Goal: Task Accomplishment & Management: Use online tool/utility

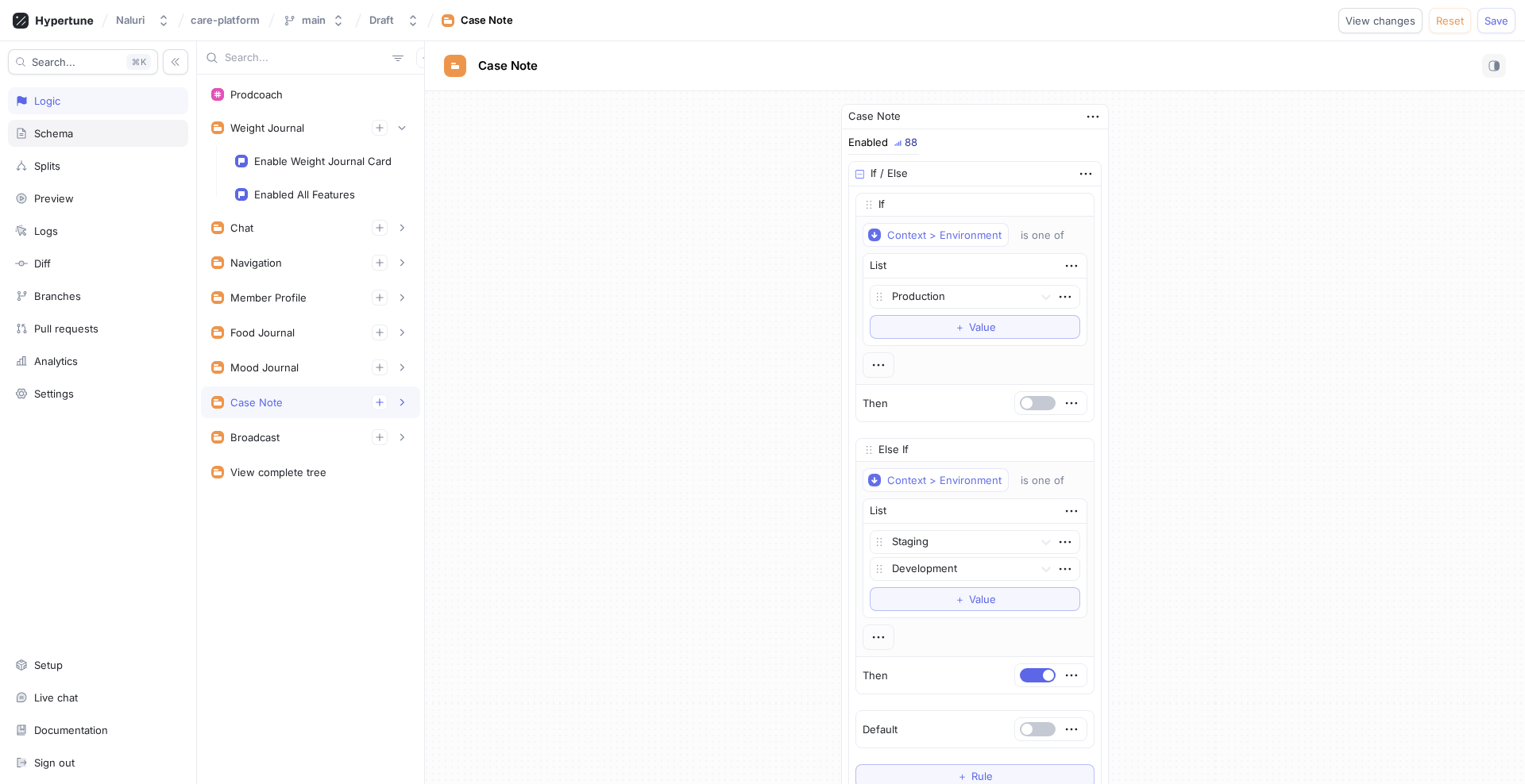
click at [71, 142] on div "Schema" at bounding box center [97, 133] width 180 height 27
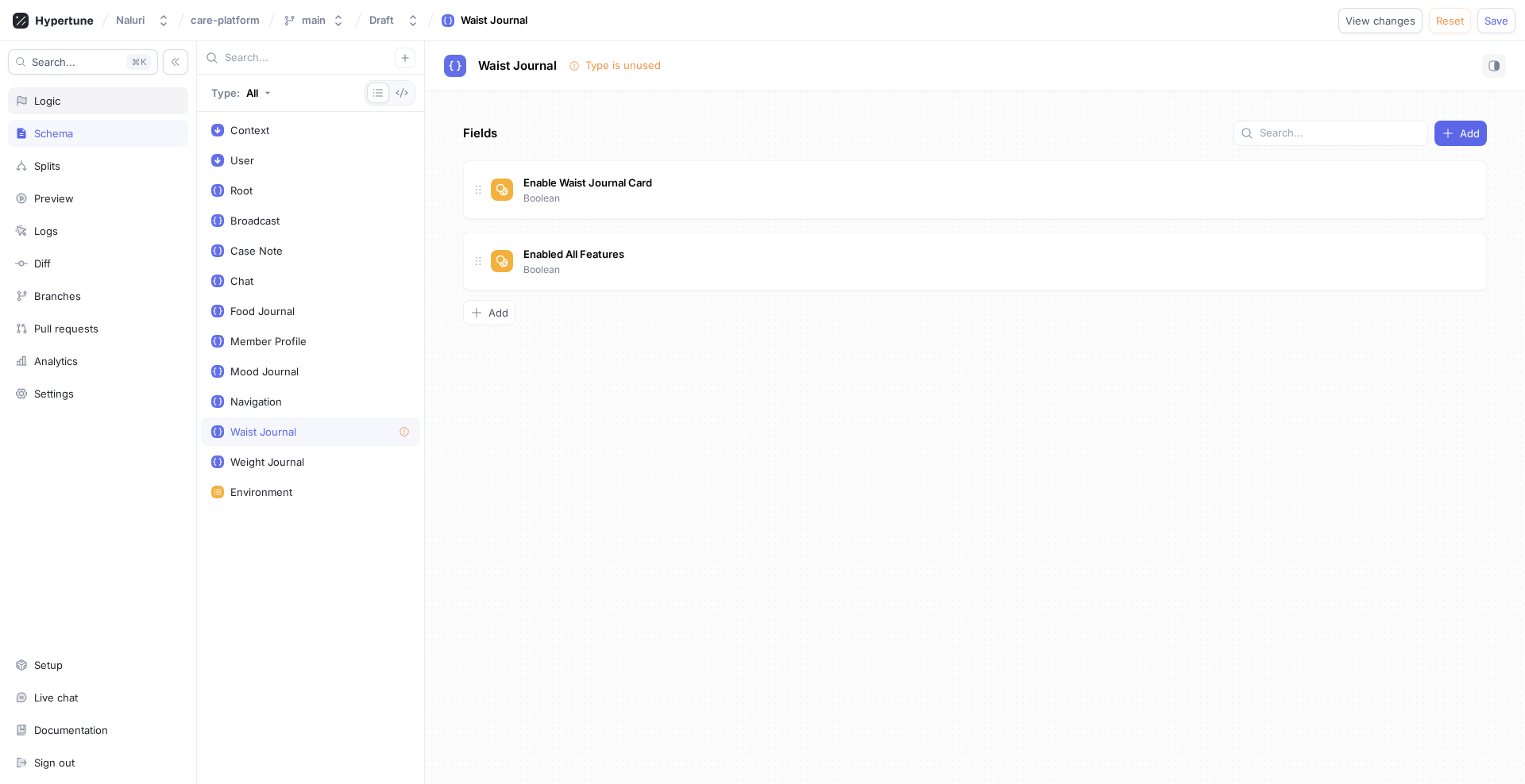
click at [52, 107] on div "Logic" at bounding box center [97, 101] width 180 height 27
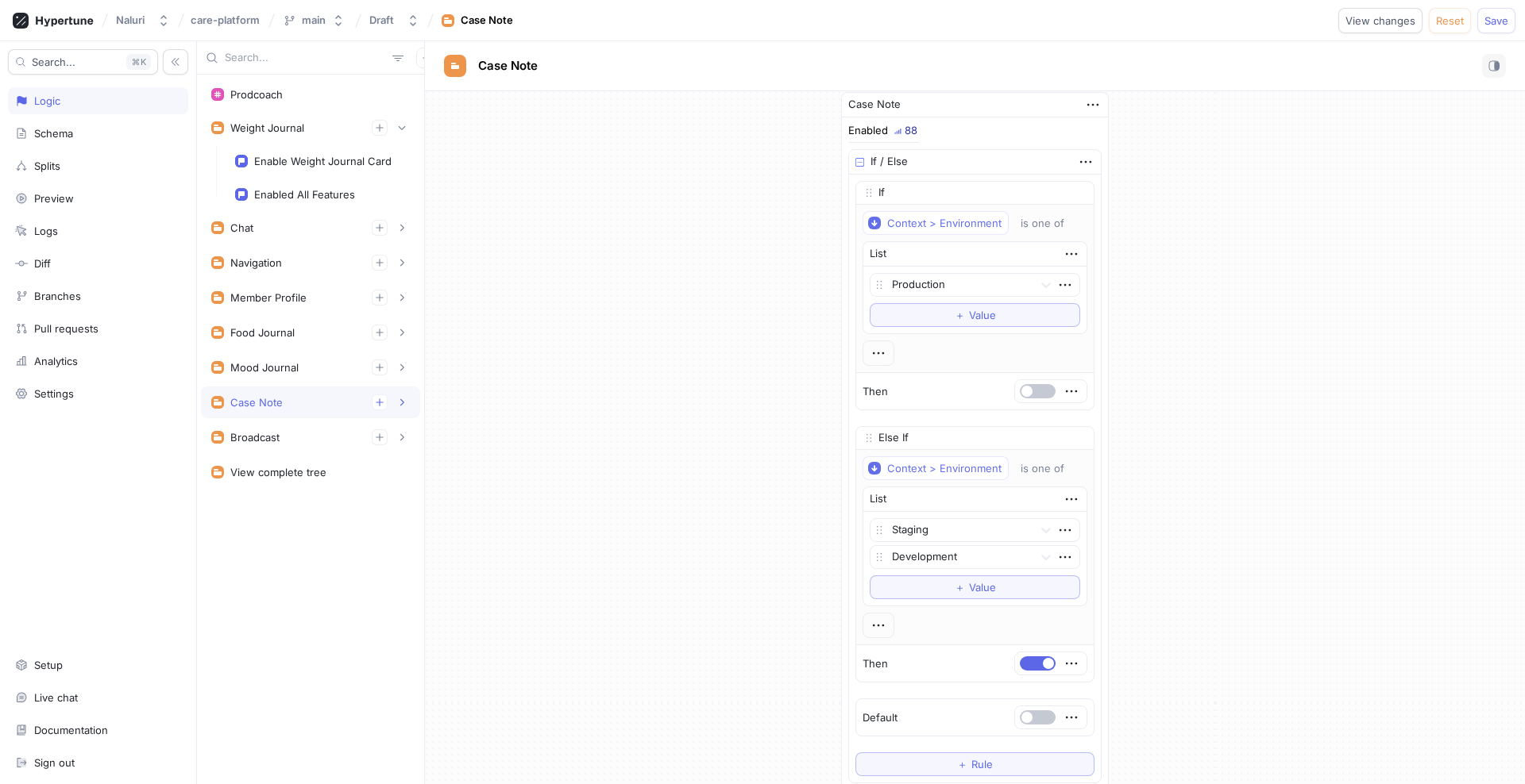
scroll to position [3, 0]
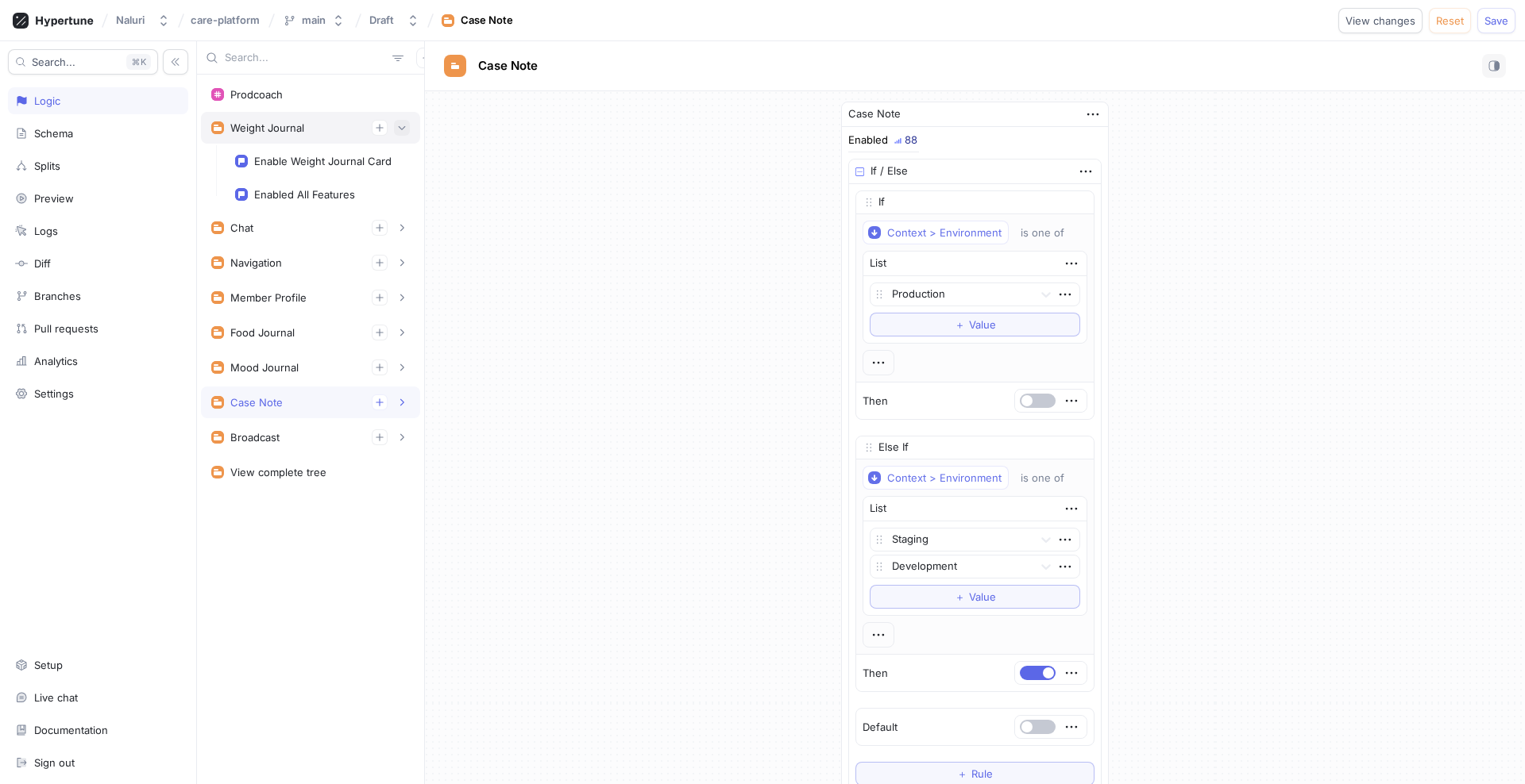
click at [405, 128] on icon "button" at bounding box center [402, 127] width 10 height 10
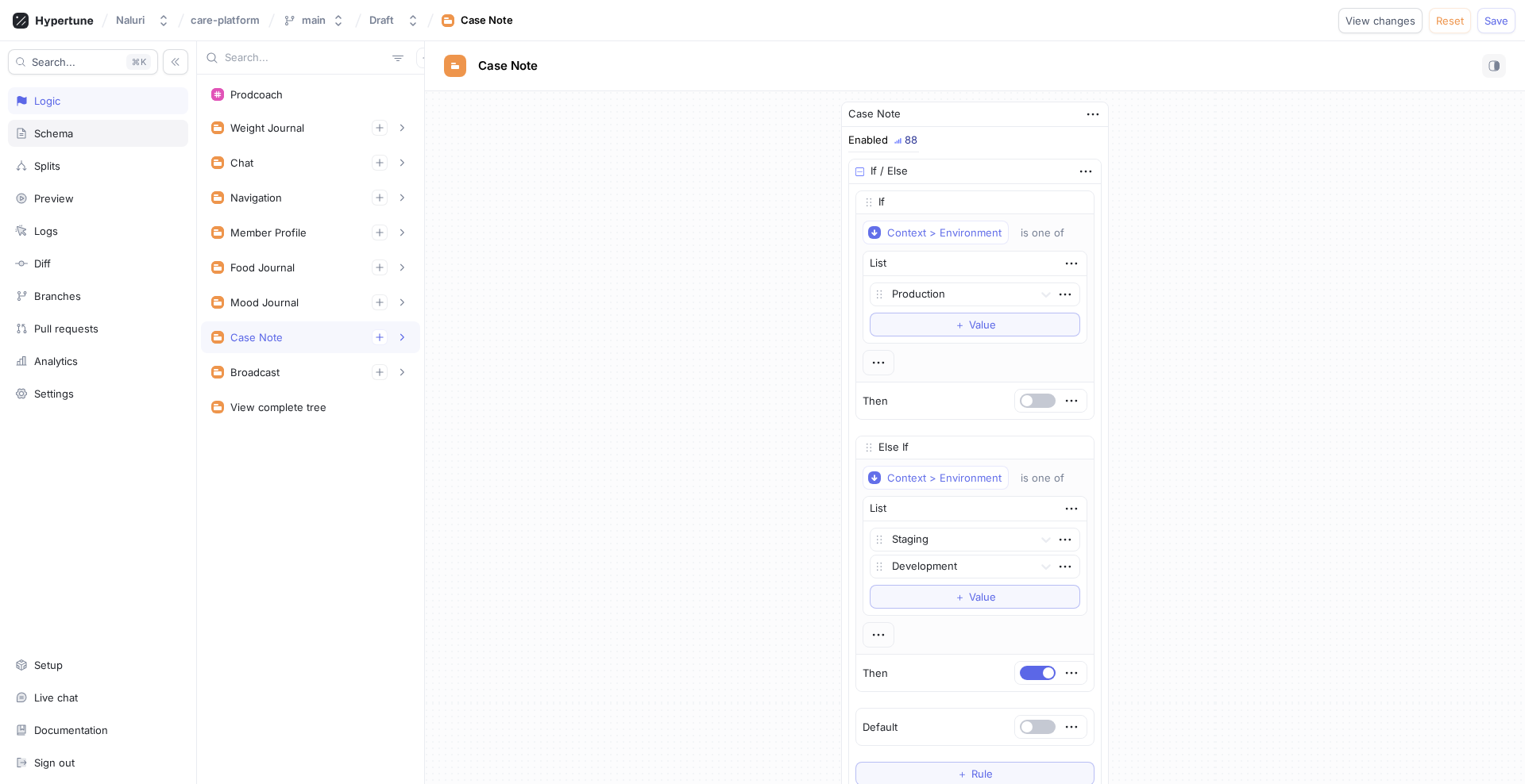
click at [78, 133] on div "Schema" at bounding box center [97, 133] width 166 height 12
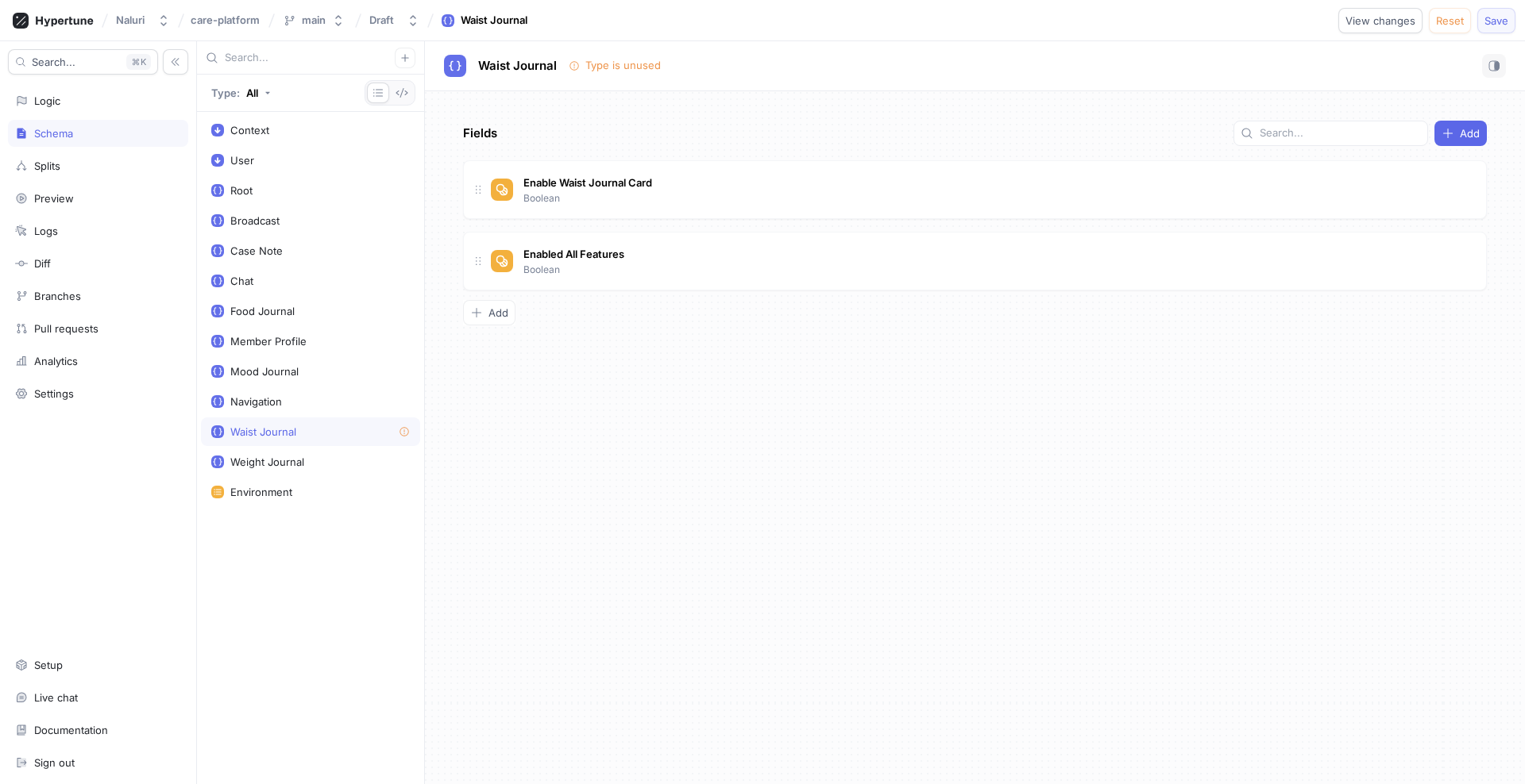
click at [1503, 24] on span "Save" at bounding box center [1495, 20] width 24 height 10
click at [113, 104] on div "Logic" at bounding box center [97, 101] width 166 height 12
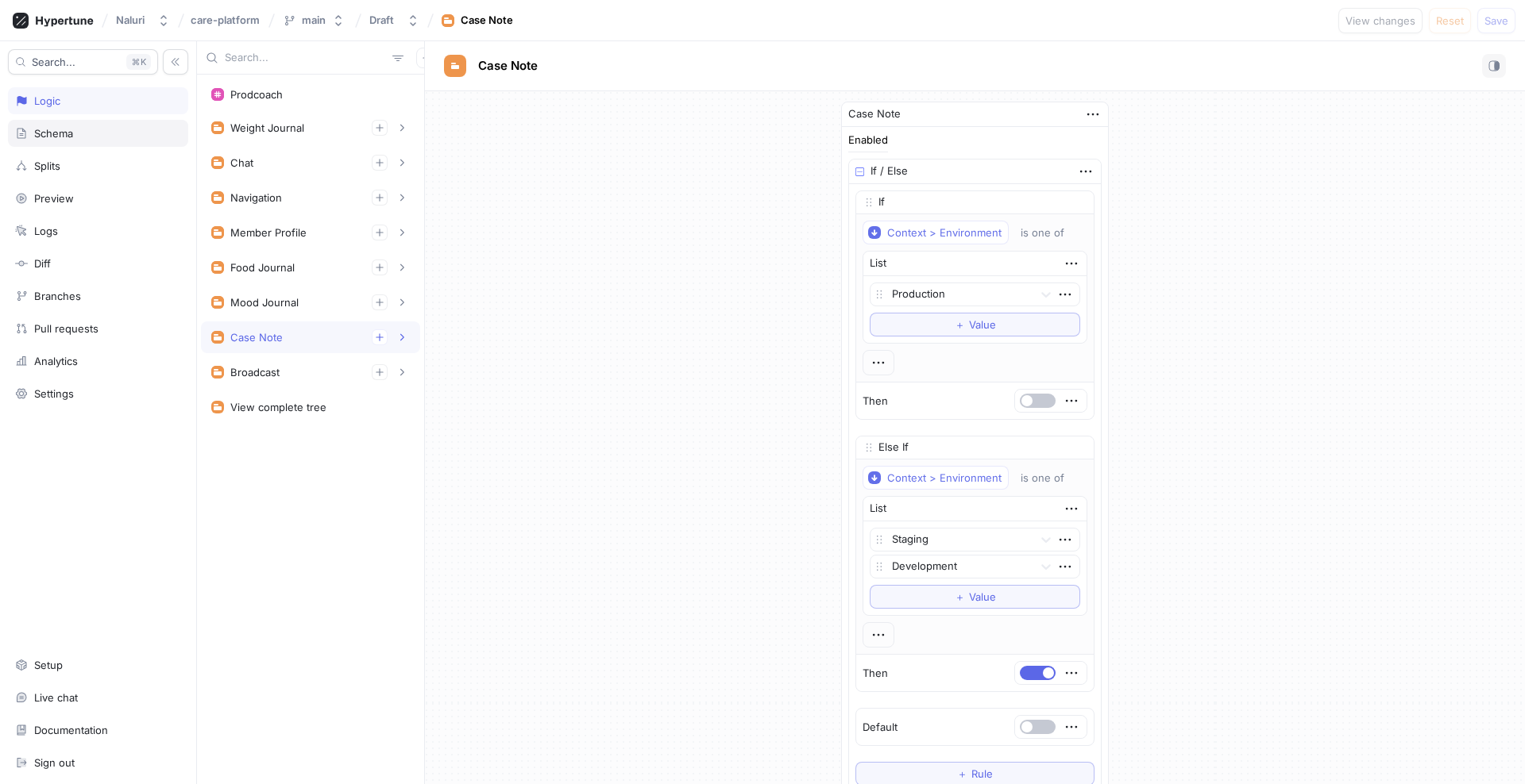
click at [118, 128] on div "Schema" at bounding box center [97, 133] width 166 height 12
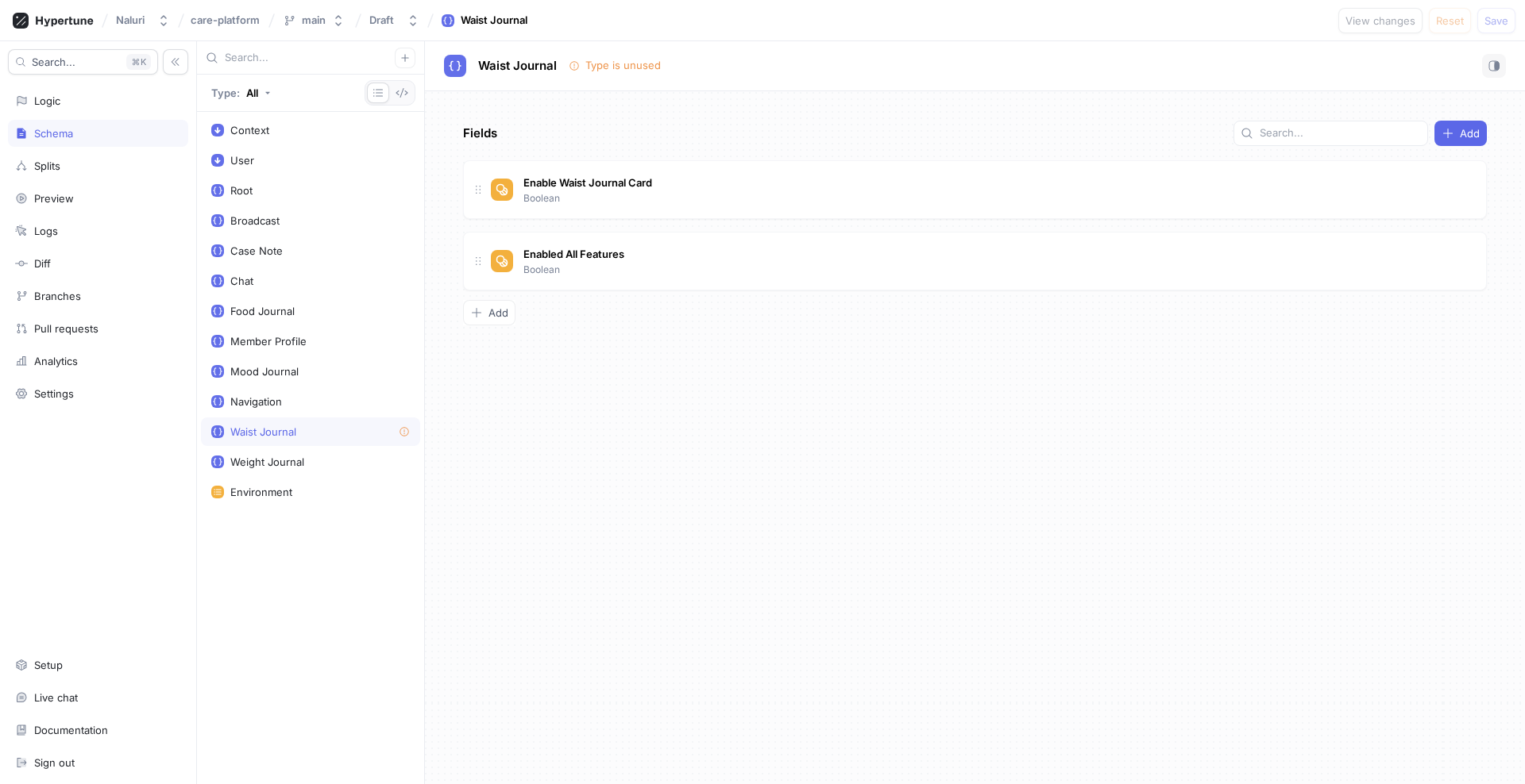
click at [354, 432] on div "Waist Journal" at bounding box center [311, 431] width 198 height 12
click at [397, 91] on icon "button" at bounding box center [403, 92] width 12 height 10
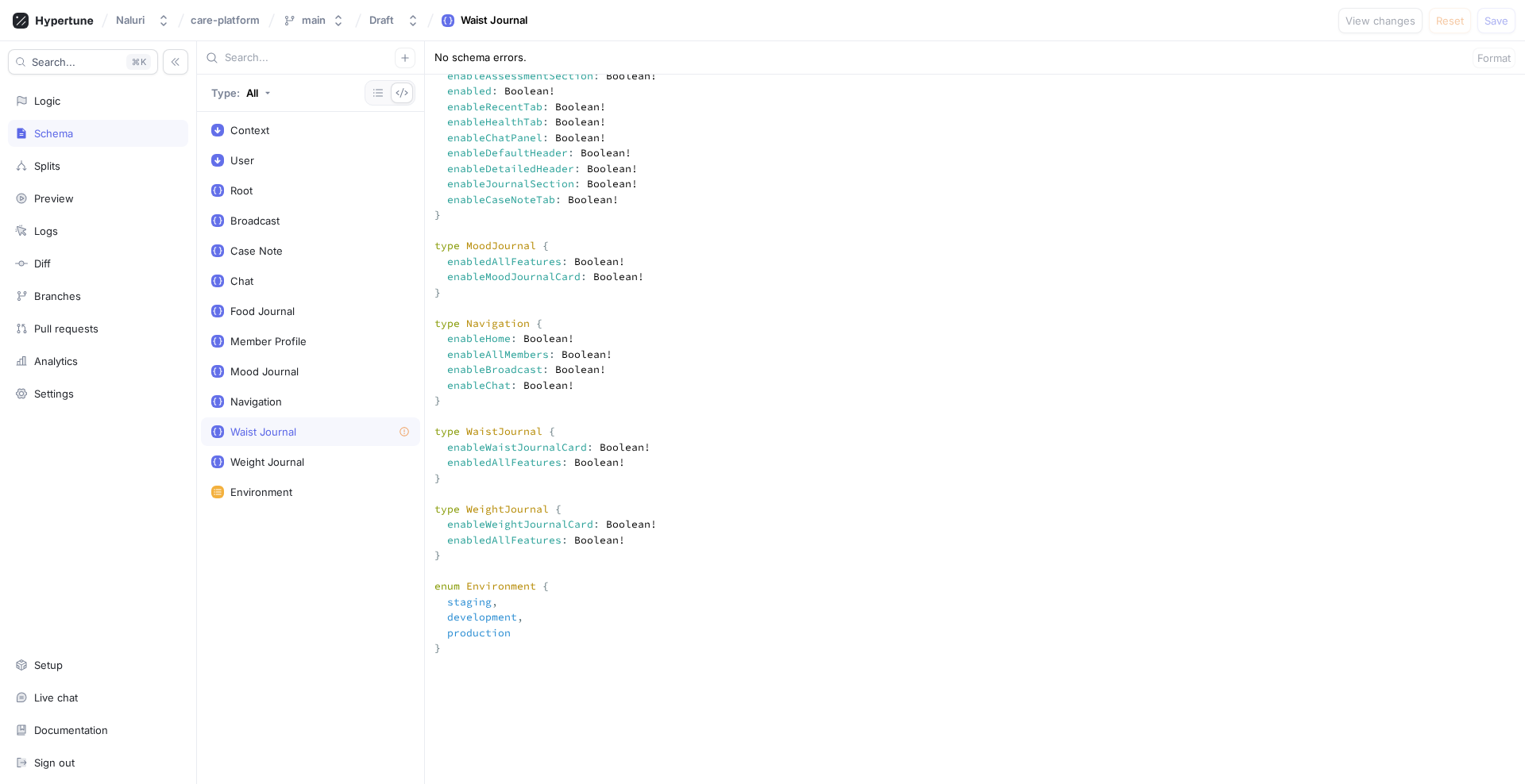
scroll to position [999, 0]
click at [381, 89] on icon "button" at bounding box center [378, 93] width 12 height 12
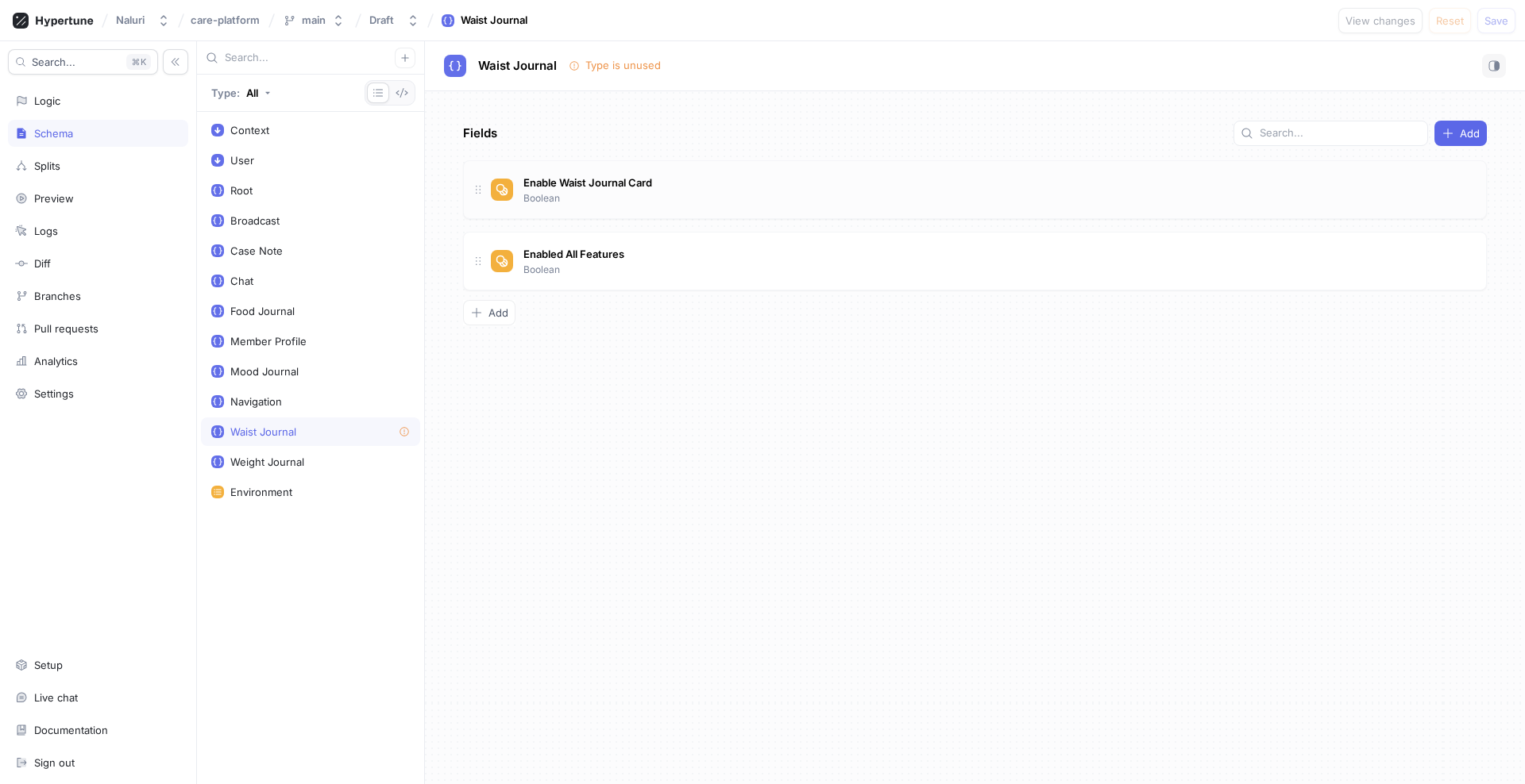
click at [712, 188] on div "Enable Waist Journal Card Boolean" at bounding box center [981, 189] width 982 height 32
click at [308, 464] on div "Weight Journal" at bounding box center [311, 461] width 198 height 12
click at [320, 431] on div "Waist Journal" at bounding box center [311, 431] width 198 height 12
click at [310, 462] on div "Weight Journal" at bounding box center [311, 461] width 198 height 12
click at [305, 432] on div "Waist Journal" at bounding box center [311, 431] width 198 height 12
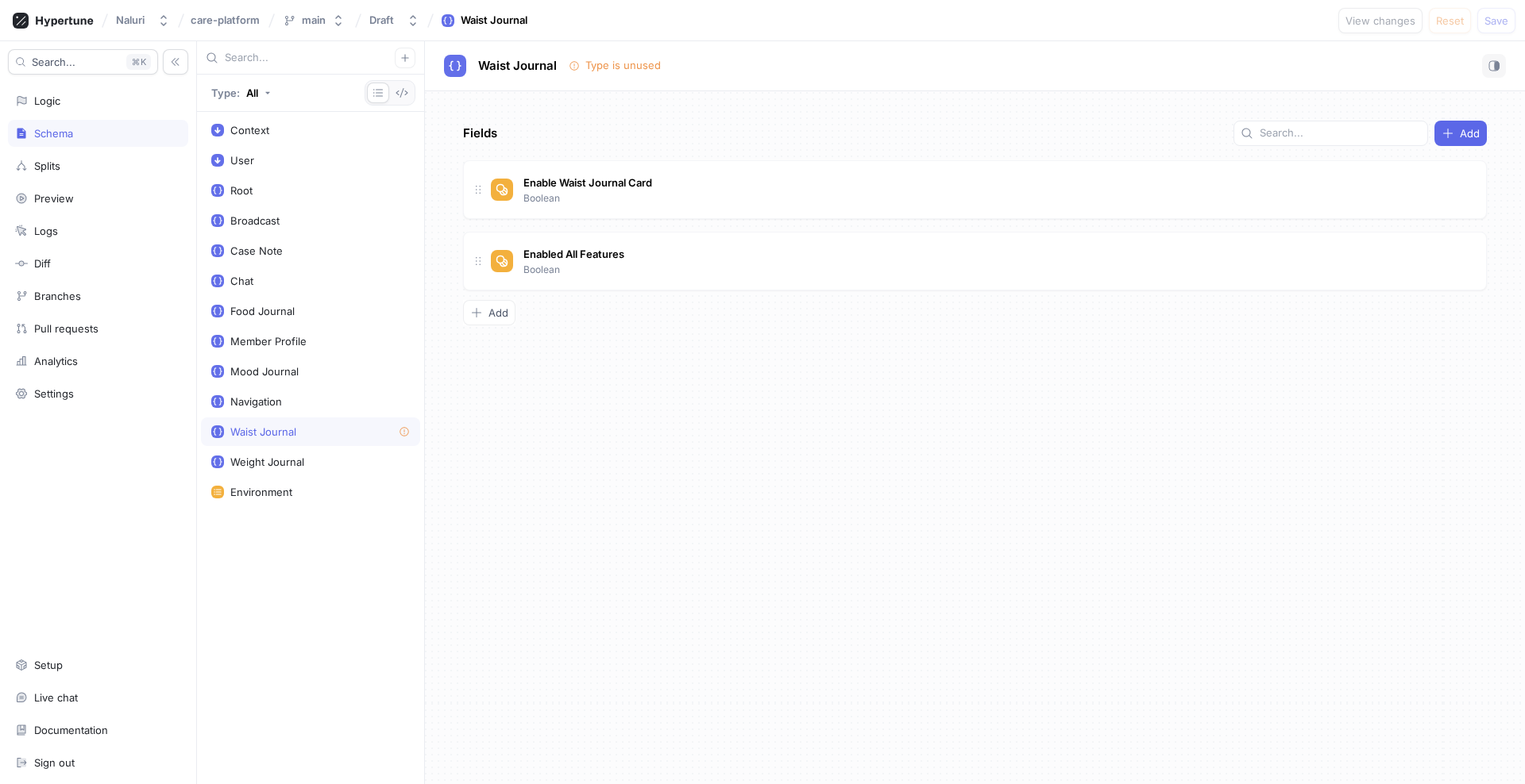
click at [83, 144] on div "Schema" at bounding box center [97, 133] width 180 height 27
click at [326, 461] on div "Weight Journal" at bounding box center [311, 461] width 198 height 12
click at [324, 425] on div "Waist Journal" at bounding box center [311, 431] width 198 height 12
click at [322, 453] on div "Weight Journal" at bounding box center [311, 461] width 219 height 29
click at [1511, 55] on div "Weight Journal" at bounding box center [974, 66] width 1099 height 50
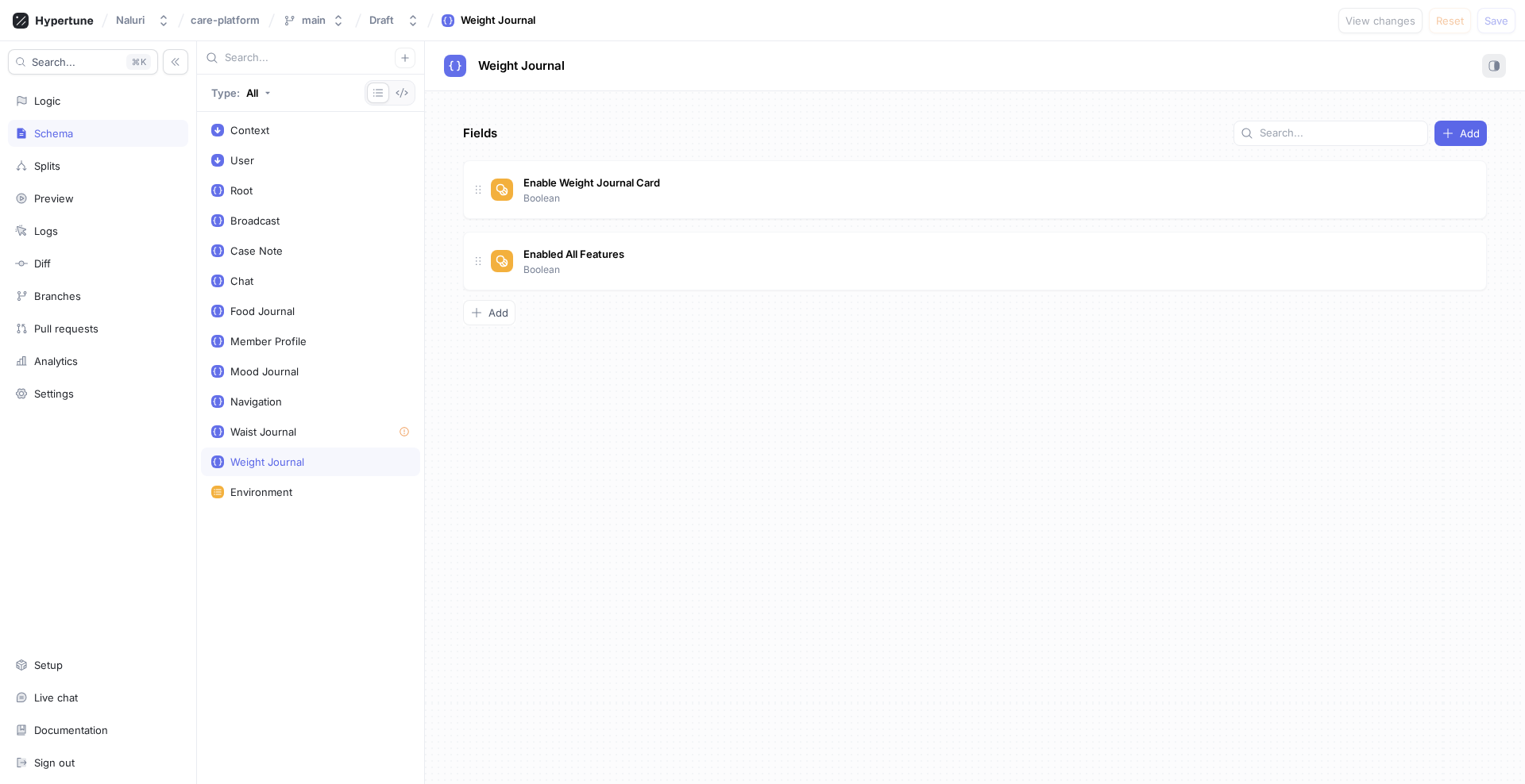
click at [1502, 58] on button "button" at bounding box center [1493, 66] width 24 height 24
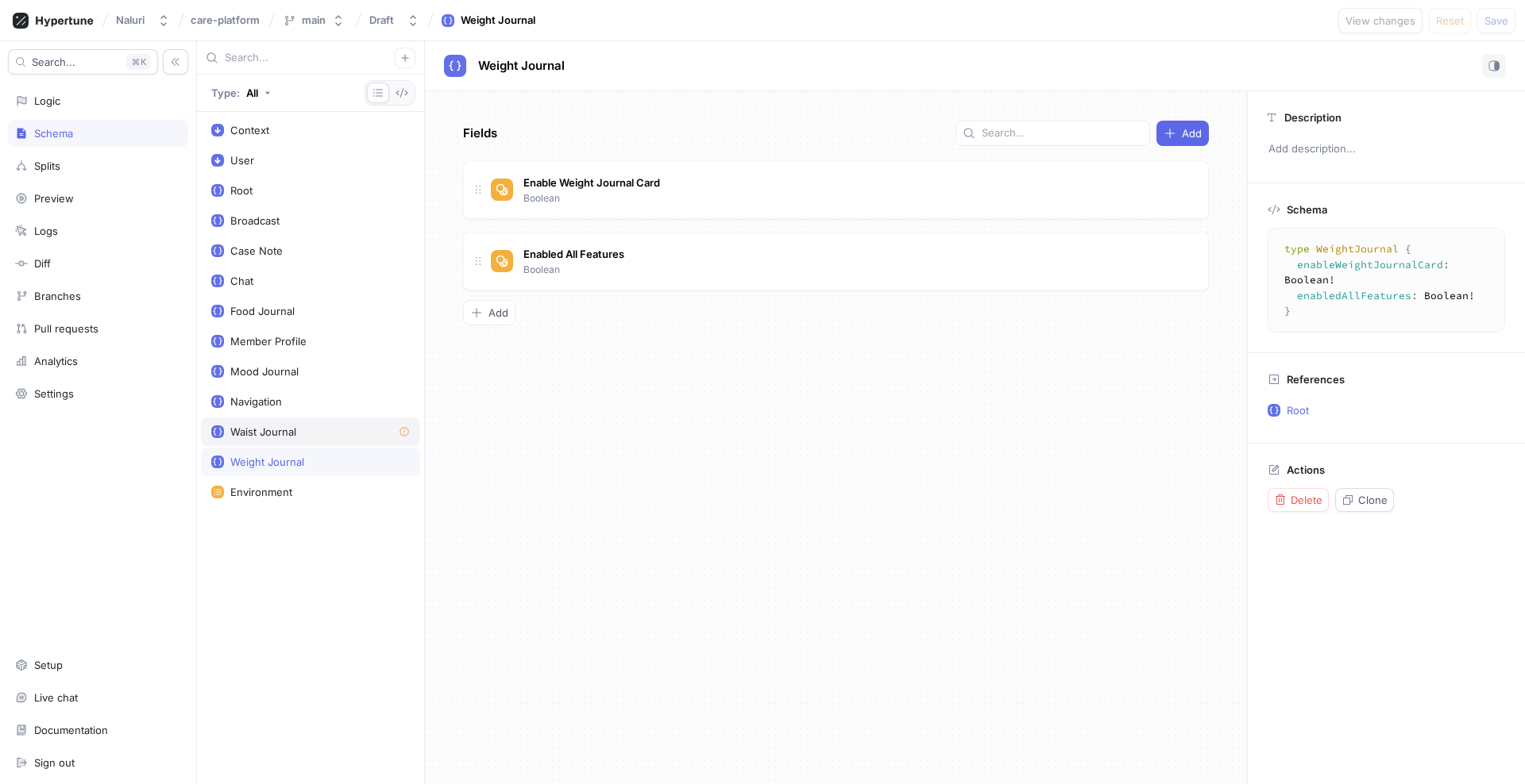
click at [312, 436] on div "Waist Journal" at bounding box center [311, 431] width 198 height 12
click at [310, 454] on div "Weight Journal" at bounding box center [311, 461] width 219 height 29
click at [310, 435] on div "Waist Journal" at bounding box center [311, 431] width 198 height 12
click at [308, 459] on div "Weight Journal" at bounding box center [311, 461] width 198 height 12
click at [309, 444] on div "Waist Journal" at bounding box center [311, 431] width 219 height 29
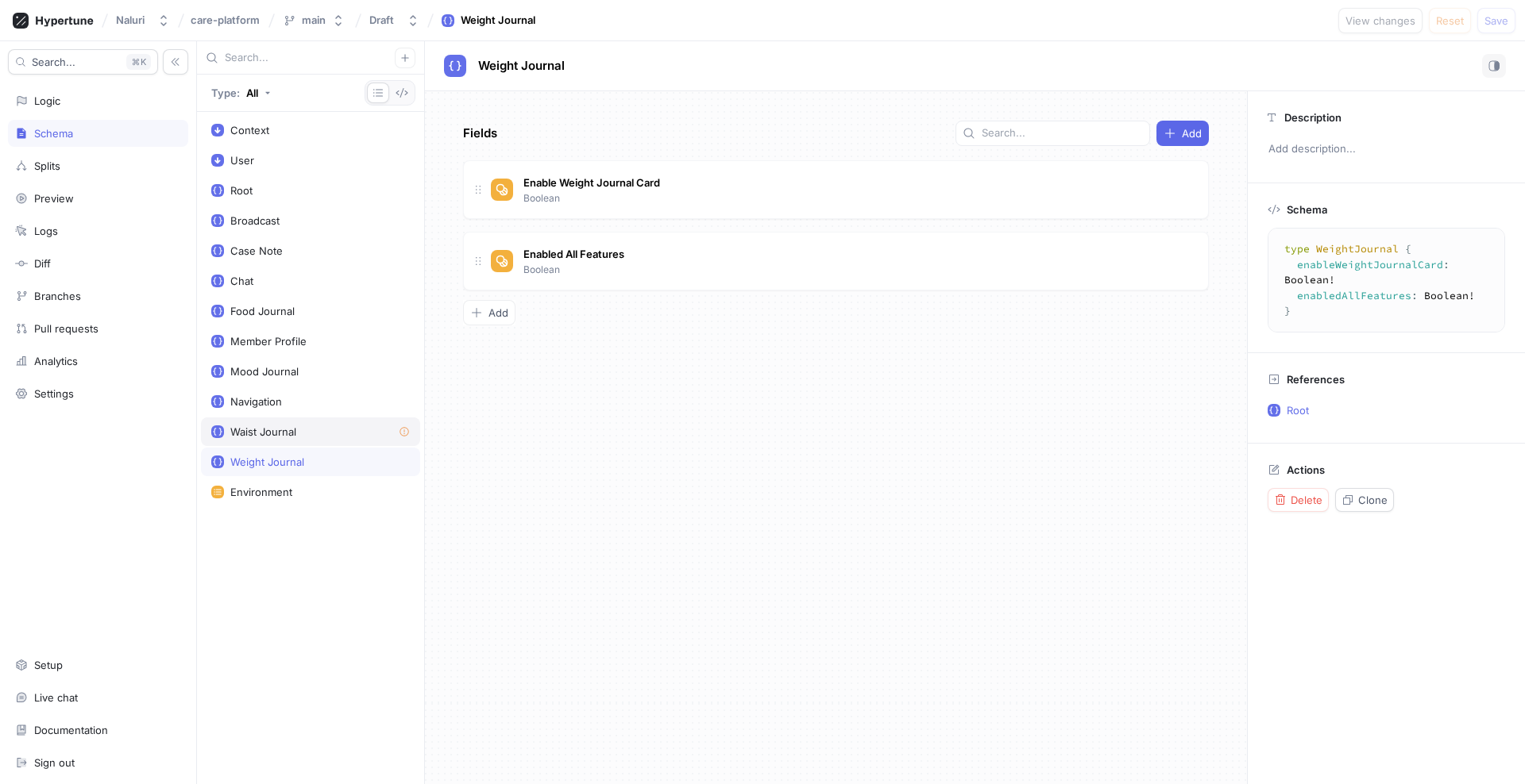
type textarea "type WaistJournal { enableWaistJournalCard: Boolean! enabledAllFeatures: Boolea…"
click at [1317, 380] on p "Actions" at bounding box center [1305, 379] width 38 height 12
click at [1300, 405] on span "Delete" at bounding box center [1307, 410] width 32 height 10
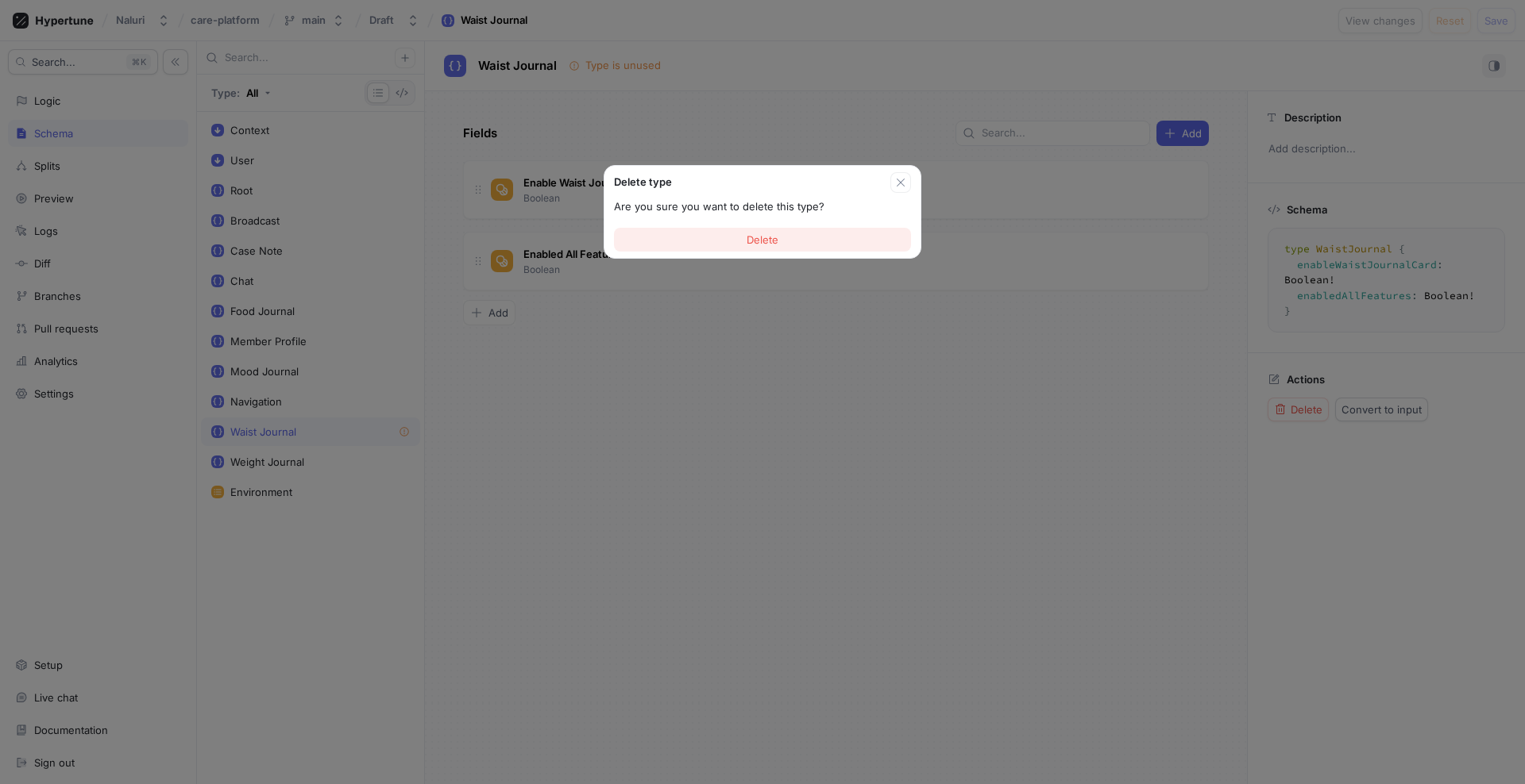
click at [832, 239] on button "Delete" at bounding box center [762, 239] width 297 height 24
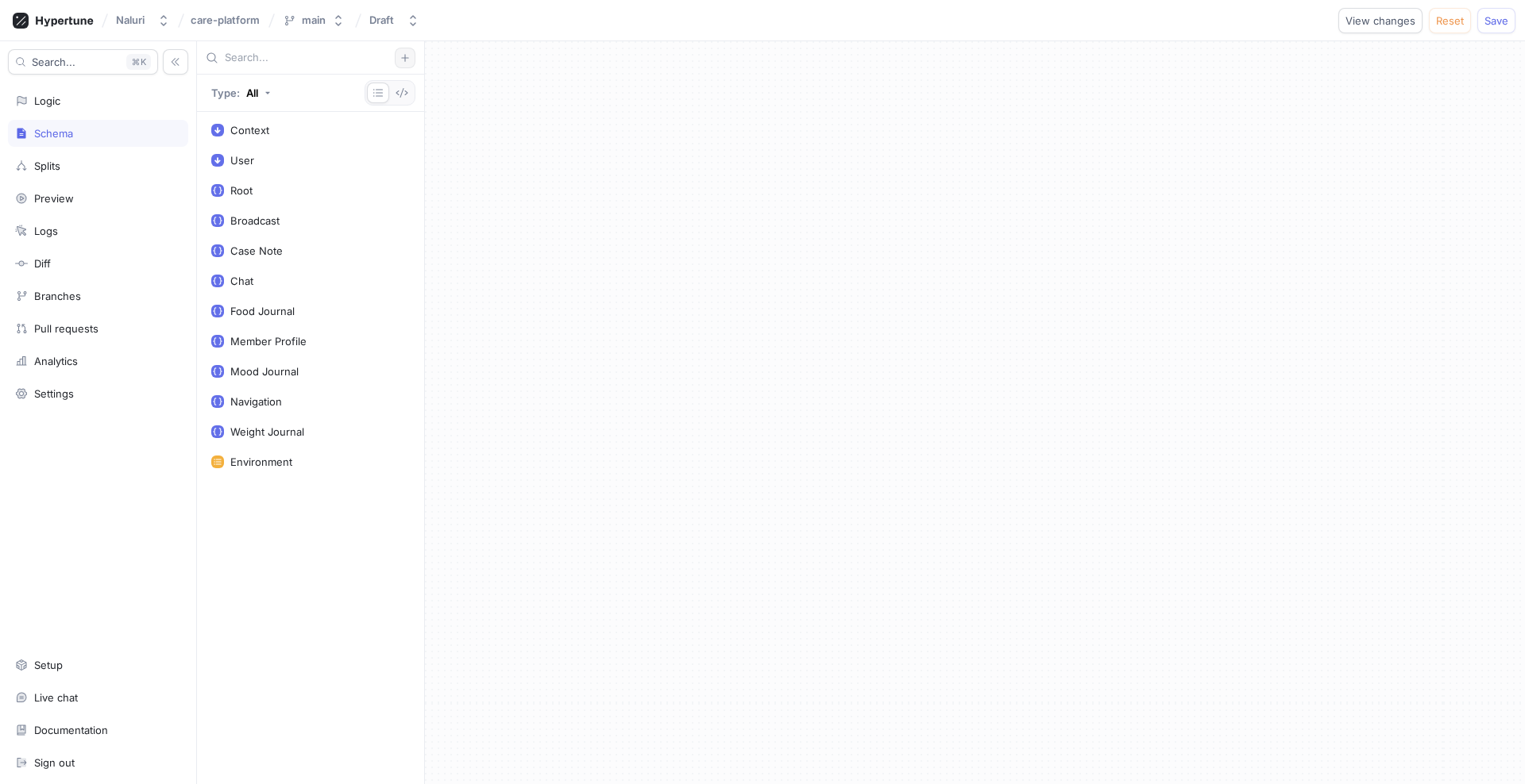
click at [403, 60] on icon "button" at bounding box center [405, 58] width 10 height 10
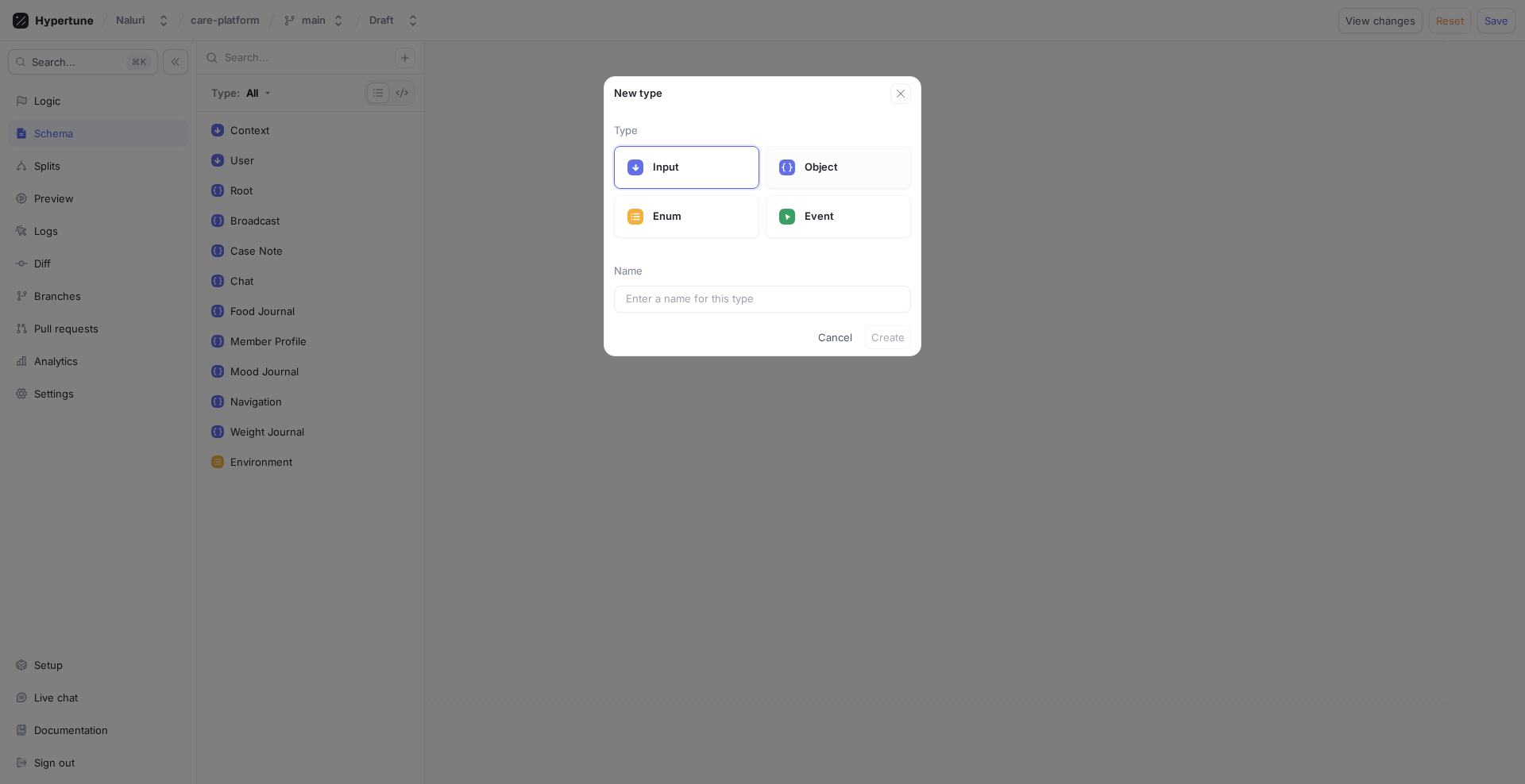
click at [800, 168] on div "Object" at bounding box center [838, 167] width 146 height 43
click at [741, 296] on input "text" at bounding box center [762, 299] width 273 height 16
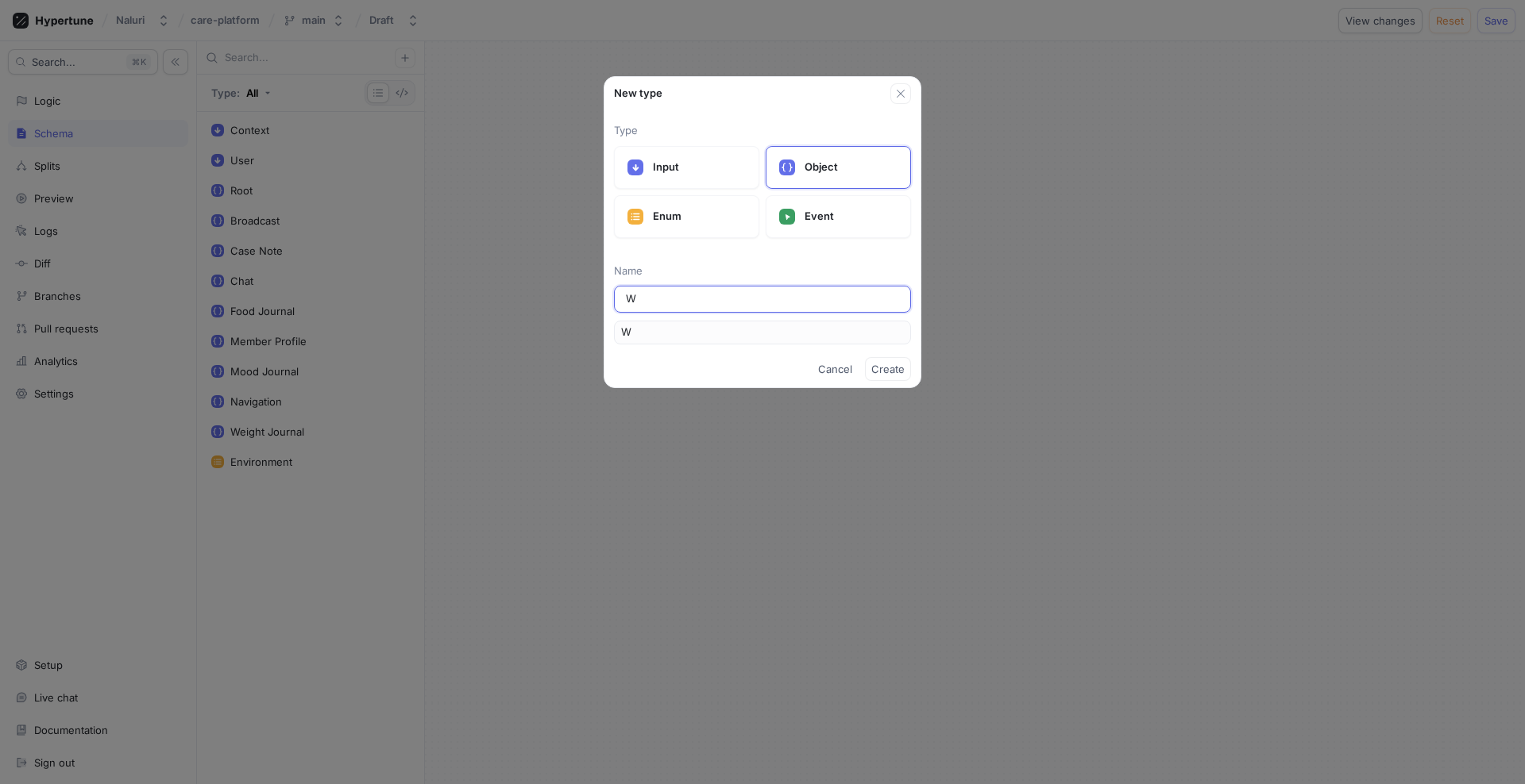
type input "Wa"
type input "Wai"
type input "Wais"
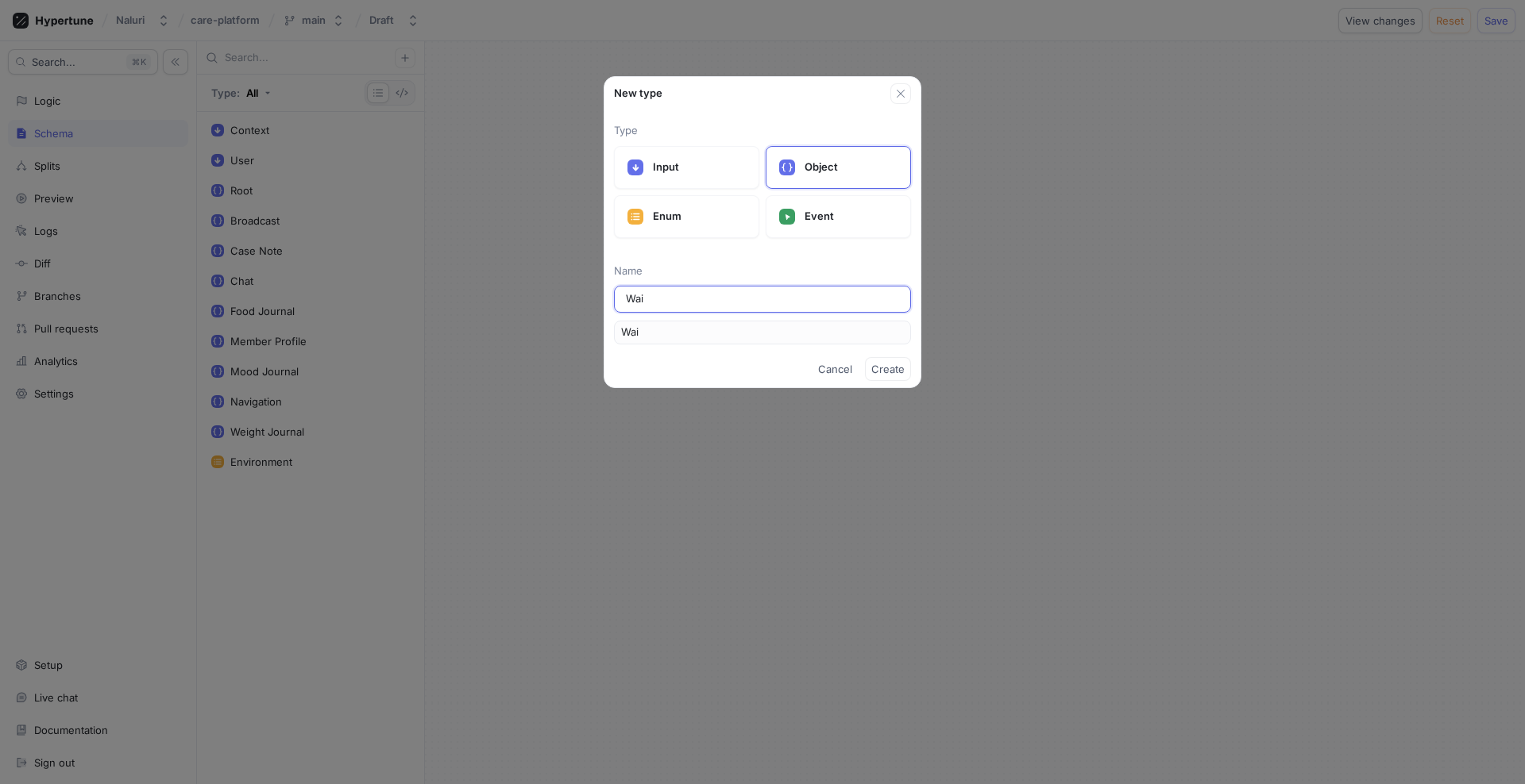
type input "Wais"
type input "Waist"
type input "Waist J"
type input "WaistJ"
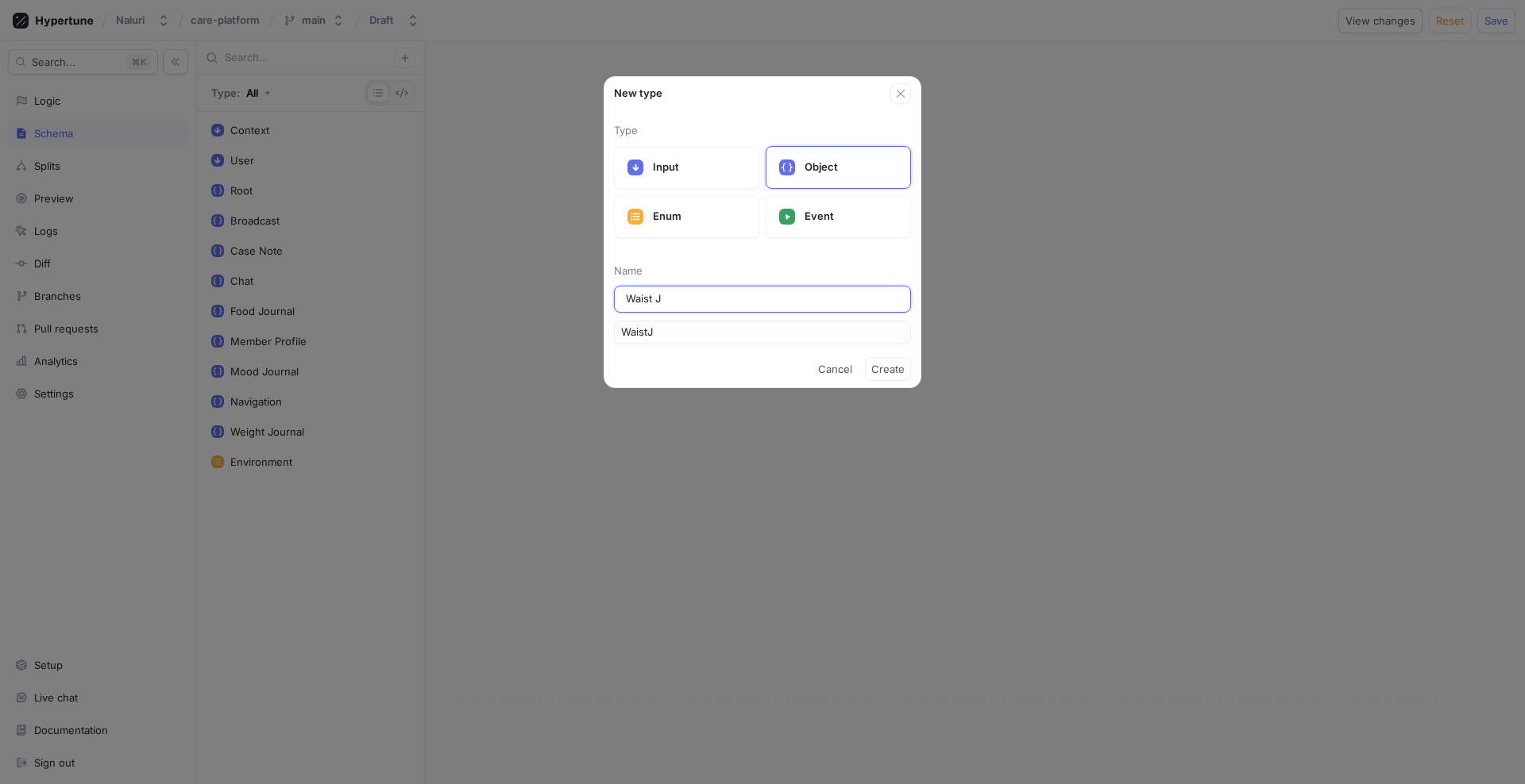
type input "Waist Jo"
type input "WaistJo"
type input "Waist Jou"
type input "WaistJou"
type input "Waist Jour"
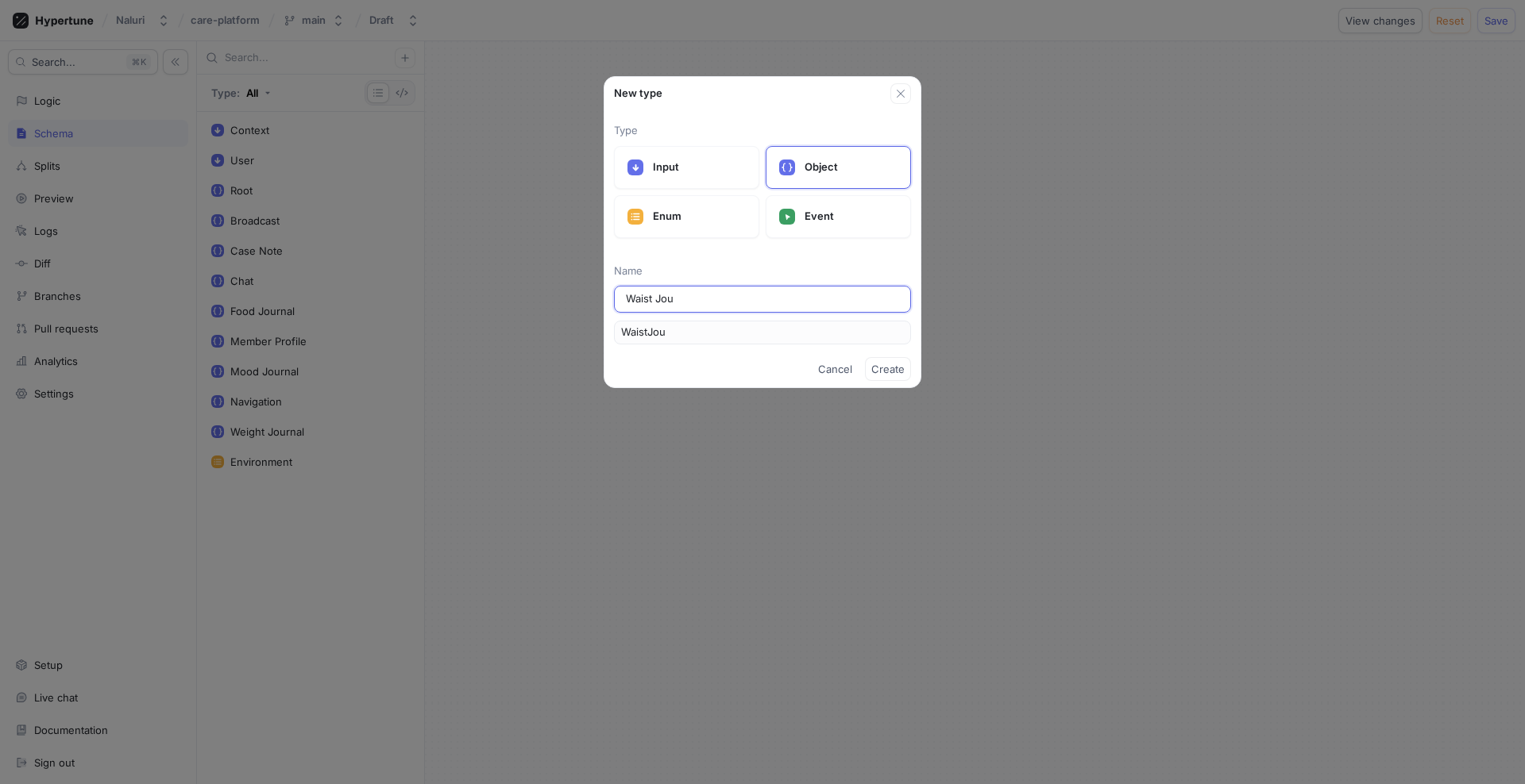
type input "WaistJour"
type input "Waist Journ"
type input "WaistJourn"
type input "Waist Journa"
type input "WaistJourna"
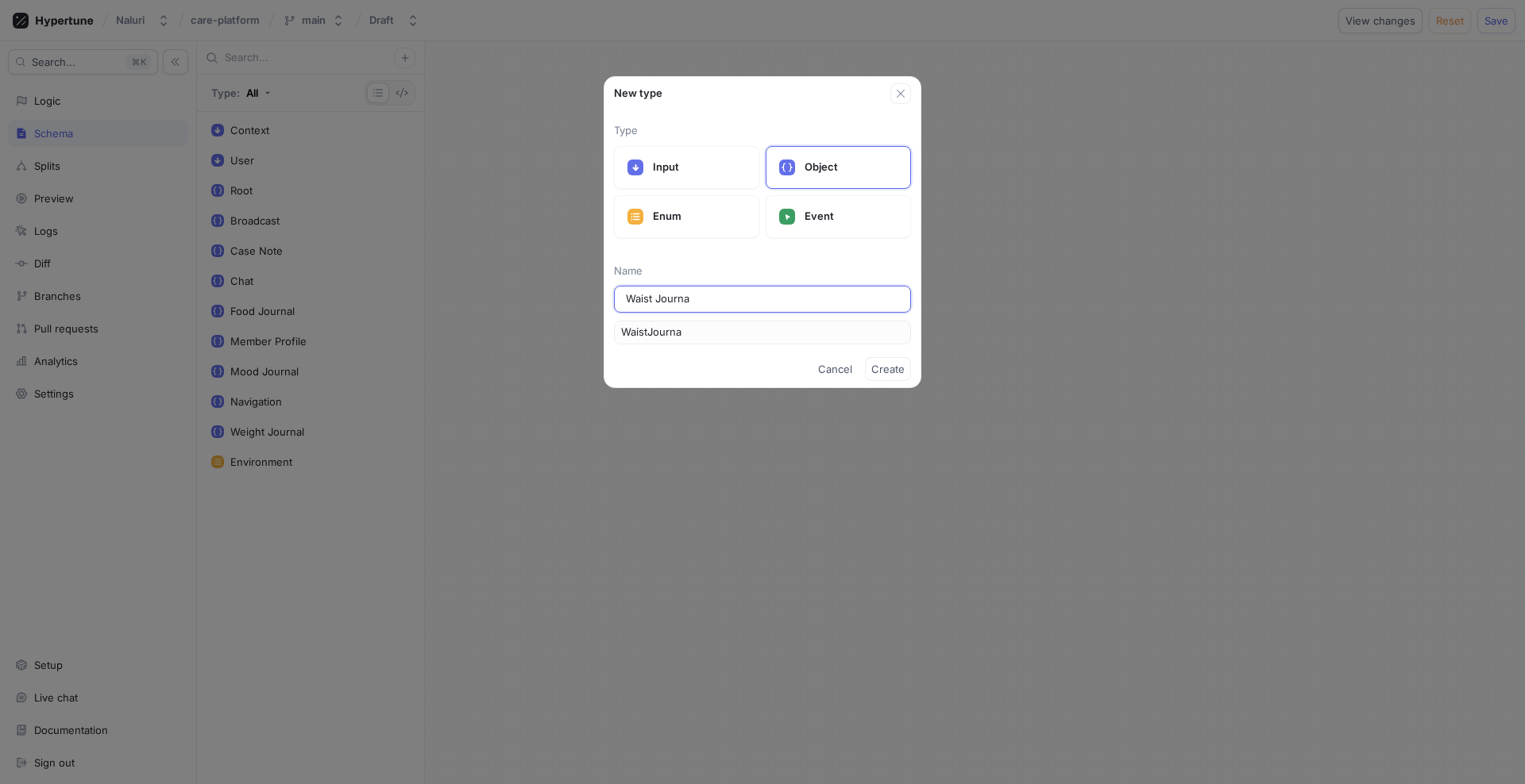
type input "Waist Journal"
type input "WaistJournal"
type input "Waist Journal"
click at [891, 368] on span "Create" at bounding box center [888, 368] width 33 height 10
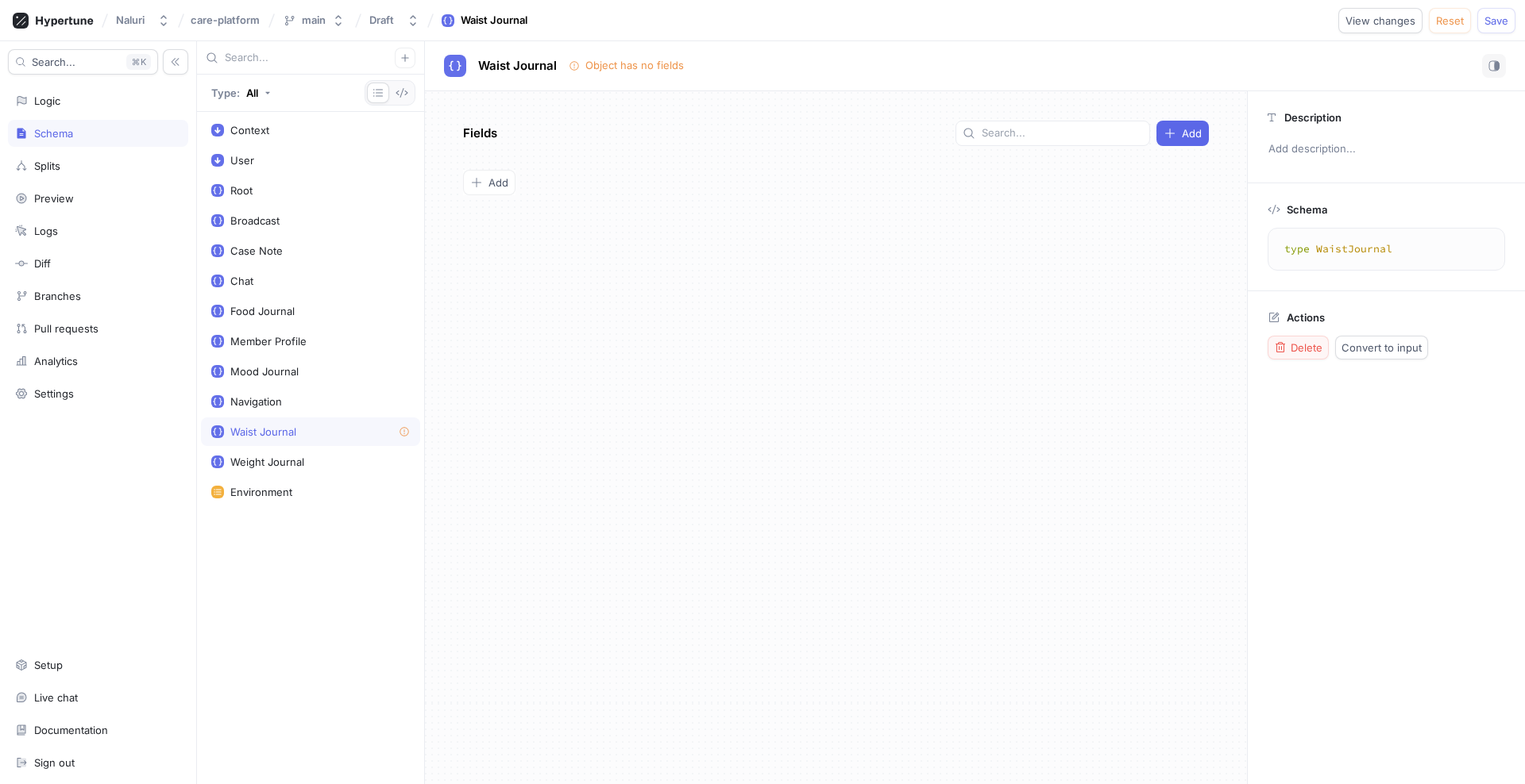
click at [1304, 343] on span "Delete" at bounding box center [1307, 347] width 32 height 10
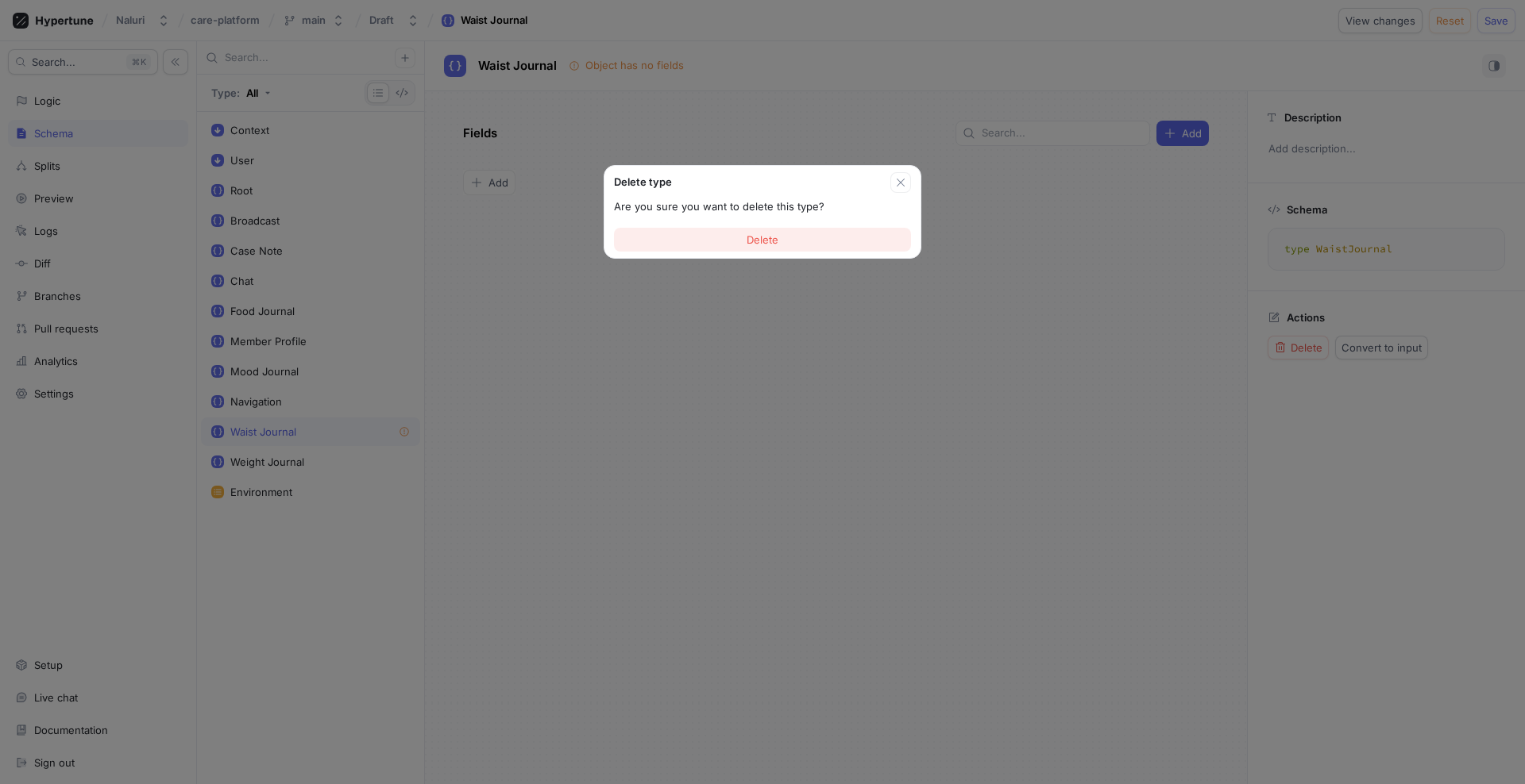
click at [863, 243] on button "Delete" at bounding box center [762, 239] width 297 height 24
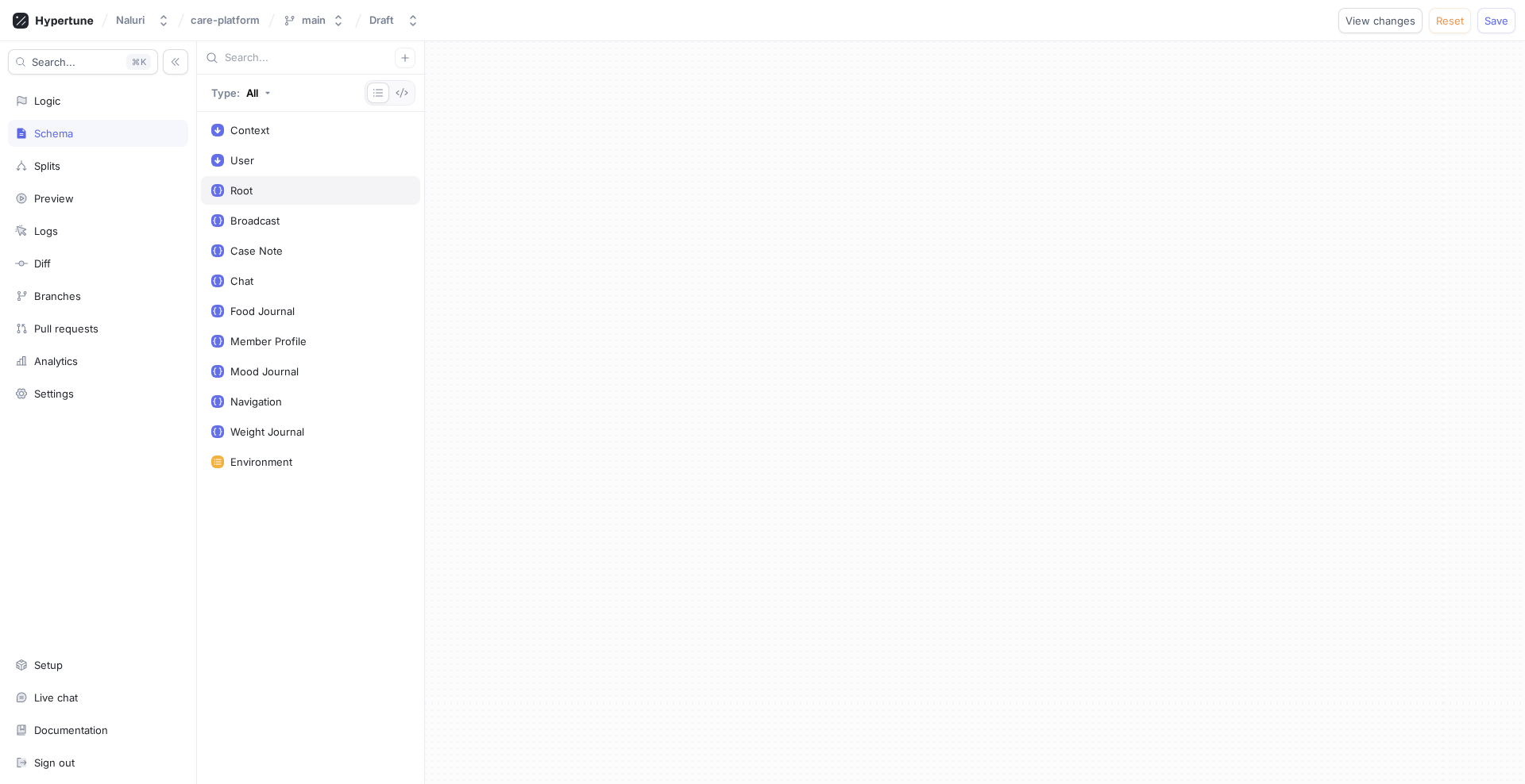
click at [295, 188] on div "Root" at bounding box center [311, 190] width 198 height 12
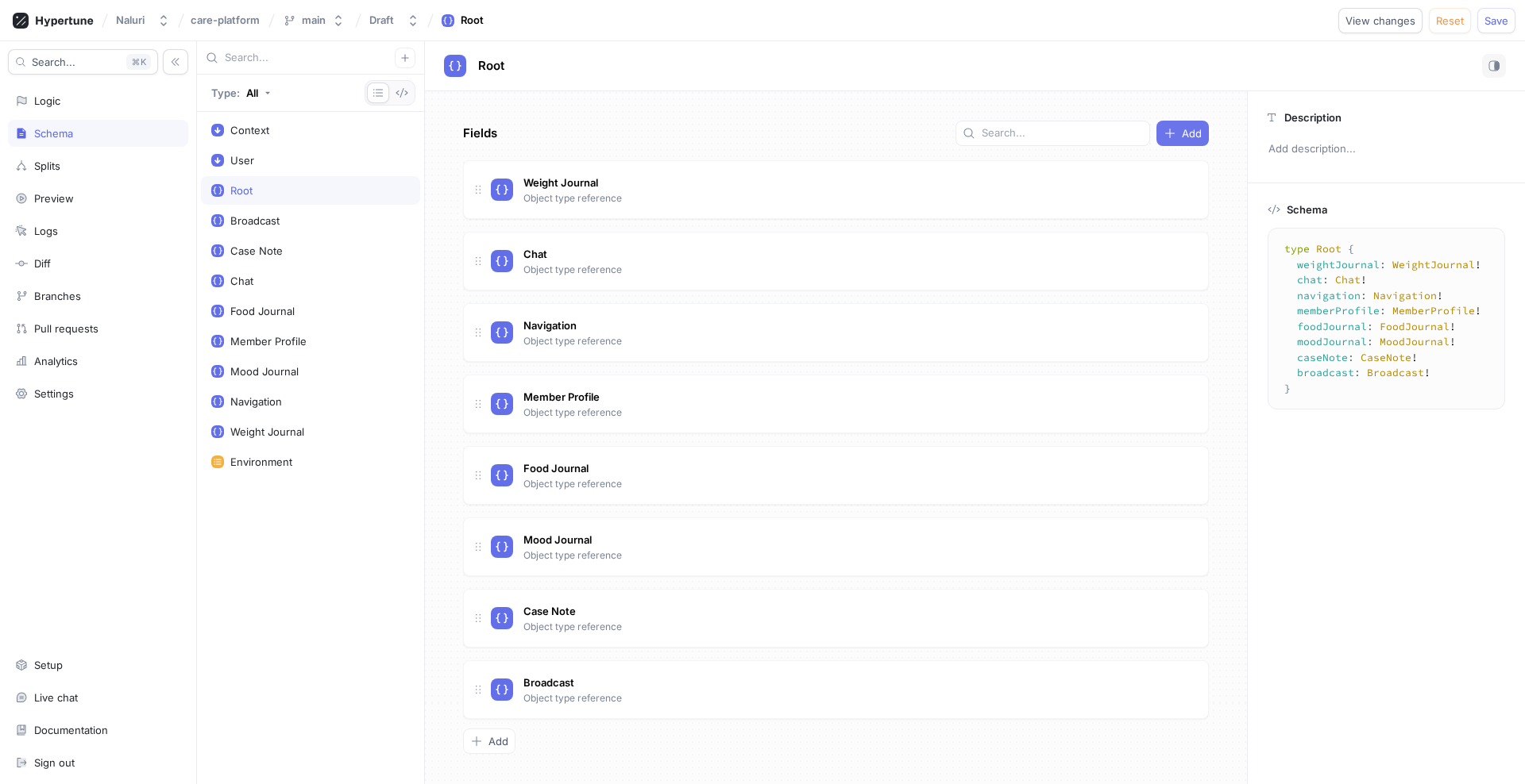
click at [1184, 135] on span "Add" at bounding box center [1192, 133] width 20 height 10
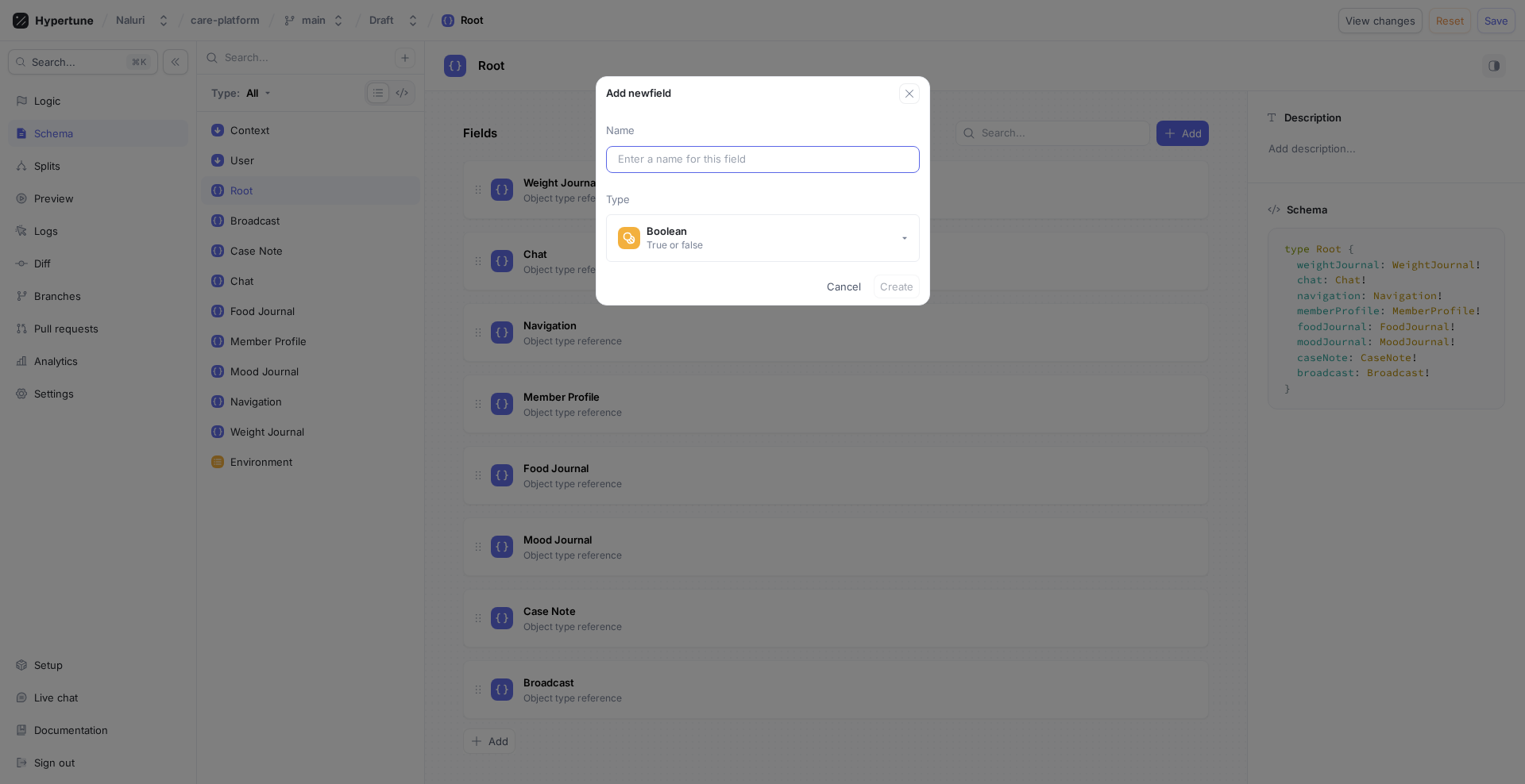
click at [780, 159] on input "text" at bounding box center [762, 160] width 290 height 16
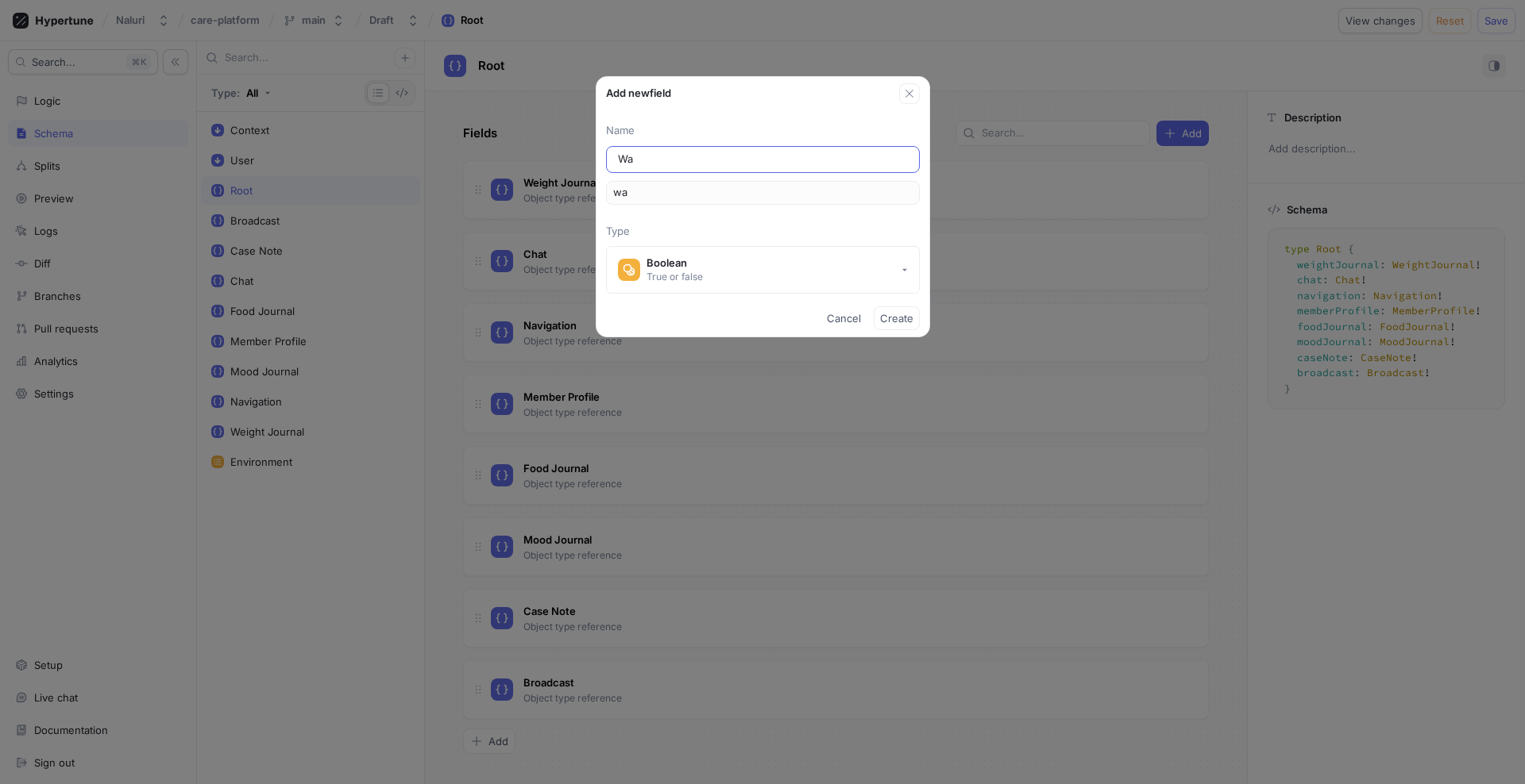
type input "Wai"
type input "wai"
type input "Wais"
type input "wais"
type input "Waist"
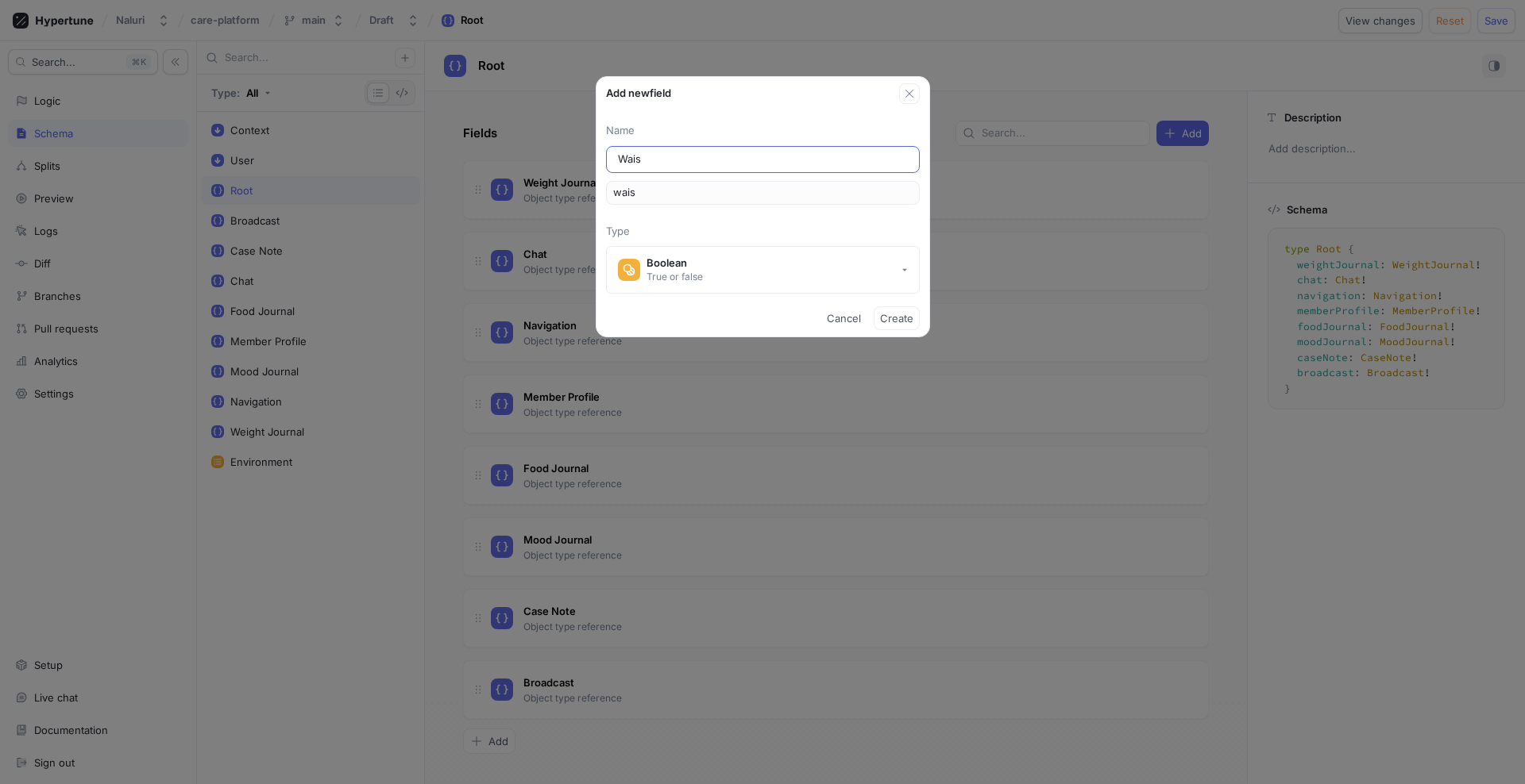
type input "waist"
type input "Waist J"
type input "waistJ"
type input "Waist Jo"
type input "waistJo"
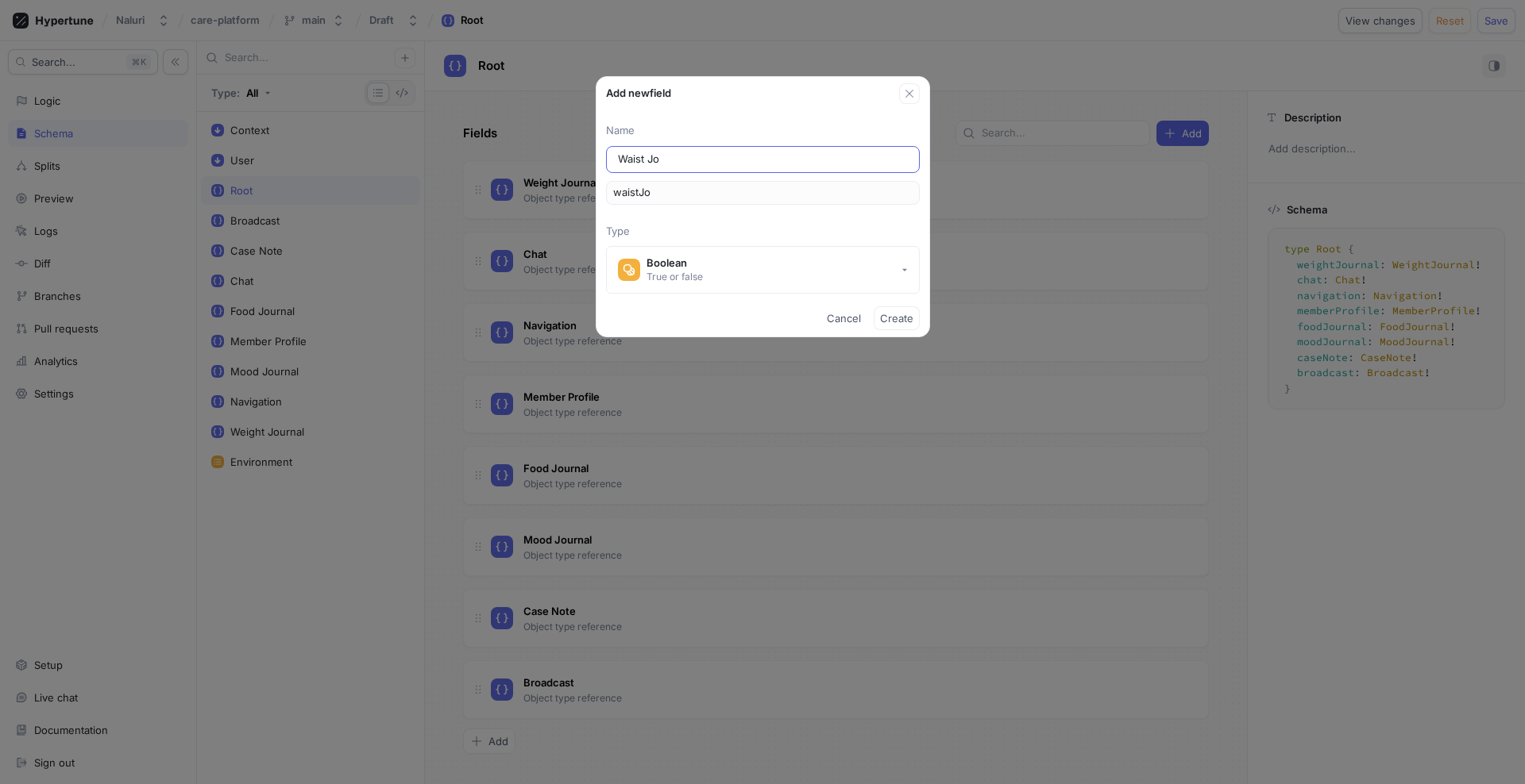
type input "Waist Jou"
type input "waistJou"
type input "Waist Jour"
type input "waistJour"
type input "Waist Journ"
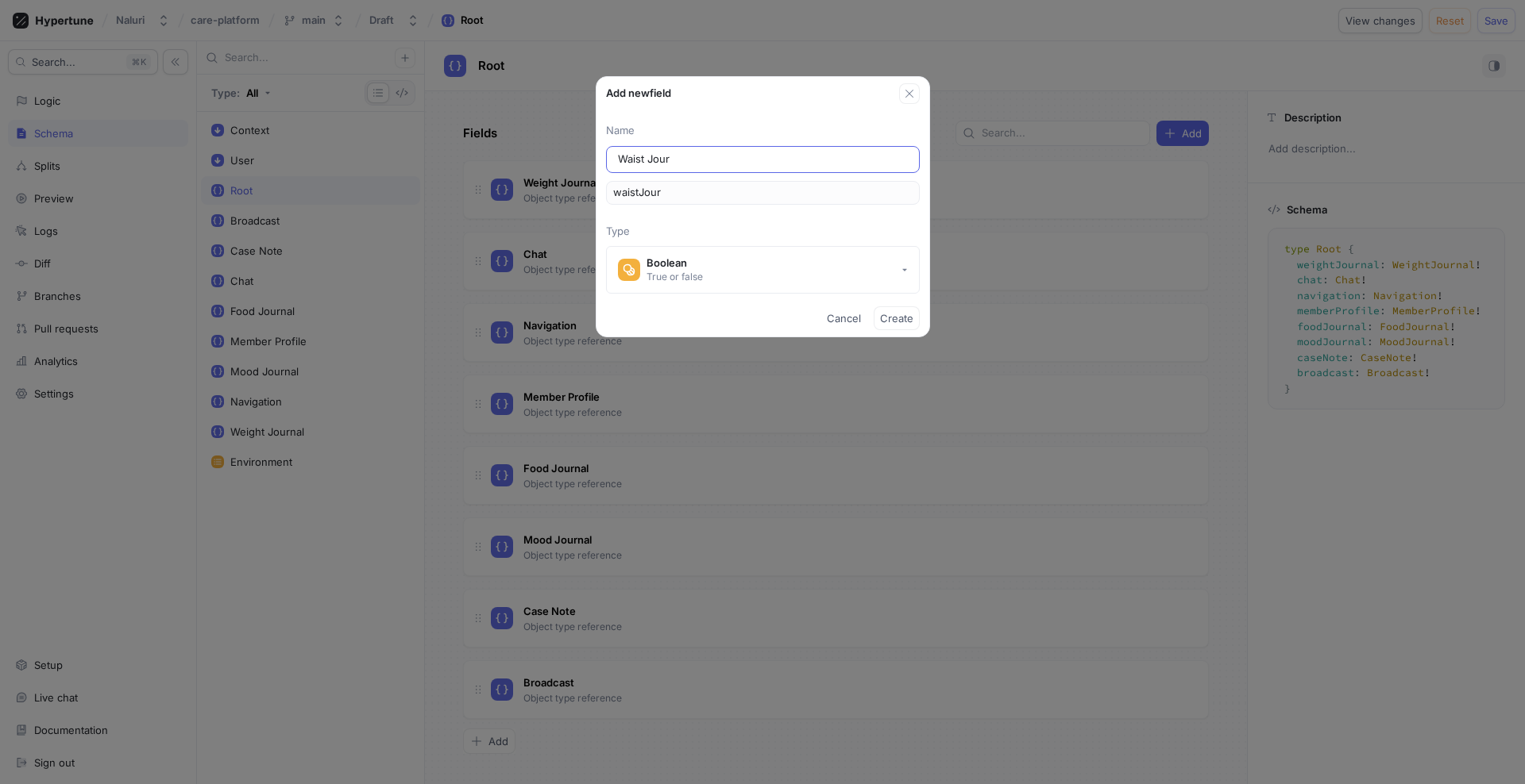
type input "waistJourn"
type input "Waist Journa"
type input "waistJourna"
type input "Waist Journal"
type input "waistJournal"
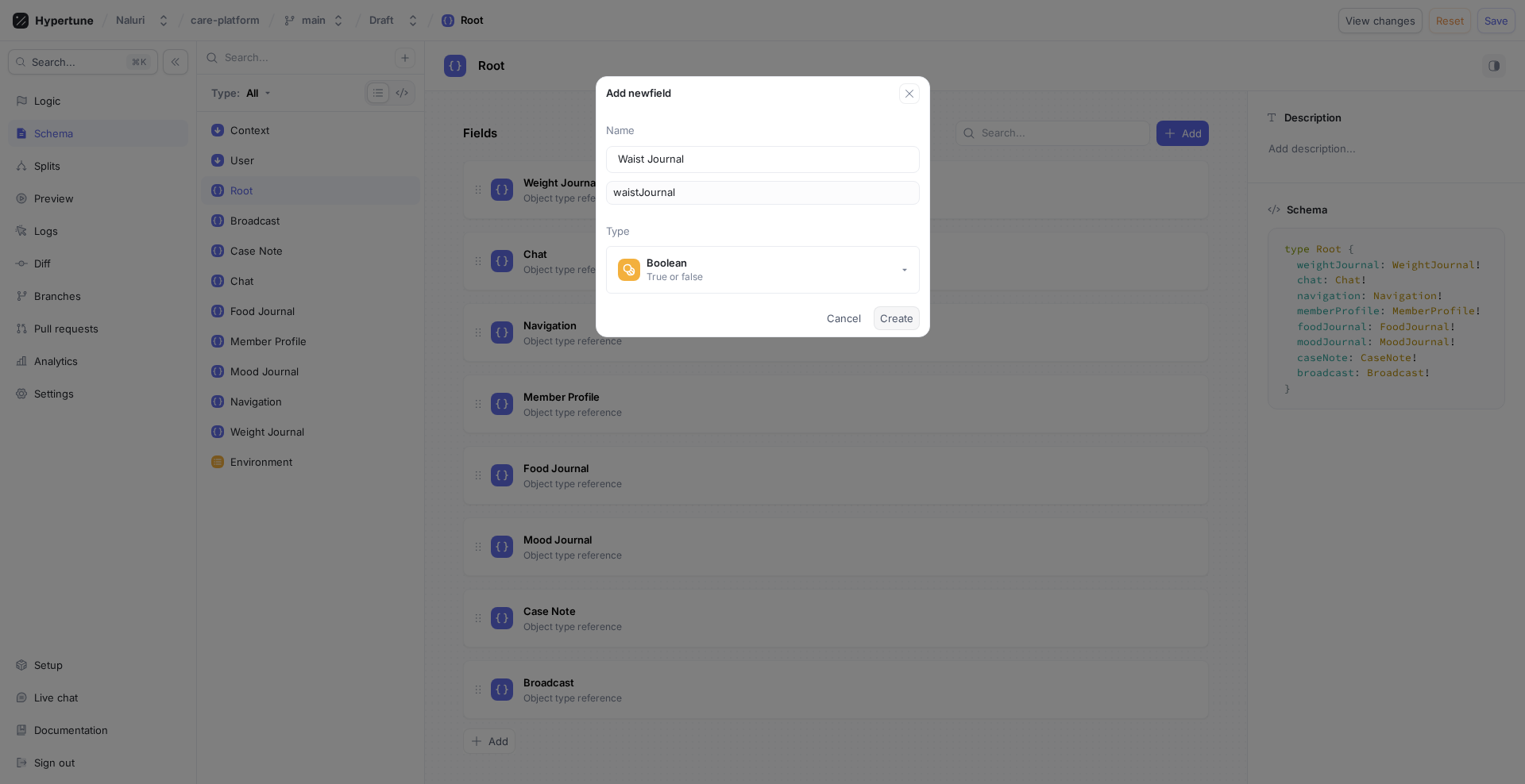
type input "Waist Journal"
click at [906, 318] on span "Create" at bounding box center [897, 317] width 33 height 10
type textarea "type Root { waistJournal: Boolean! weightJournal: WeightJournal! chat: Chat! na…"
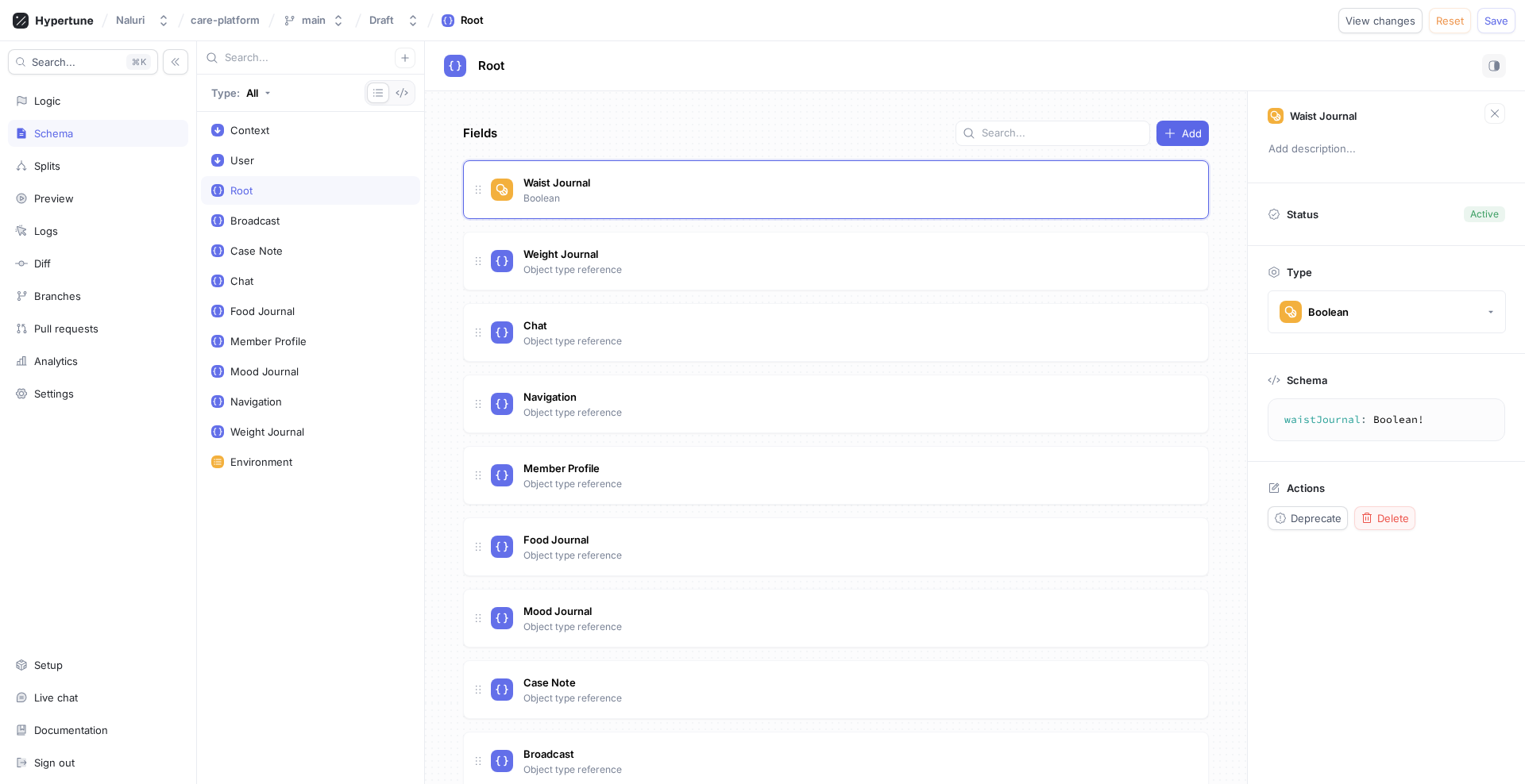
click at [1372, 513] on icon "button" at bounding box center [1366, 518] width 12 height 12
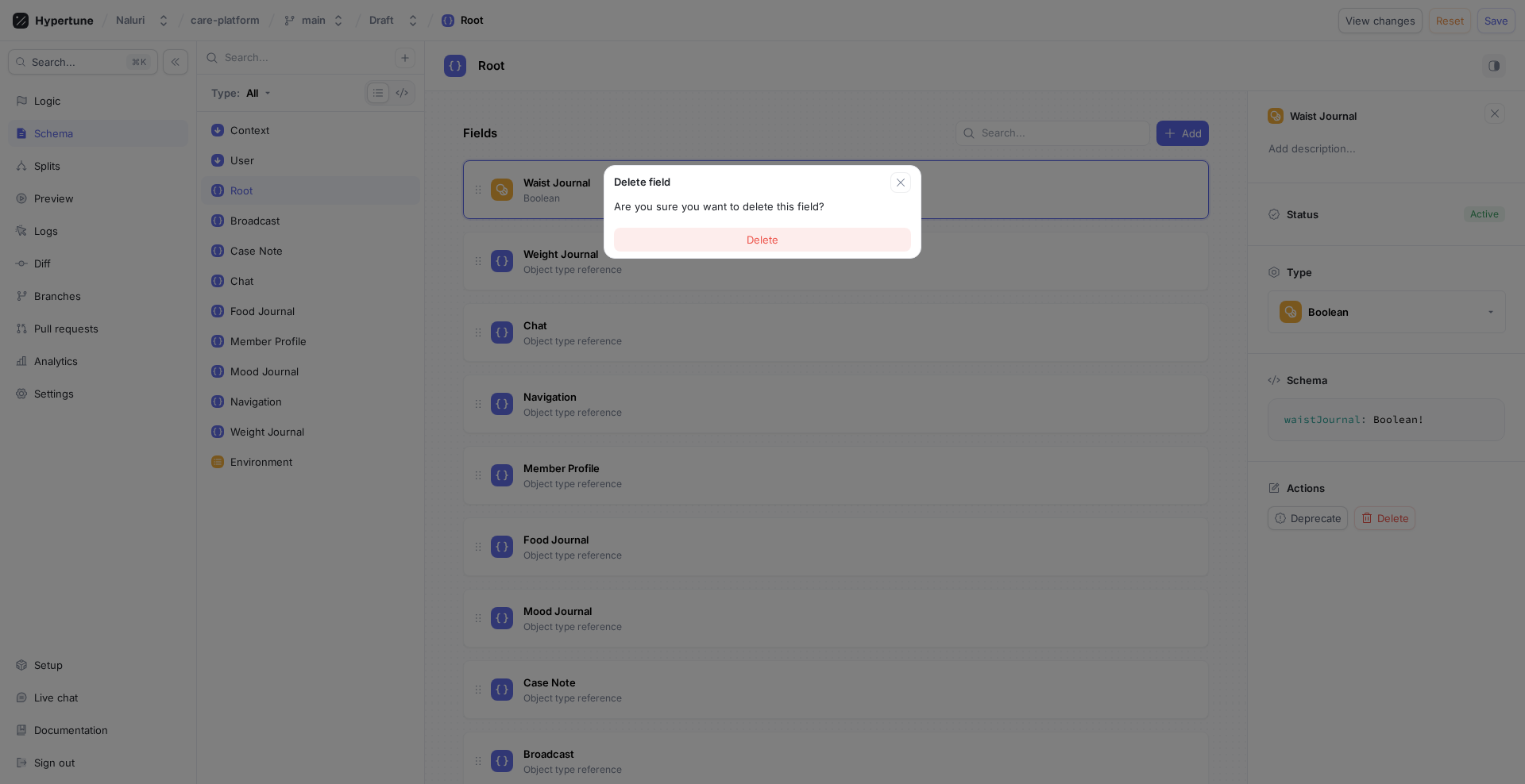
click at [873, 238] on button "Delete" at bounding box center [762, 239] width 297 height 24
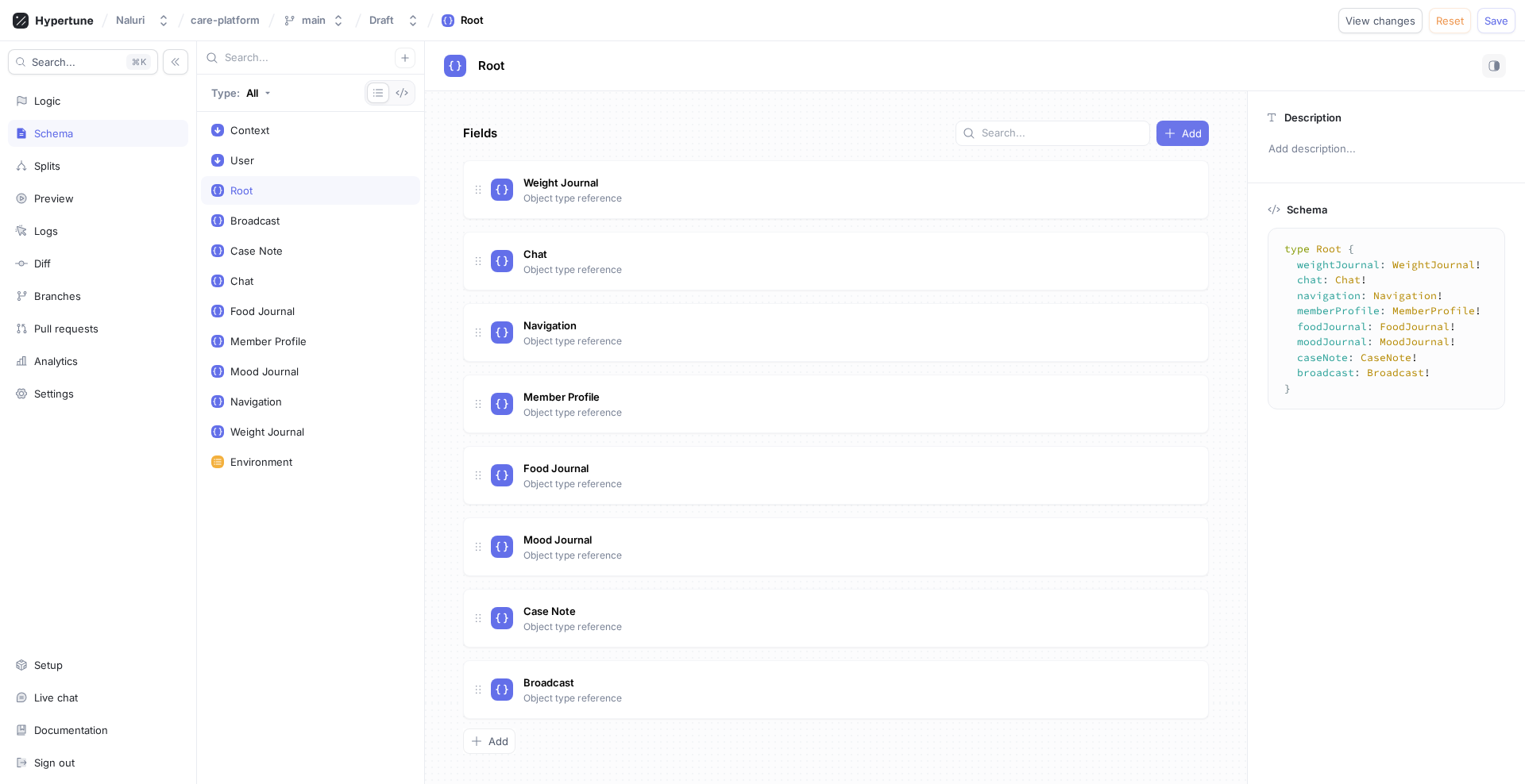
click at [1182, 130] on span "Add" at bounding box center [1192, 133] width 20 height 10
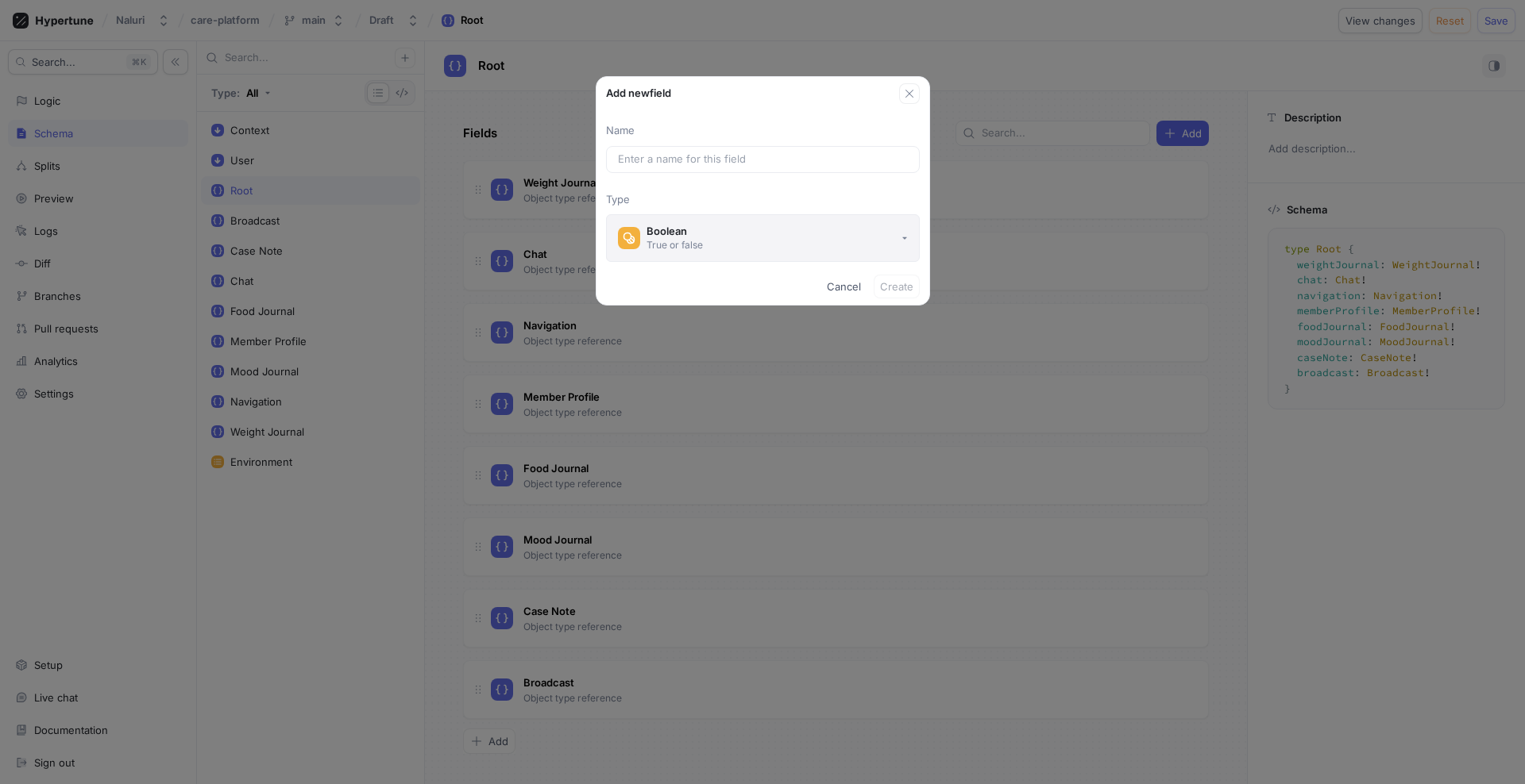
click at [784, 238] on button "Boolean True or false" at bounding box center [762, 238] width 313 height 47
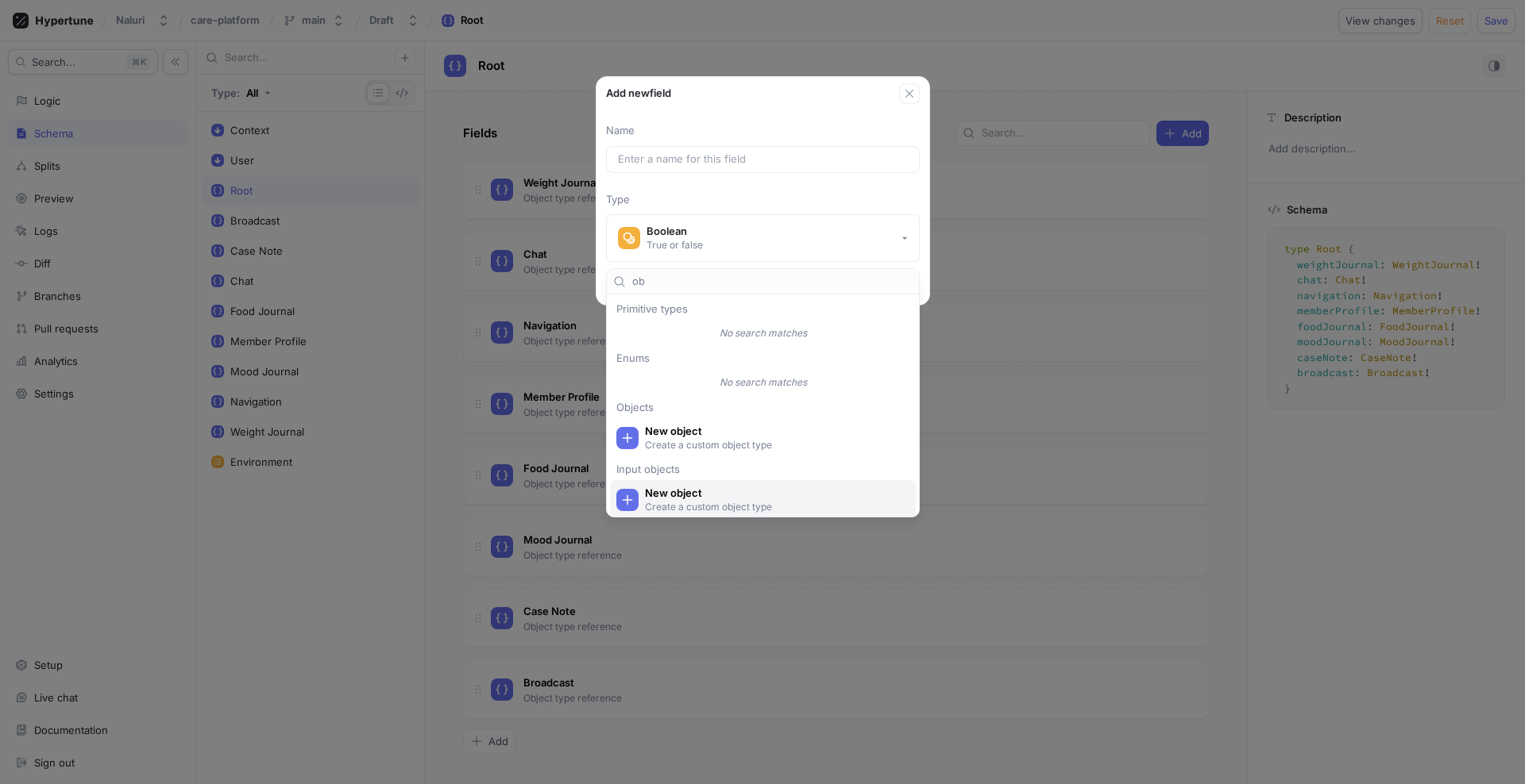
scroll to position [6, 0]
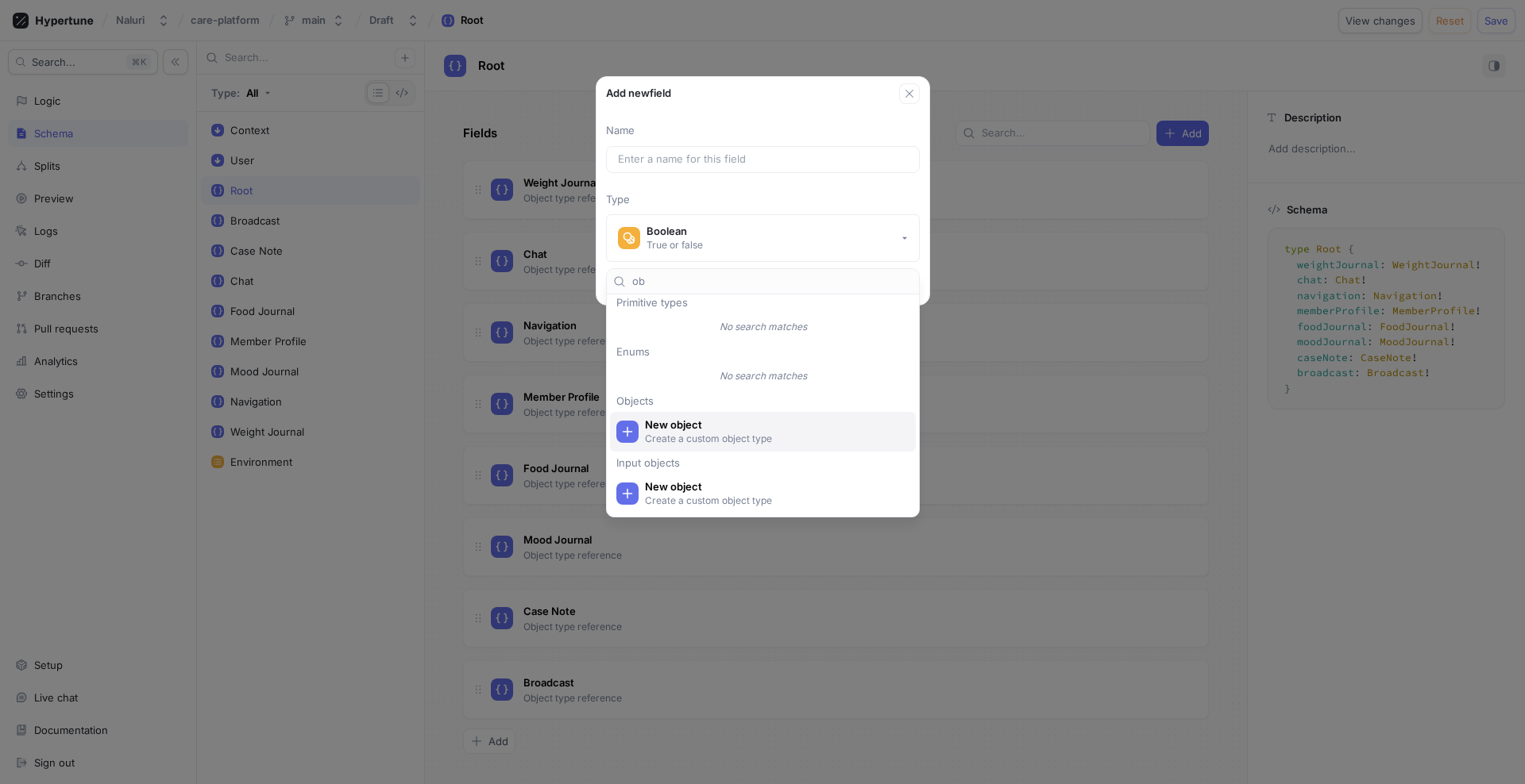
type input "ob"
click at [727, 425] on span "New object" at bounding box center [773, 424] width 256 height 13
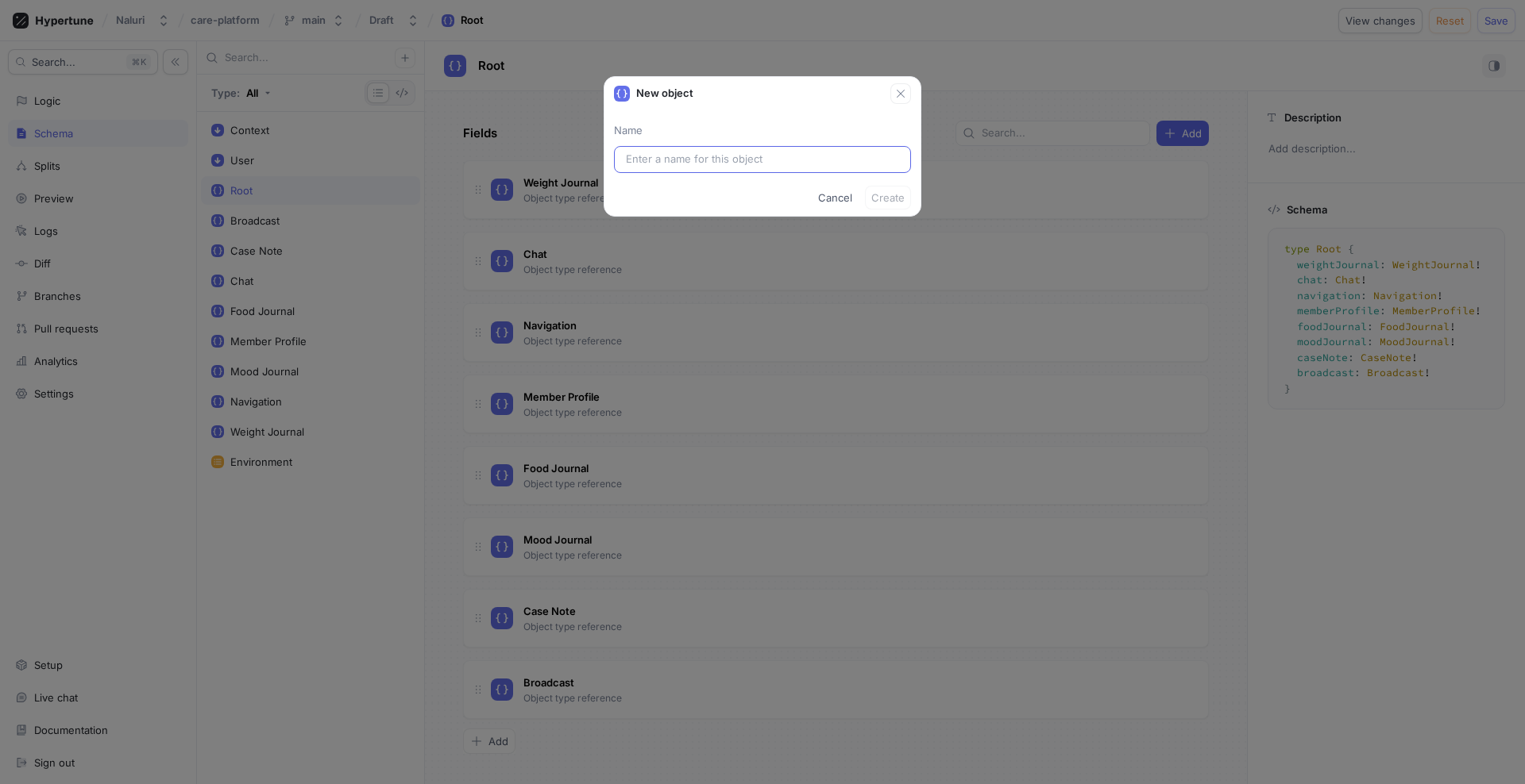
click at [735, 159] on input "text" at bounding box center [762, 160] width 273 height 16
type input "Wa"
type input "Wai"
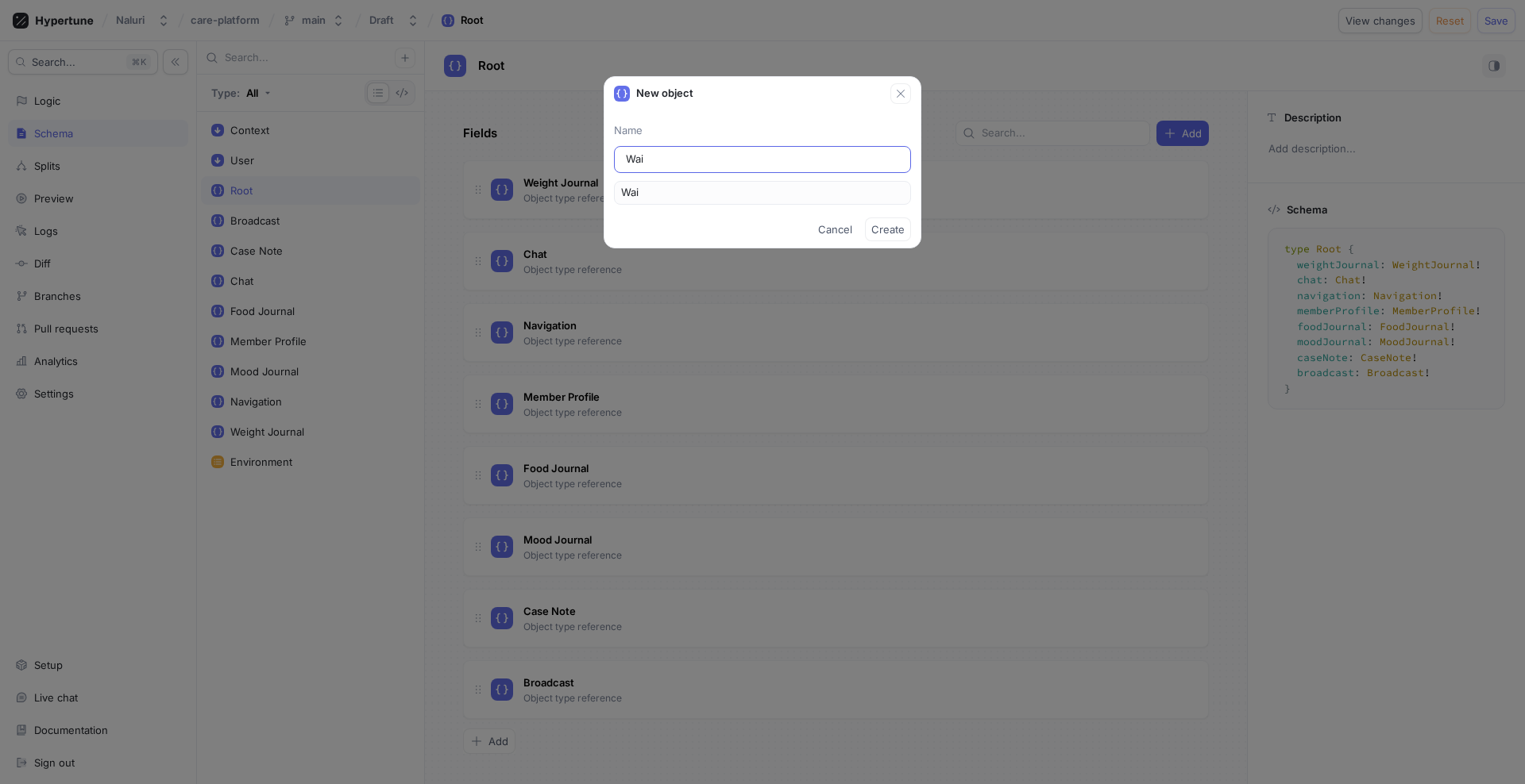
type input "Wais"
type input "Waist"
type input "Waist J"
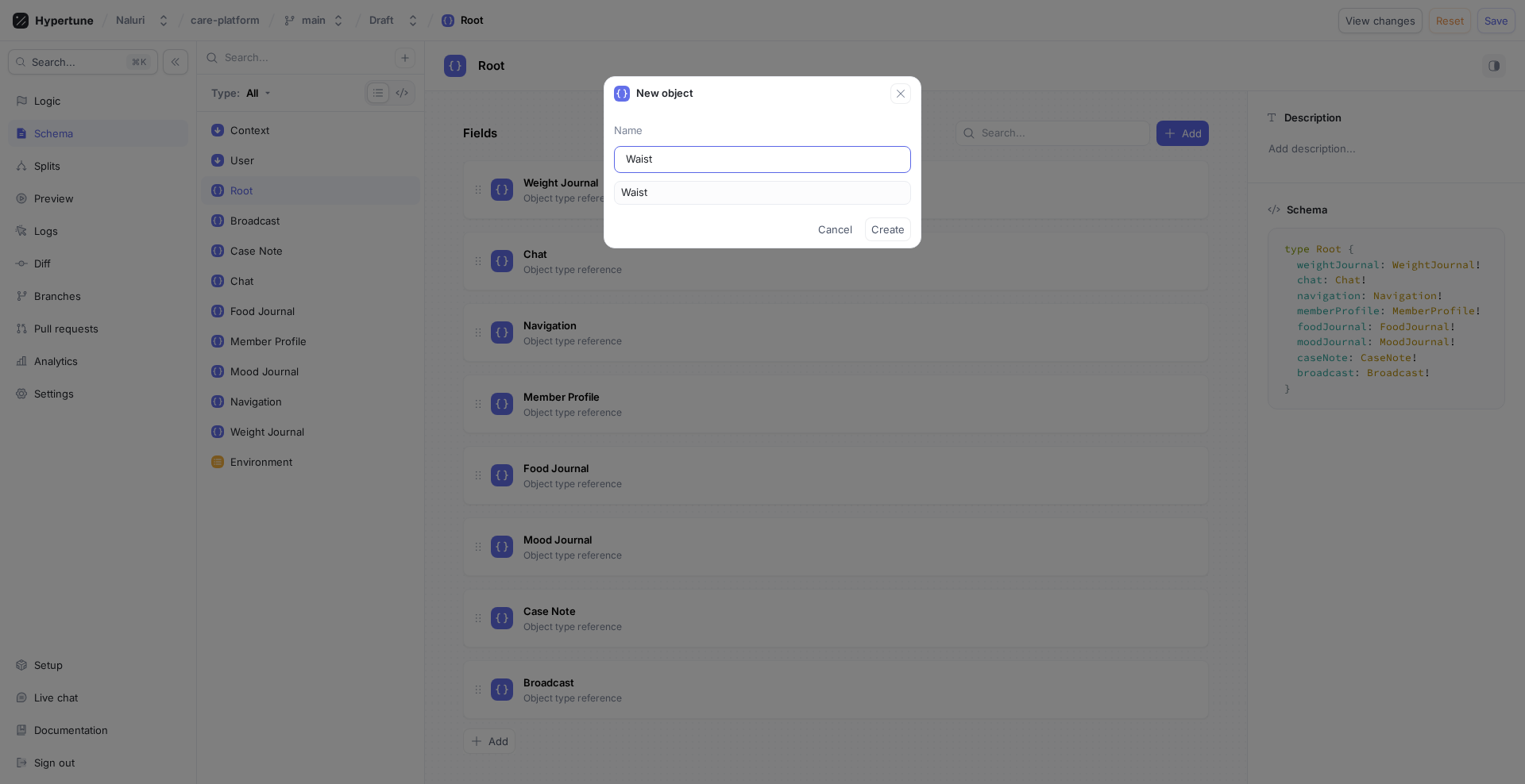
type input "WaistJ"
type input "Waist Jo"
type input "WaistJo"
type input "Waist Jou"
type input "WaistJou"
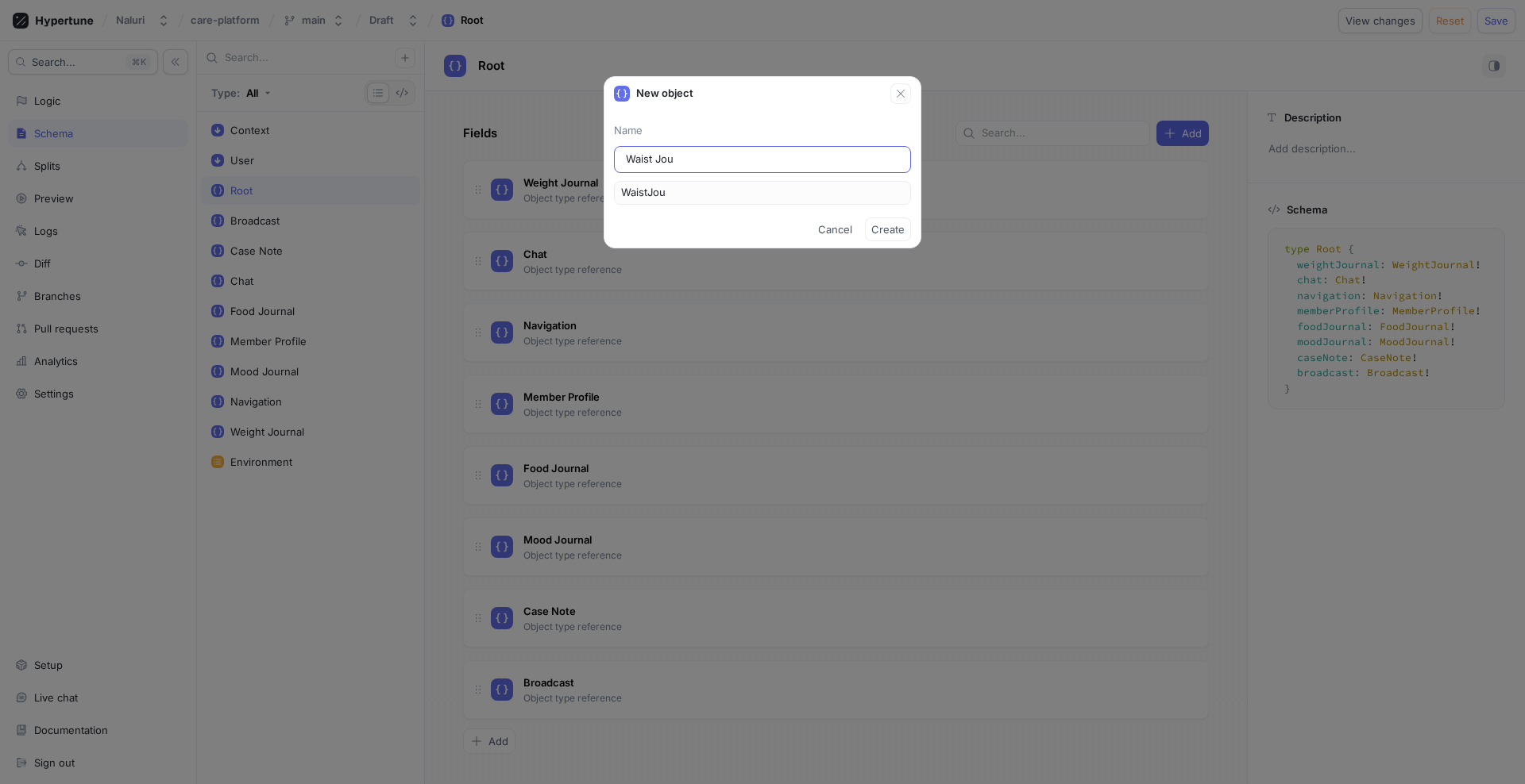
type input "Waist Jour"
type input "WaistJour"
type input "Waist Journ"
type input "WaistJourn"
type input "Waist Journa"
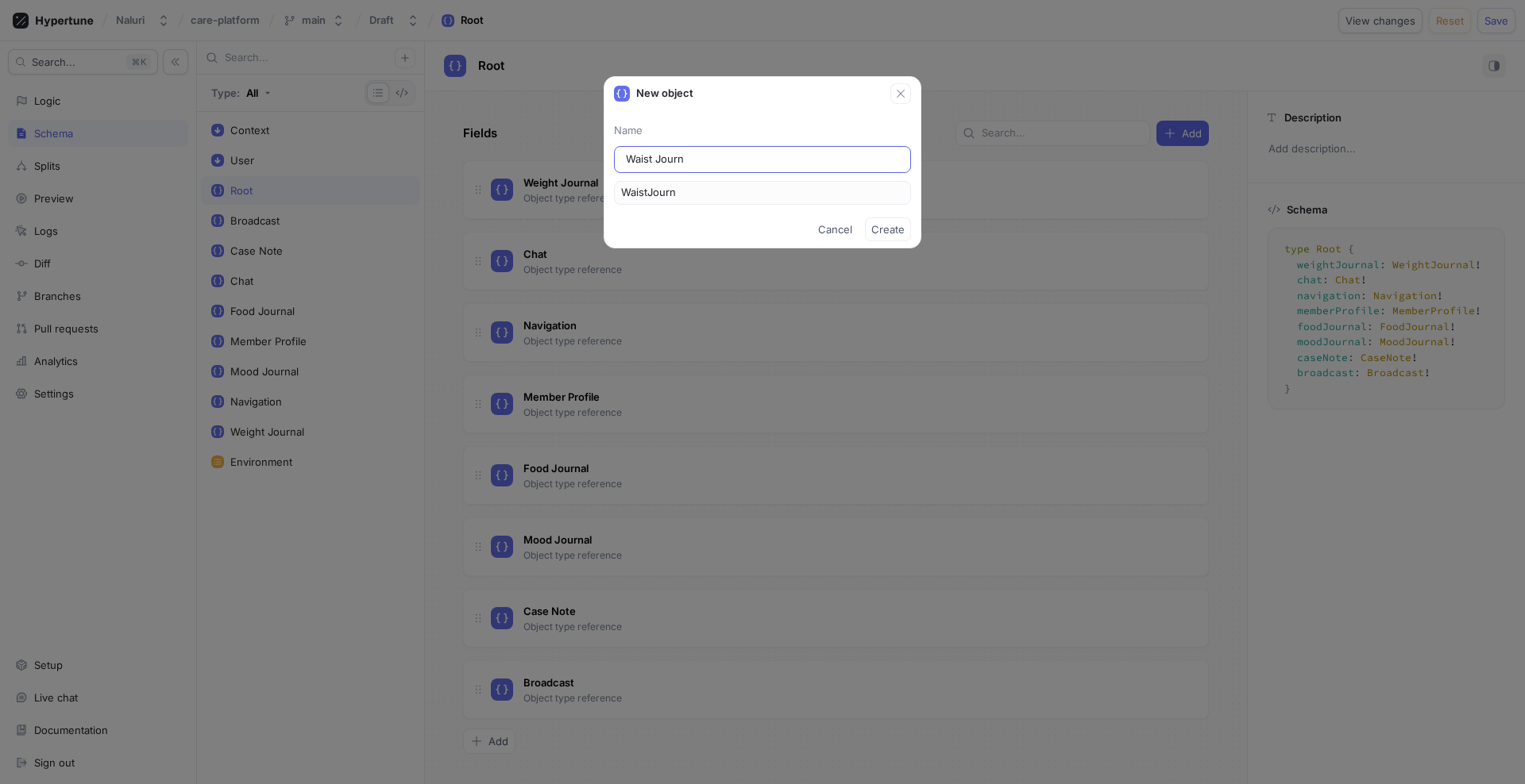
type input "WaistJourna"
type input "Waist Journal"
type input "WaistJournal"
type input "Waist Journal"
click at [898, 229] on span "Create" at bounding box center [888, 229] width 33 height 10
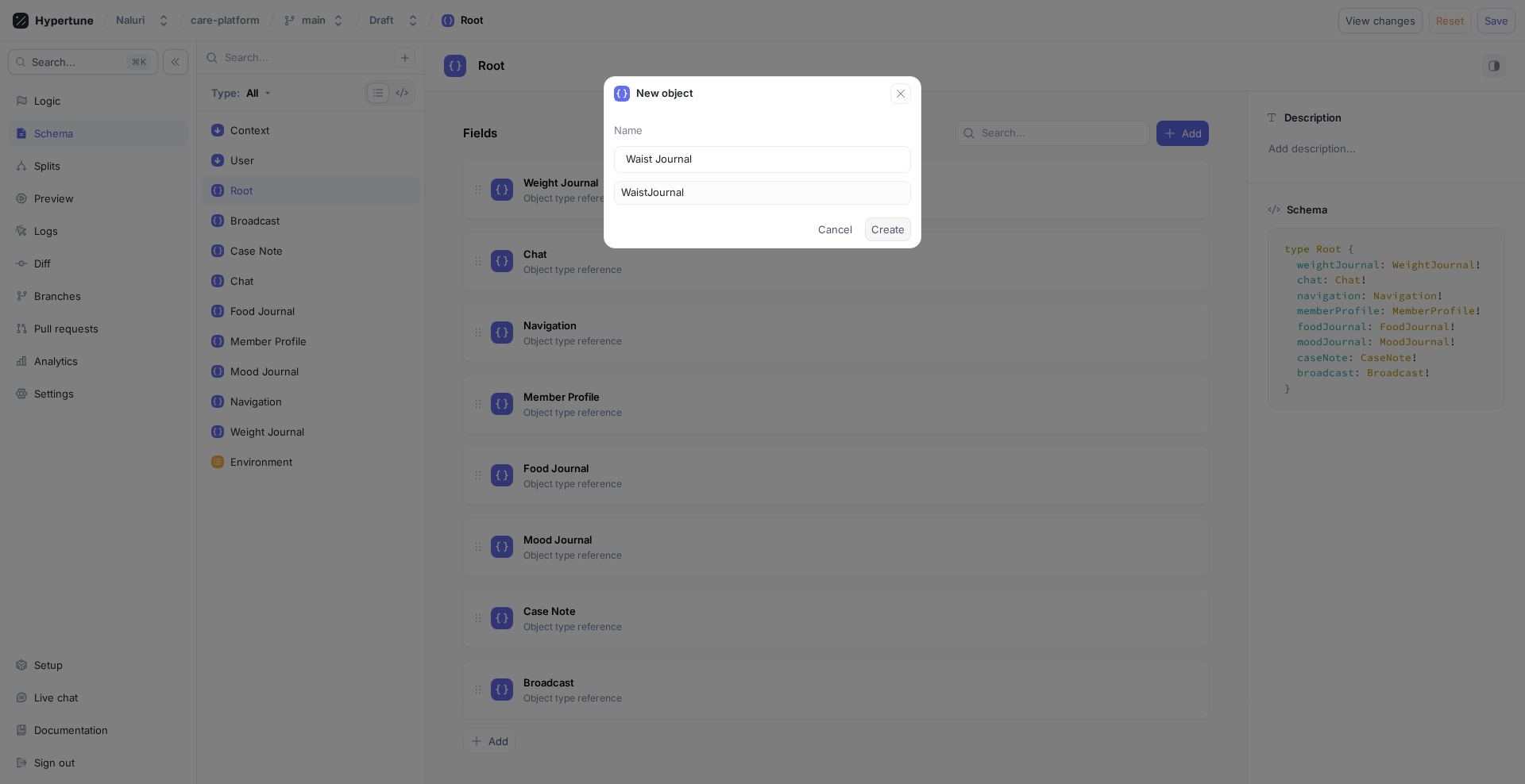
type textarea "type WaistJournal"
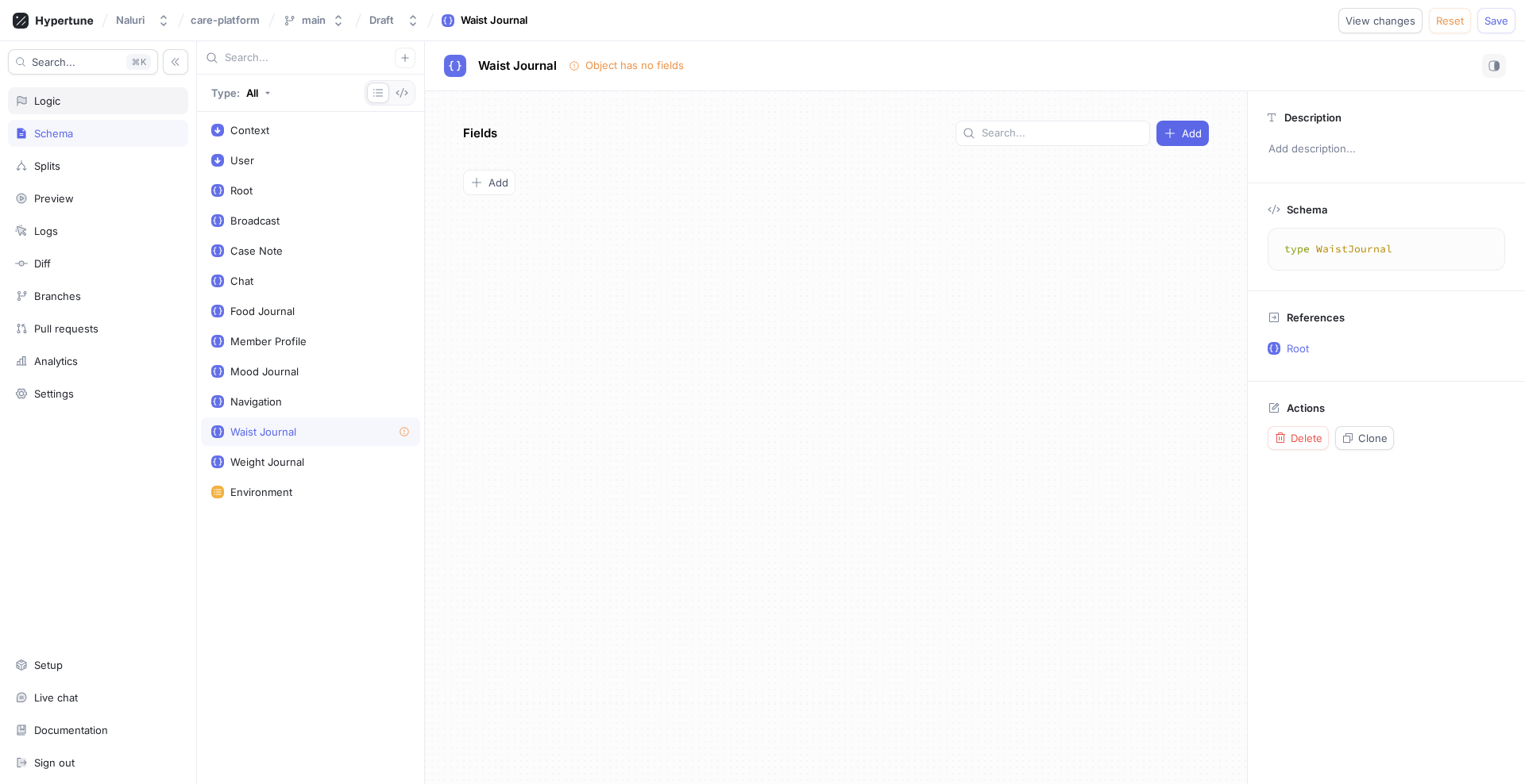
click at [70, 104] on div "Logic" at bounding box center [97, 101] width 166 height 12
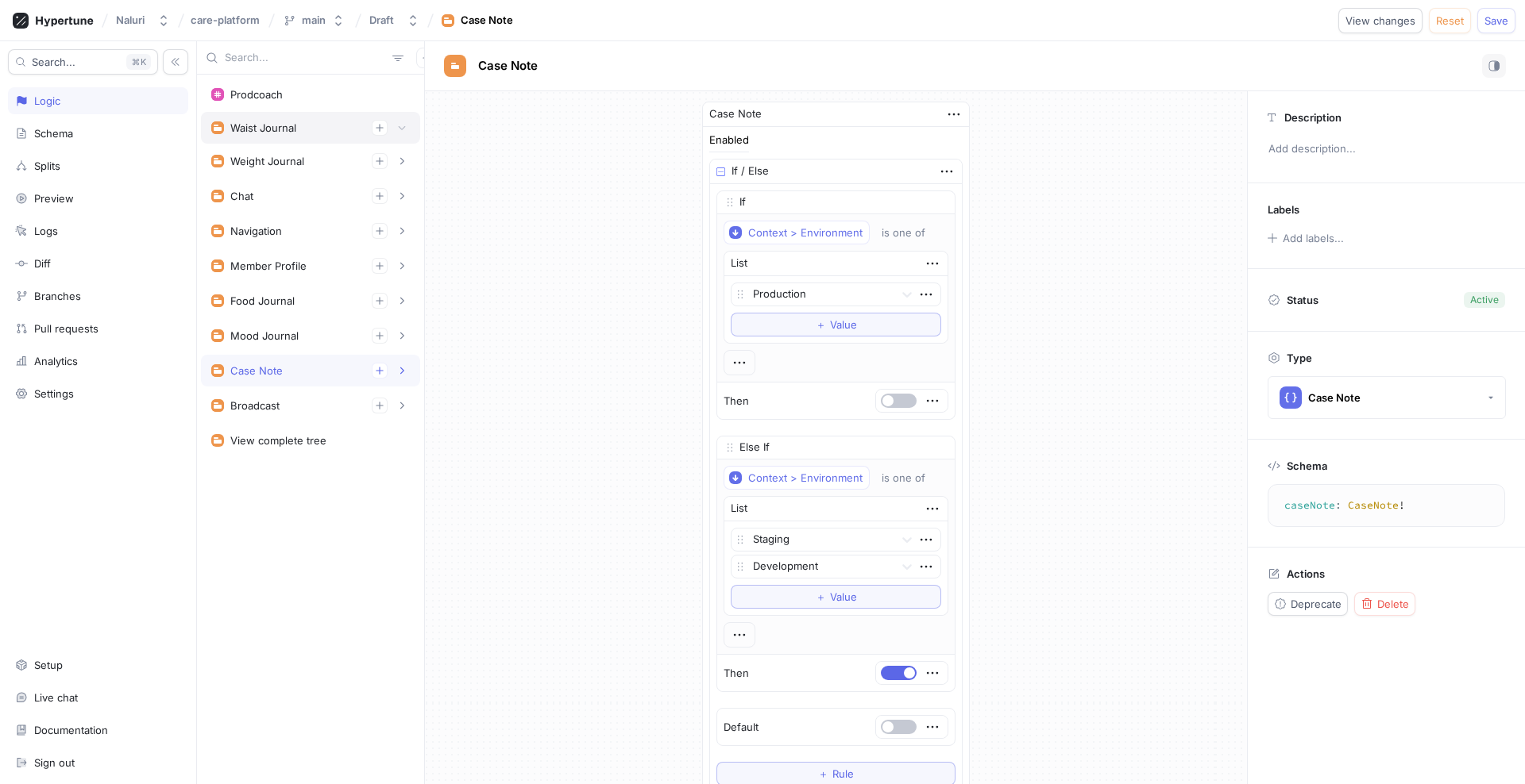
click at [291, 130] on div "Waist Journal" at bounding box center [262, 127] width 66 height 12
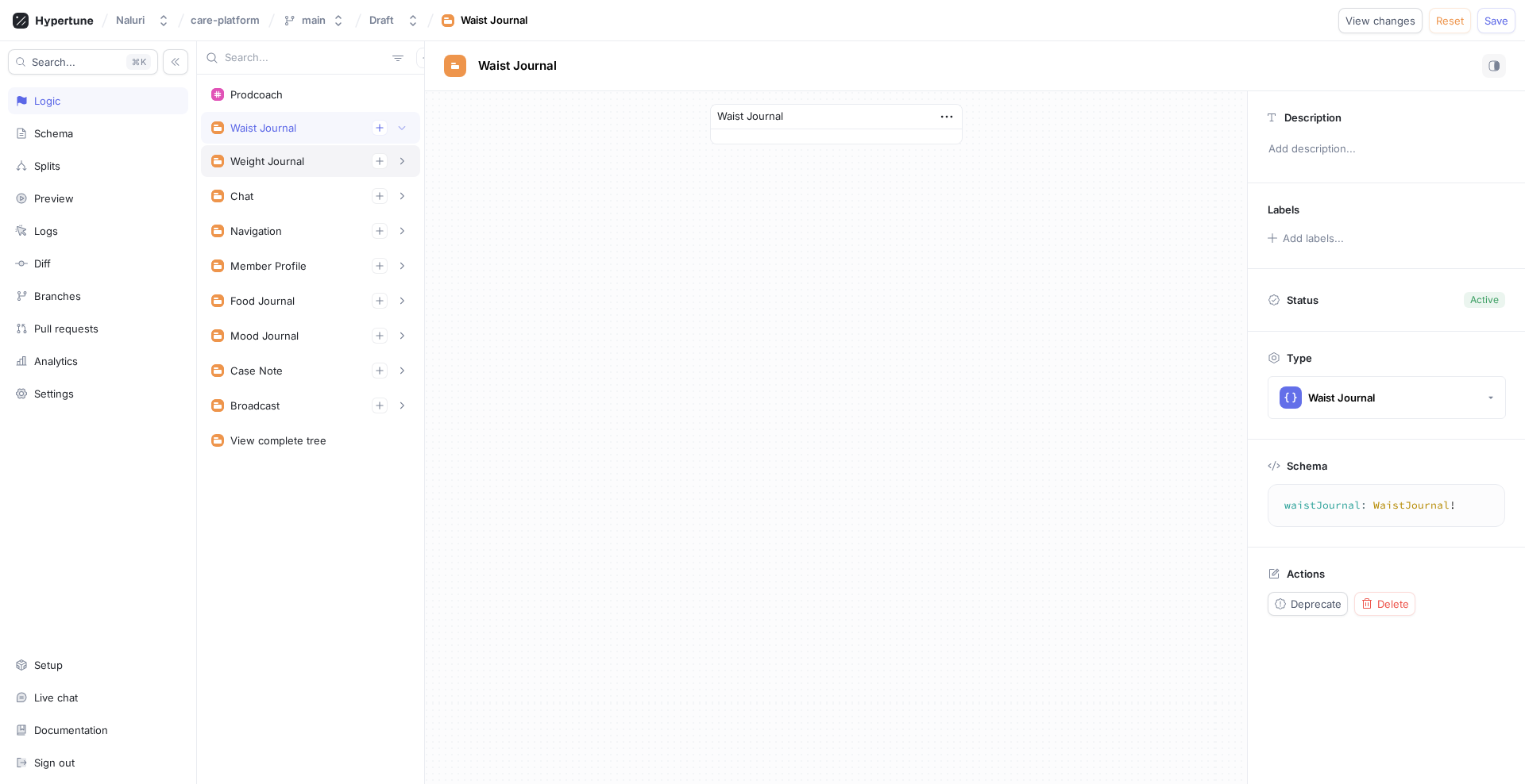
click at [294, 158] on div "Weight Journal" at bounding box center [267, 160] width 74 height 12
type textarea "weightJournal: WeightJournal!"
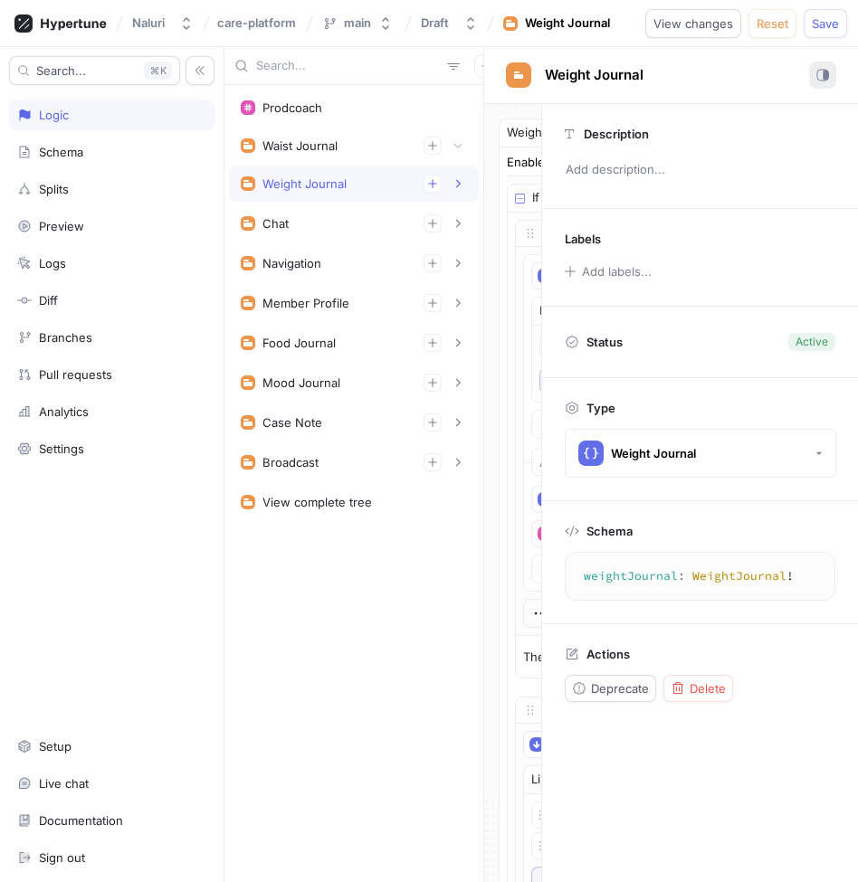
click at [820, 81] on rect "button" at bounding box center [822, 75] width 11 height 11
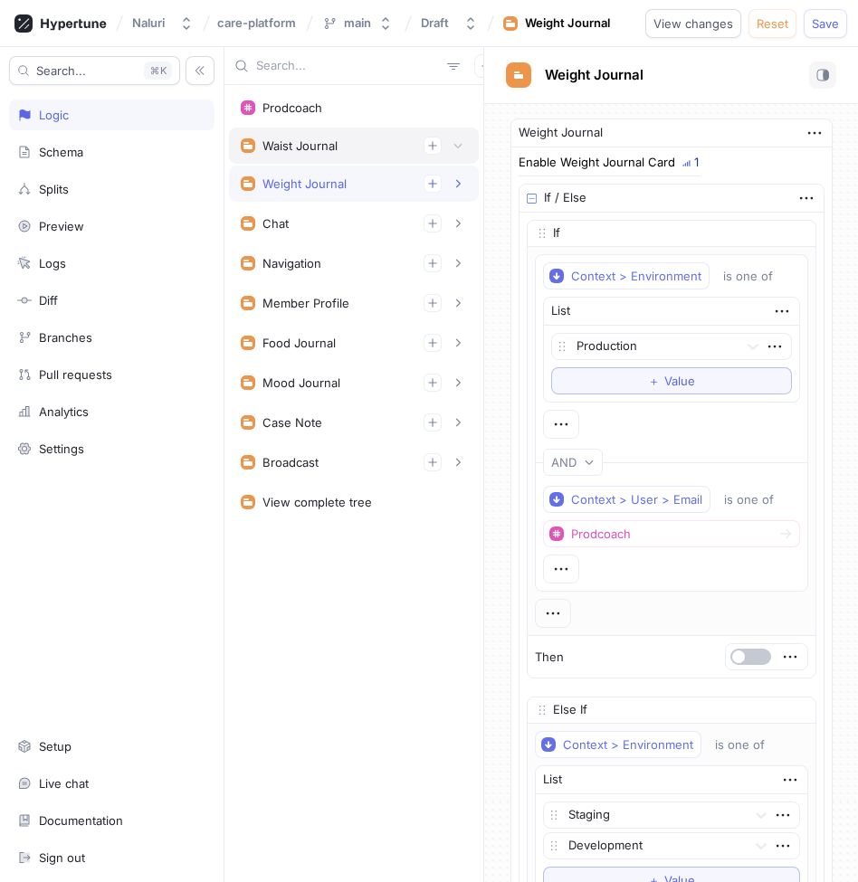
click at [359, 145] on div "Waist Journal" at bounding box center [354, 146] width 226 height 18
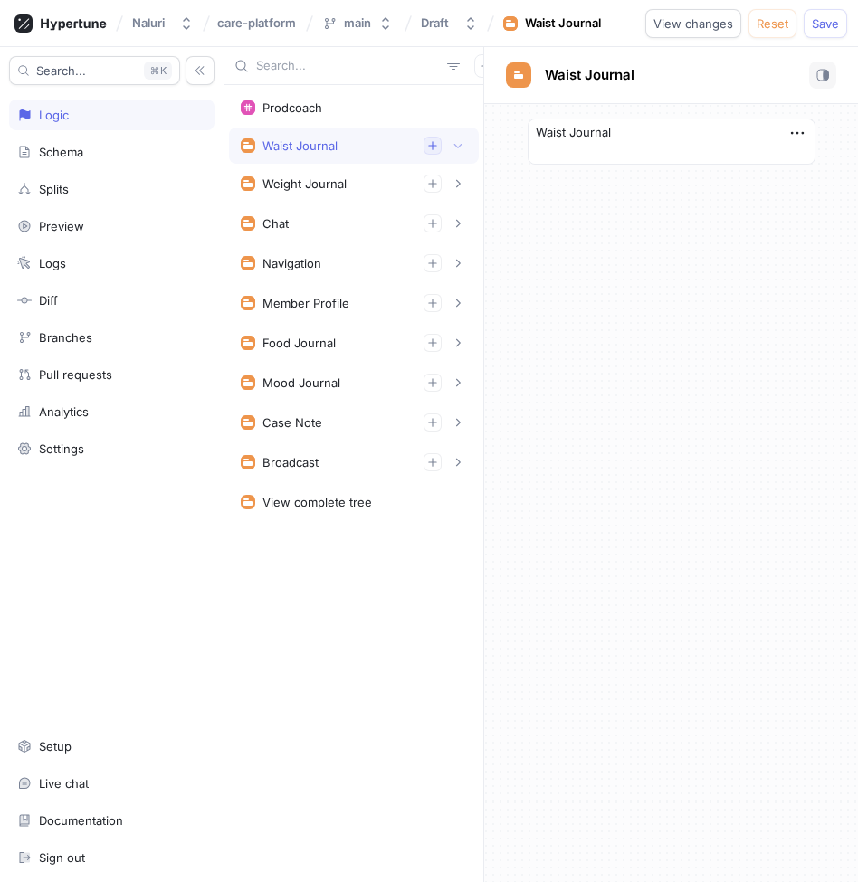
click at [431, 143] on icon "button" at bounding box center [432, 145] width 11 height 11
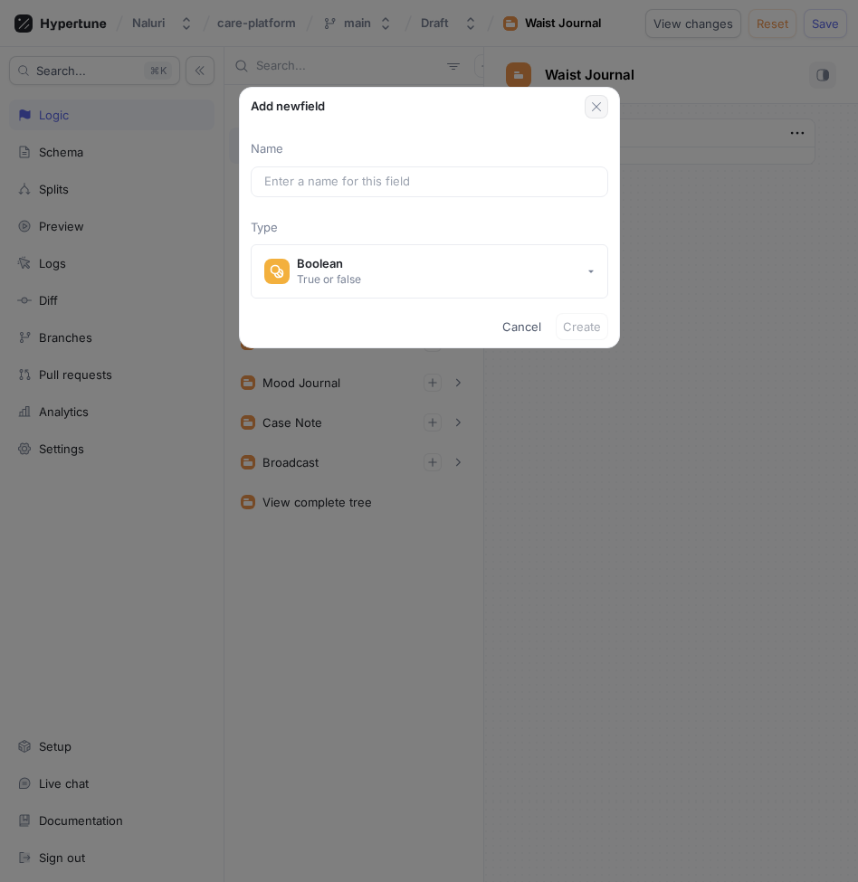
click at [602, 100] on icon "button" at bounding box center [596, 107] width 14 height 14
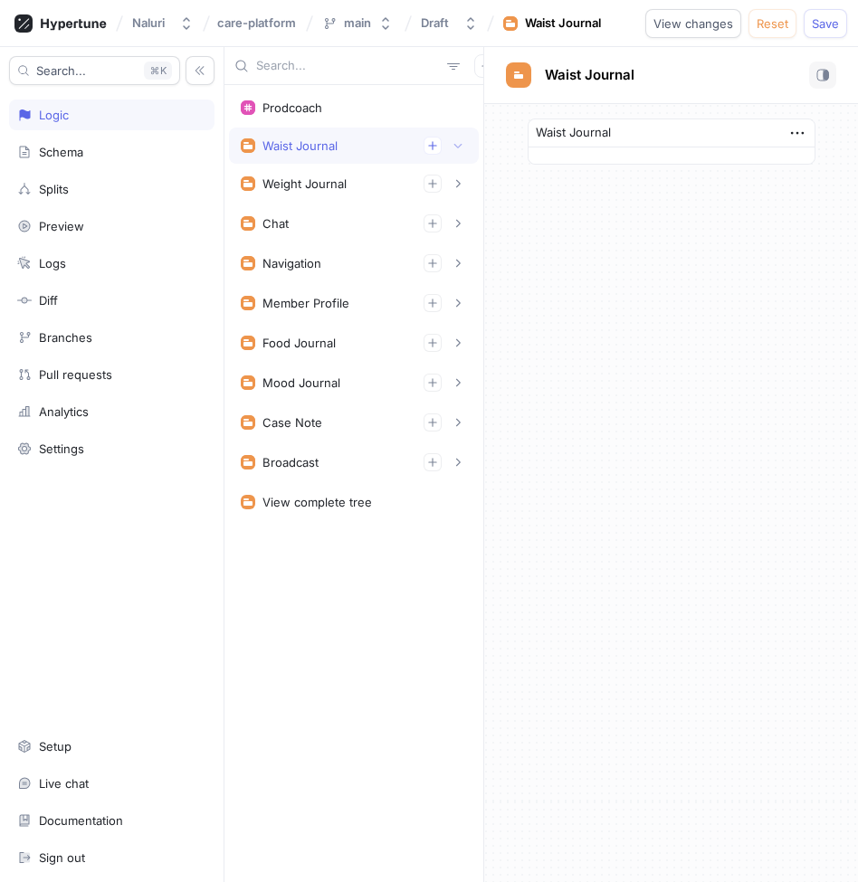
click at [666, 130] on div "Waist Journal" at bounding box center [672, 133] width 286 height 28
click at [791, 129] on icon "button" at bounding box center [797, 133] width 20 height 20
click at [632, 233] on div "Waist Journal" at bounding box center [671, 493] width 374 height 778
click at [201, 71] on icon "button" at bounding box center [199, 70] width 9 height 9
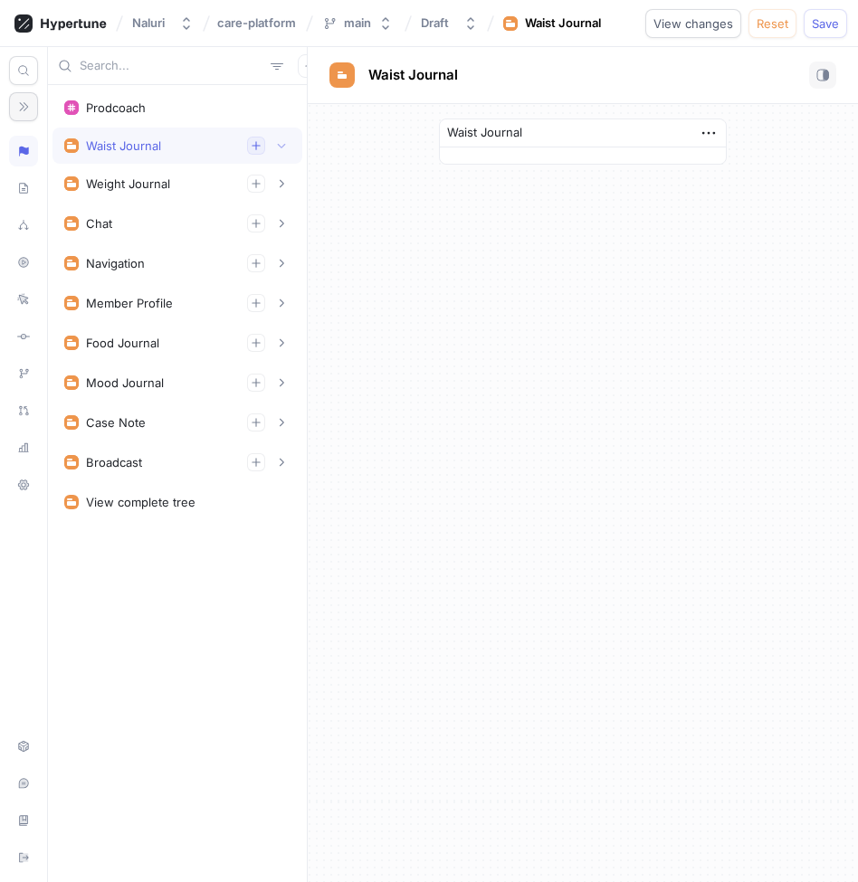
click at [259, 148] on icon "button" at bounding box center [256, 145] width 11 height 11
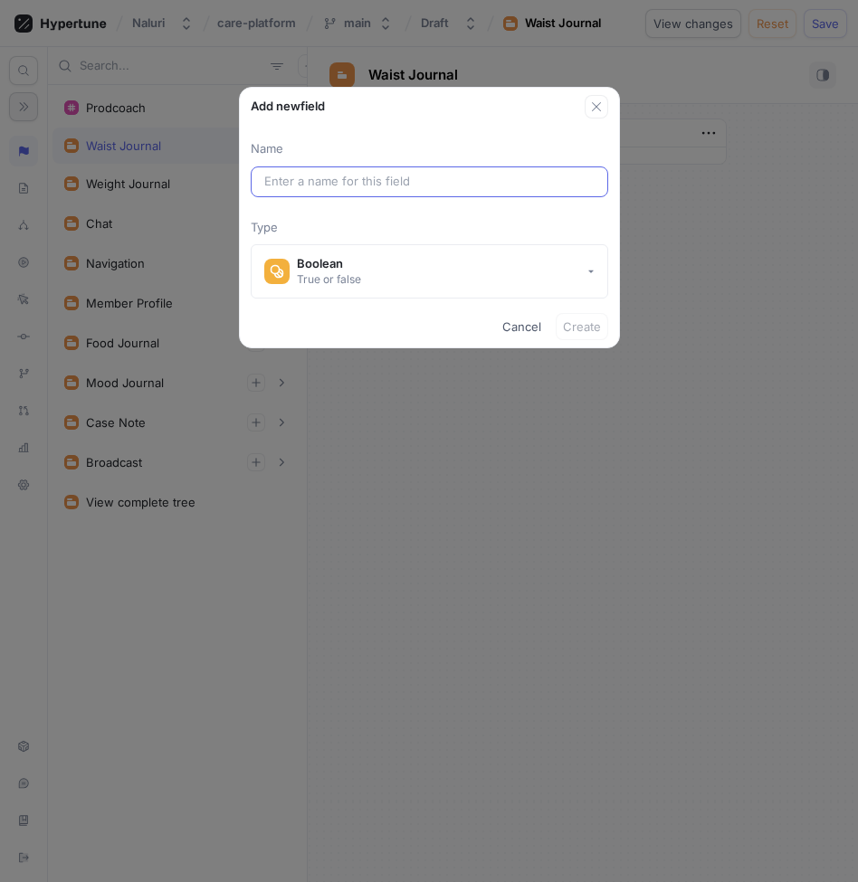
click at [439, 182] on input "text" at bounding box center [429, 182] width 330 height 18
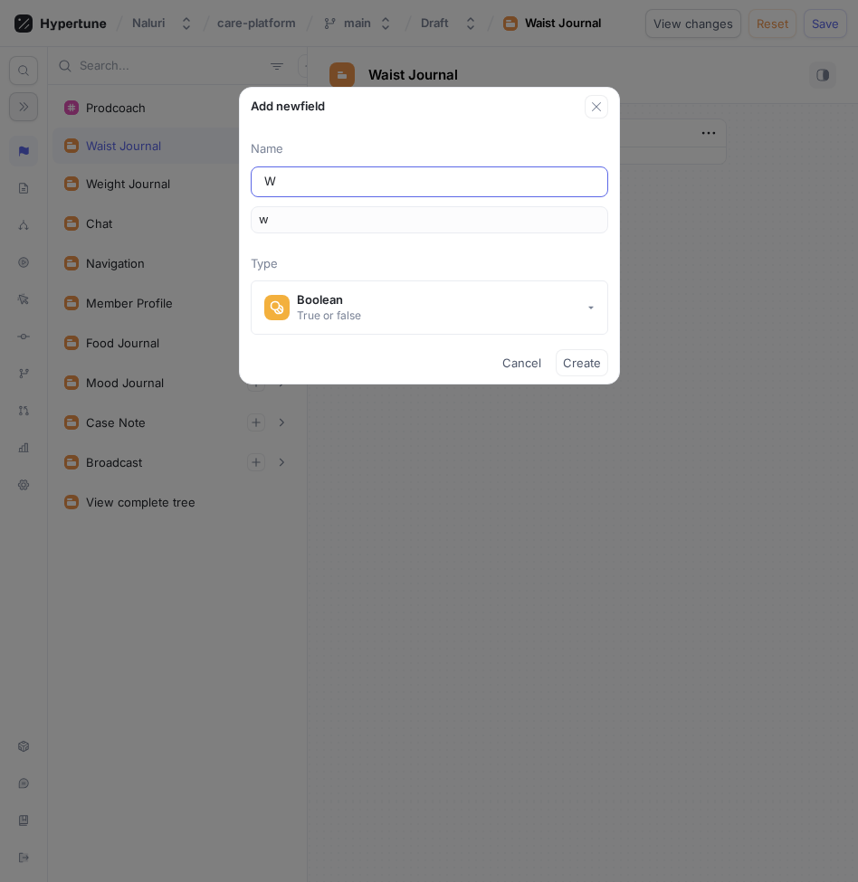
type input "We"
type input "we"
type input "Wei"
type input "wei"
type input "Weig"
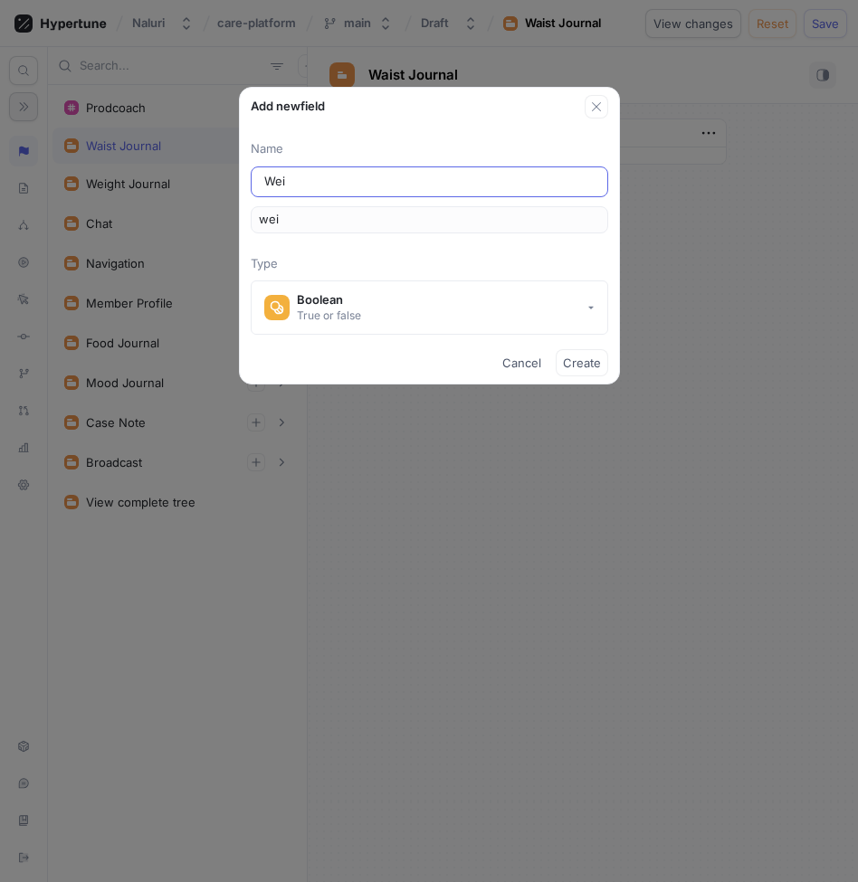
type input "weig"
type input "Weigh"
type input "weigh"
type input "Weight"
type input "weight"
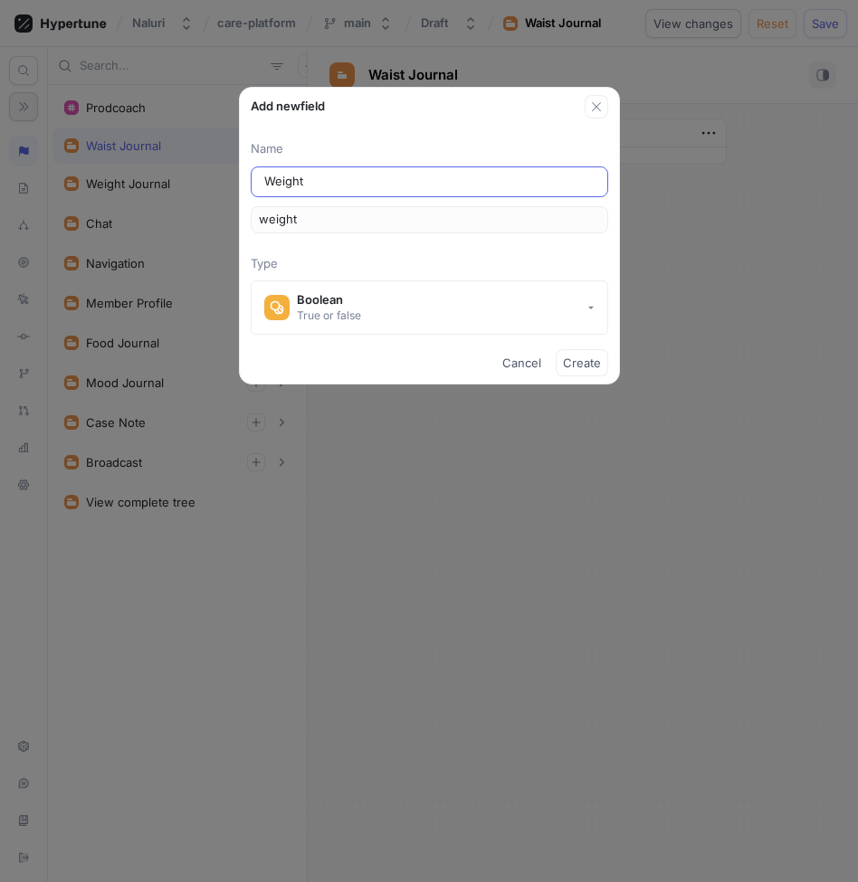
type input "Weight J"
type input "weightJ"
type input "Weight Jo"
type input "weightJo"
type input "Weight Jou"
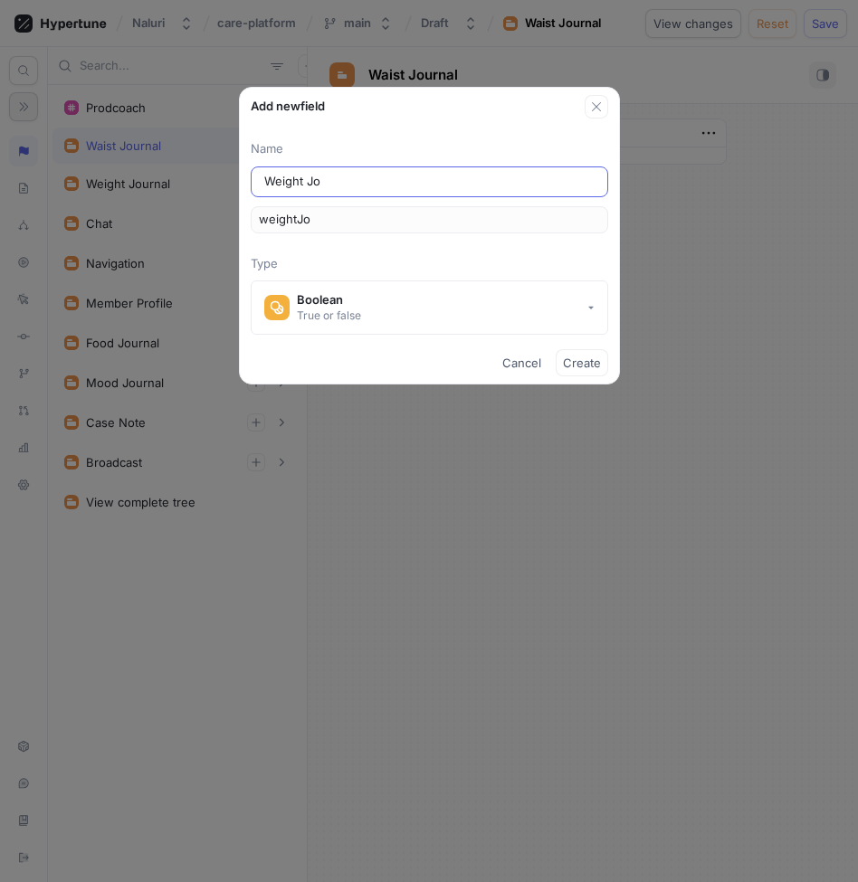
type input "weightJou"
type input "Weight Jour"
type input "weightJour"
type input "Weight Journ"
type input "weightJourn"
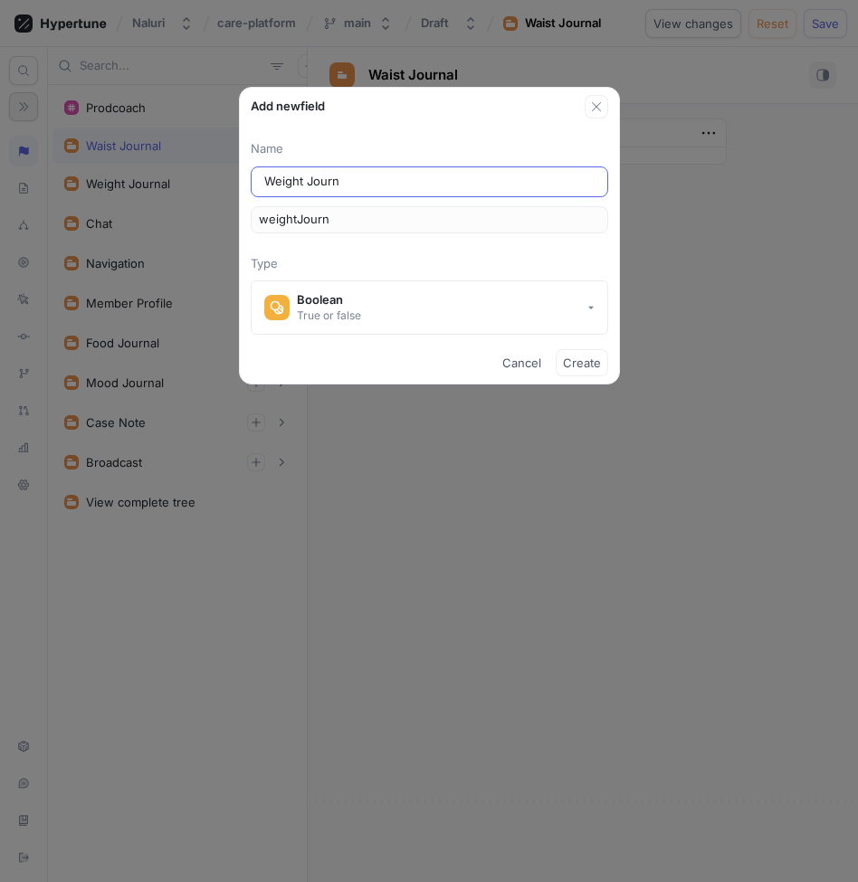
type input "Weight Journa"
type input "weightJourna"
type input "Weight Journal"
type input "weightJournal"
type input "Weight Journal"
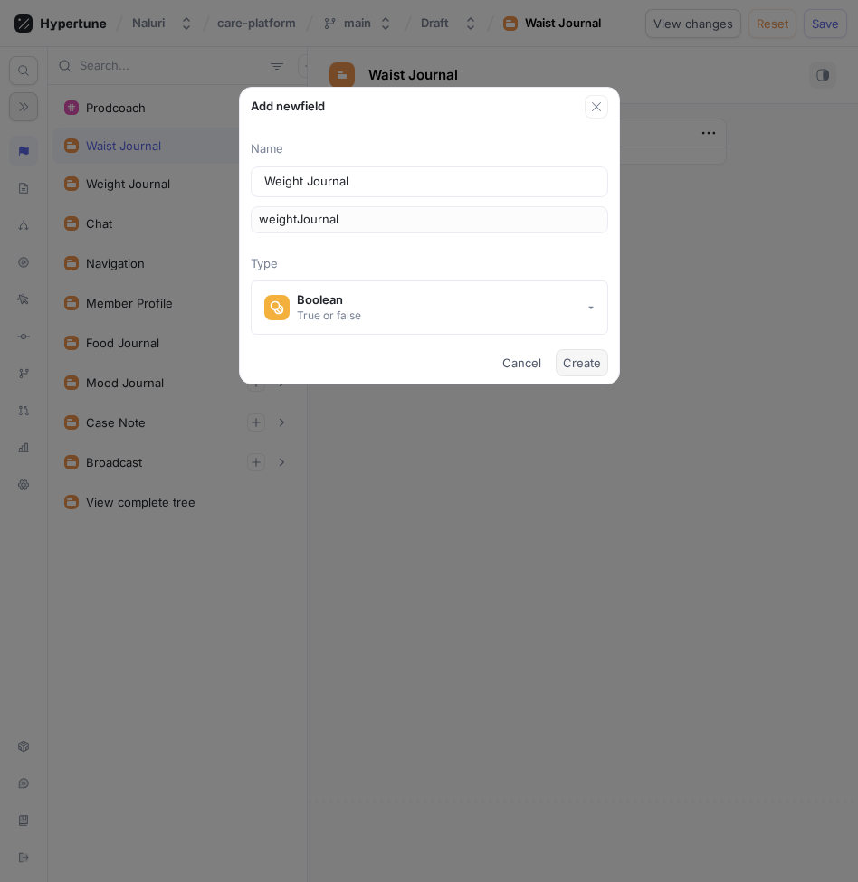
click at [588, 358] on span "Create" at bounding box center [582, 362] width 38 height 11
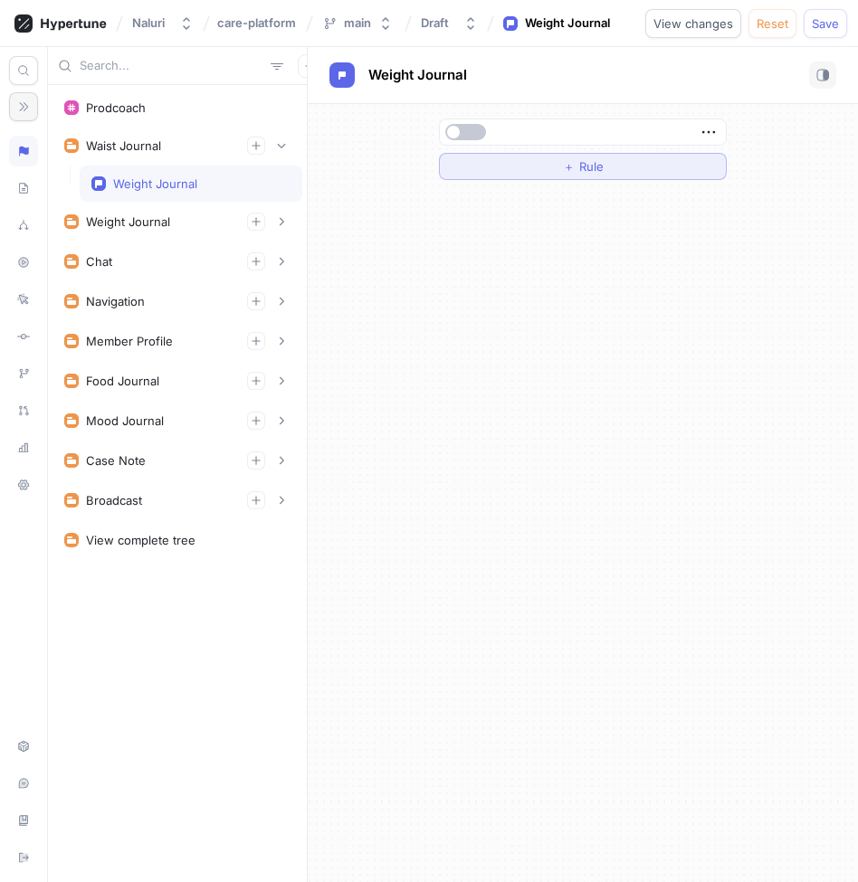
click at [579, 169] on span "Rule" at bounding box center [591, 166] width 24 height 11
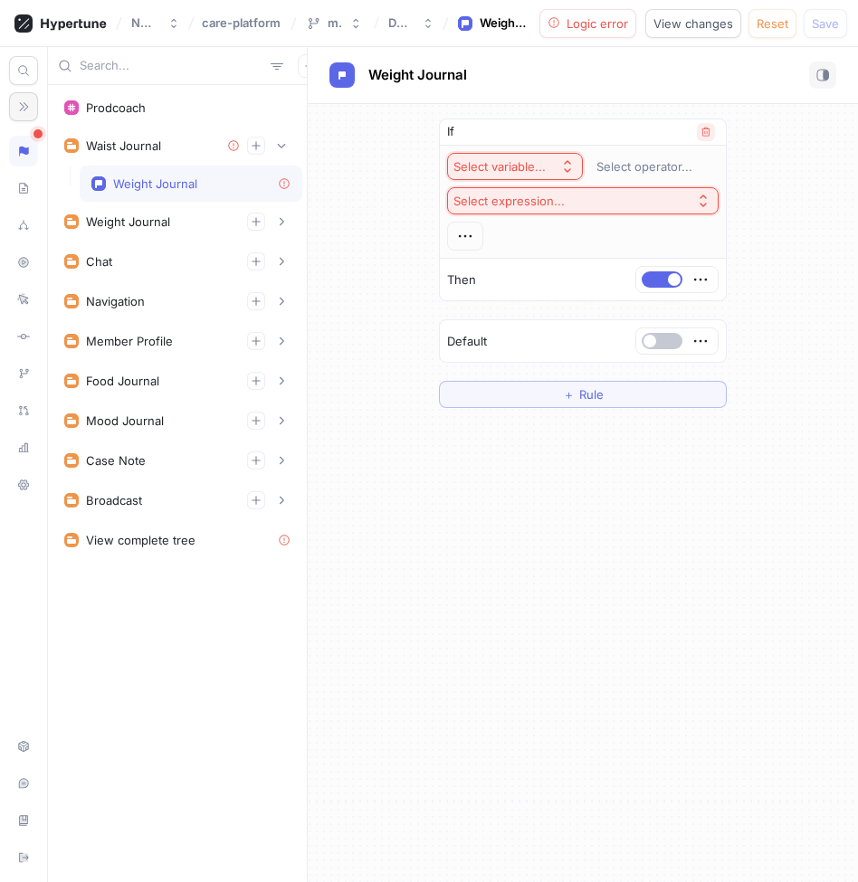
click at [710, 135] on icon "button" at bounding box center [705, 132] width 11 height 11
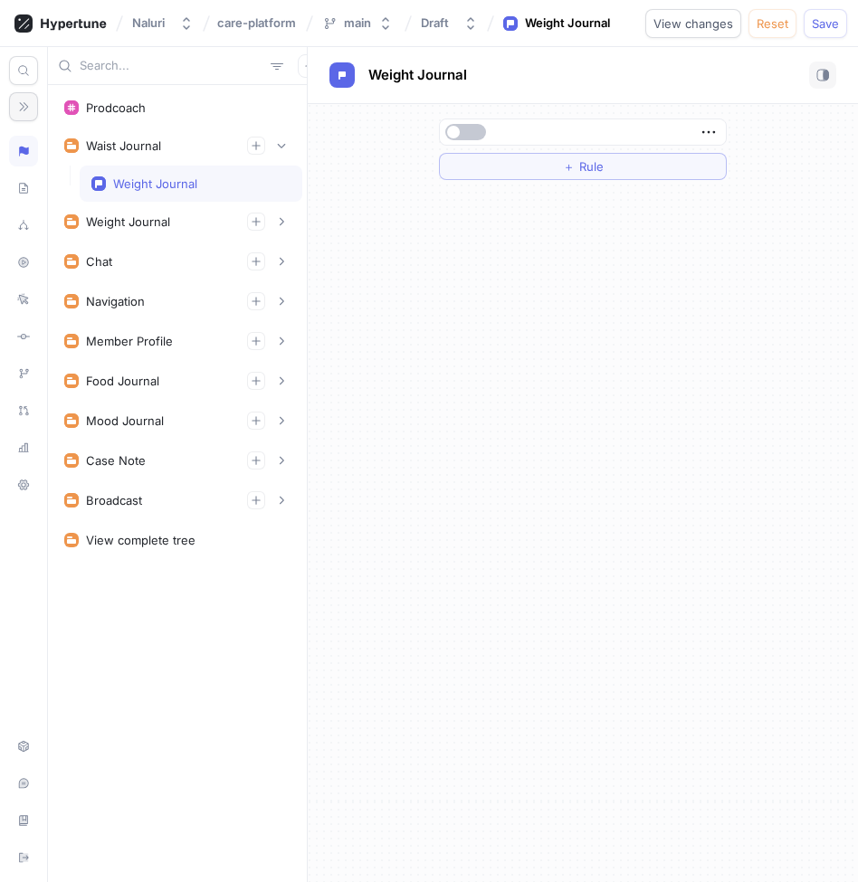
click at [19, 101] on icon "button" at bounding box center [23, 106] width 13 height 13
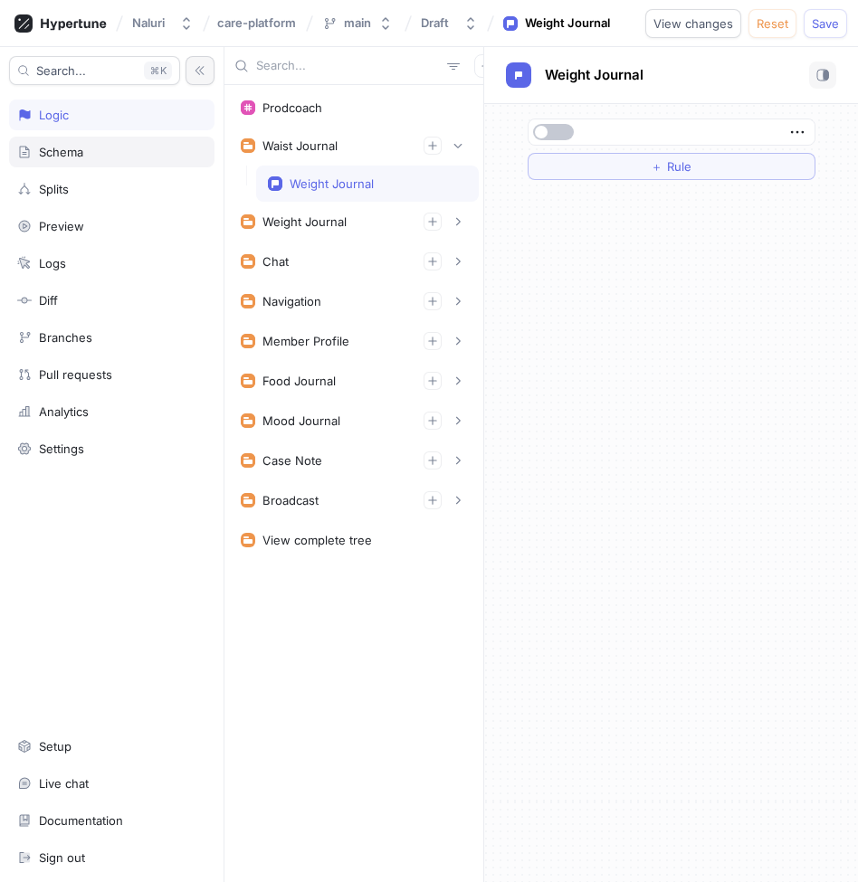
click at [96, 156] on div "Schema" at bounding box center [111, 152] width 189 height 14
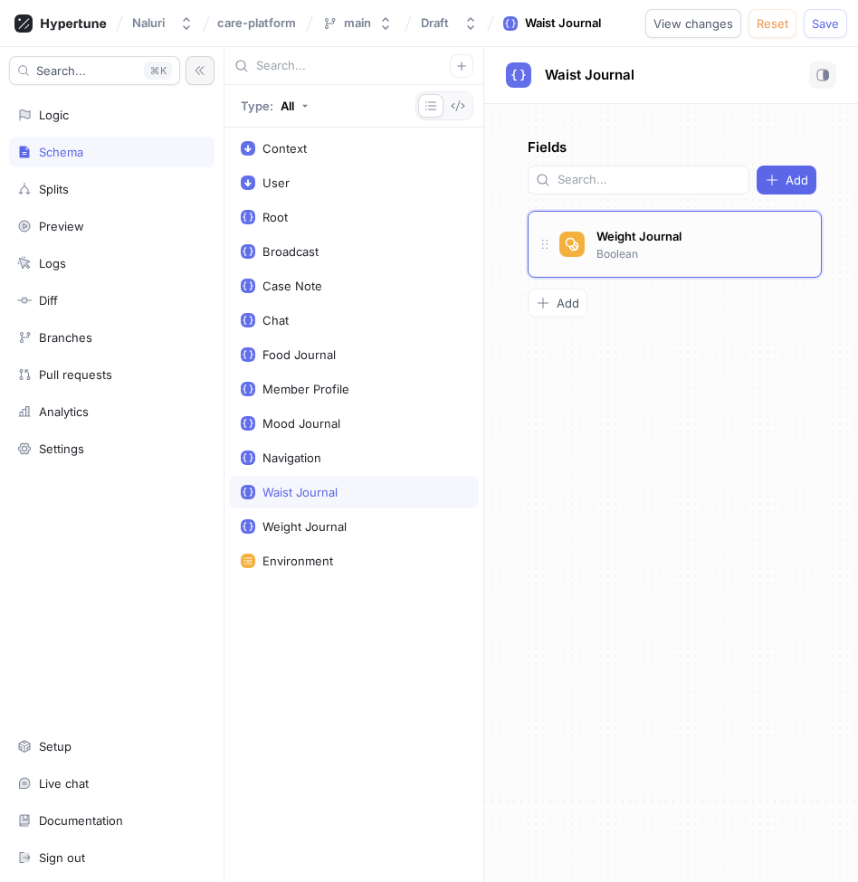
click at [694, 227] on div "Weight Journal Boolean" at bounding box center [682, 244] width 247 height 36
click at [809, 73] on button "button" at bounding box center [822, 75] width 27 height 27
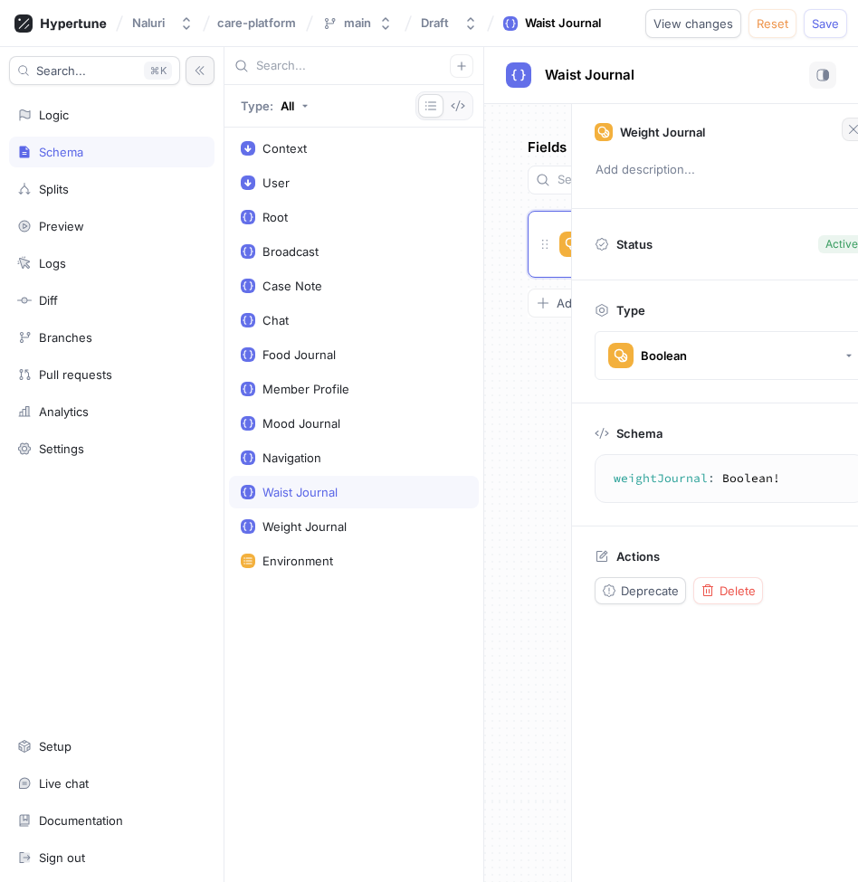
click at [850, 127] on icon "button" at bounding box center [853, 129] width 14 height 14
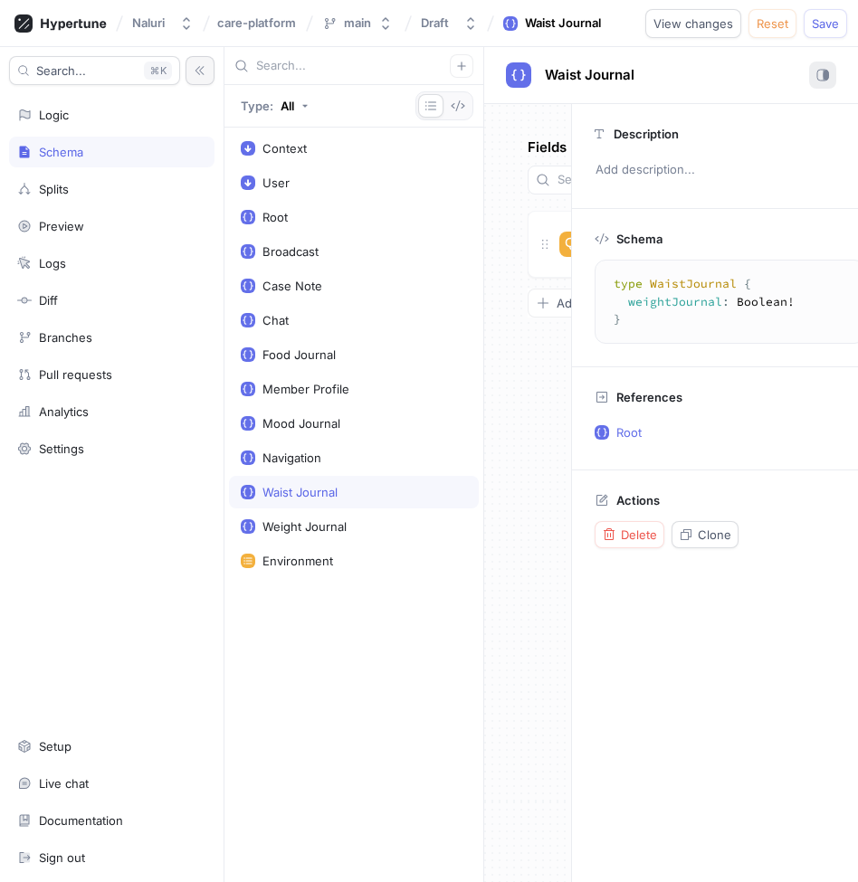
click at [824, 76] on rect "button" at bounding box center [825, 75] width 2 height 9
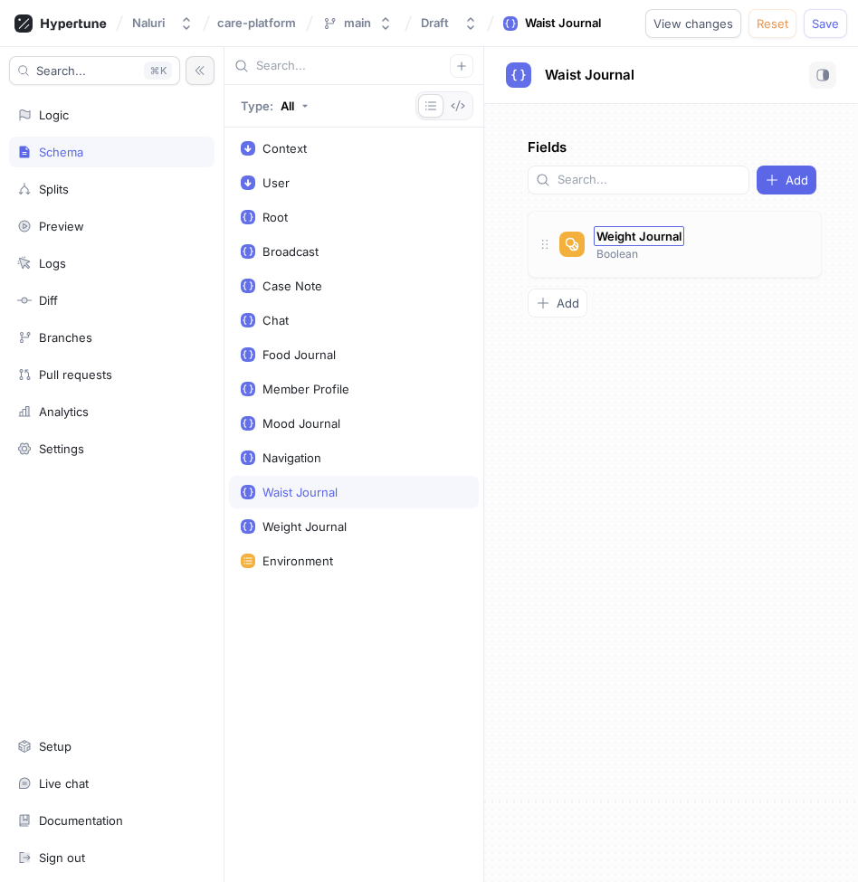
click at [632, 229] on span "Weight Journal" at bounding box center [638, 236] width 85 height 14
click at [653, 229] on div "Weight Journal Weight Journal Boolean" at bounding box center [640, 243] width 97 height 38
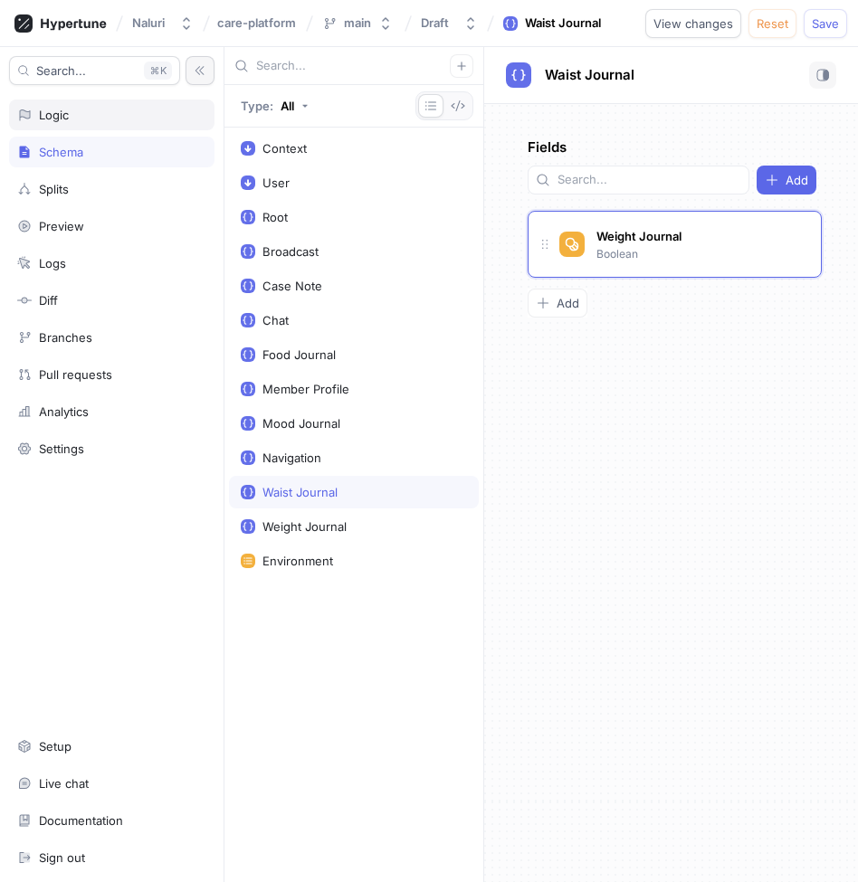
click at [92, 117] on div "Logic" at bounding box center [111, 115] width 189 height 14
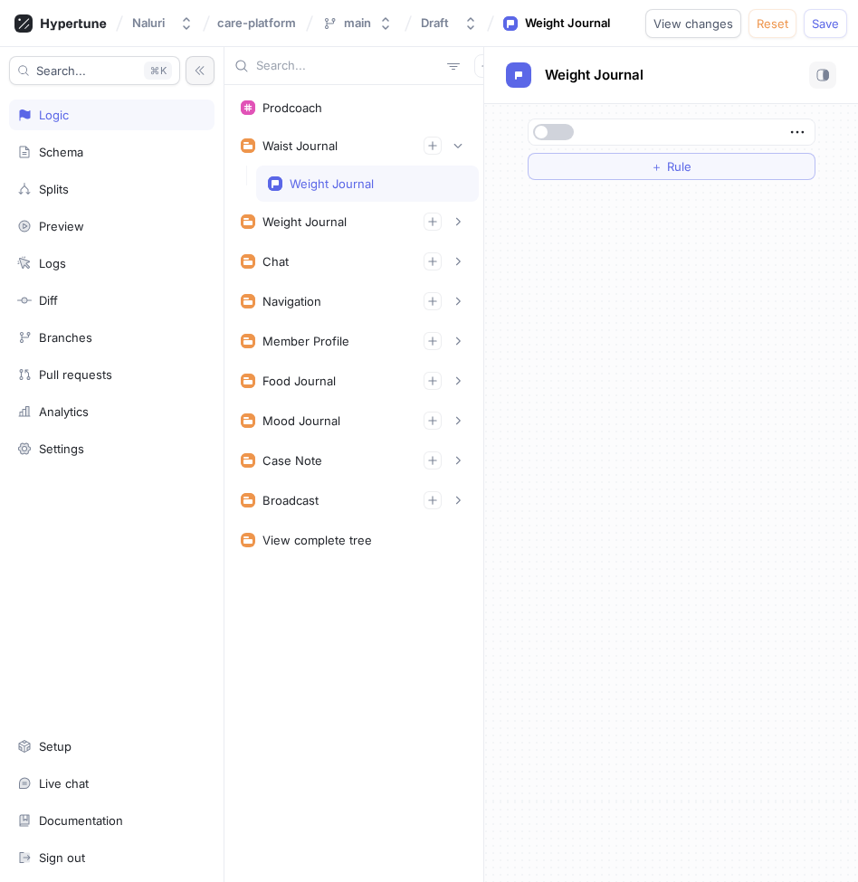
click at [551, 129] on button "button" at bounding box center [553, 132] width 41 height 16
click at [593, 162] on button "＋ Rule" at bounding box center [672, 166] width 288 height 27
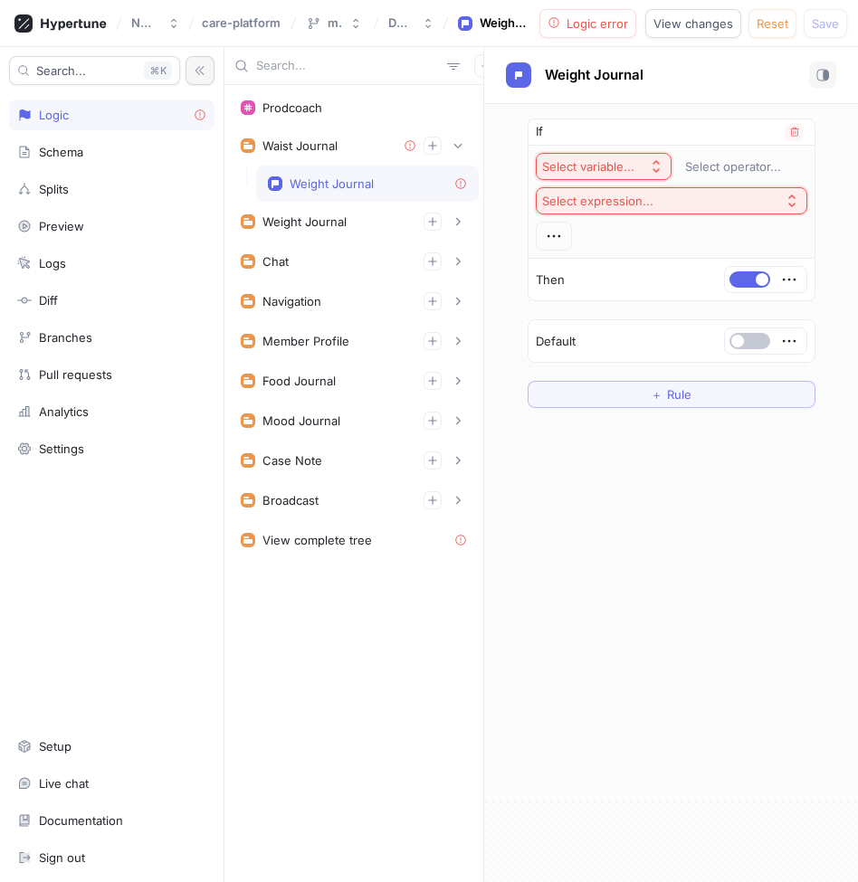
click at [625, 161] on div "Select variable..." at bounding box center [588, 166] width 92 height 15
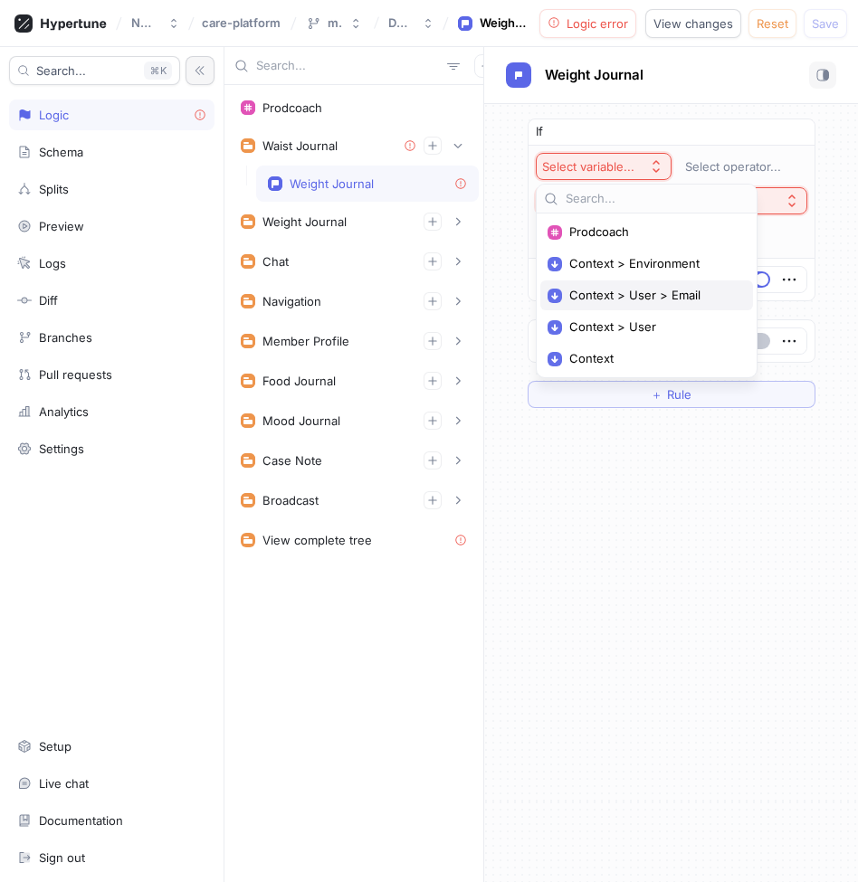
click at [630, 295] on span "Context > User > Email" at bounding box center [652, 295] width 167 height 15
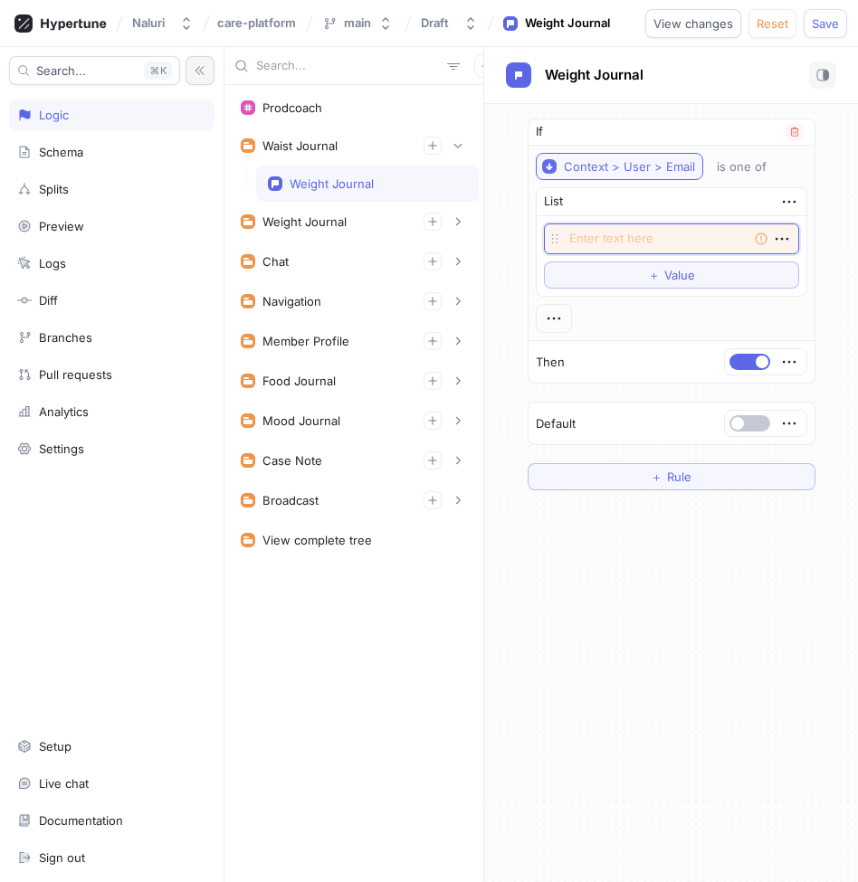
click at [647, 159] on div "Context > User > Email" at bounding box center [629, 166] width 131 height 15
type textarea "x"
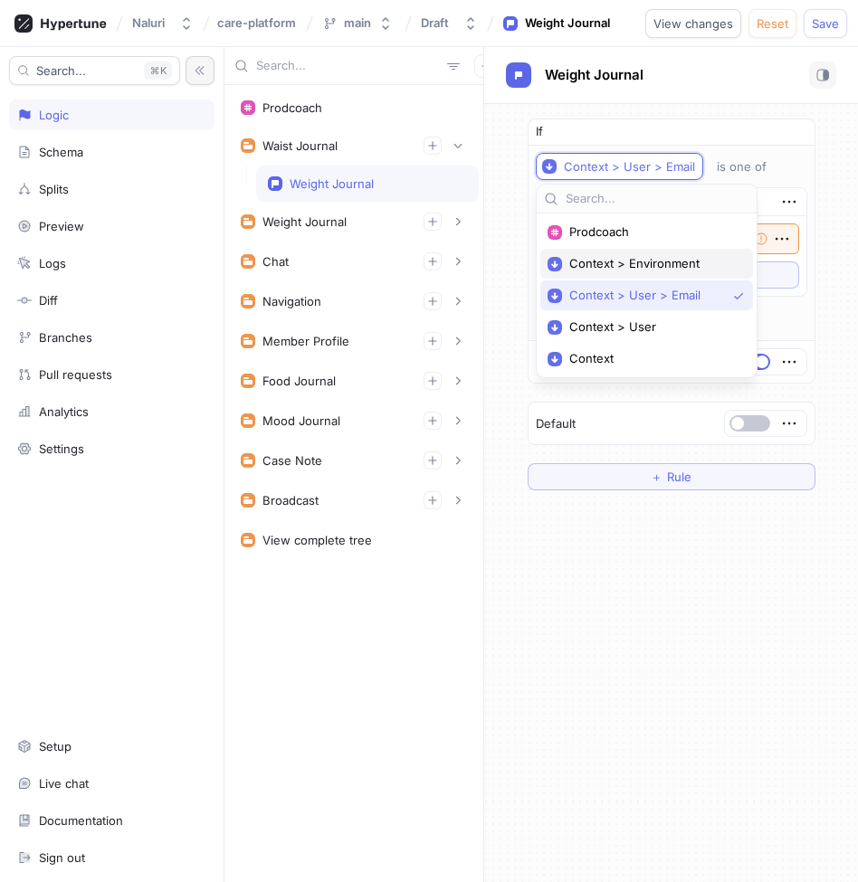
click at [643, 259] on span "Context > Environment" at bounding box center [652, 263] width 167 height 15
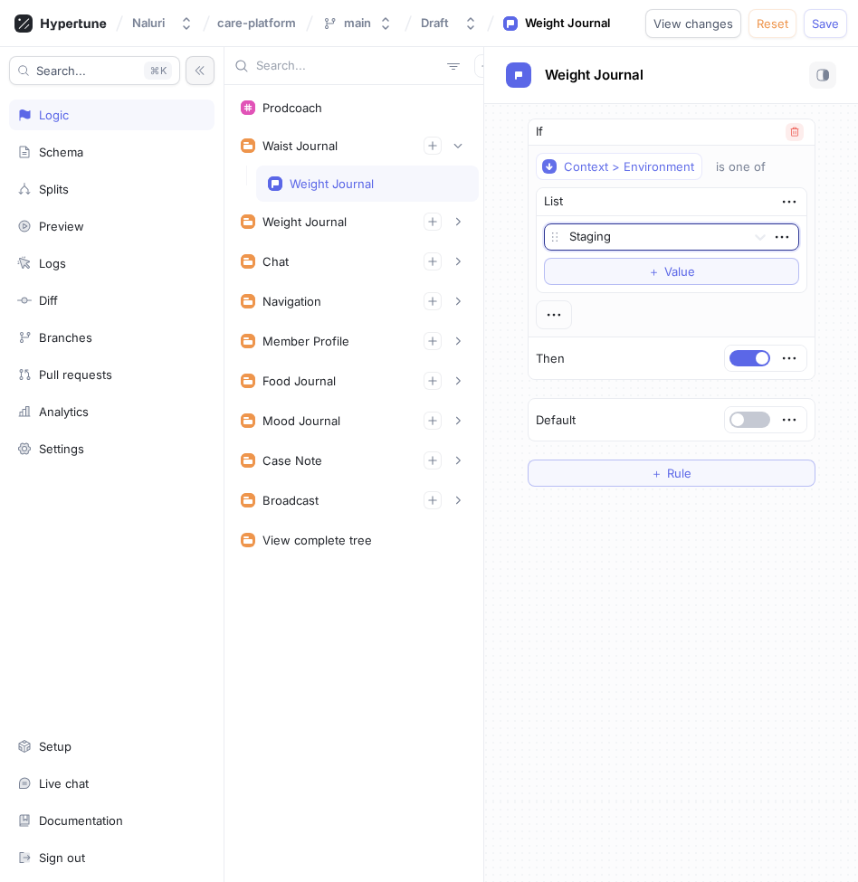
click at [802, 128] on button "button" at bounding box center [795, 132] width 18 height 18
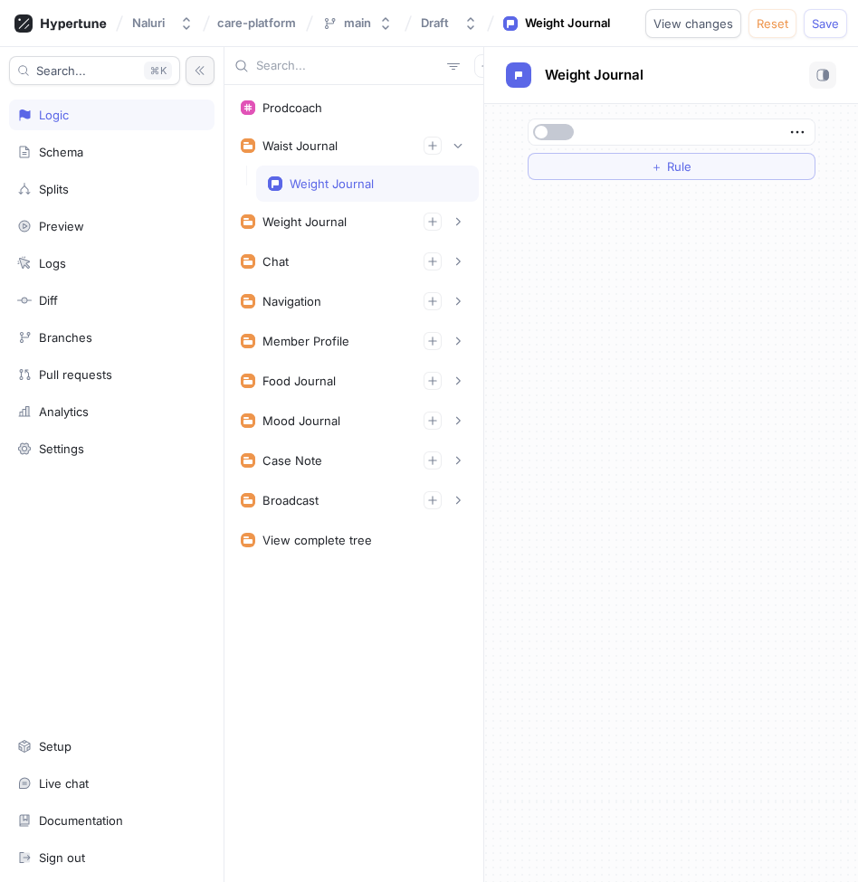
click at [364, 183] on div "Weight Journal" at bounding box center [332, 183] width 84 height 14
click at [390, 185] on div "Weight Journal" at bounding box center [367, 183] width 199 height 14
click at [169, 148] on div "Schema" at bounding box center [111, 152] width 189 height 14
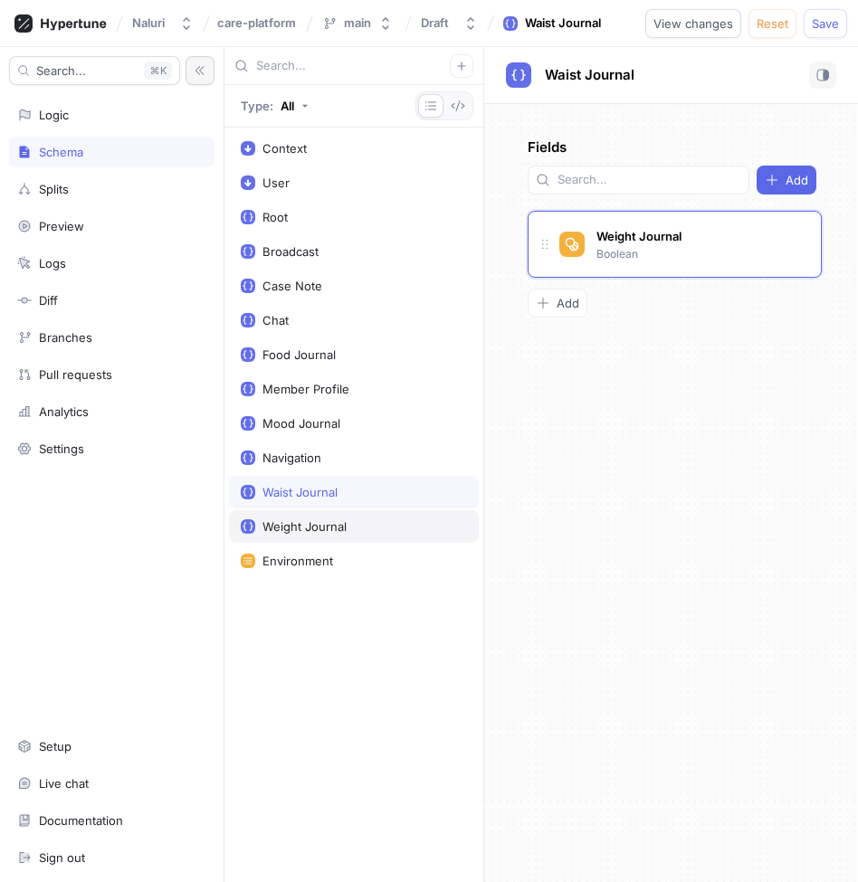
click at [362, 530] on div "Weight Journal" at bounding box center [354, 526] width 226 height 14
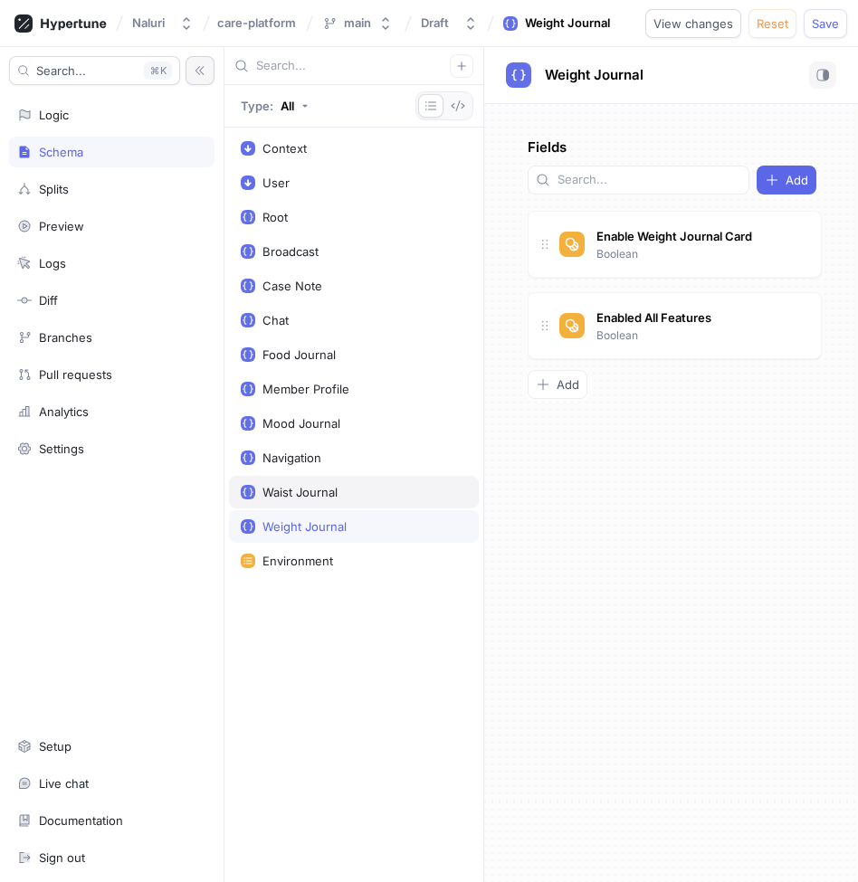
click at [357, 498] on div "Waist Journal" at bounding box center [354, 492] width 226 height 14
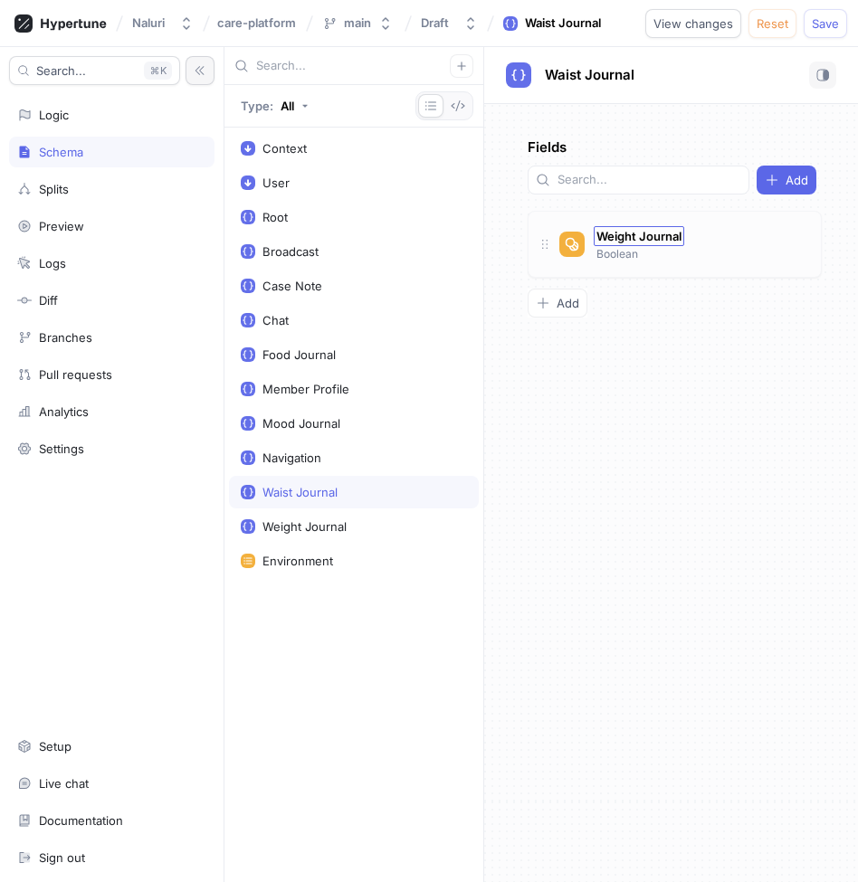
click at [655, 226] on div "Weight Journal" at bounding box center [639, 236] width 91 height 20
type input "E"
click at [738, 289] on div "Add" at bounding box center [671, 303] width 287 height 29
click at [663, 229] on span "Weight Journal" at bounding box center [638, 236] width 85 height 14
click at [681, 229] on div "Weight Journal Weight Journal Boolean" at bounding box center [640, 243] width 97 height 38
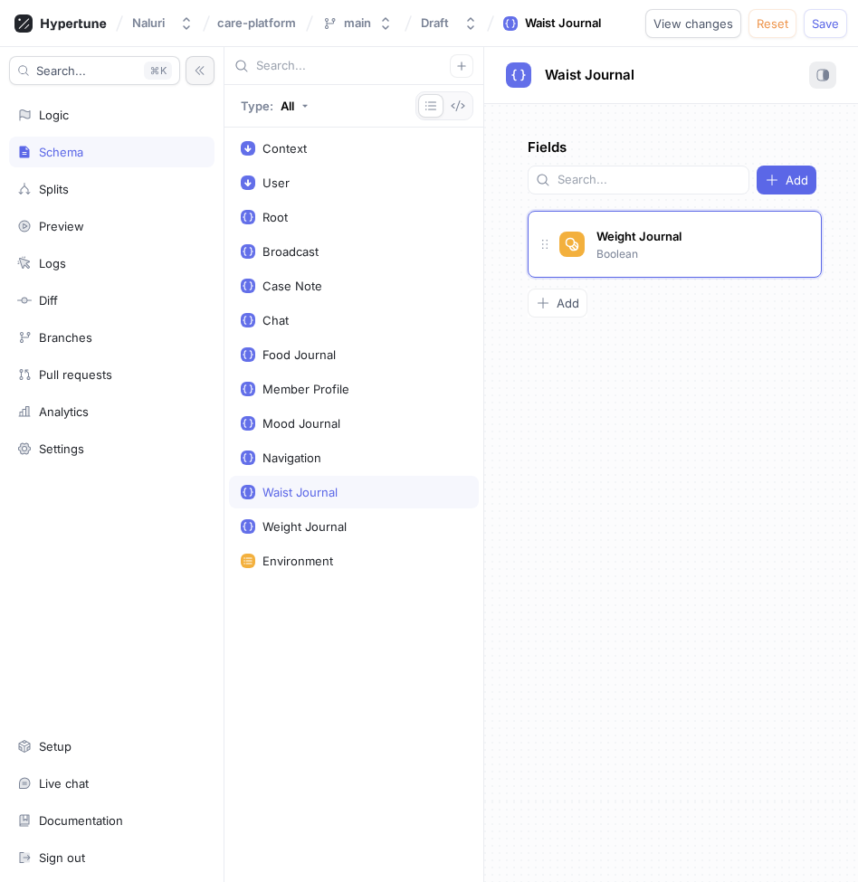
click at [826, 72] on rect "button" at bounding box center [826, 75] width 5 height 9
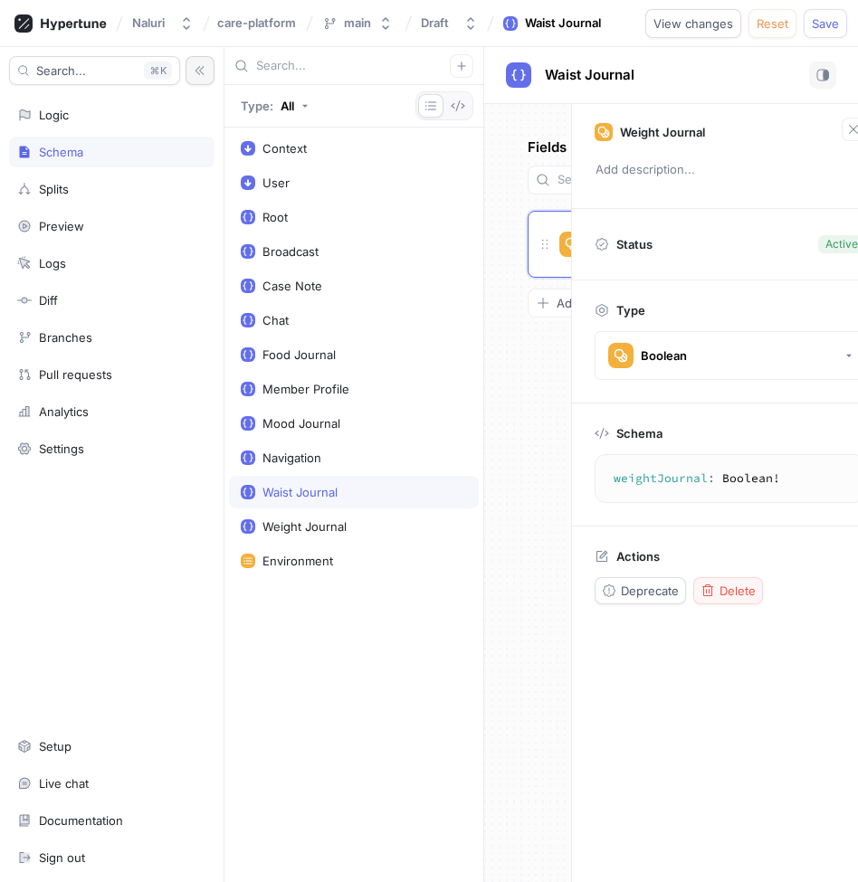
click at [719, 586] on span "Delete" at bounding box center [737, 591] width 36 height 11
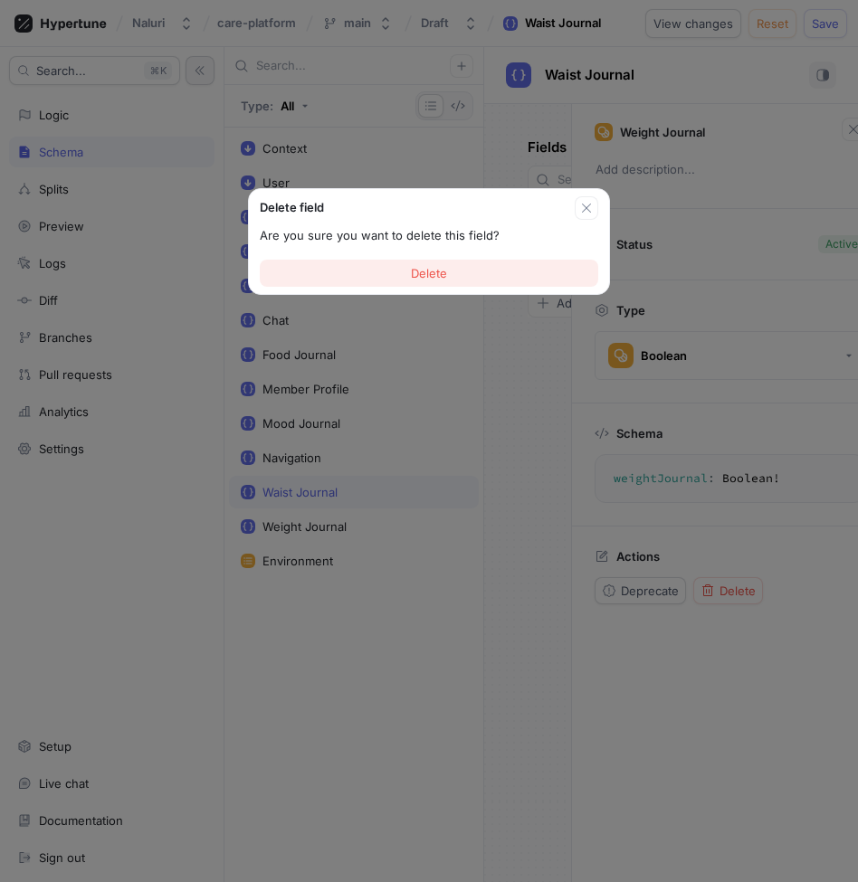
click at [498, 272] on button "Delete" at bounding box center [429, 273] width 338 height 27
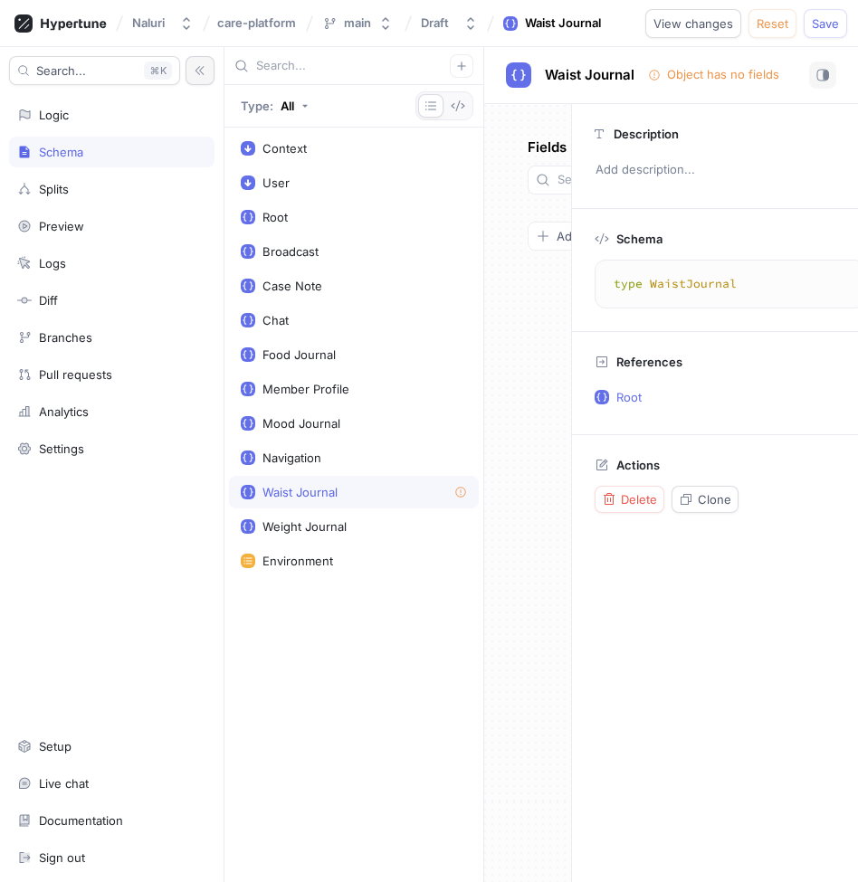
click at [518, 300] on div "Fields Add To pick up a draggable item, press the space bar. While dragging, us…" at bounding box center [527, 493] width 87 height 778
click at [817, 79] on rect "button" at bounding box center [822, 75] width 11 height 11
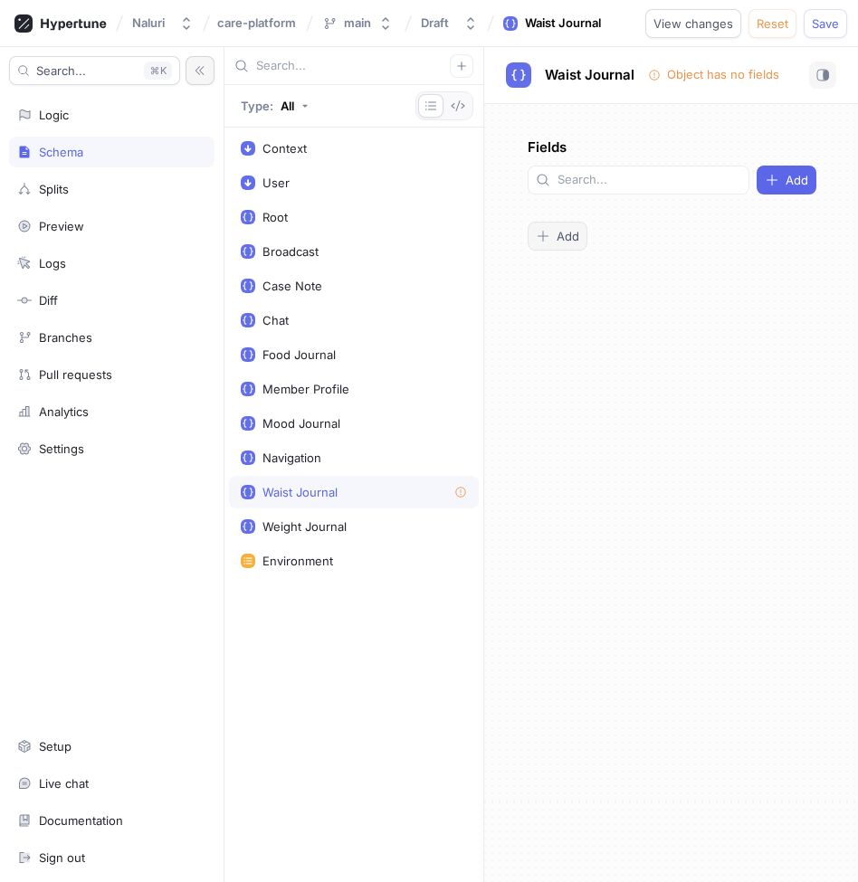
click at [555, 229] on div "Add" at bounding box center [557, 236] width 43 height 14
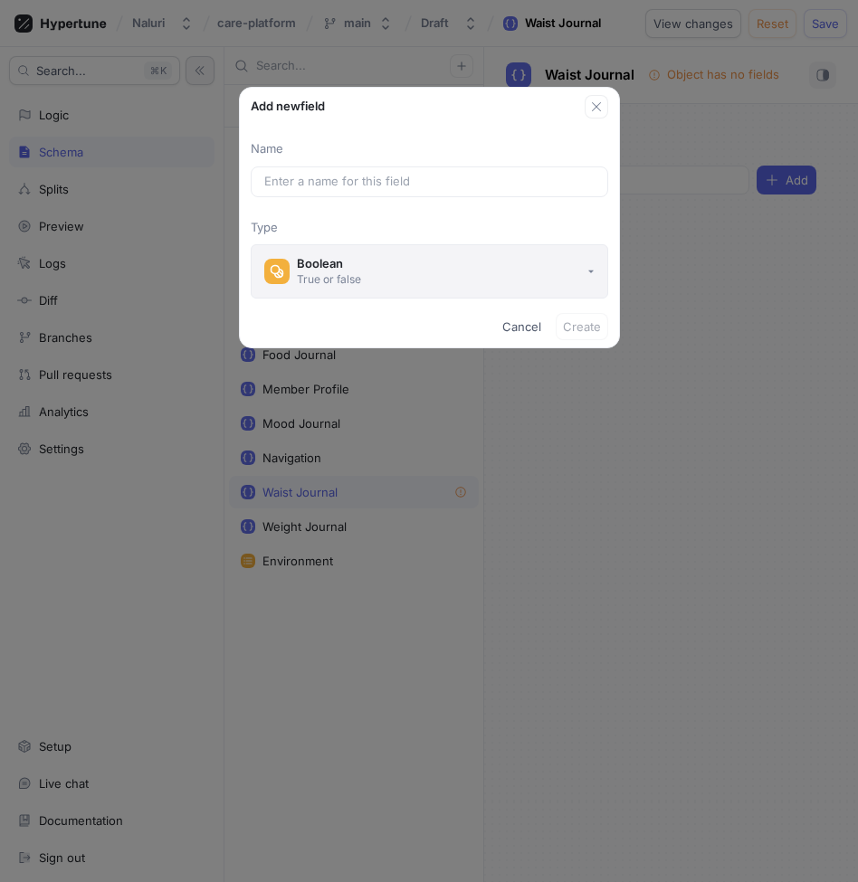
click at [501, 277] on button "Boolean True or false" at bounding box center [429, 271] width 357 height 54
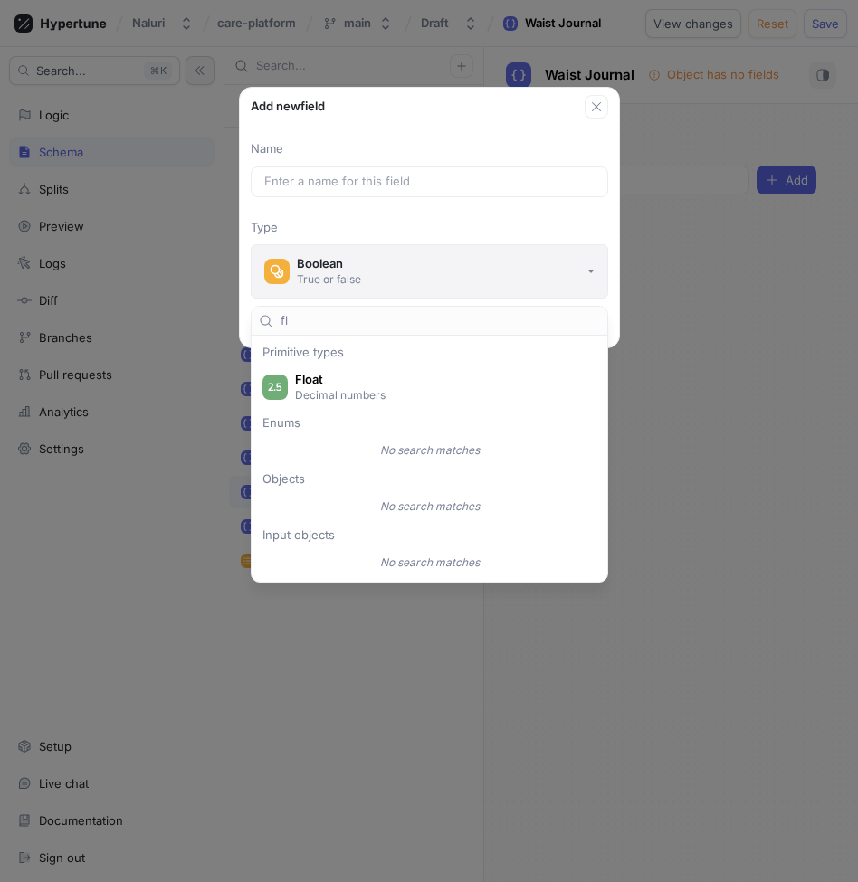
type input "f"
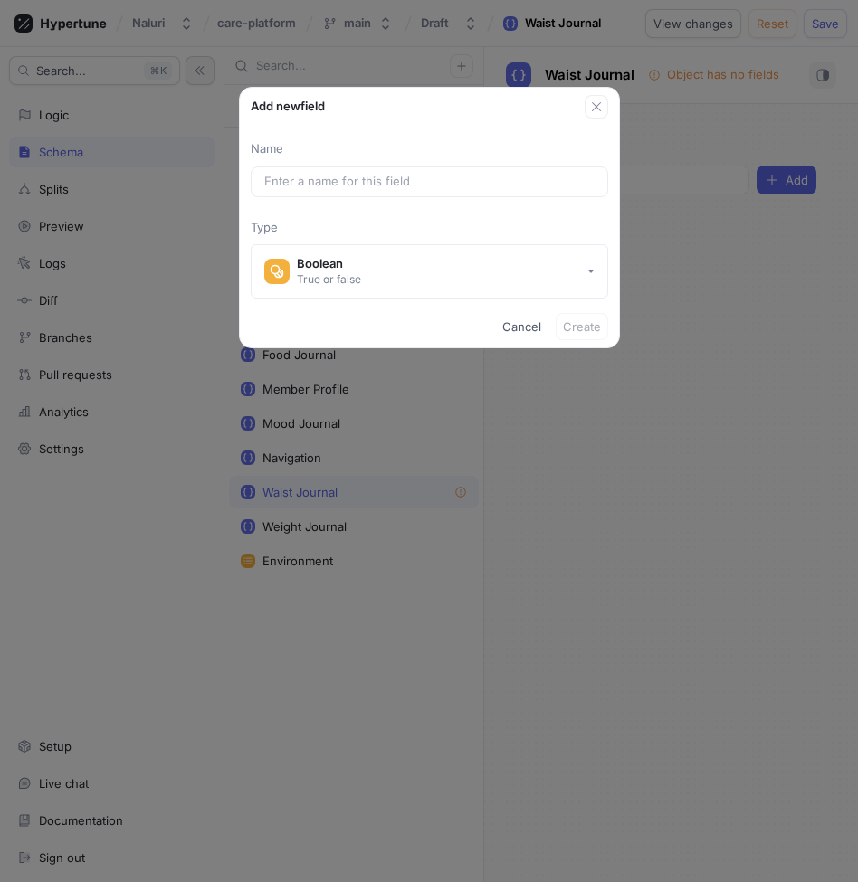
click at [707, 516] on div "Add new field Name Type Boolean True or false Cancel Create" at bounding box center [429, 441] width 858 height 882
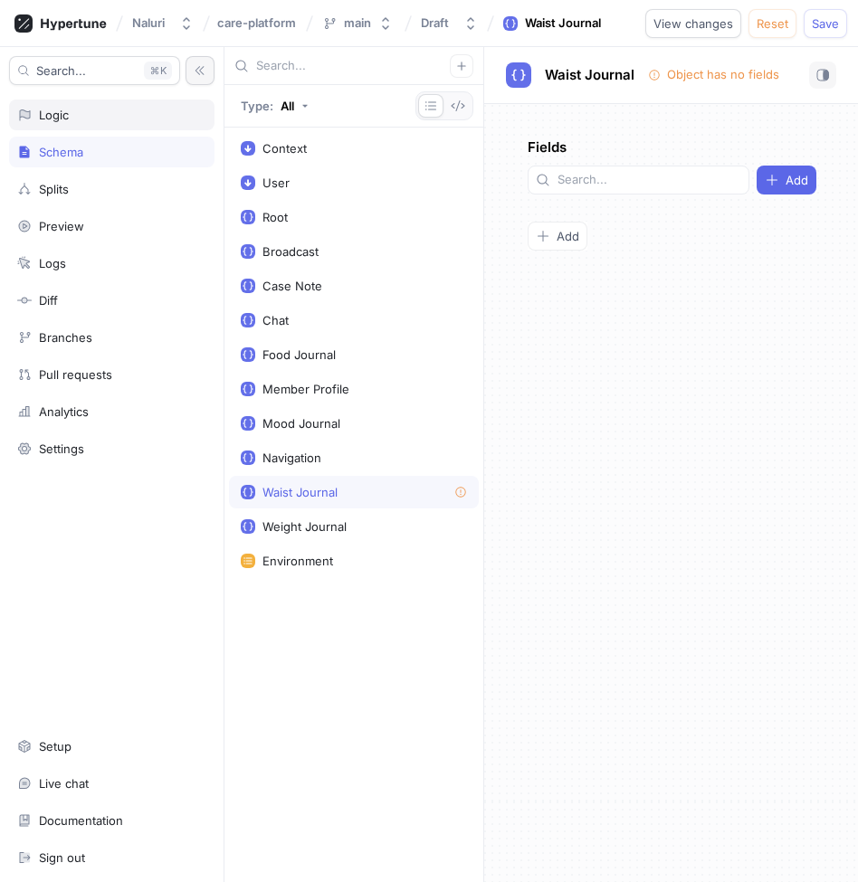
click at [62, 119] on div "Logic" at bounding box center [54, 115] width 30 height 14
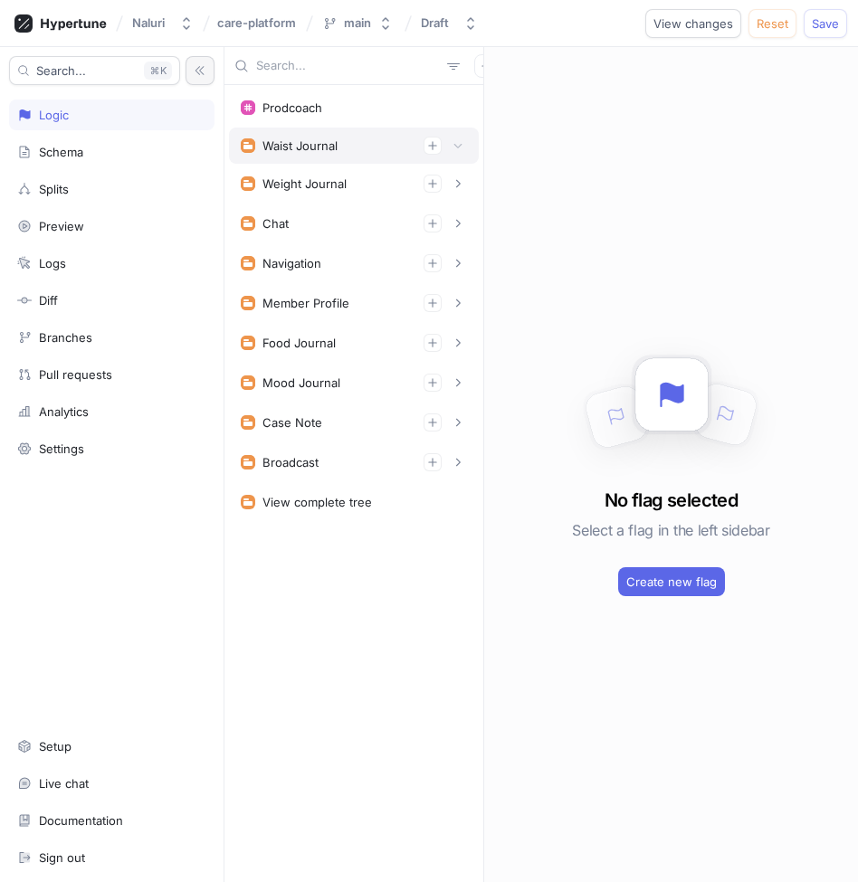
click at [321, 152] on div "Waist Journal" at bounding box center [299, 145] width 75 height 14
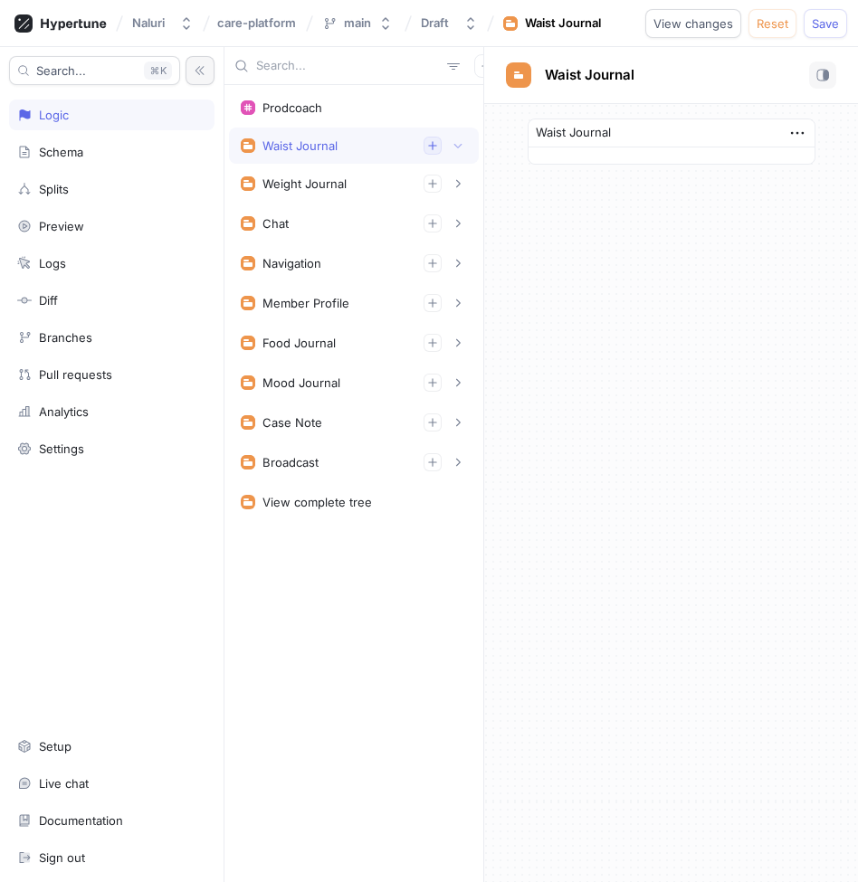
click at [434, 148] on icon "button" at bounding box center [432, 145] width 11 height 11
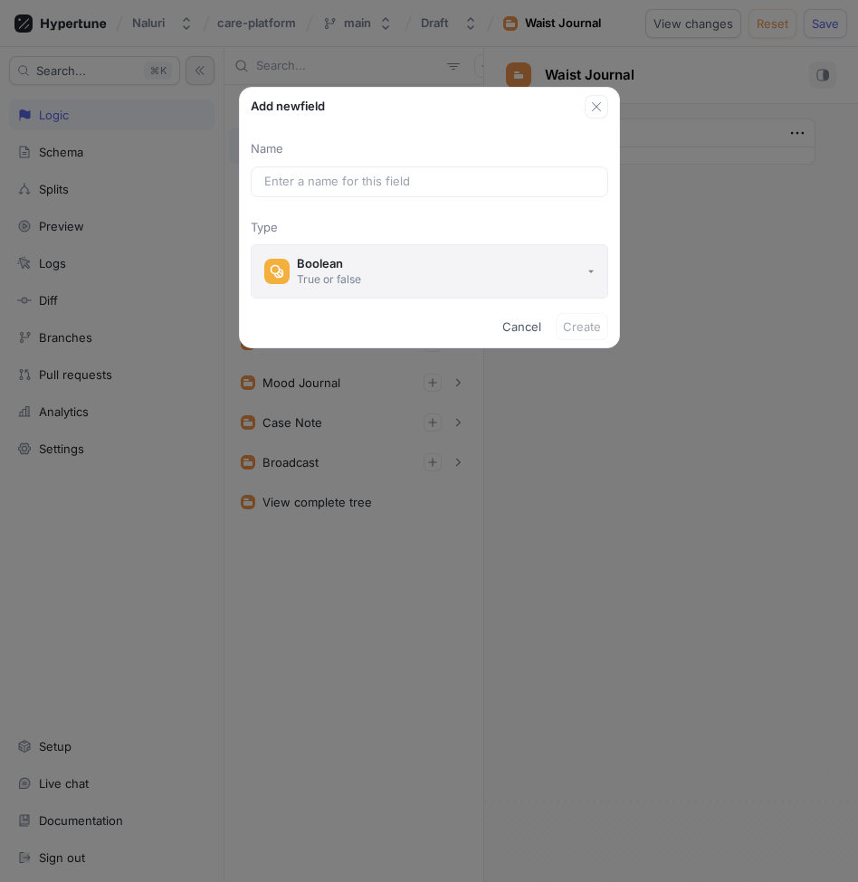
click at [410, 270] on button "Boolean True or false" at bounding box center [429, 271] width 357 height 54
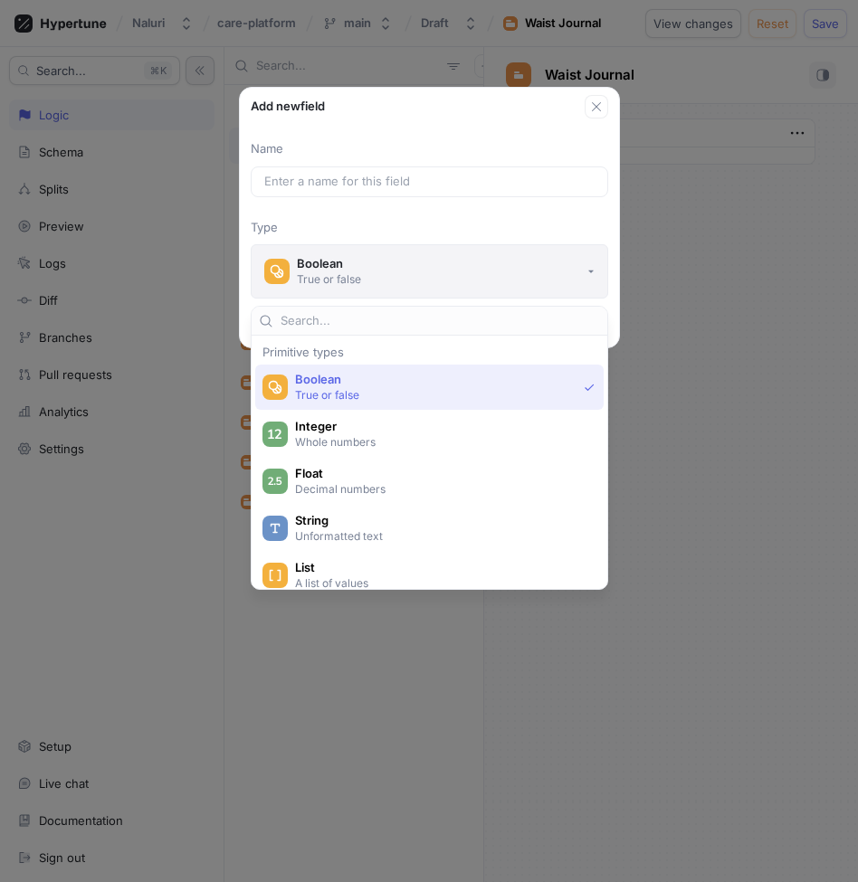
click at [410, 270] on button "Boolean True or false" at bounding box center [429, 271] width 357 height 54
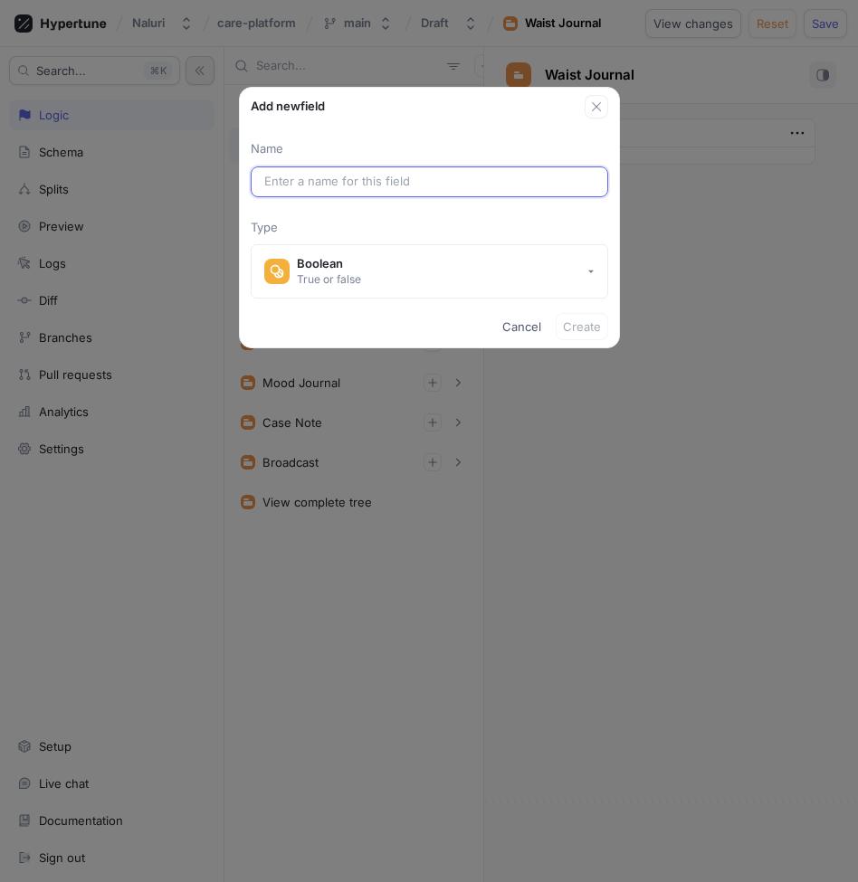
click at [408, 188] on input "text" at bounding box center [429, 182] width 330 height 18
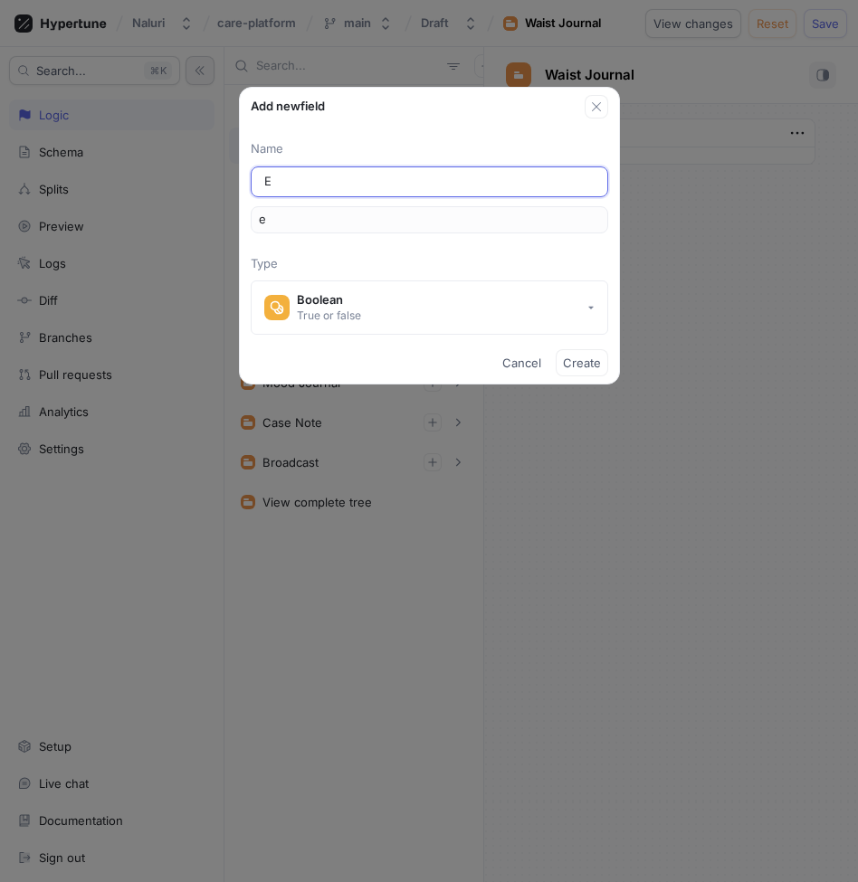
type input "En"
type input "en"
type input "Ena"
type input "ena"
type input "Enab"
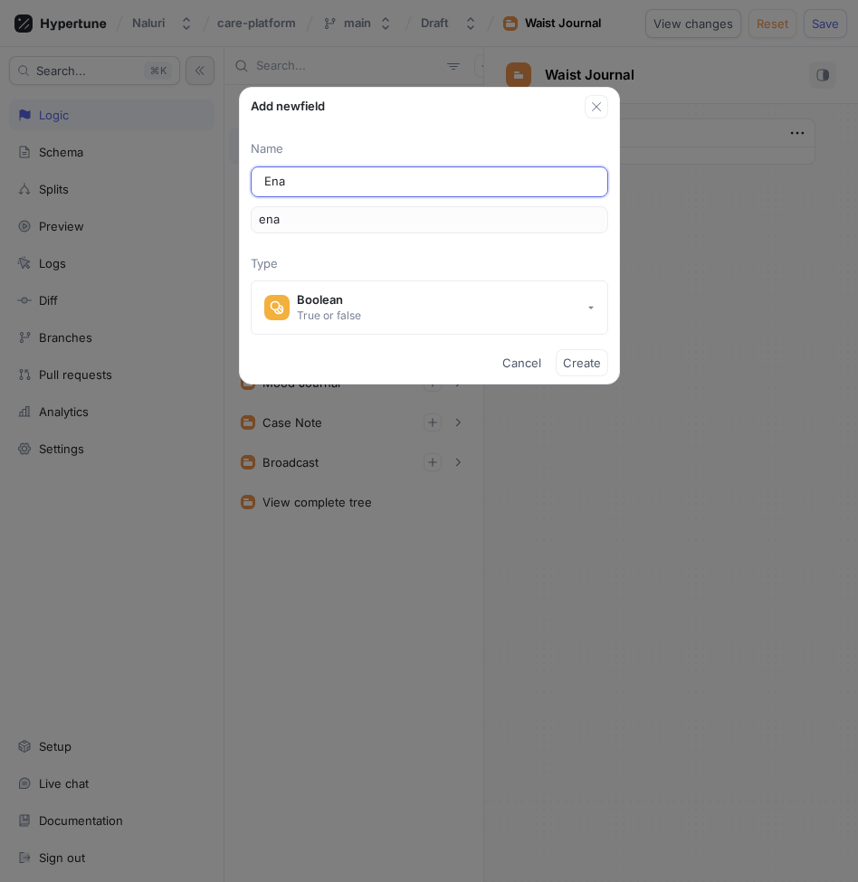
type input "enab"
type input "Enabl"
type input "enabl"
type input "Enable"
type input "enable"
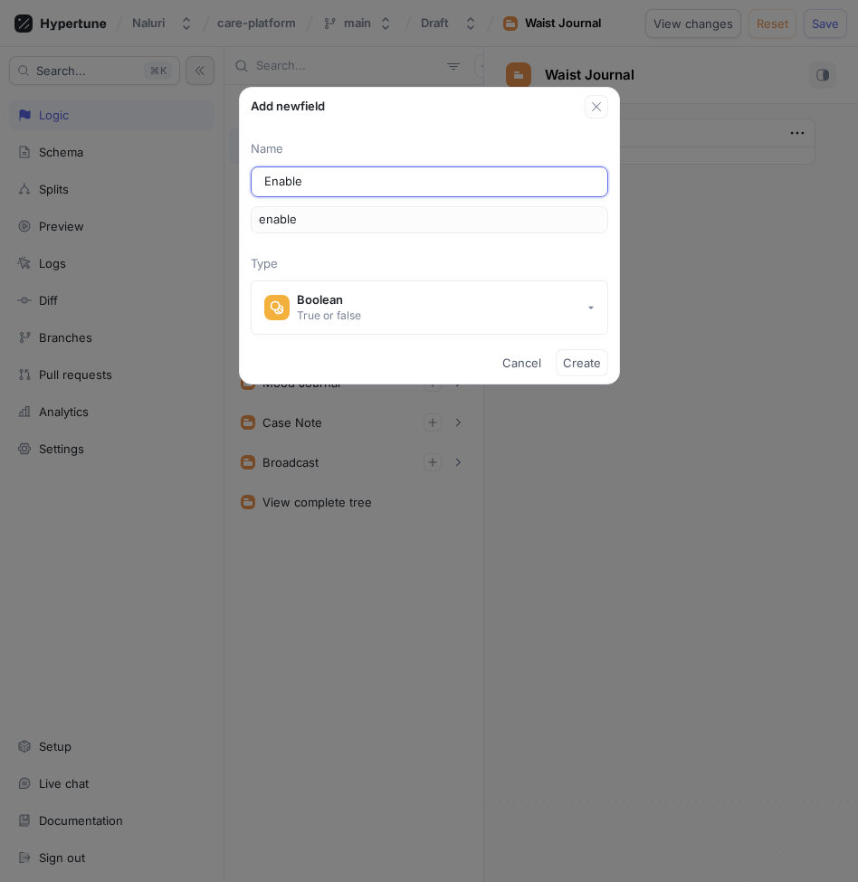
type input "Enable W"
type input "enableW"
type input "Enable Wa"
type input "enableWa"
type input "Enable Wai"
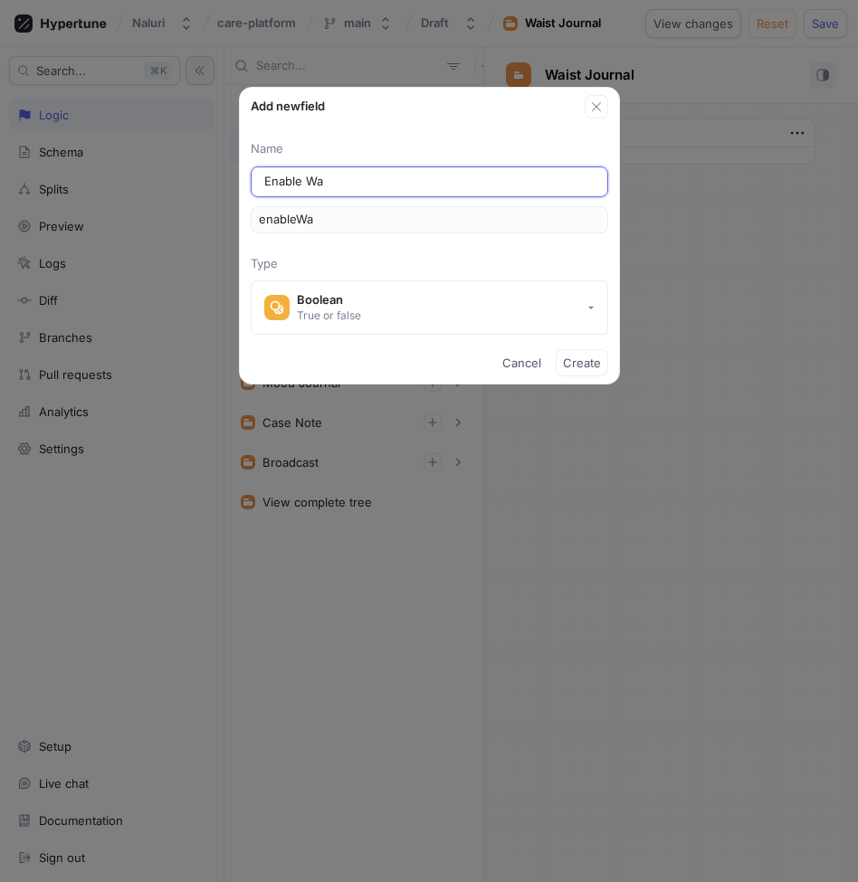
type input "enableWai"
type input "Enable Wais"
type input "enableWais"
type input "Enable Waist"
type input "enableWaist"
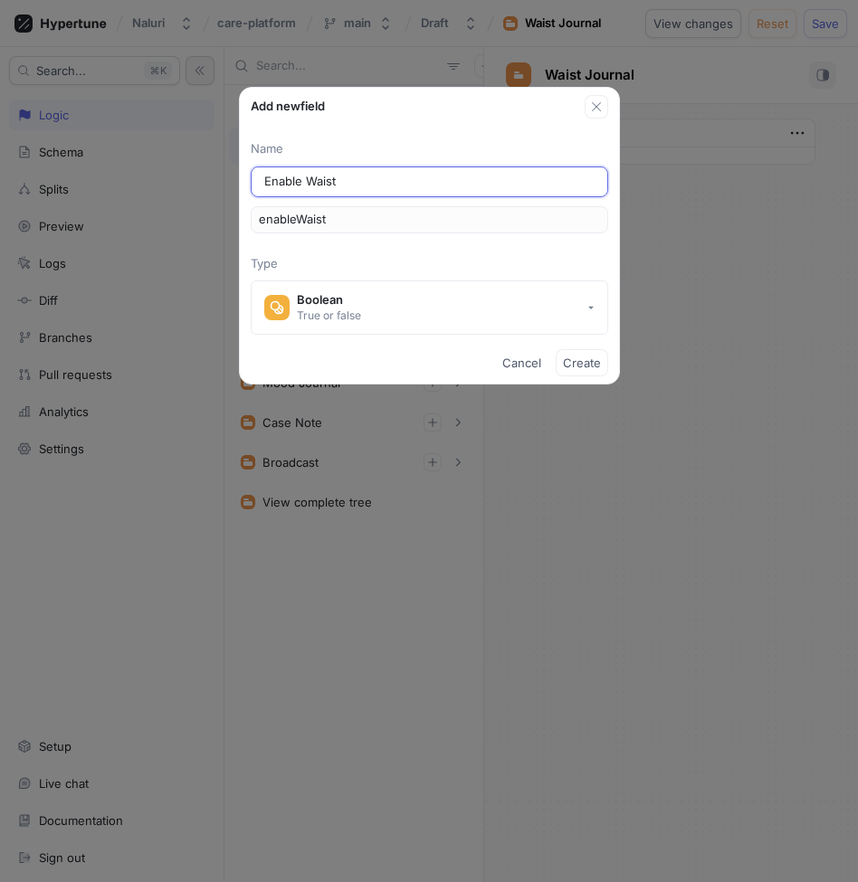
type input "Enable Waist H"
type input "enableWaistH"
type input "Enable Waist"
type input "enableWaist"
type input "Enable Waist J"
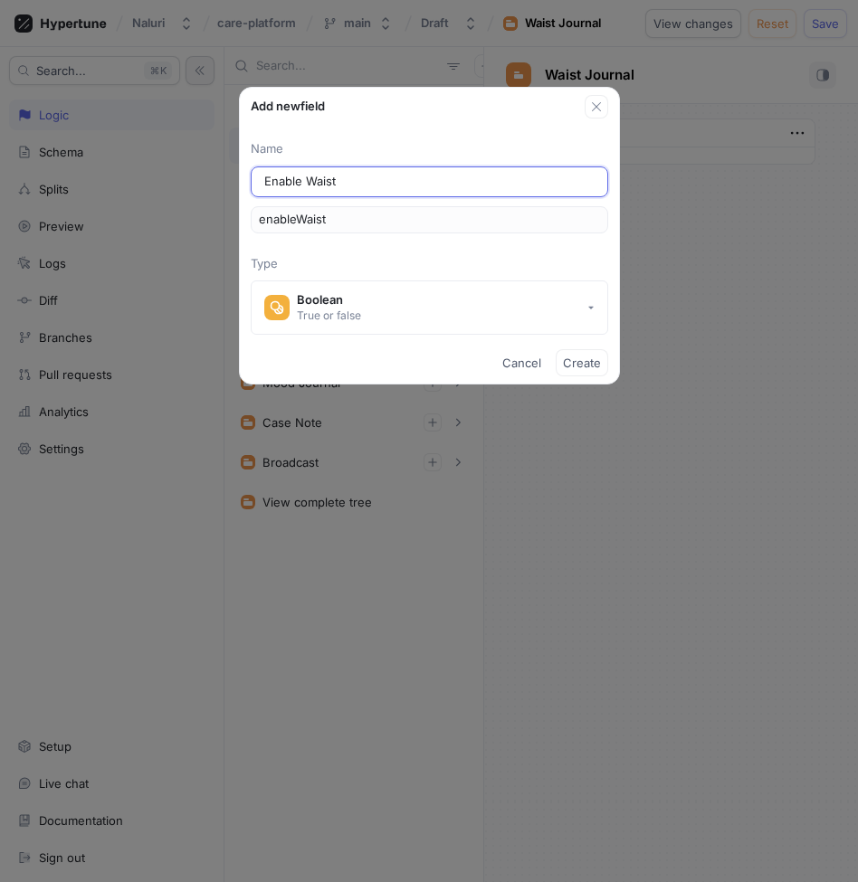
type input "enableWaistJ"
type input "Enable Waist Jo"
type input "enableWaistJo"
type input "Enable Waist Jou"
type input "enableWaistJou"
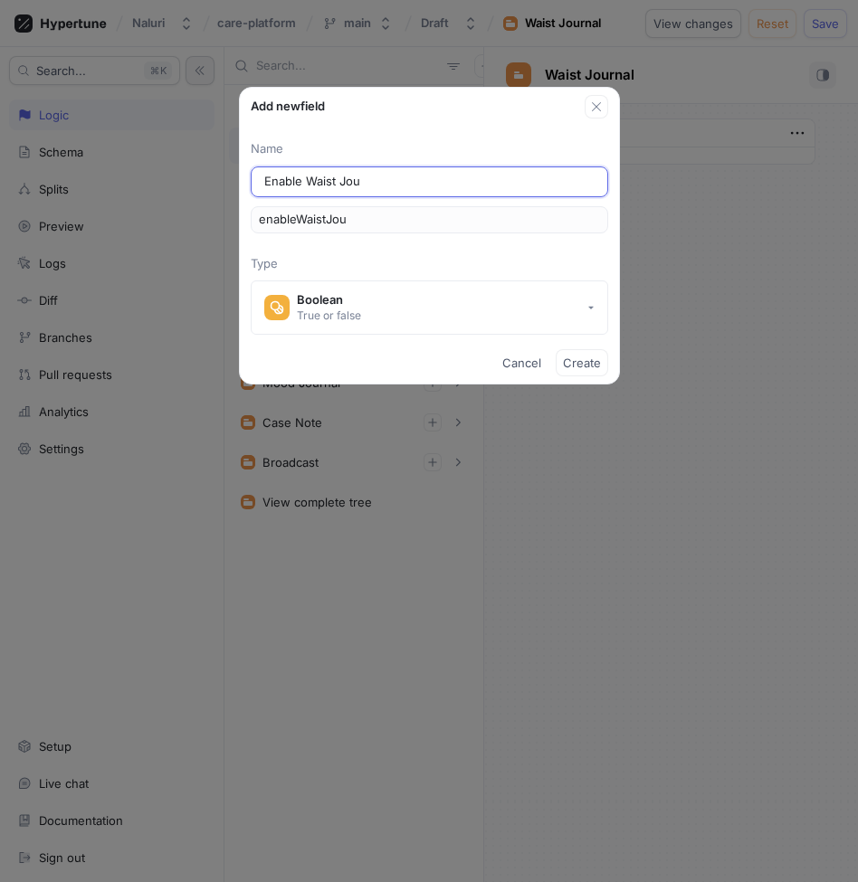
type input "Enable Waist Jour"
type input "enableWaistJour"
type input "Enable Waist Journ"
type input "enableWaistJourn"
type input "Enable Waist Journa"
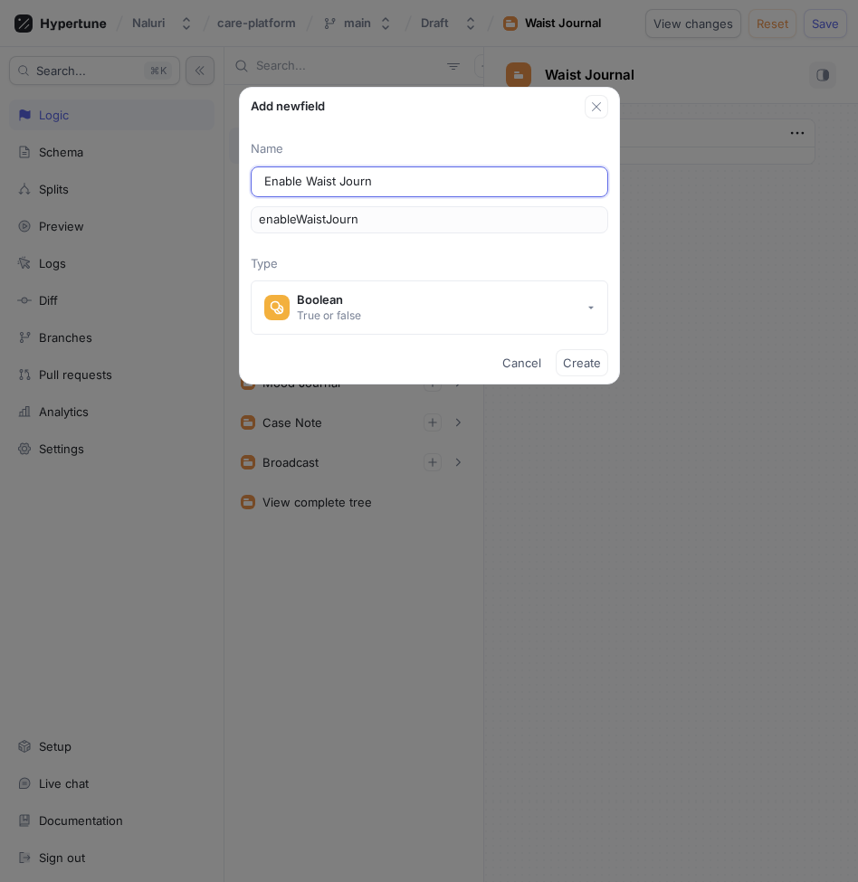
type input "enableWaistJourna"
type input "Enable Waist Journal"
type input "enableWaistJournal"
type input "Enable Waist Journal"
click at [567, 367] on span "Create" at bounding box center [582, 362] width 38 height 11
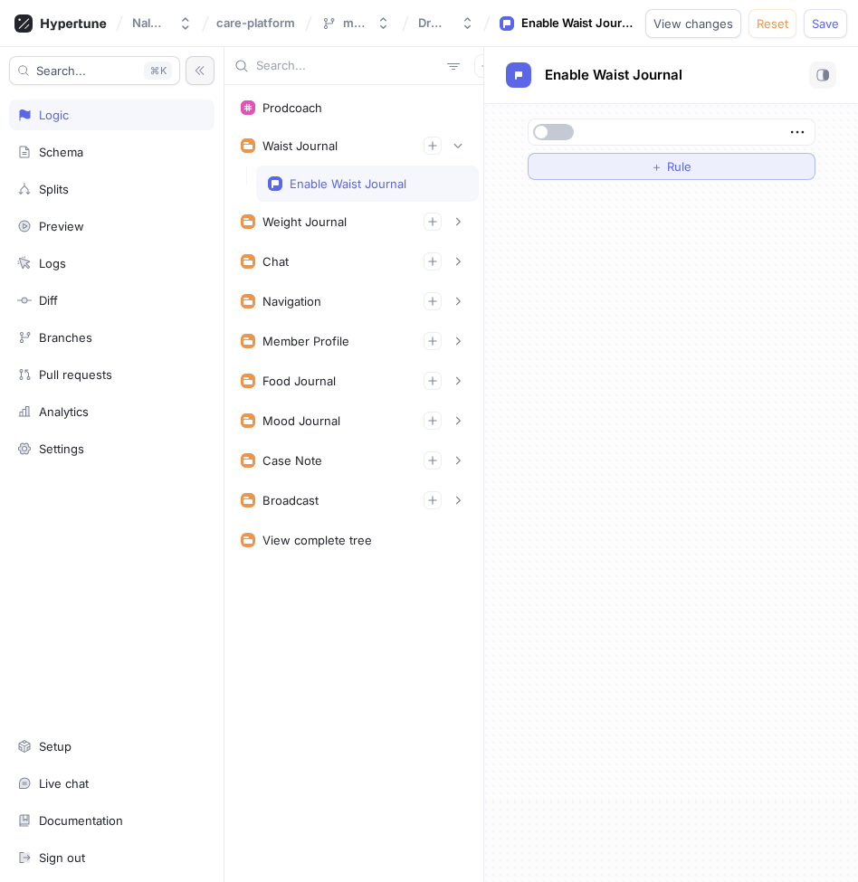
click at [649, 164] on button "＋ Rule" at bounding box center [672, 166] width 288 height 27
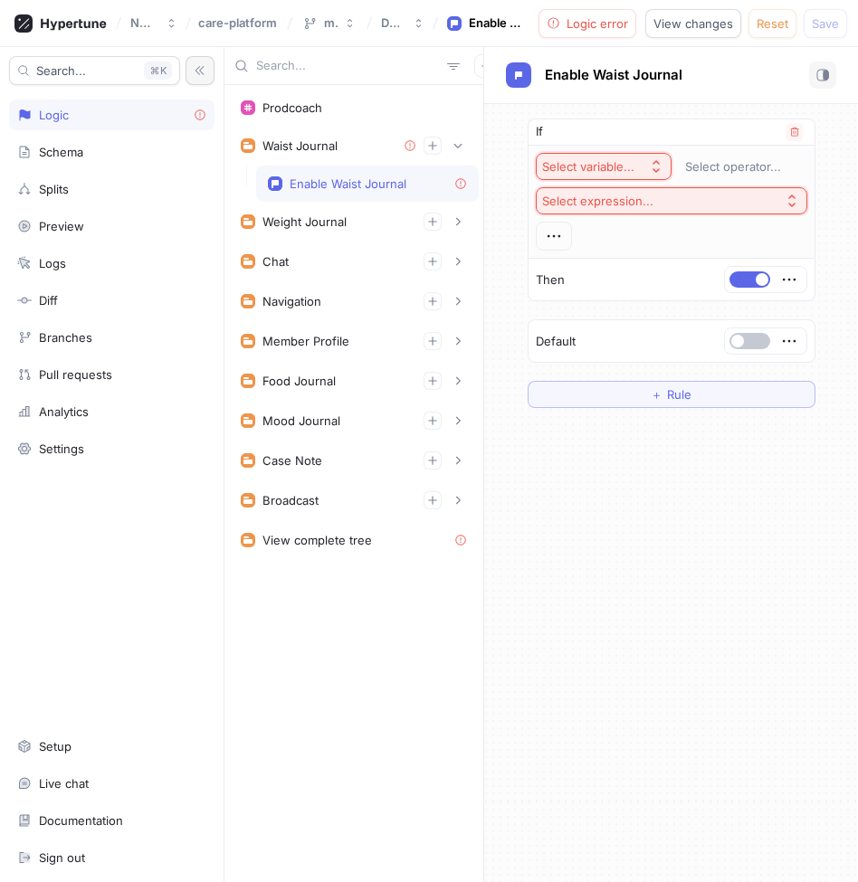
click at [638, 170] on div "Select variable..." at bounding box center [592, 166] width 100 height 15
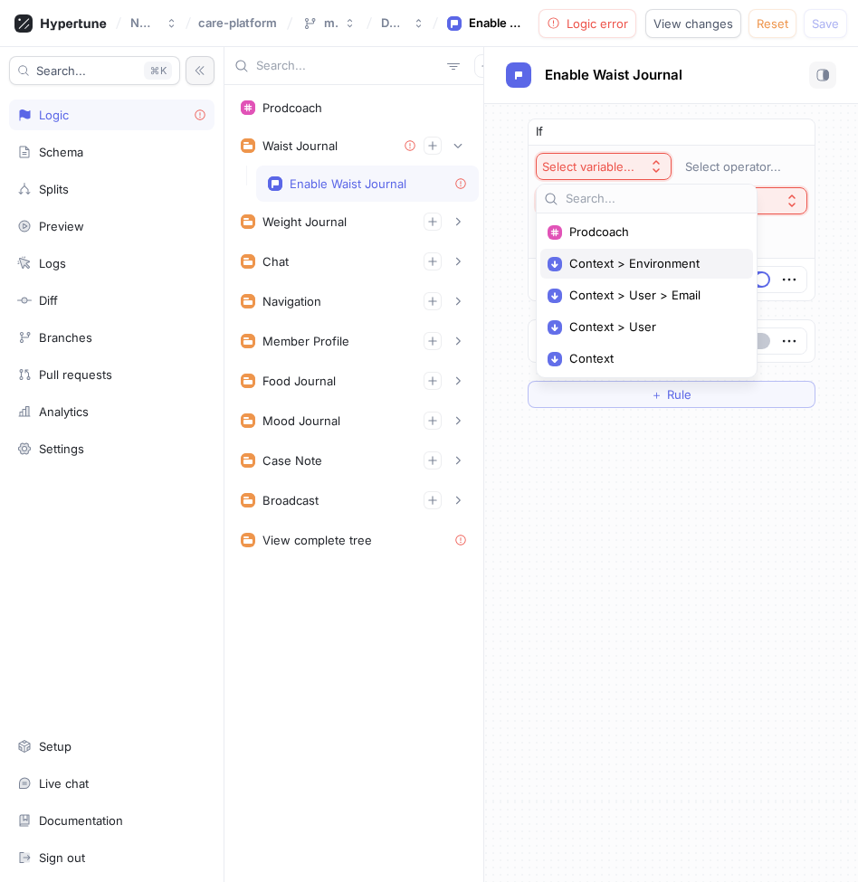
click at [640, 259] on span "Context > Environment" at bounding box center [652, 263] width 167 height 15
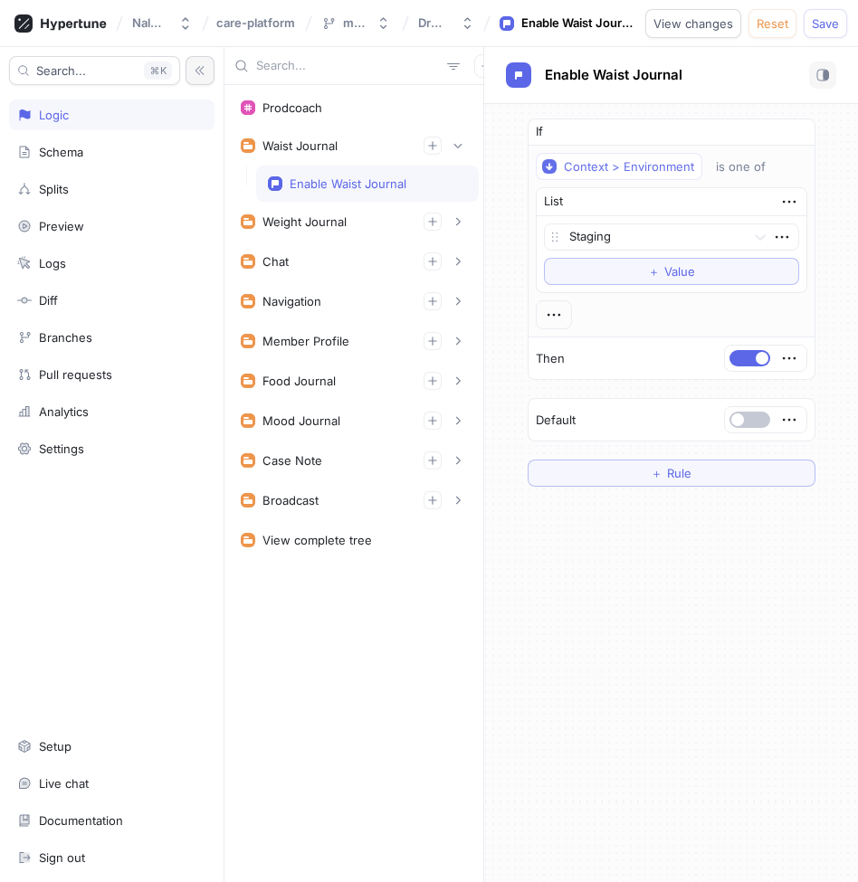
click at [408, 175] on div "Enable Waist Journal" at bounding box center [367, 184] width 223 height 36
click at [396, 179] on div "Enable Waist Journal" at bounding box center [348, 183] width 117 height 14
click at [674, 74] on span "Enable Waist Journal" at bounding box center [614, 75] width 138 height 14
type input "Enable Waist Journal Card"
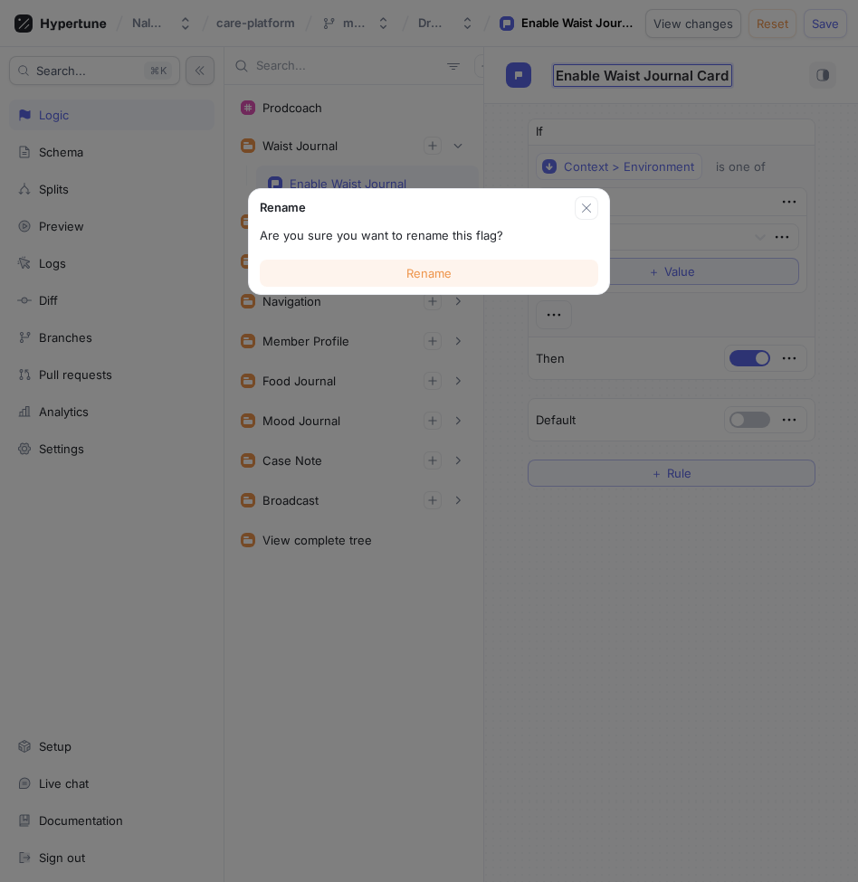
click at [548, 272] on button "Rename" at bounding box center [429, 273] width 338 height 27
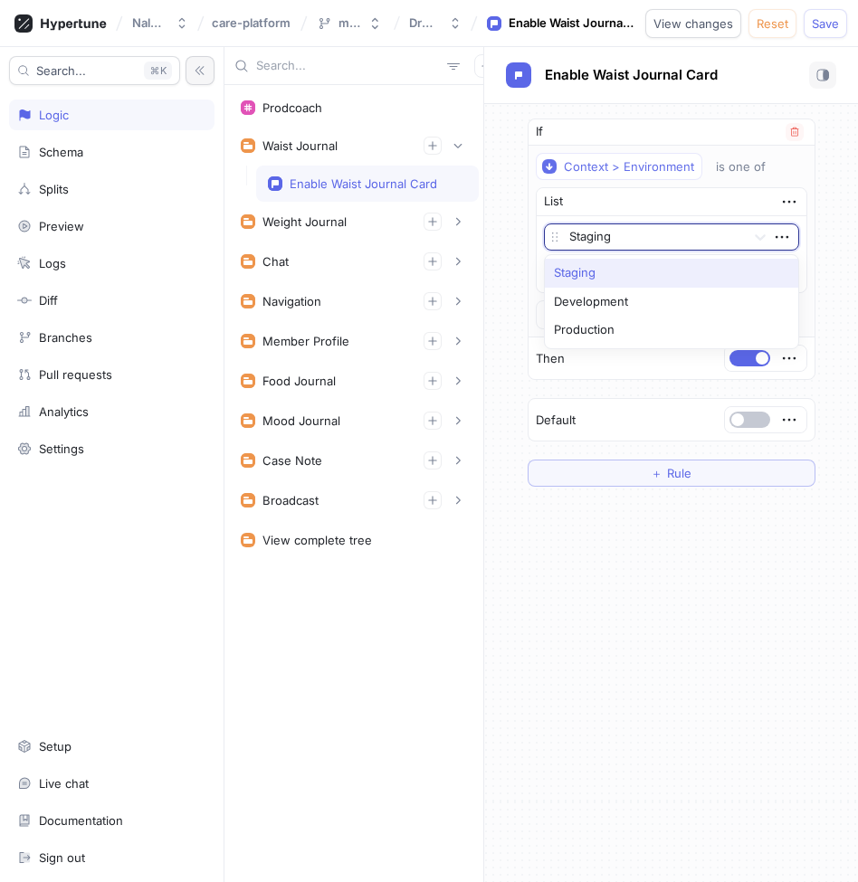
click at [629, 234] on div at bounding box center [653, 238] width 169 height 22
click at [623, 324] on div "Production" at bounding box center [671, 330] width 253 height 29
click at [567, 311] on div at bounding box center [554, 314] width 36 height 29
click at [557, 319] on icon "button" at bounding box center [554, 315] width 20 height 20
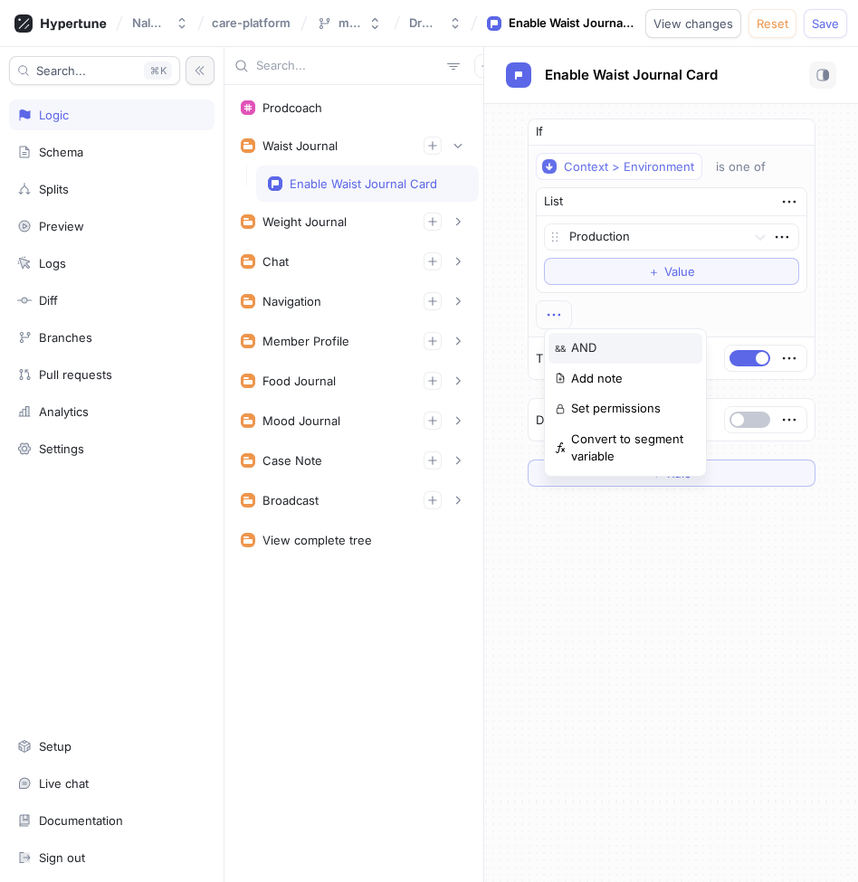
click at [567, 344] on div "&& AND" at bounding box center [625, 348] width 154 height 31
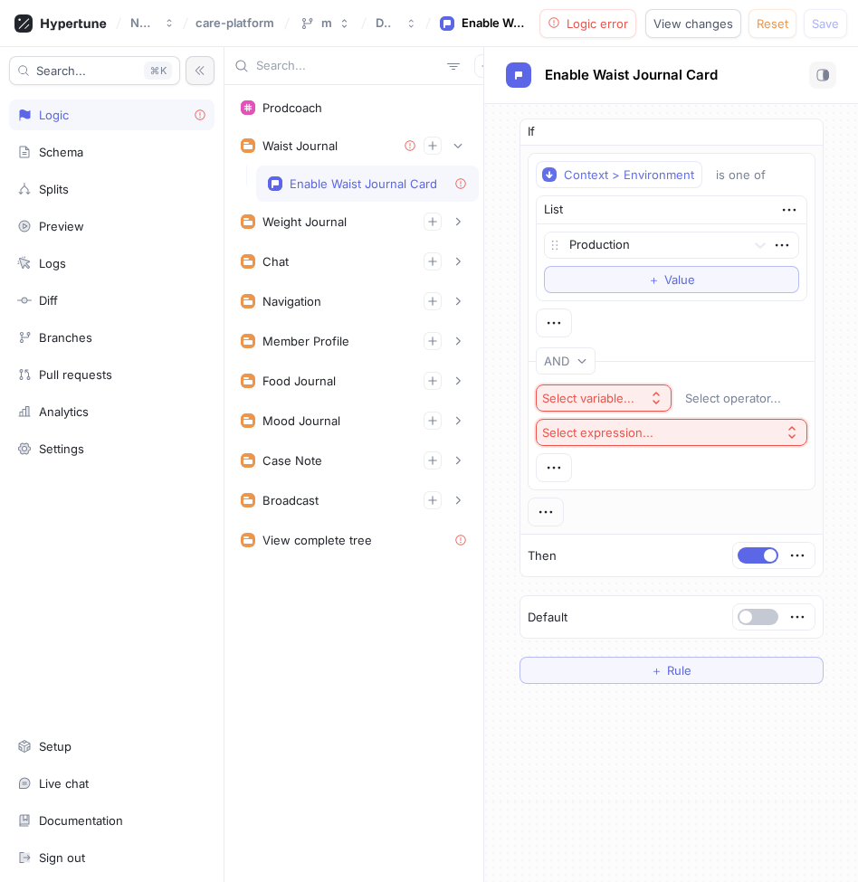
click at [601, 397] on div "Select variable..." at bounding box center [588, 398] width 92 height 15
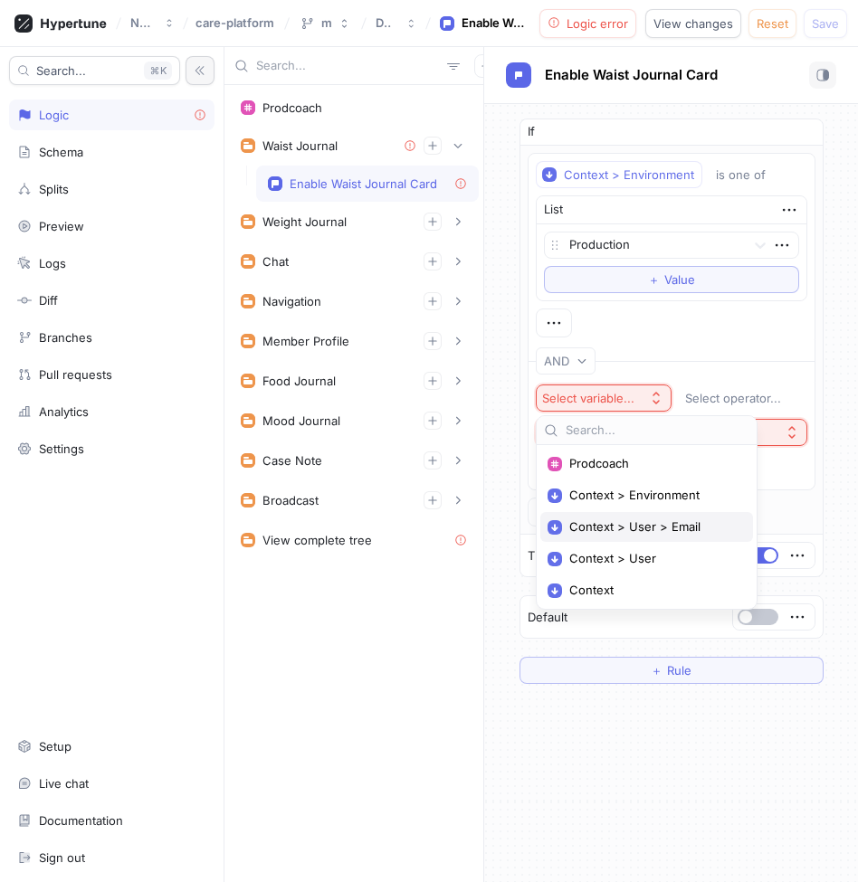
click at [630, 518] on div "Context > User > Email" at bounding box center [646, 527] width 213 height 30
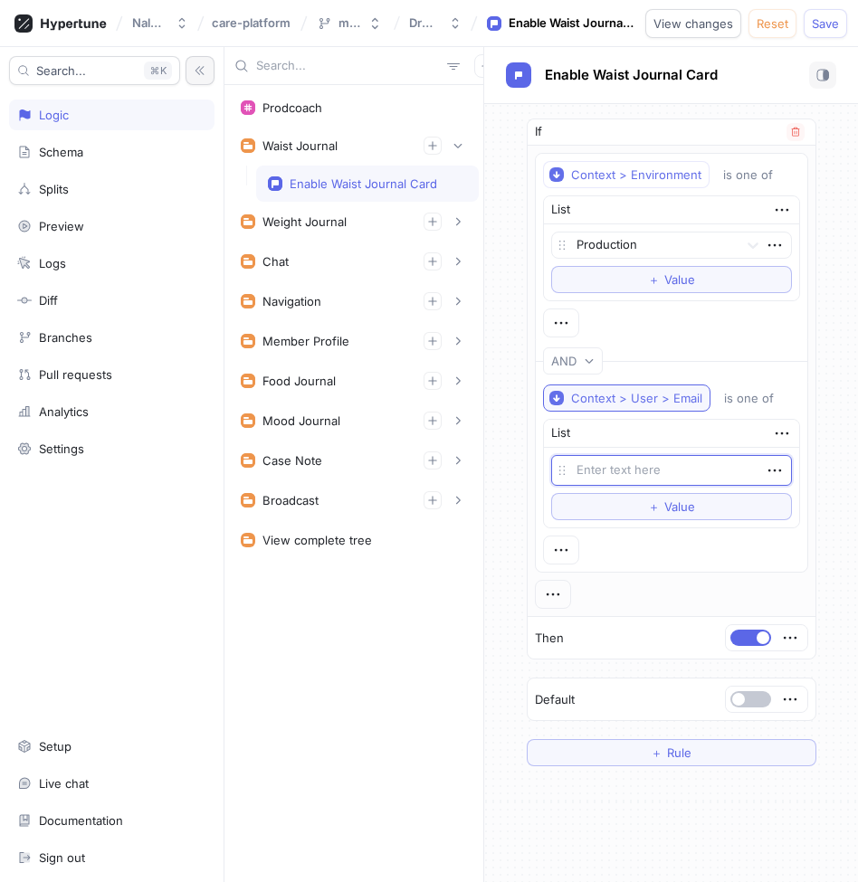
click at [657, 400] on div "Context > User > Email" at bounding box center [636, 398] width 131 height 15
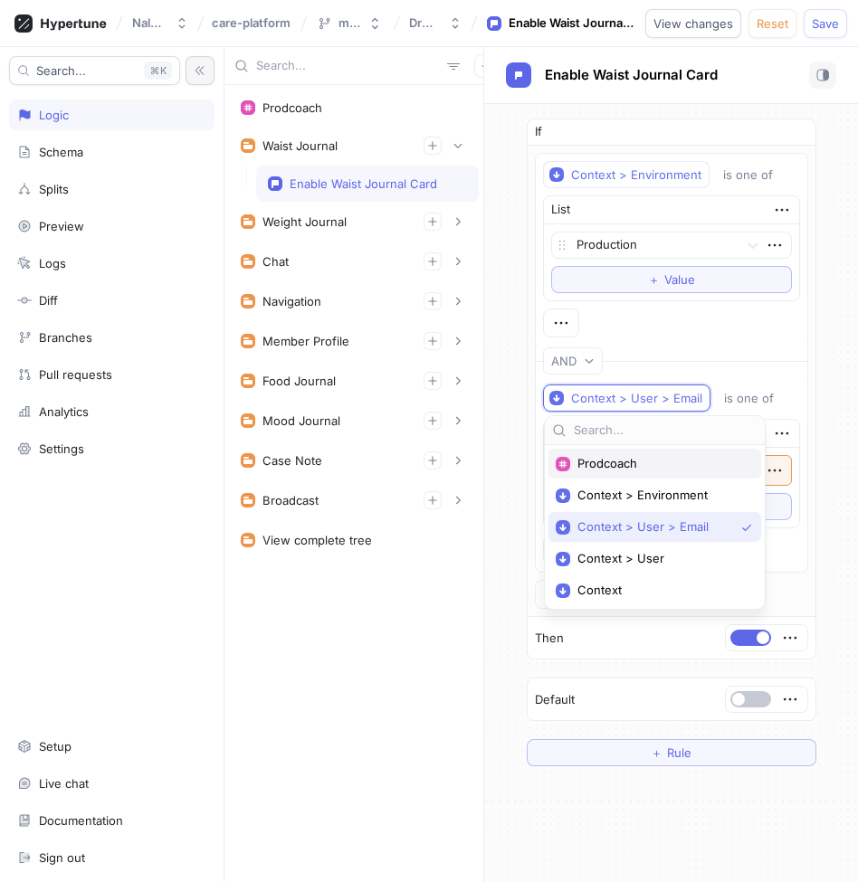
click at [633, 457] on span "Prodcoach" at bounding box center [660, 463] width 167 height 15
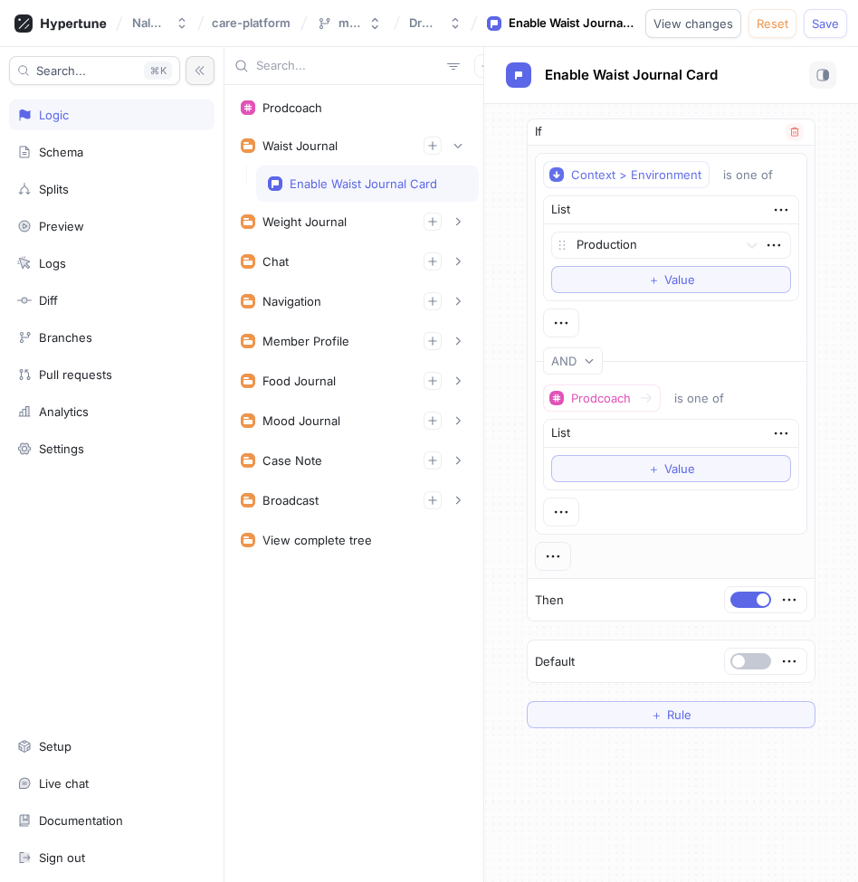
click at [658, 510] on div "Prodcoach is one of List ＋ Value" at bounding box center [671, 456] width 256 height 142
click at [619, 400] on div "Prodcoach" at bounding box center [601, 398] width 60 height 15
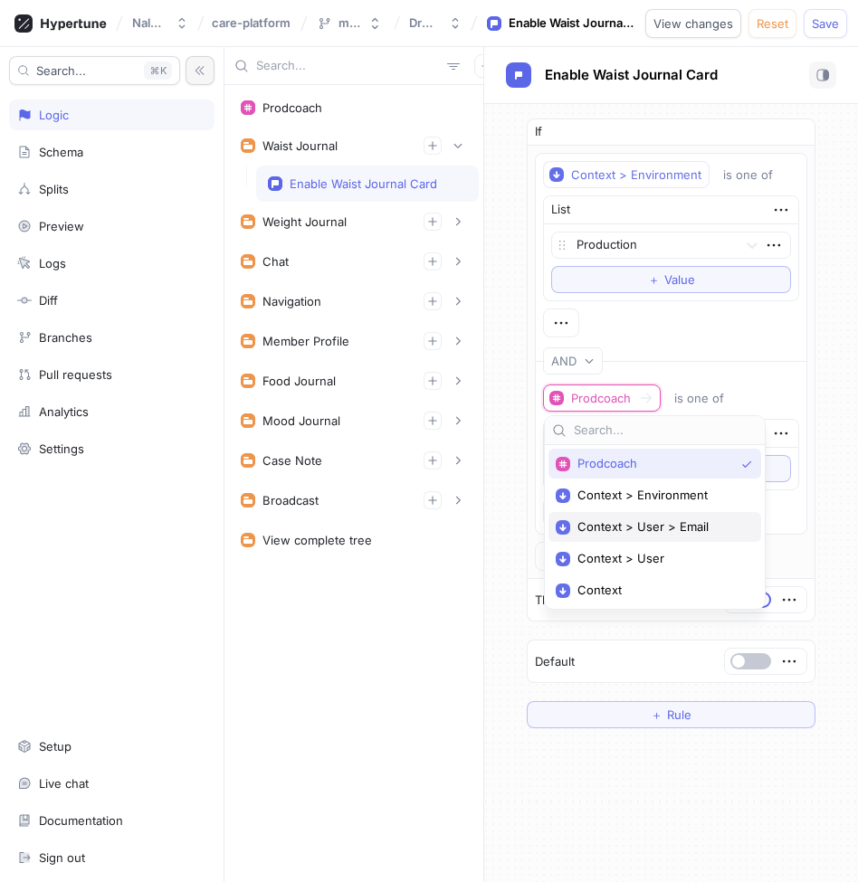
click at [628, 515] on div "Context > User > Email" at bounding box center [654, 527] width 213 height 30
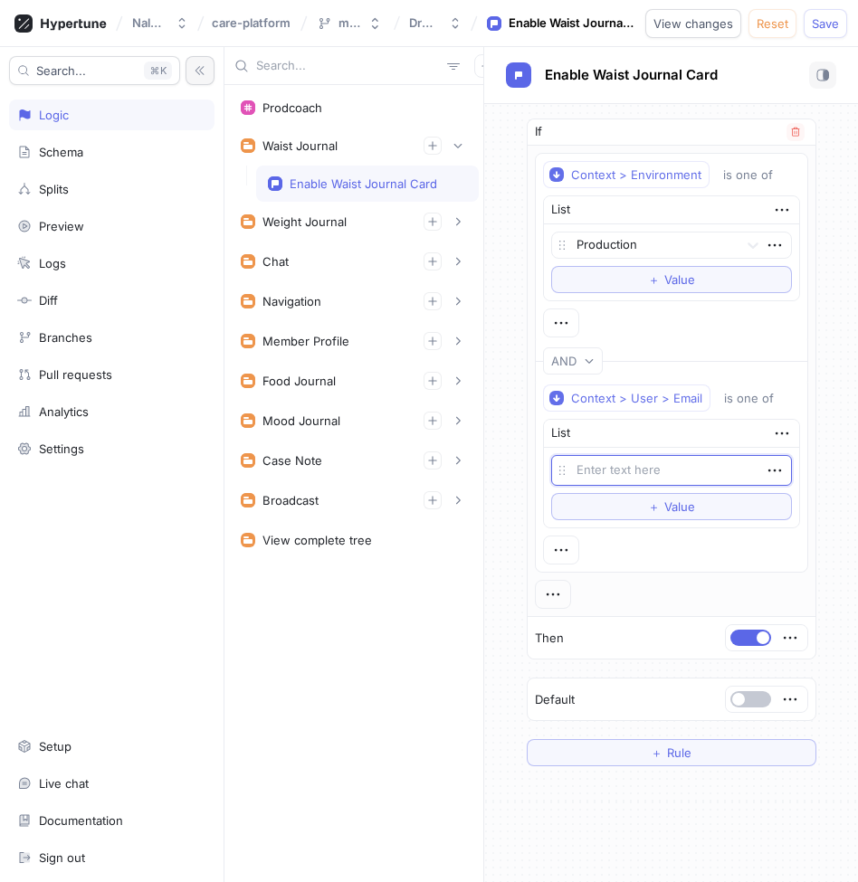
type textarea "x"
type textarea "p"
type textarea "x"
click at [708, 507] on button "＋ Value" at bounding box center [671, 506] width 241 height 27
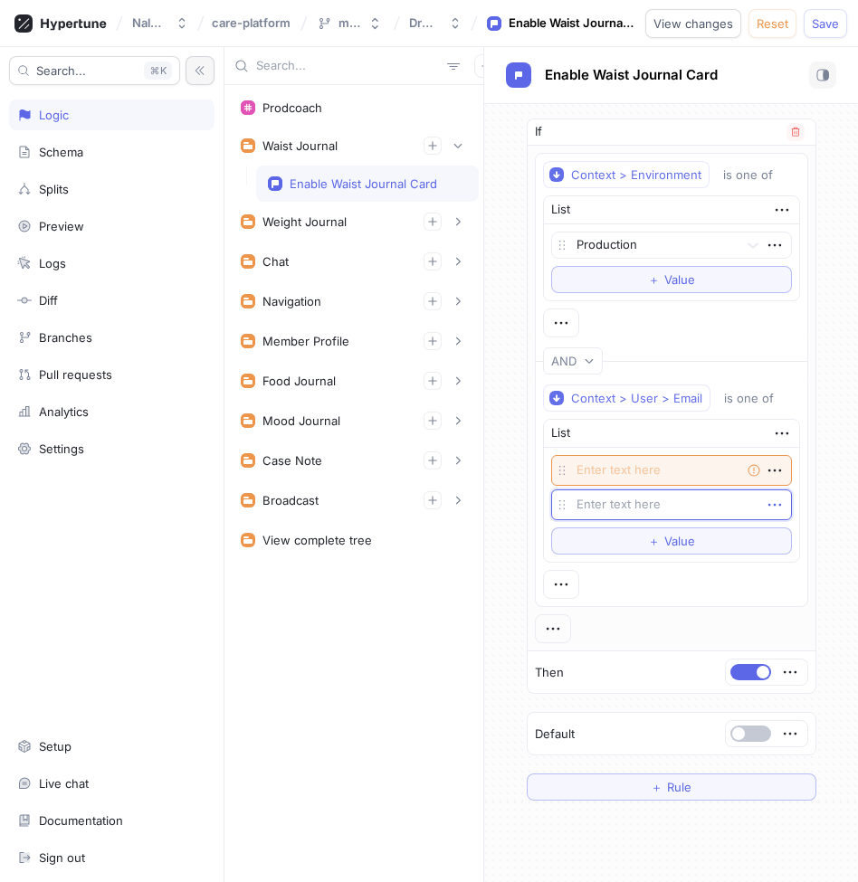
click at [771, 500] on icon "button" at bounding box center [775, 505] width 20 height 20
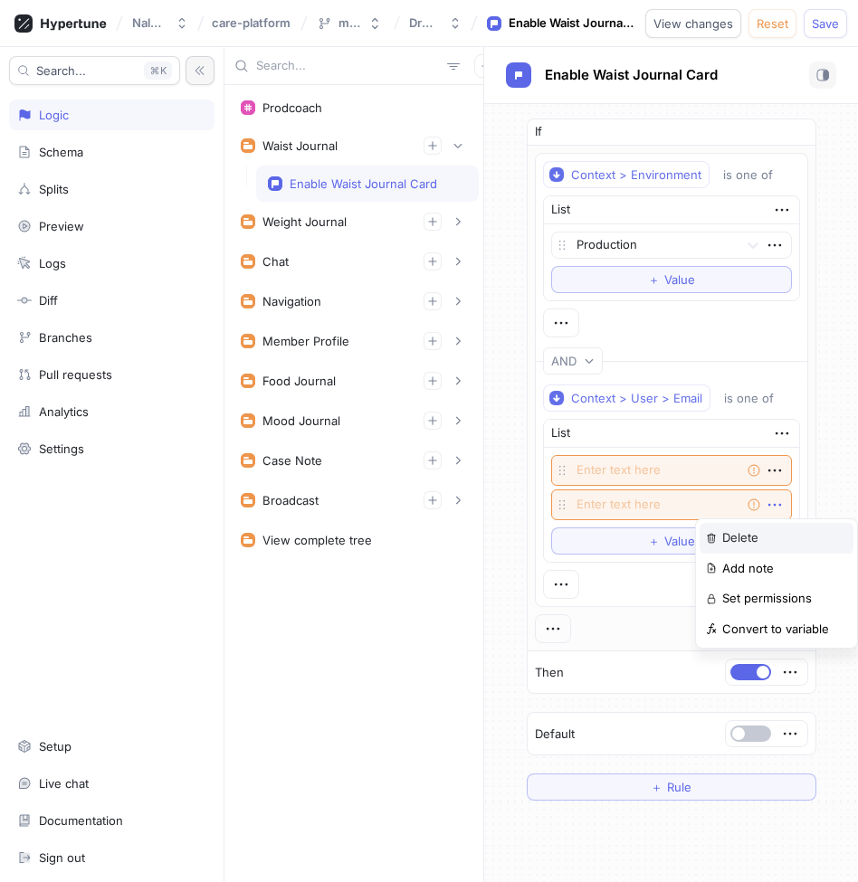
click at [762, 532] on div "Delete" at bounding box center [777, 538] width 154 height 31
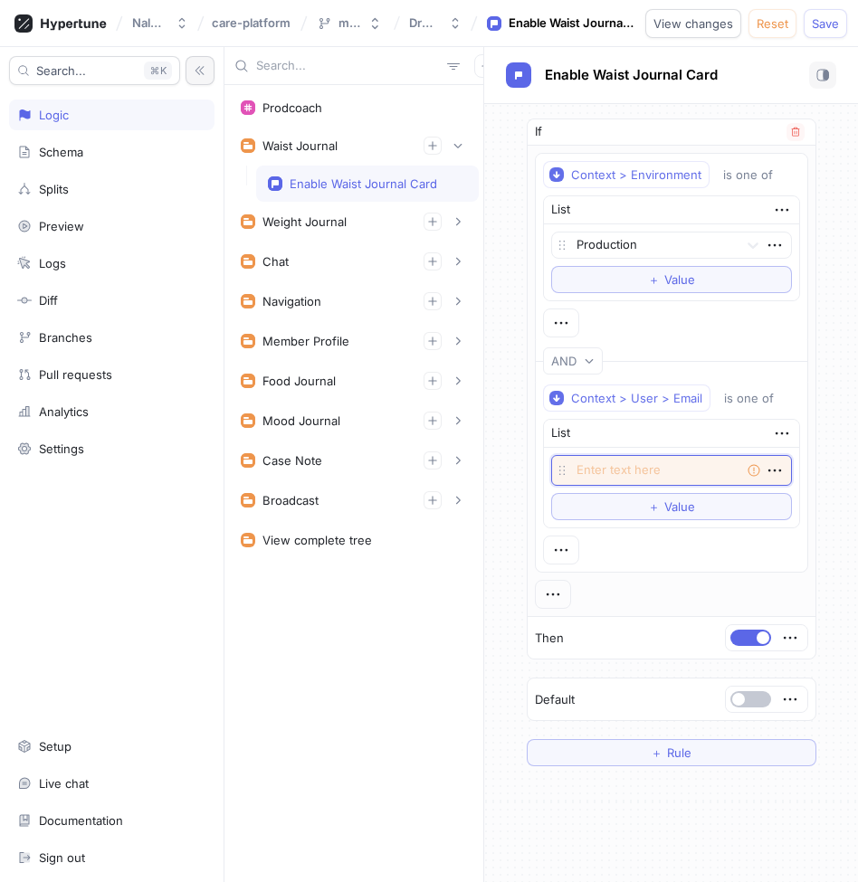
click at [700, 475] on textarea at bounding box center [671, 470] width 241 height 31
type textarea "x"
click at [778, 428] on icon "button" at bounding box center [782, 434] width 20 height 20
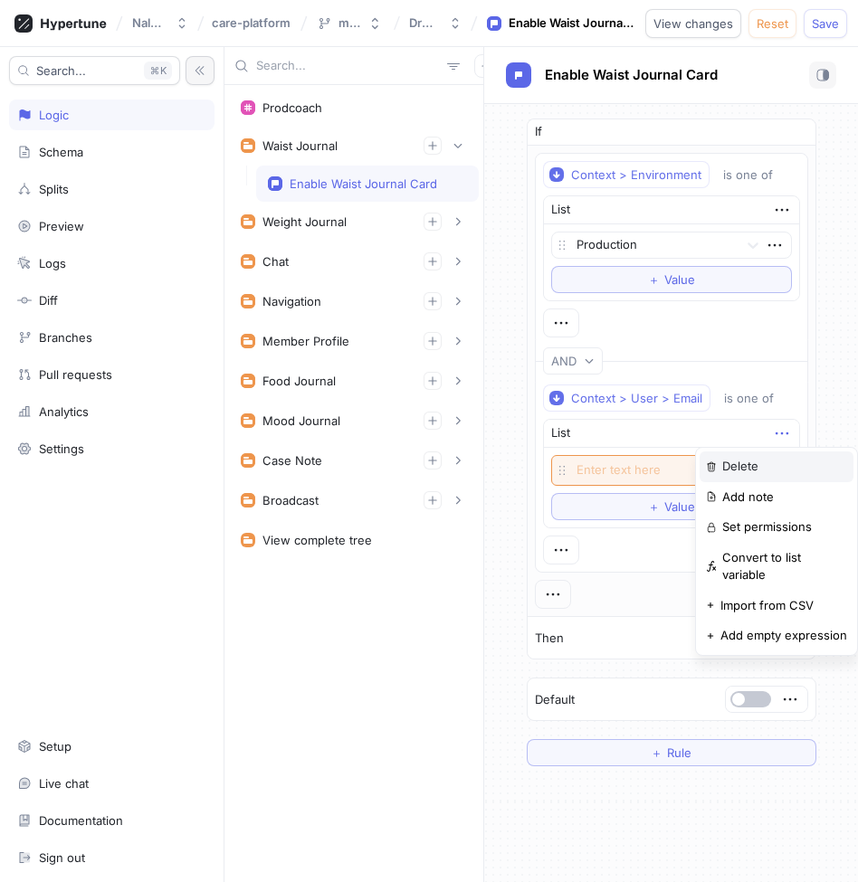
click at [720, 467] on div "Delete" at bounding box center [777, 467] width 154 height 31
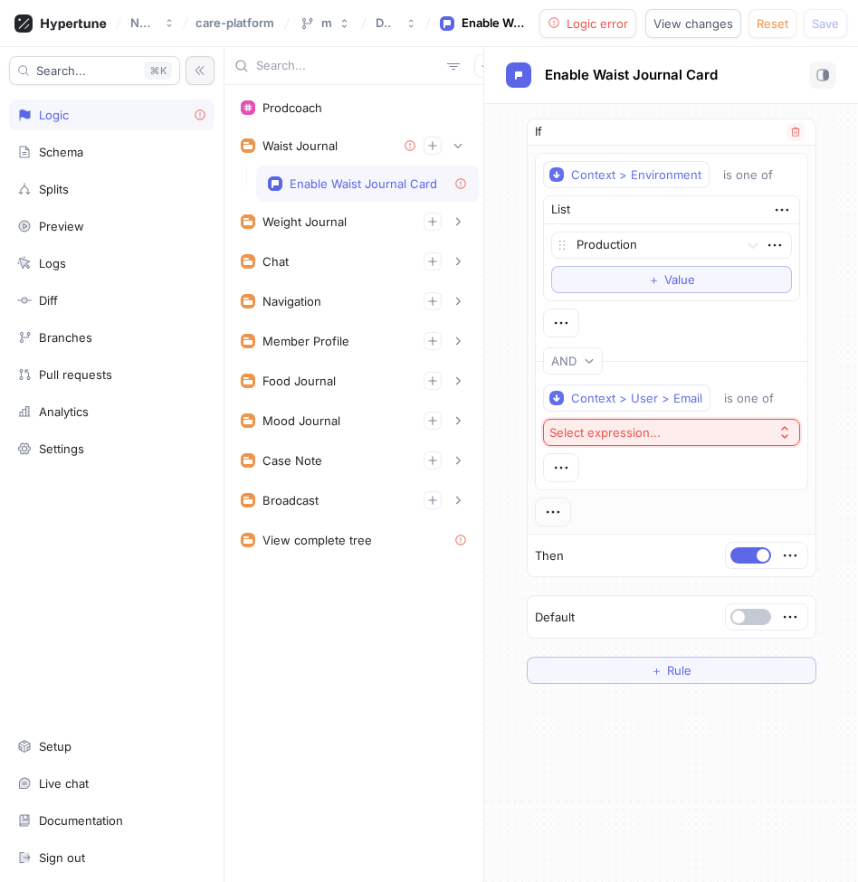
click at [688, 433] on button "Select expression..." at bounding box center [671, 432] width 257 height 27
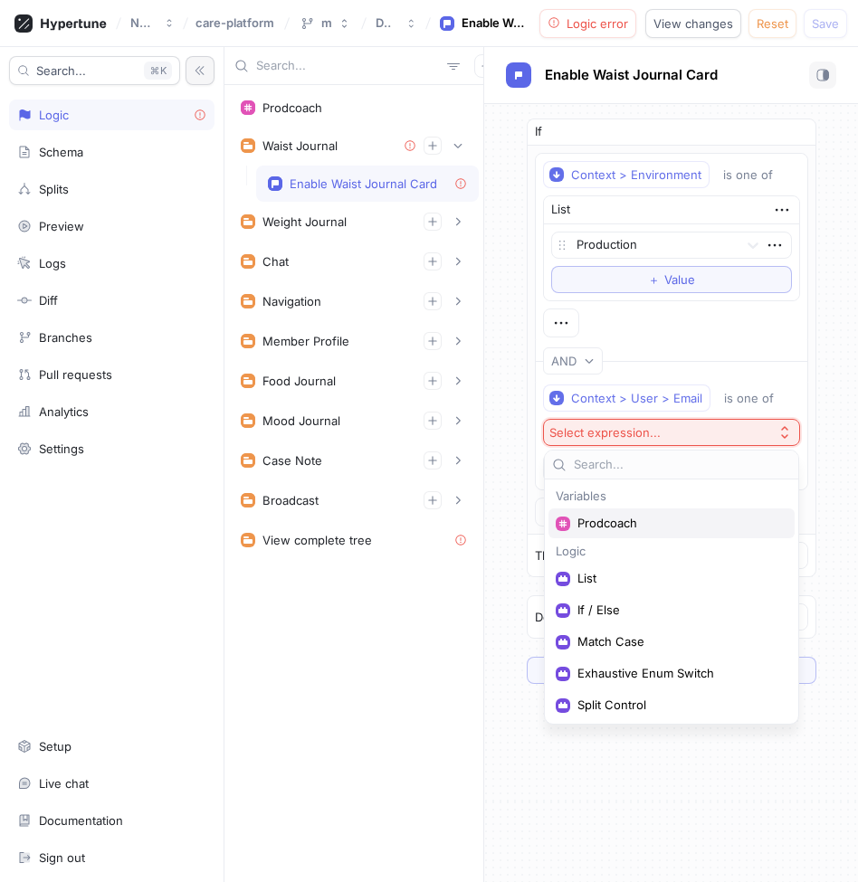
click at [667, 515] on div "Prodcoach" at bounding box center [671, 524] width 246 height 30
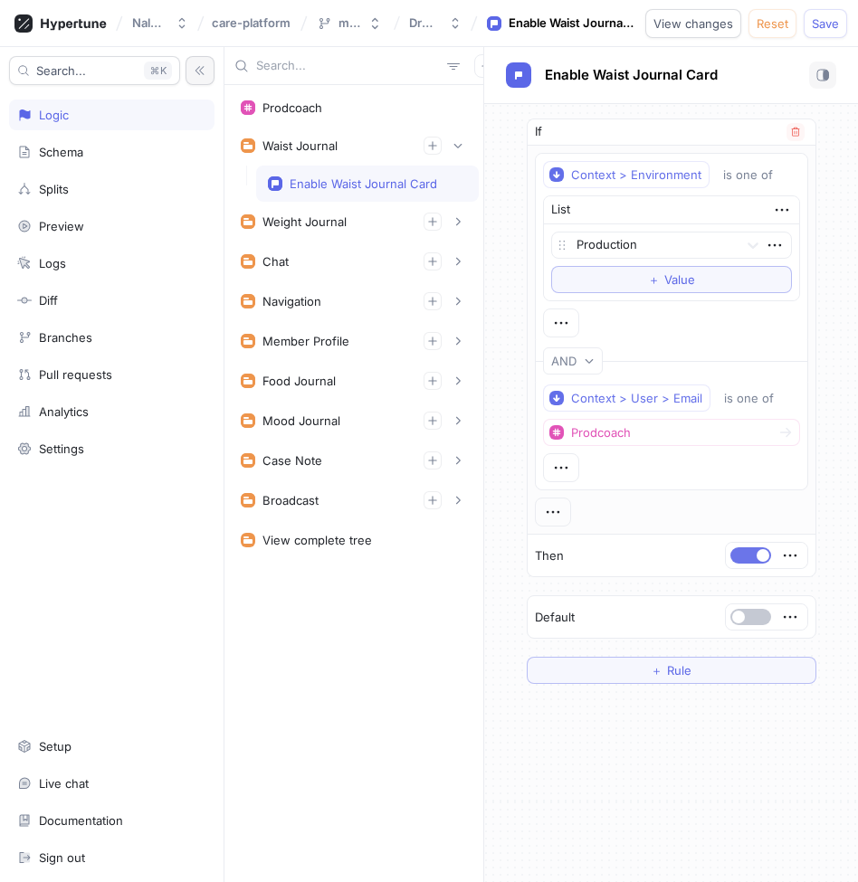
click at [751, 551] on button "button" at bounding box center [750, 556] width 41 height 16
click at [379, 153] on div "Waist Journal" at bounding box center [354, 146] width 226 height 18
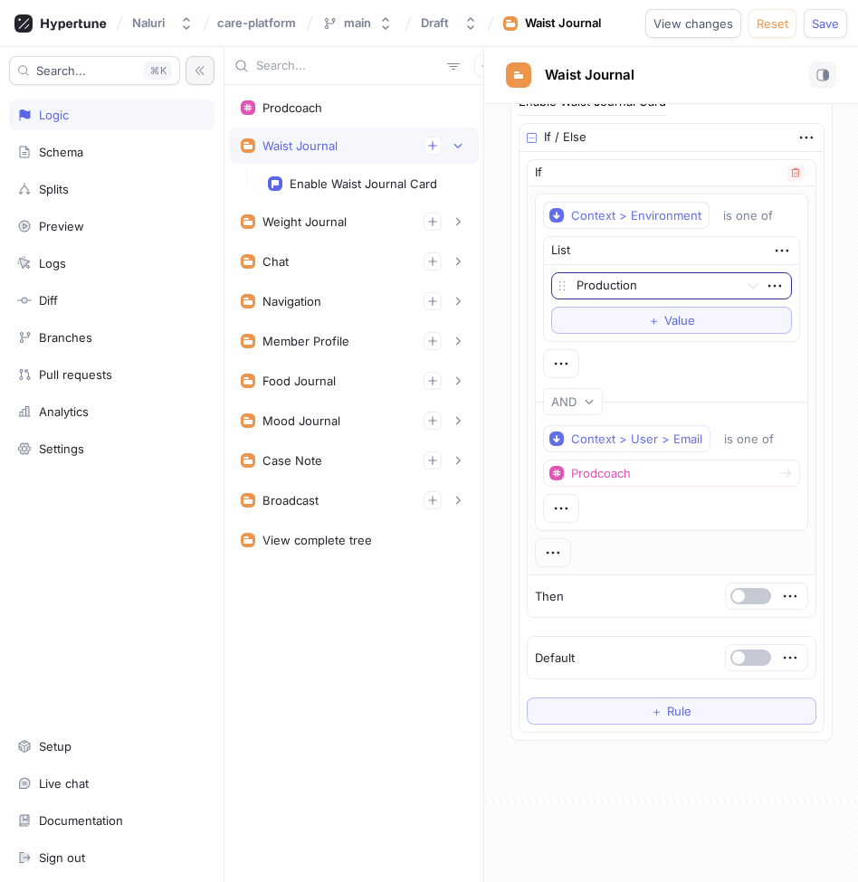
scroll to position [56, 0]
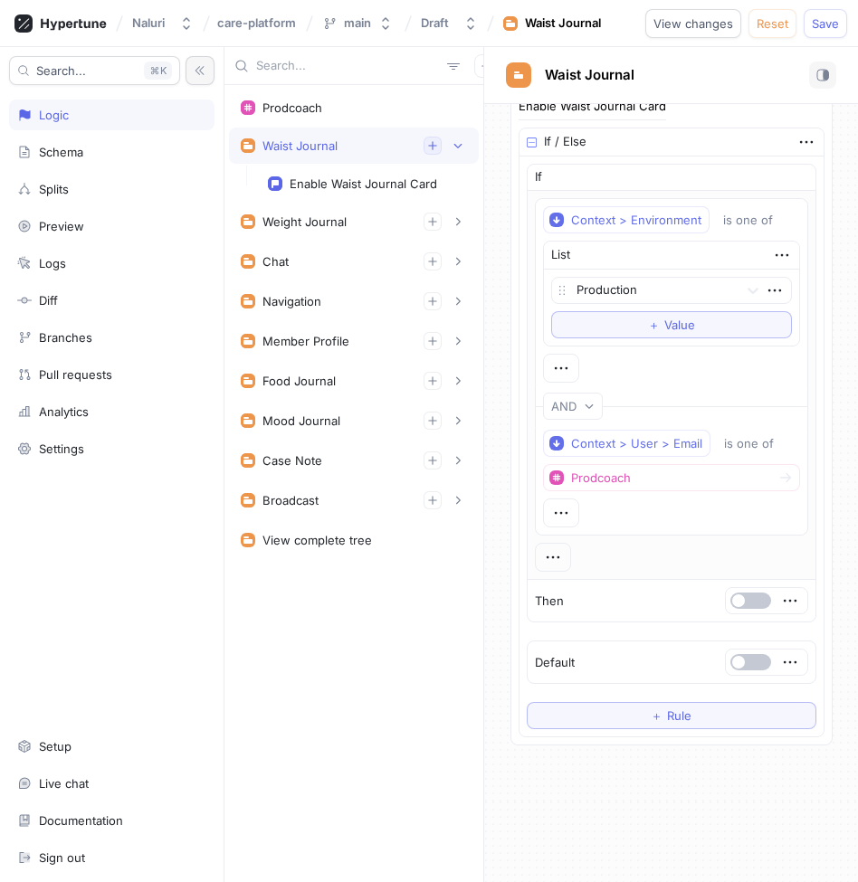
click at [429, 146] on icon "button" at bounding box center [432, 145] width 11 height 11
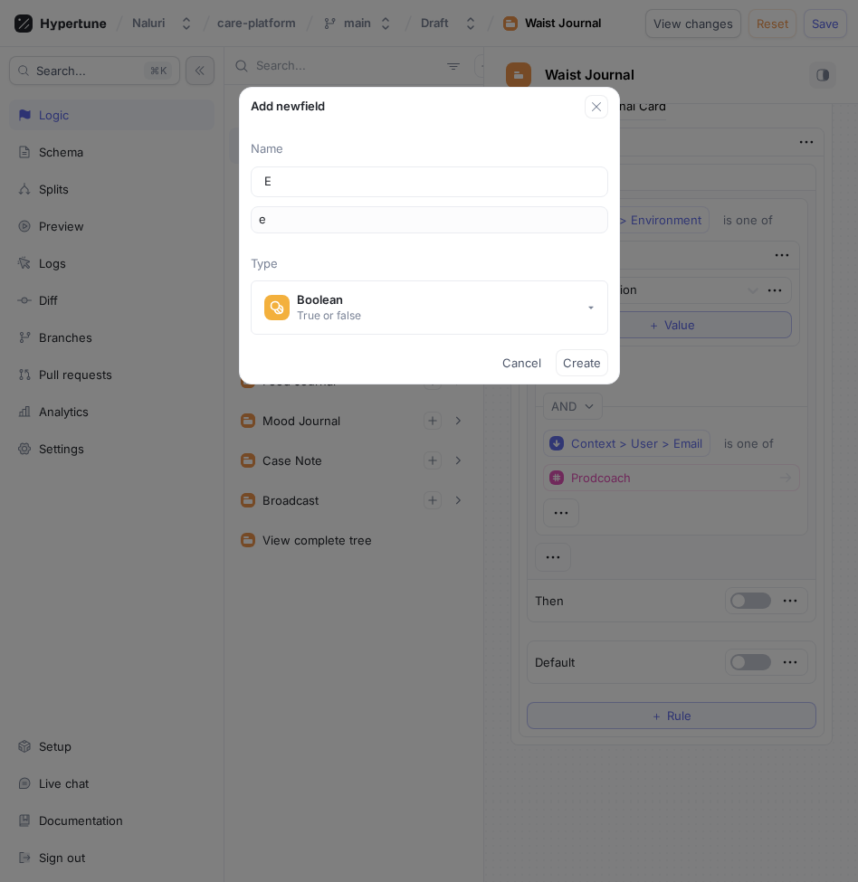
type input "En"
type input "en"
type input "Ena"
type input "ena"
type input "Enab"
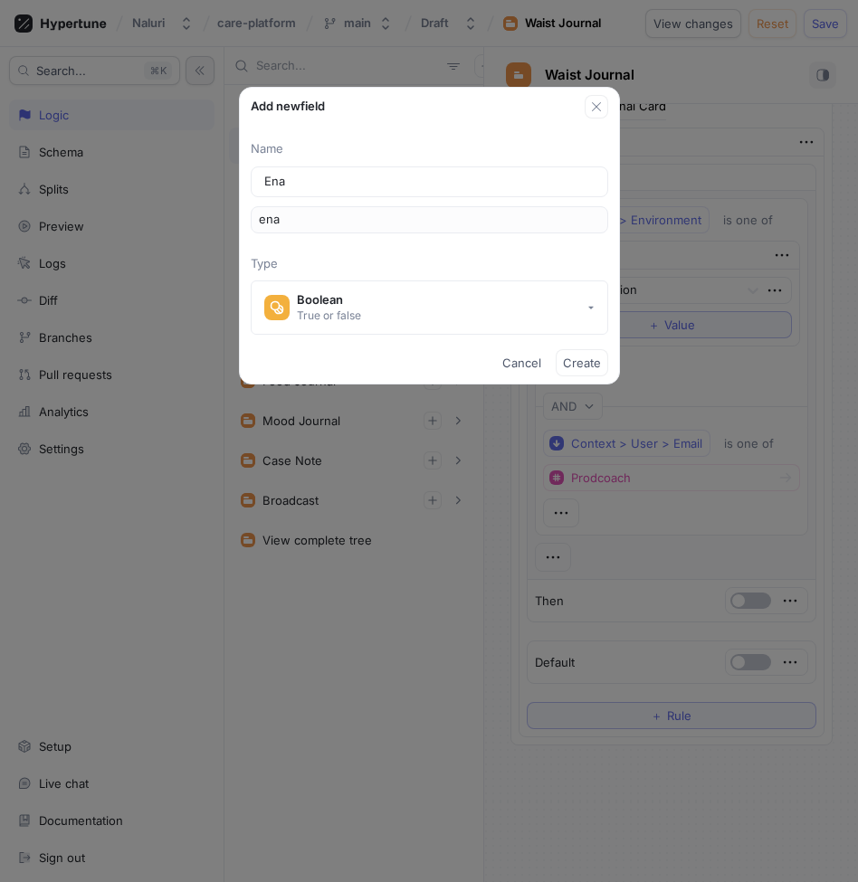
type input "enab"
type input "Enabl"
type input "enabl"
type input "Enable"
type input "enable"
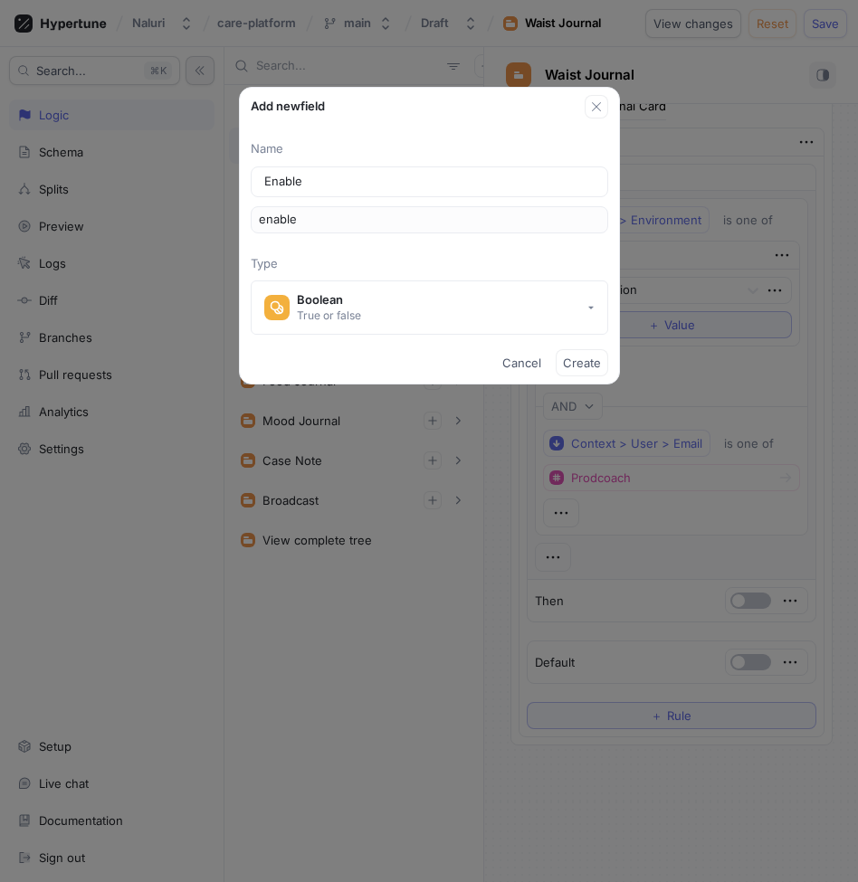
type input "Enabled"
type input "enabled"
type input "Enabled A"
type input "enabledA"
type input "Enabled Al"
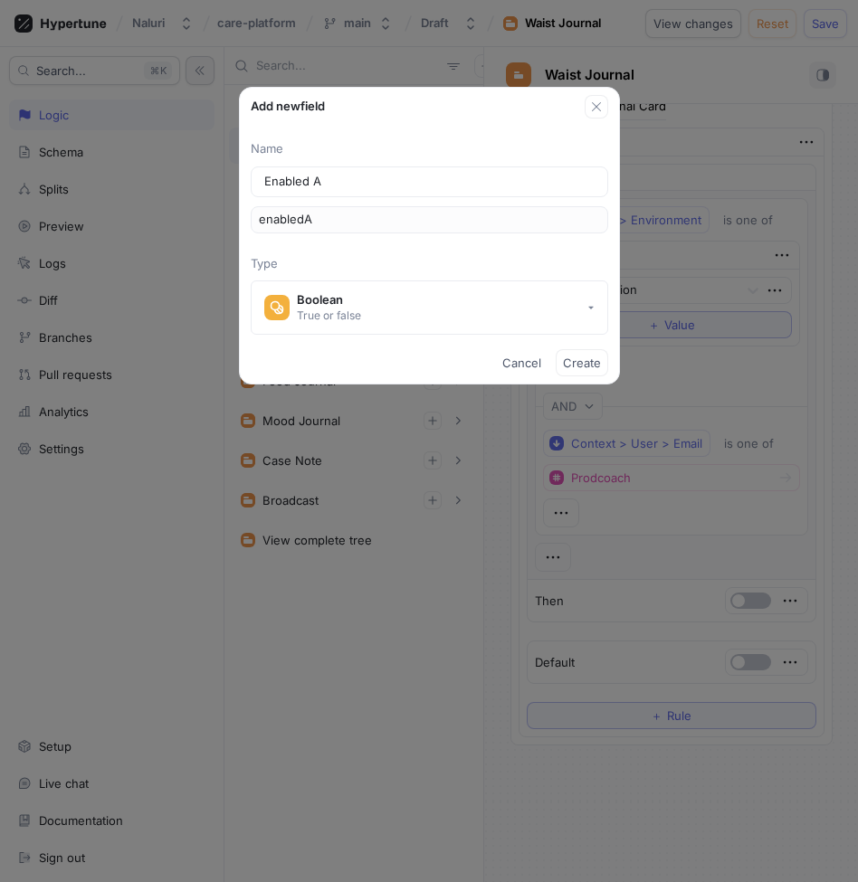
type input "enabledAl"
type input "Enabled All"
type input "enabledAll"
type input "Enabled All F"
type input "enabledAllF"
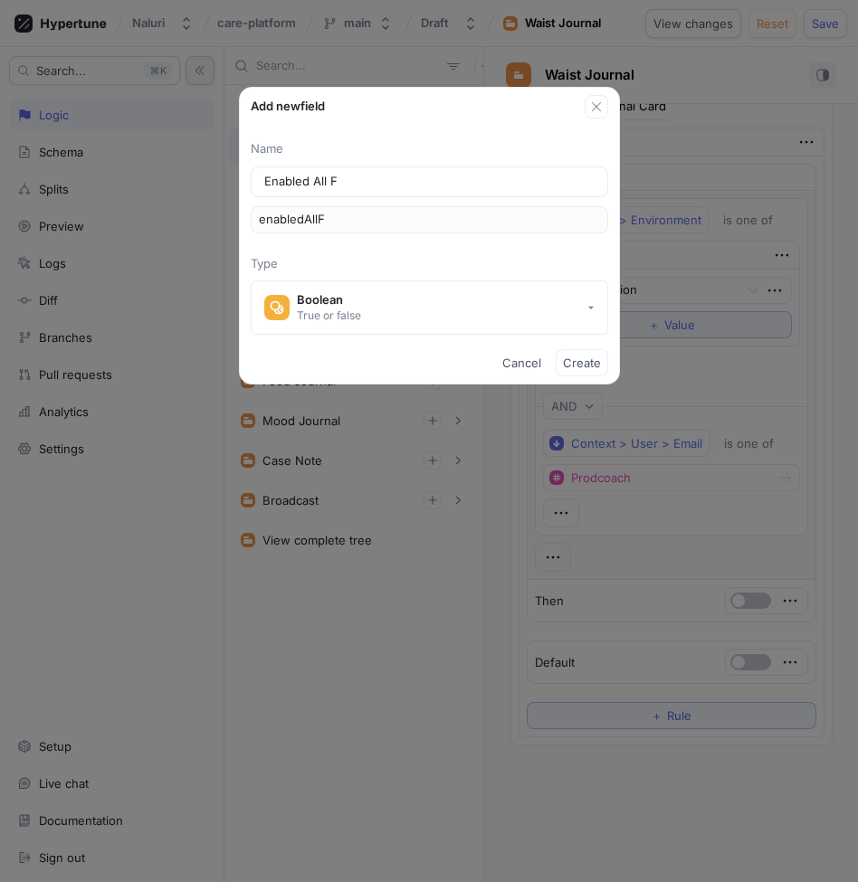
type input "Enabled All Fe"
type input "enabledAllFe"
type input "Enabled All Fea"
type input "enabledAllFea"
type input "Enabled All Feat"
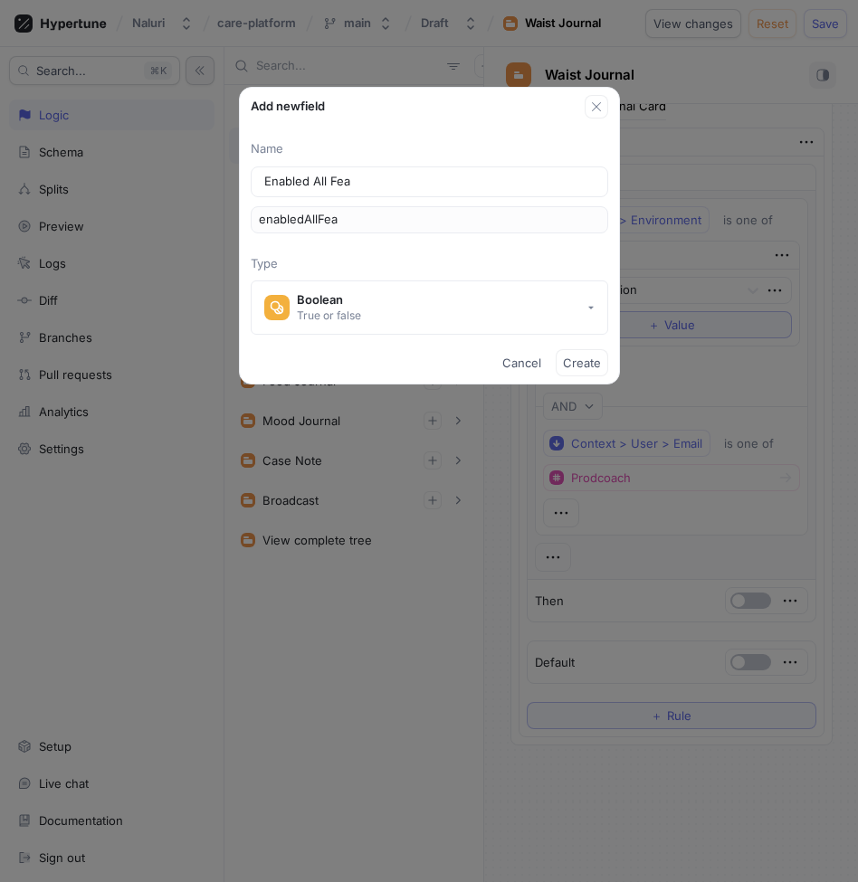
type input "enabledAllFeat"
type input "Enabled All Featu"
type input "enabledAllFeatu"
type input "Enabled All Featur"
type input "enabledAllFeatur"
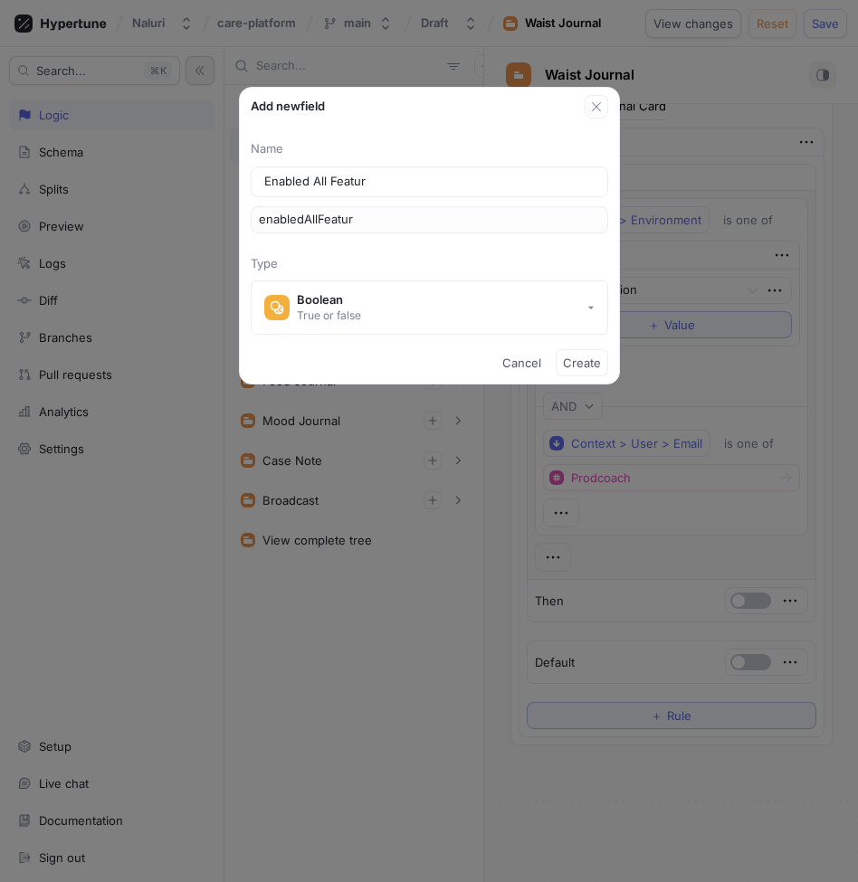
type input "Enabled All Feature"
type input "enabledAllFeature"
type input "Enabled All Features"
type input "enabledAllFeatures"
type input "Enabled All Features"
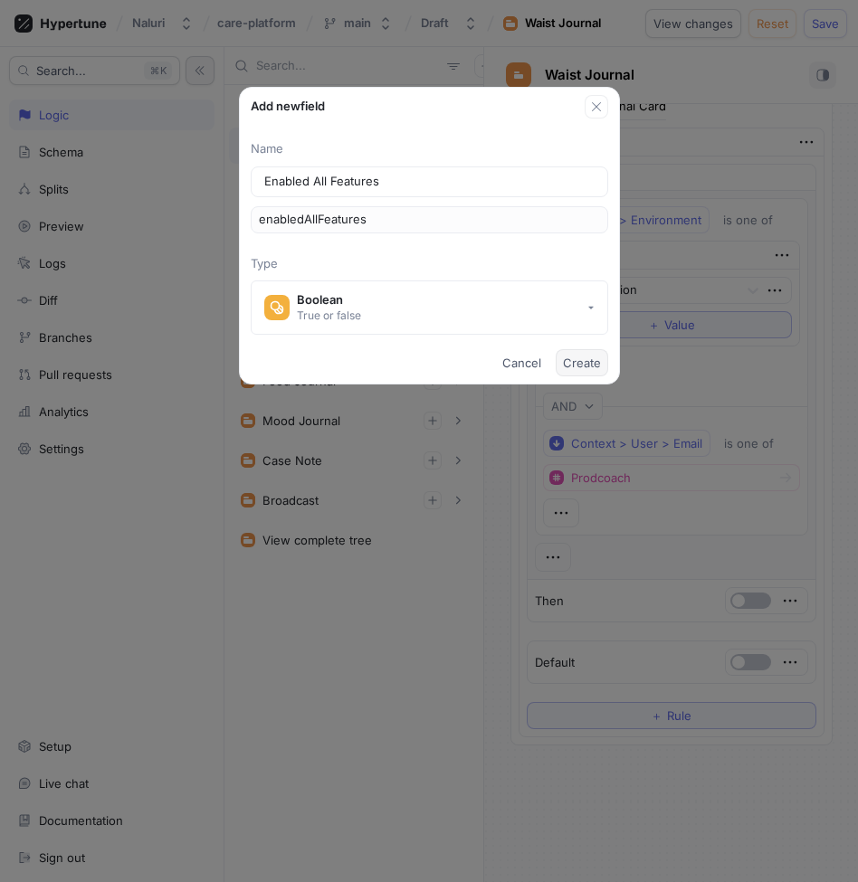
click at [561, 358] on button "Create" at bounding box center [582, 362] width 52 height 27
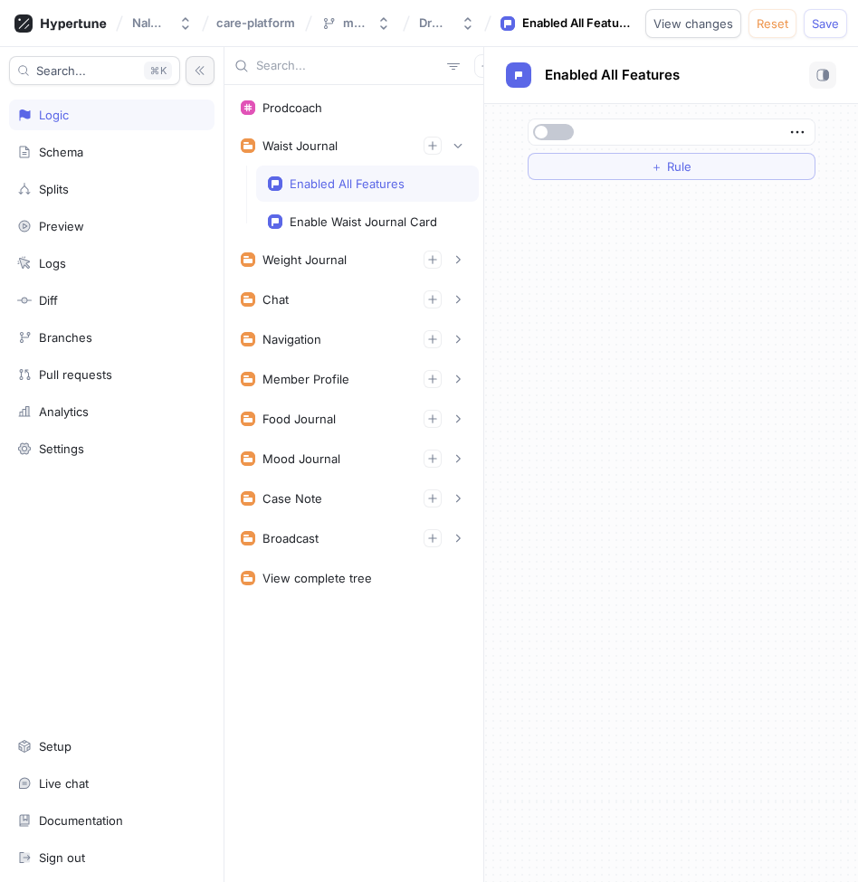
drag, startPoint x: 415, startPoint y: 218, endPoint x: 414, endPoint y: 182, distance: 36.2
click at [414, 181] on div "Enabled All Features Enable Waist Journal Card" at bounding box center [367, 203] width 223 height 74
click at [376, 220] on div "Enable Waist Journal Card" at bounding box center [364, 221] width 148 height 14
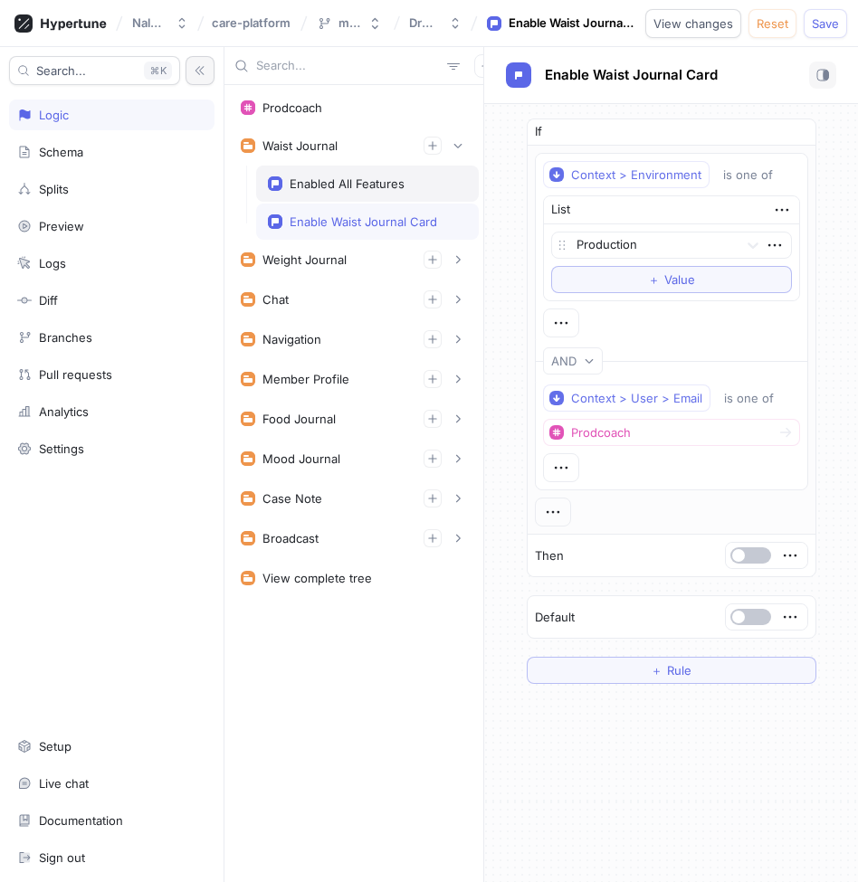
click at [372, 186] on div "Enabled All Features" at bounding box center [347, 183] width 115 height 14
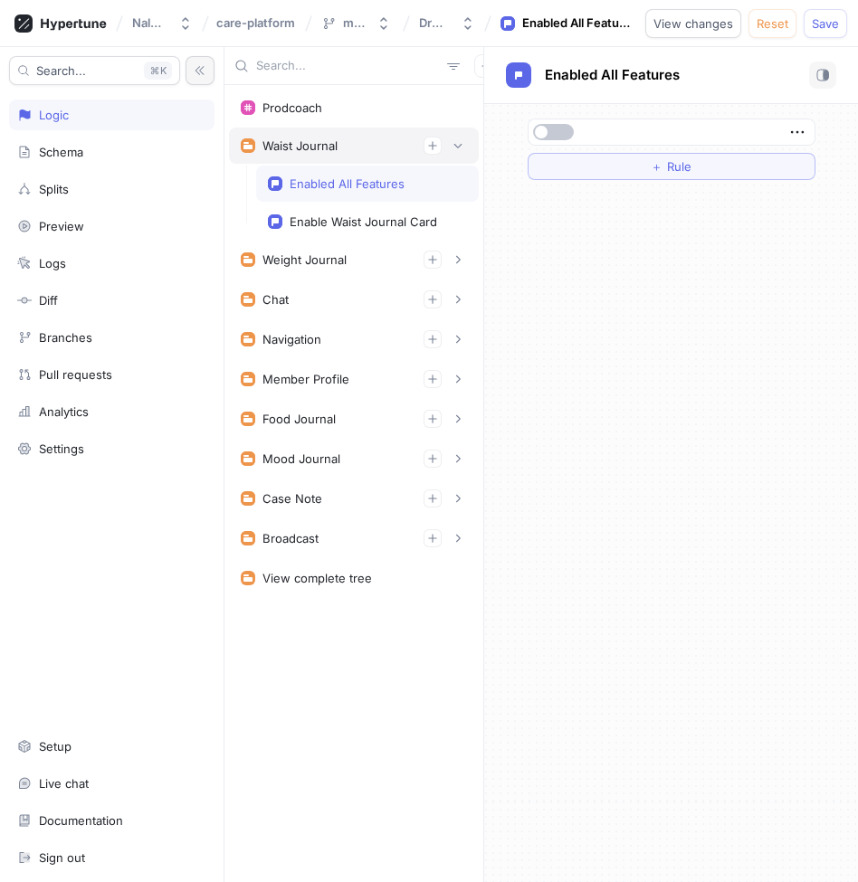
click at [367, 157] on div "Waist Journal" at bounding box center [354, 146] width 250 height 36
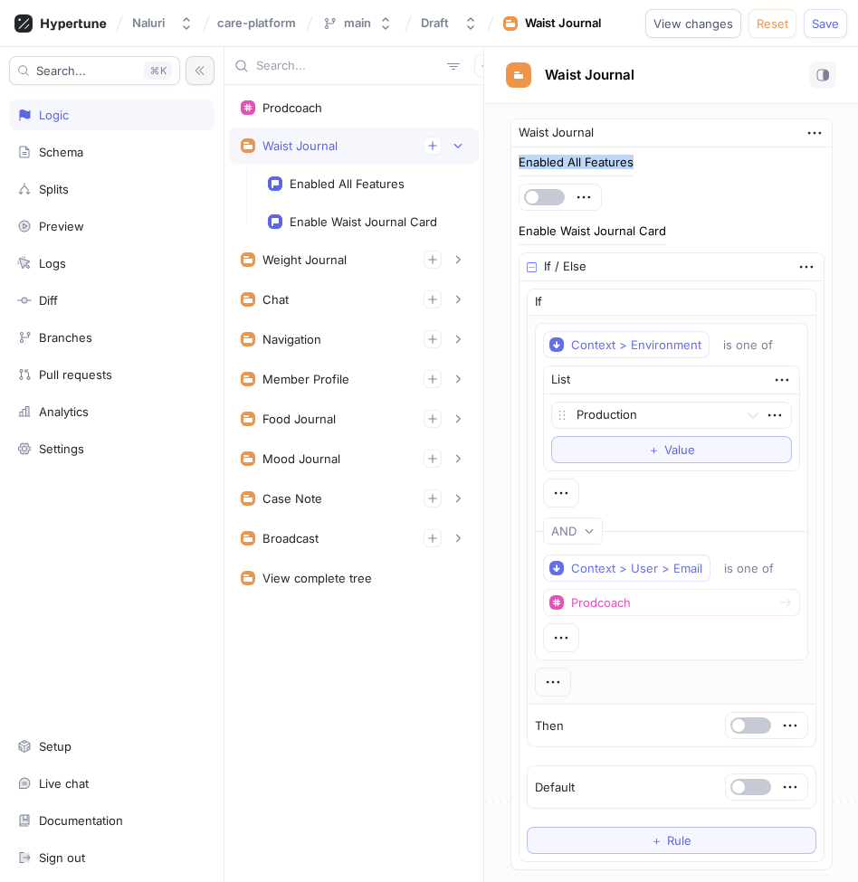
drag, startPoint x: 685, startPoint y: 135, endPoint x: 681, endPoint y: 186, distance: 50.8
click at [681, 186] on div "Waist Journal Enabled All Features Enable Waist Journal Card If / Else If Conte…" at bounding box center [671, 495] width 322 height 752
click at [414, 224] on div "Enable Waist Journal Card" at bounding box center [364, 221] width 148 height 14
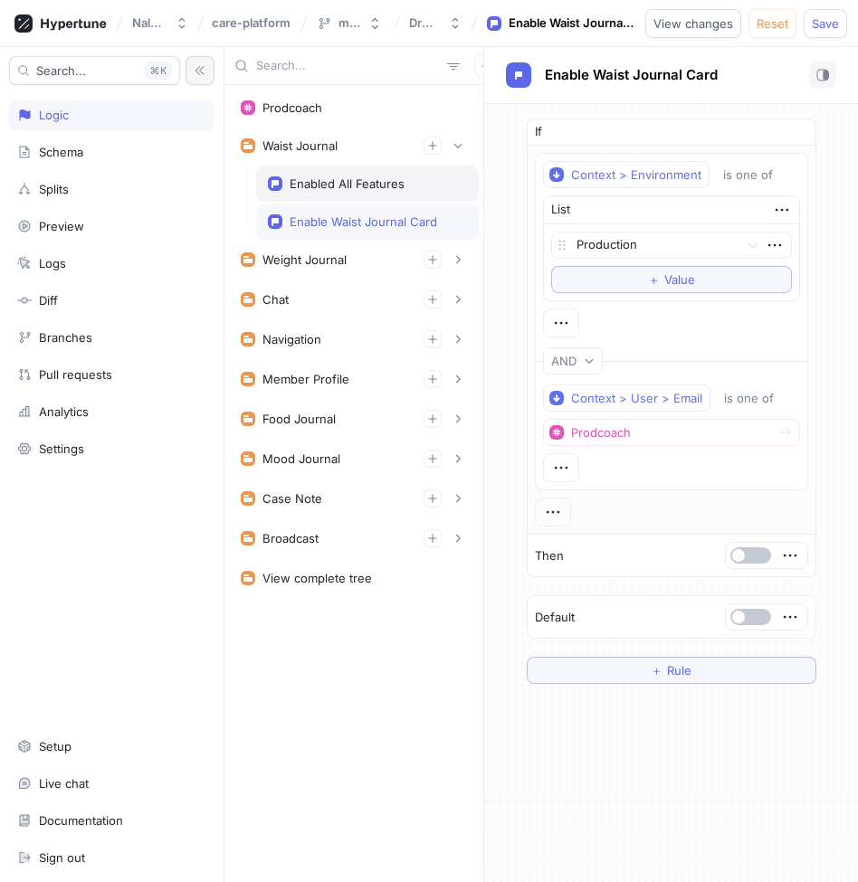
click at [405, 198] on div "Enabled All Features" at bounding box center [367, 184] width 223 height 36
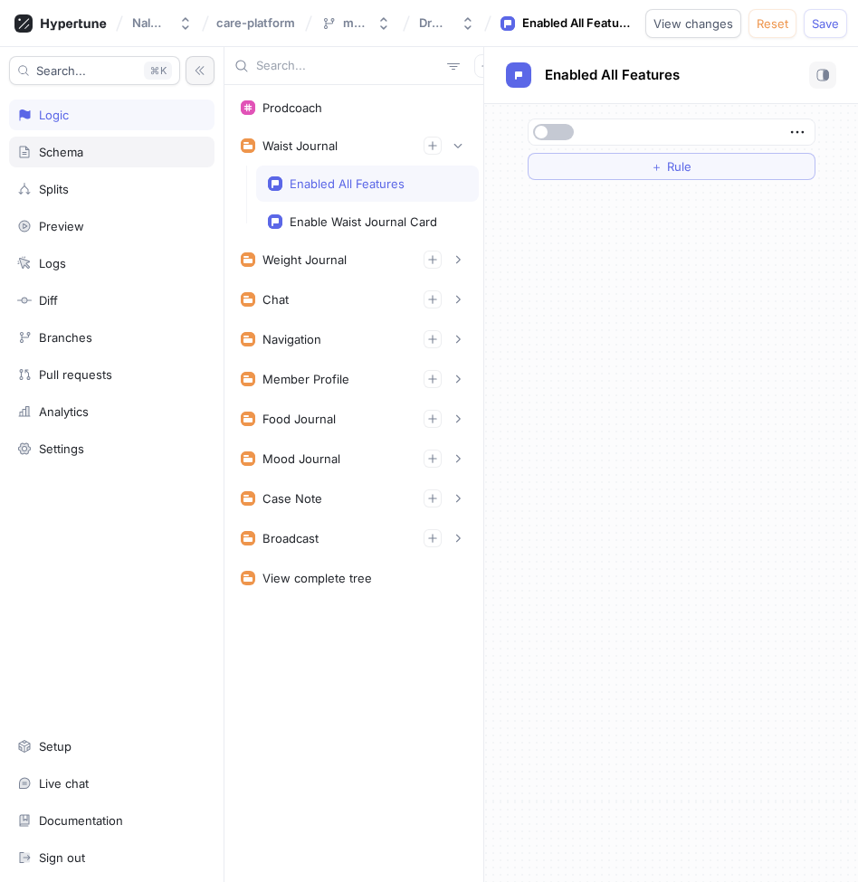
click at [110, 148] on div "Schema" at bounding box center [111, 152] width 189 height 14
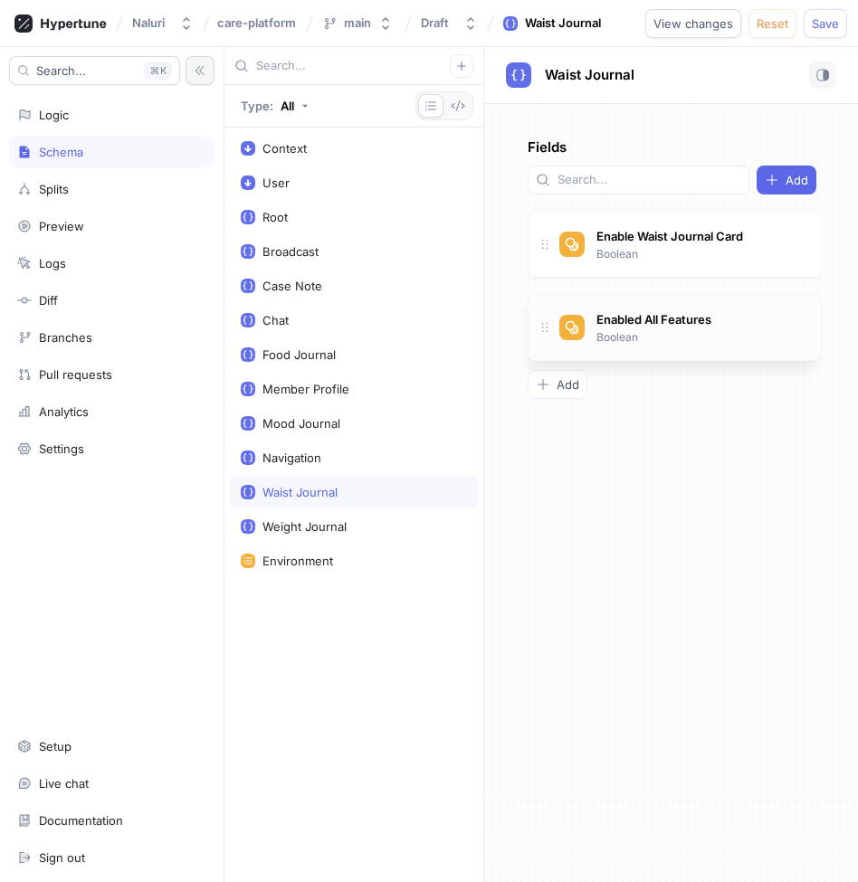
drag, startPoint x: 546, startPoint y: 217, endPoint x: 545, endPoint y: 300, distance: 82.4
click at [58, 124] on div "Logic" at bounding box center [111, 115] width 205 height 31
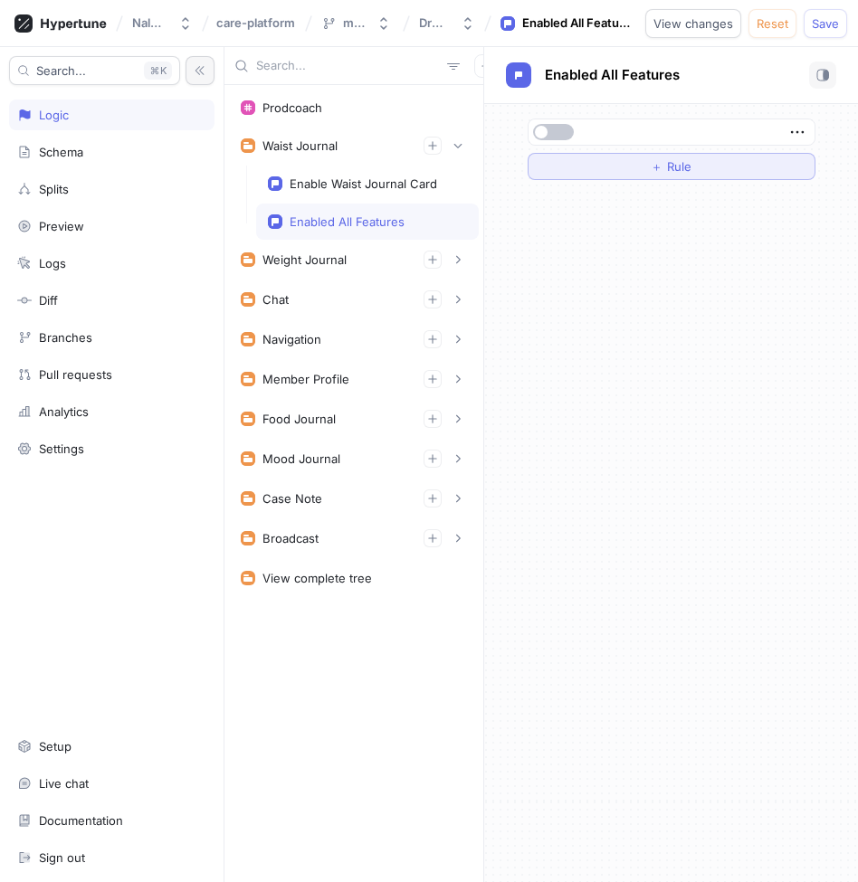
click at [586, 163] on button "＋ Rule" at bounding box center [672, 166] width 288 height 27
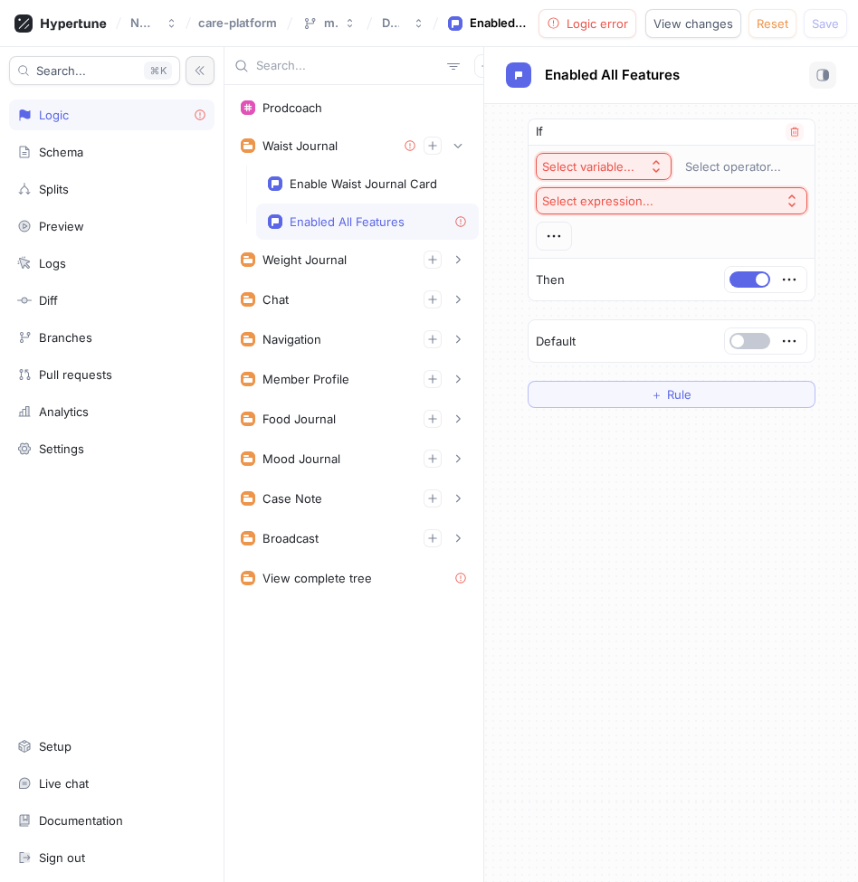
click at [637, 167] on div "Select variable..." at bounding box center [592, 166] width 100 height 15
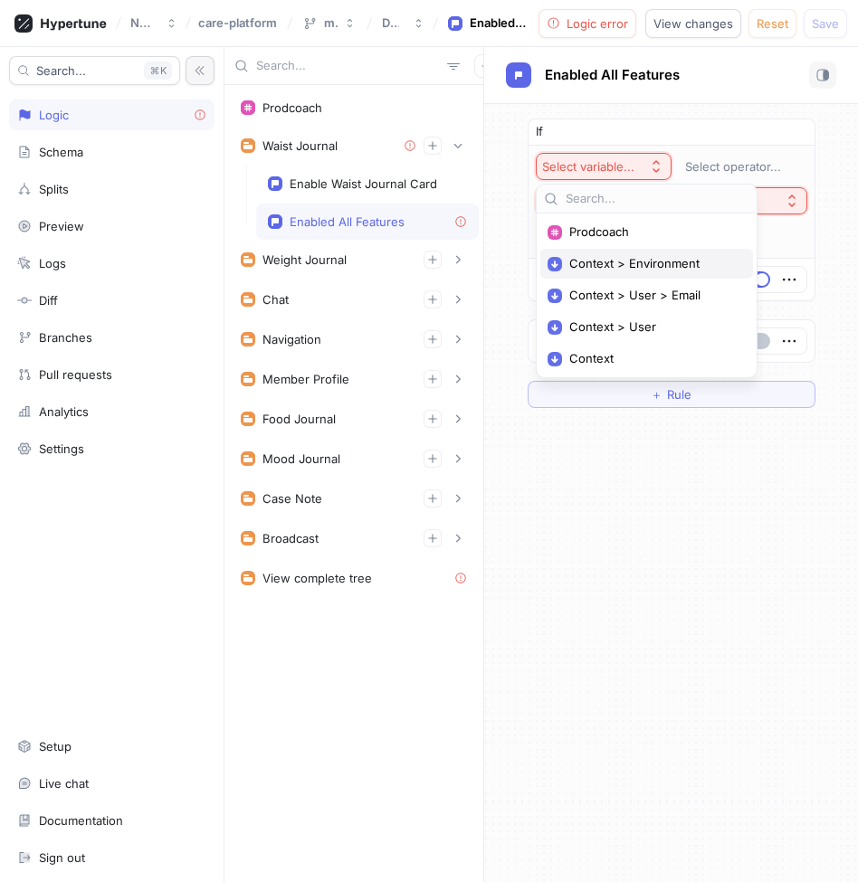
click at [653, 260] on span "Context > Environment" at bounding box center [652, 263] width 167 height 15
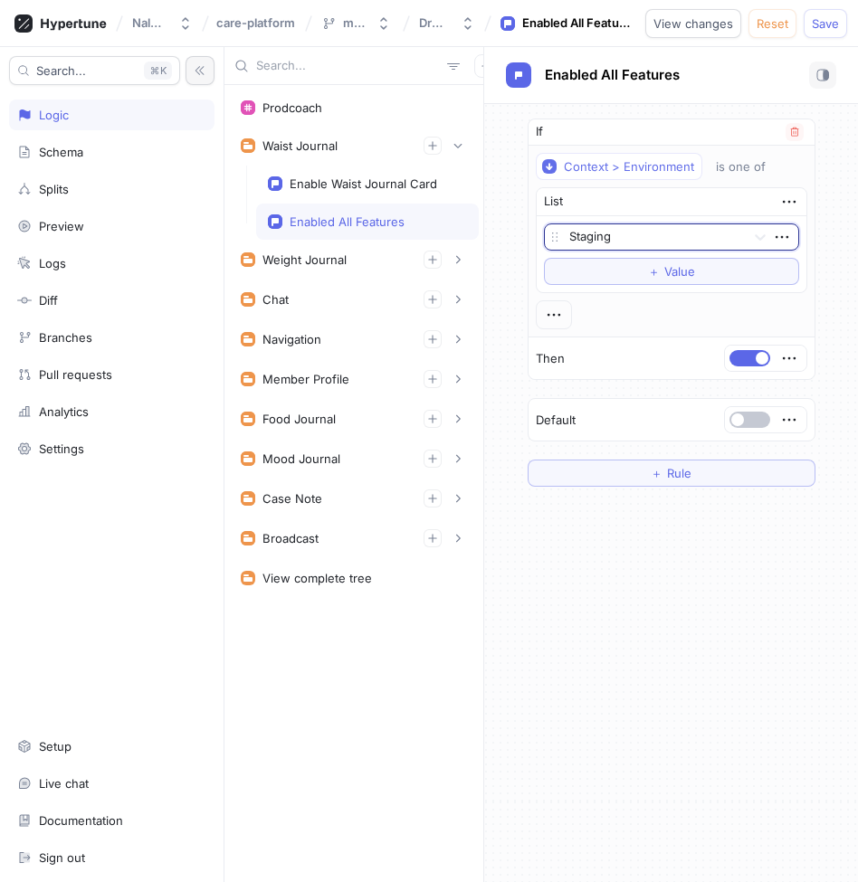
click at [679, 239] on div at bounding box center [653, 238] width 169 height 22
click at [632, 320] on div "Production" at bounding box center [671, 330] width 253 height 29
click at [558, 314] on icon "button" at bounding box center [553, 315] width 13 height 3
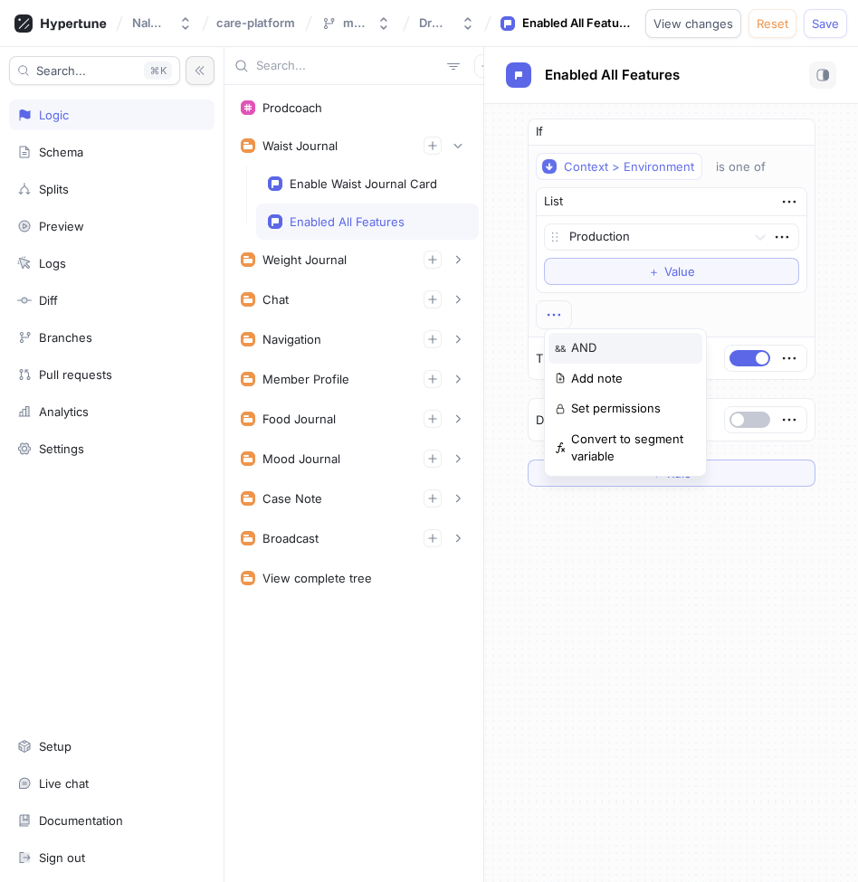
click at [571, 341] on p "AND" at bounding box center [583, 348] width 25 height 18
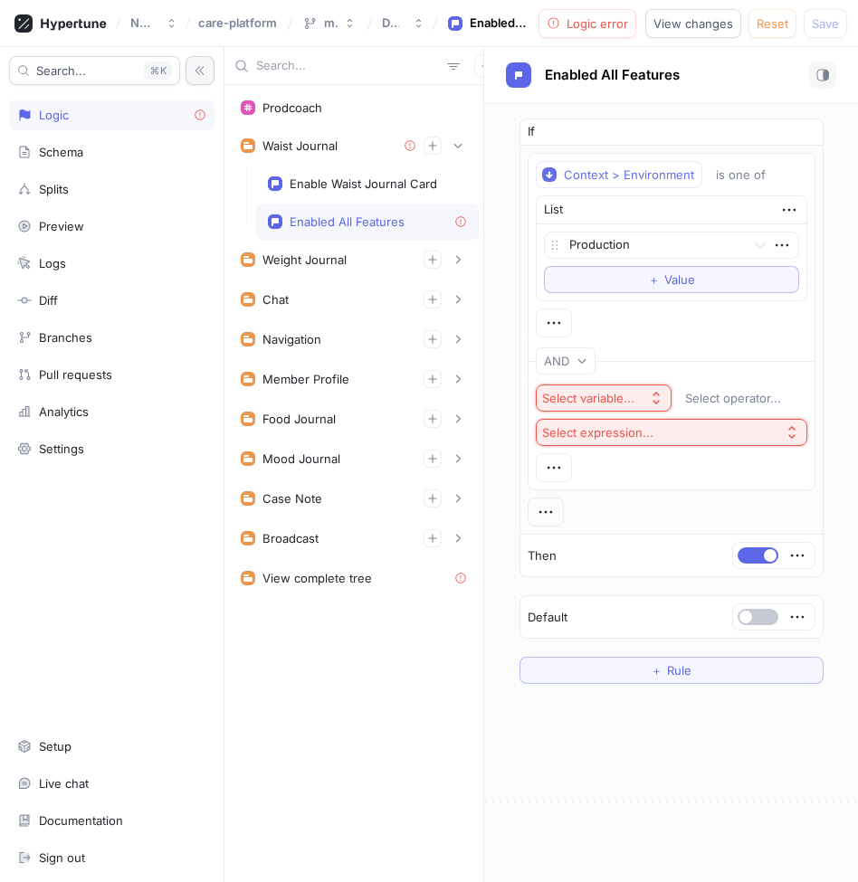
click at [596, 395] on div "Select variable..." at bounding box center [588, 398] width 92 height 15
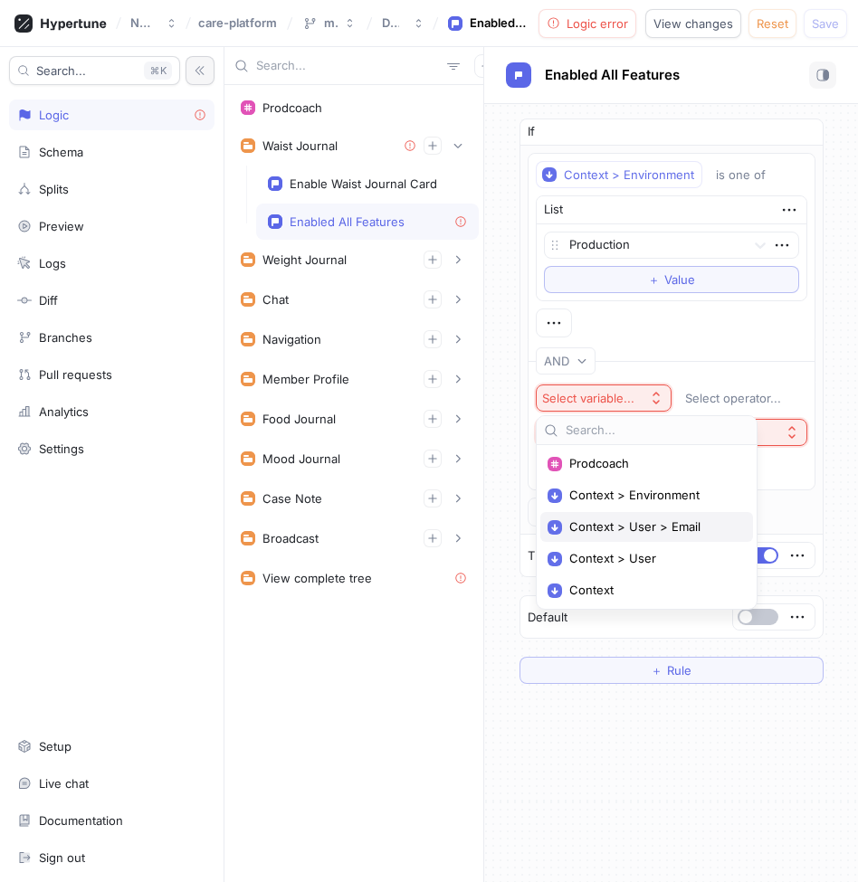
click at [634, 519] on span "Context > User > Email" at bounding box center [652, 526] width 167 height 15
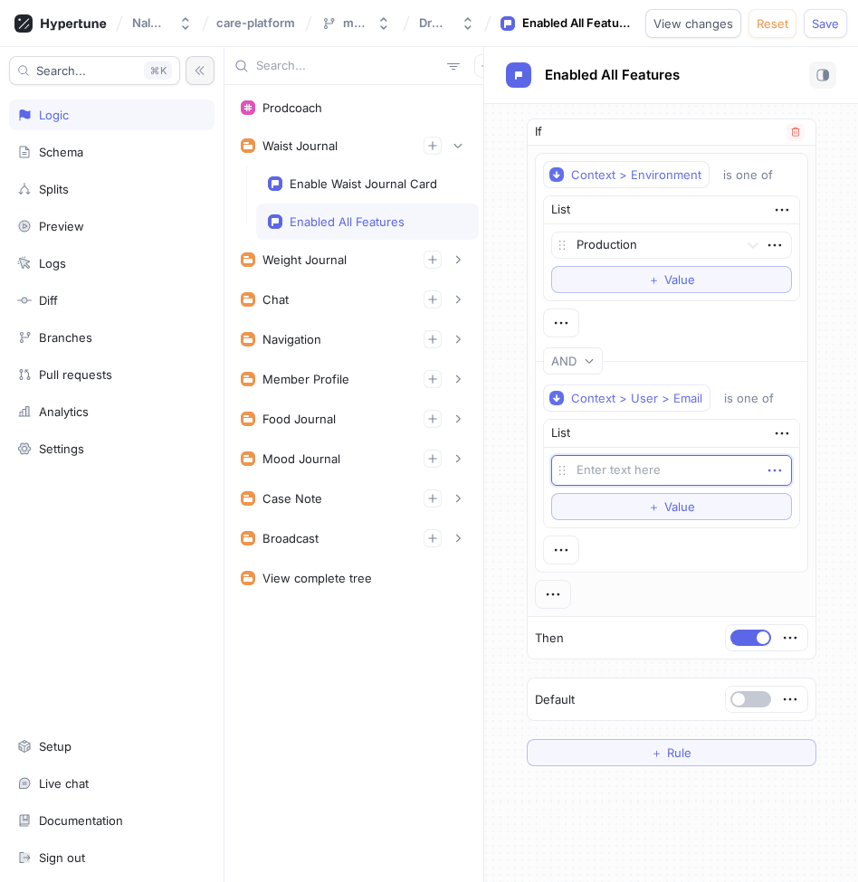
type textarea "x"
click at [777, 463] on icon "button" at bounding box center [775, 471] width 20 height 20
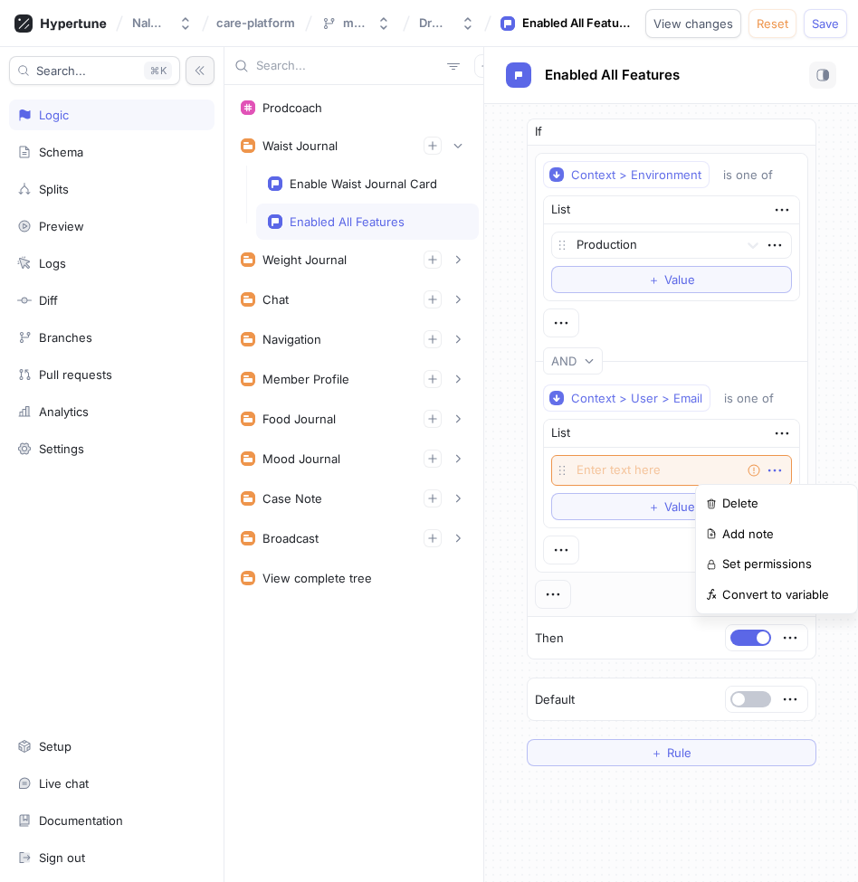
click at [769, 491] on div "Delete" at bounding box center [777, 504] width 154 height 31
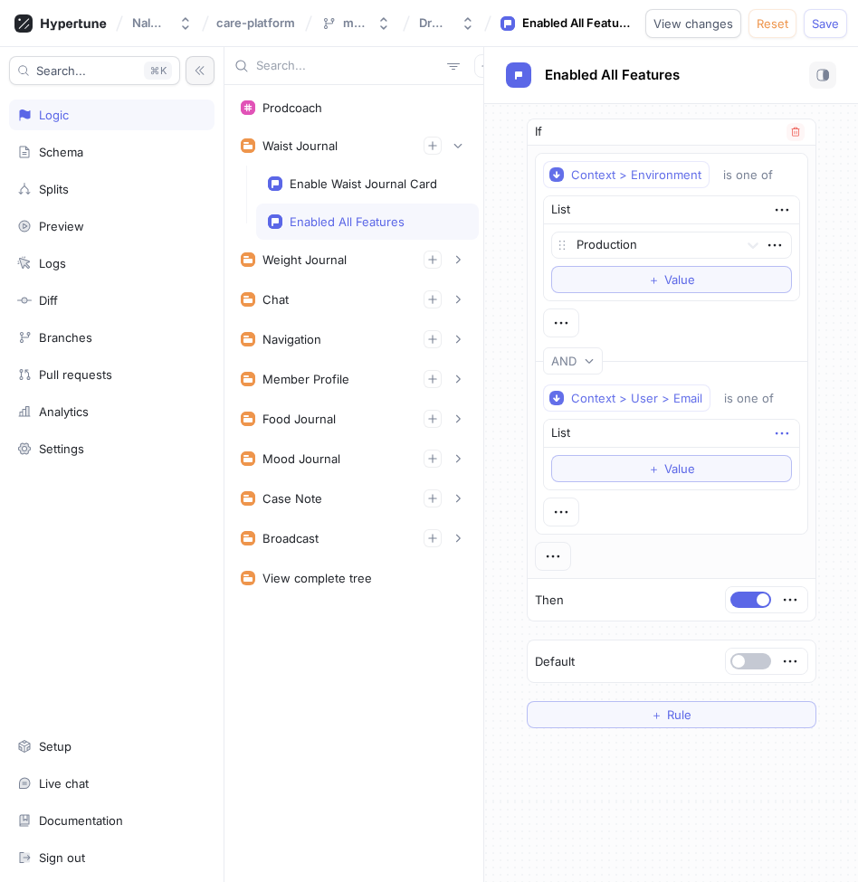
click at [785, 427] on icon "button" at bounding box center [782, 434] width 20 height 20
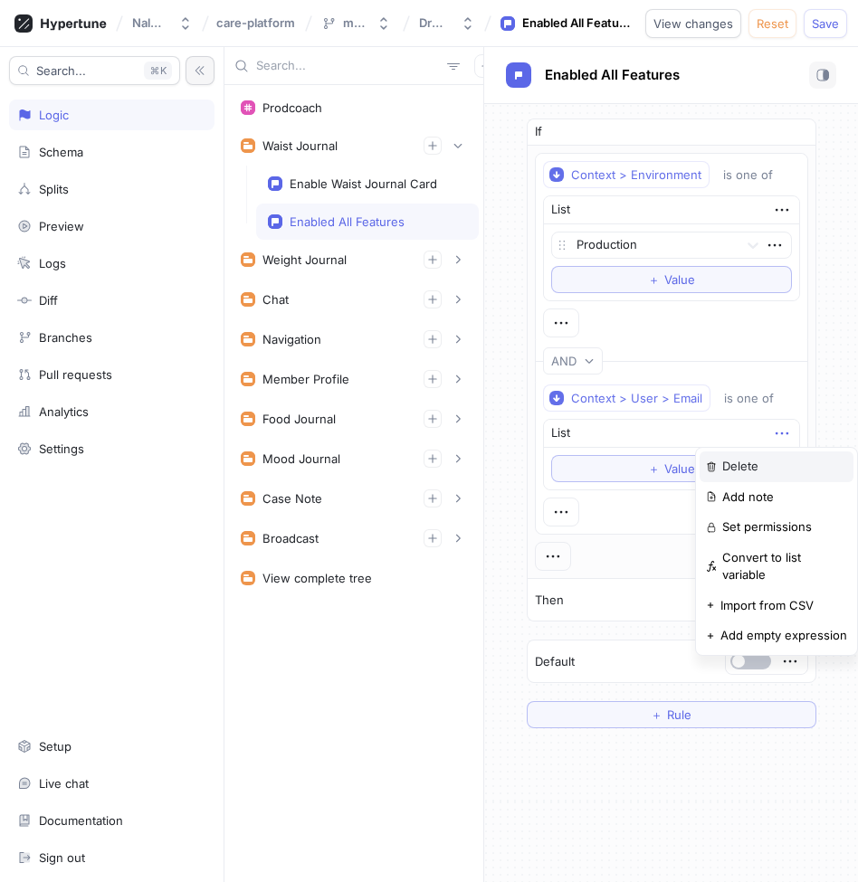
click at [774, 471] on div "Delete" at bounding box center [777, 467] width 154 height 31
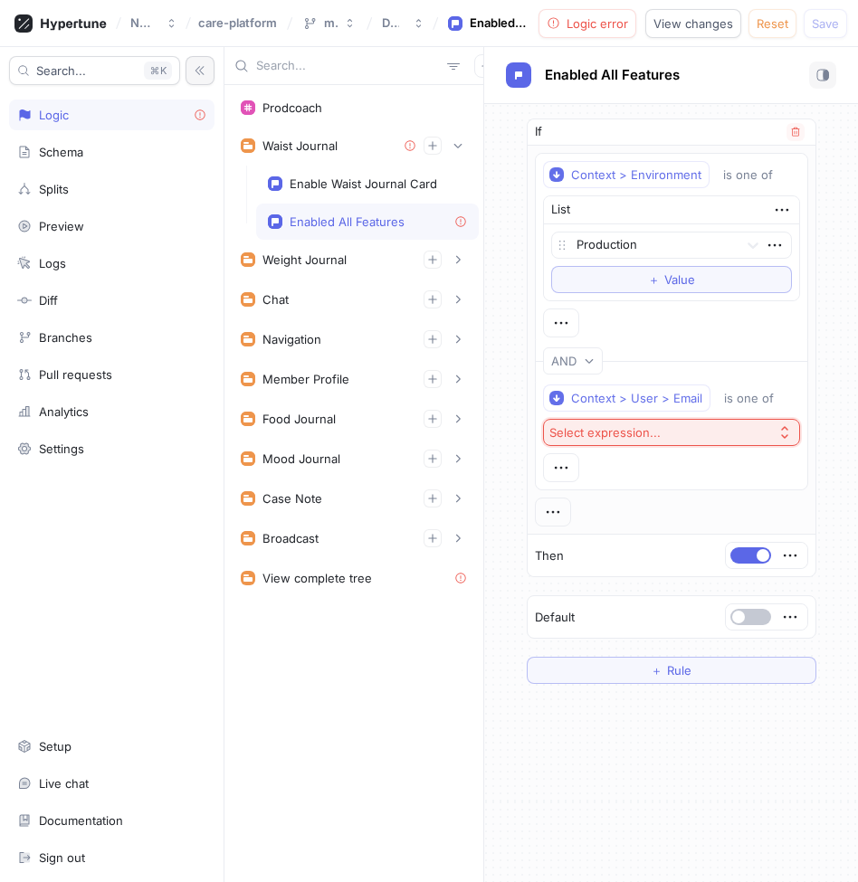
click at [689, 425] on button "Select expression..." at bounding box center [671, 432] width 257 height 27
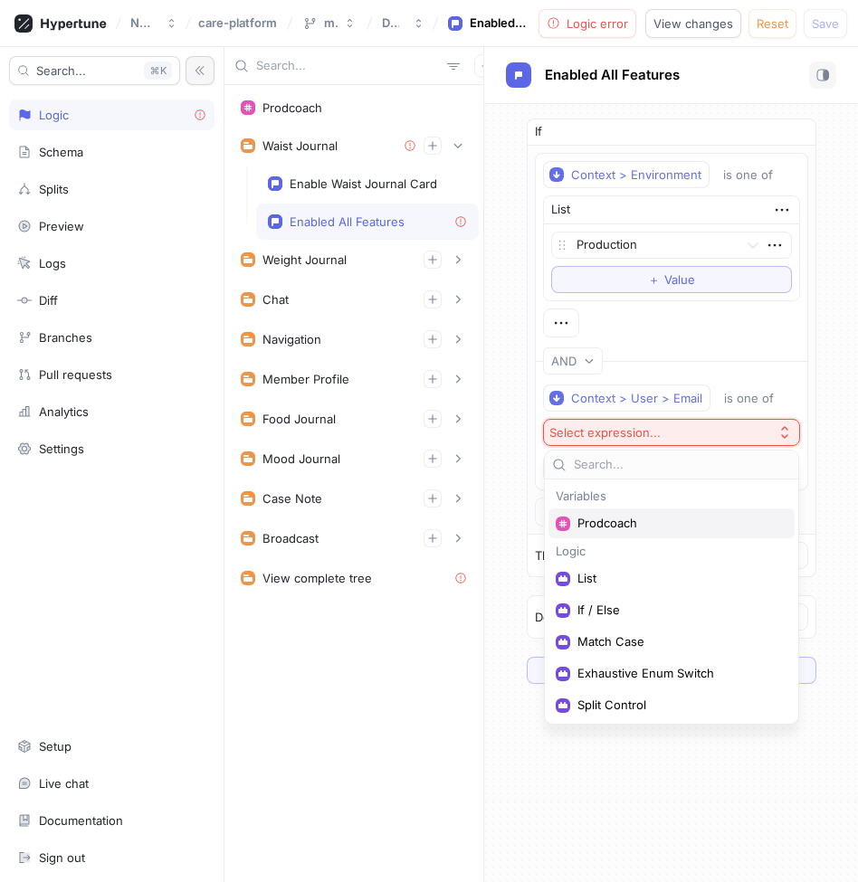
click at [628, 525] on span "Prodcoach" at bounding box center [677, 523] width 201 height 15
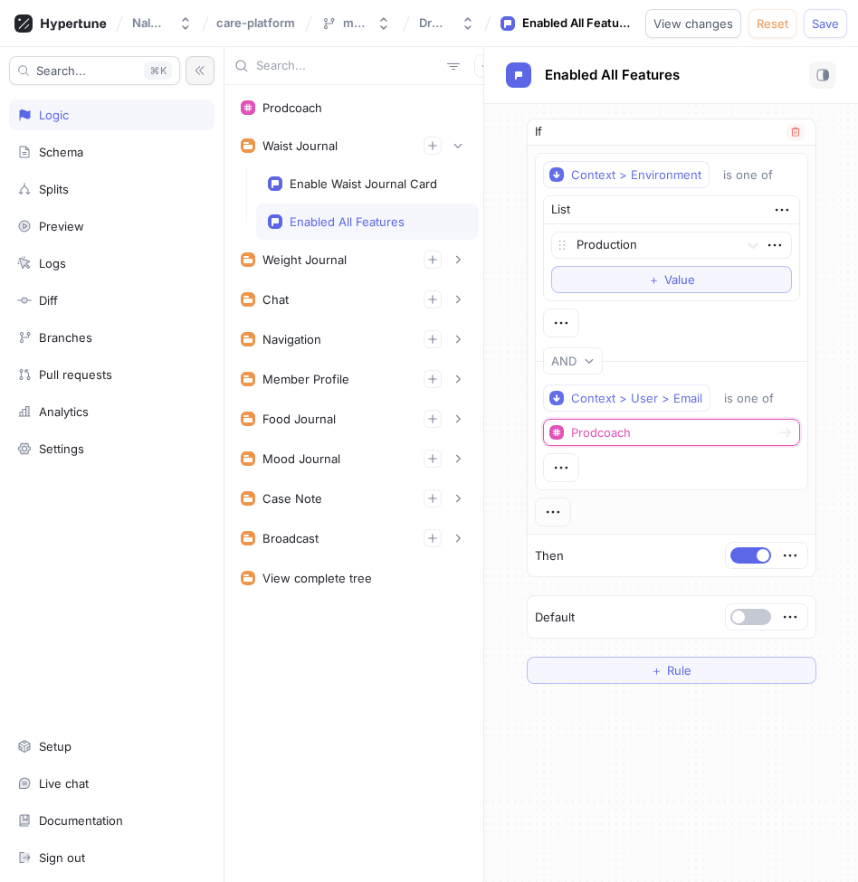
scroll to position [34, 0]
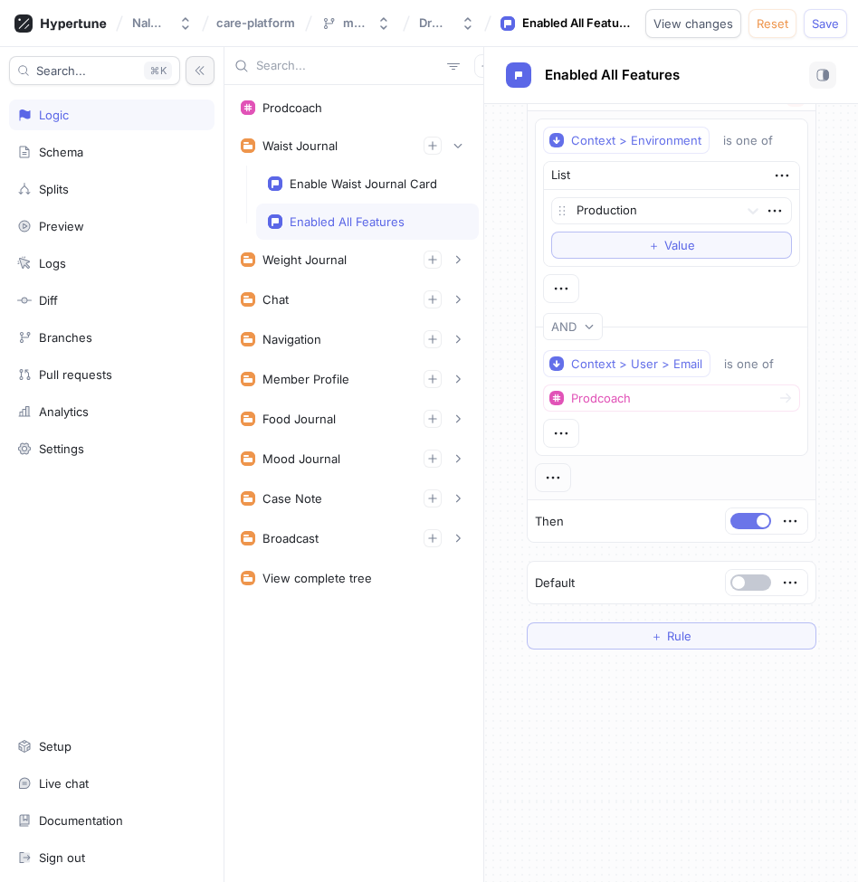
click at [743, 519] on button "button" at bounding box center [750, 521] width 41 height 16
click at [557, 478] on icon "button" at bounding box center [553, 478] width 20 height 20
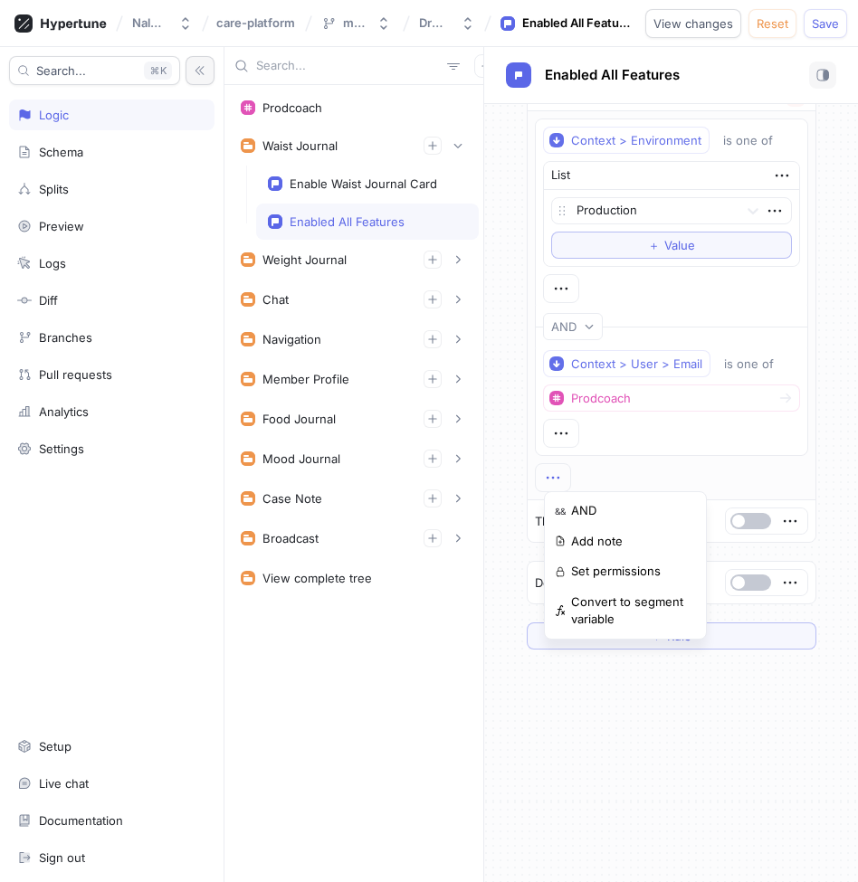
click at [608, 476] on div "Context > Environment is one of List Production To pick up a draggable item, pr…" at bounding box center [671, 306] width 273 height 374
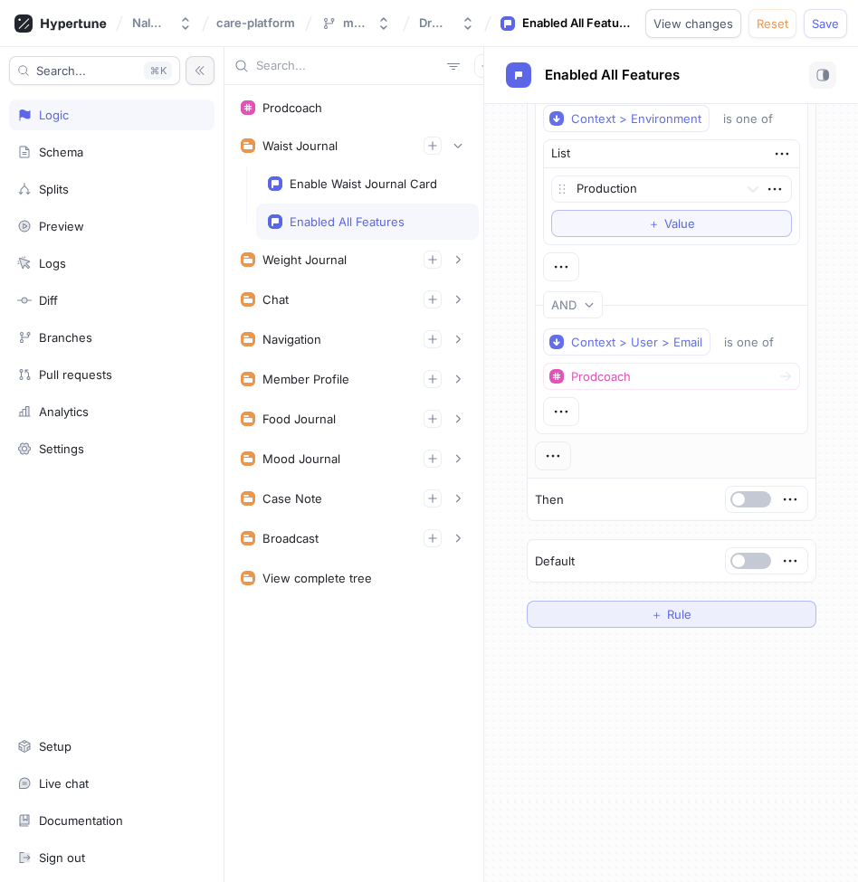
click at [676, 626] on button "＋ Rule" at bounding box center [672, 614] width 290 height 27
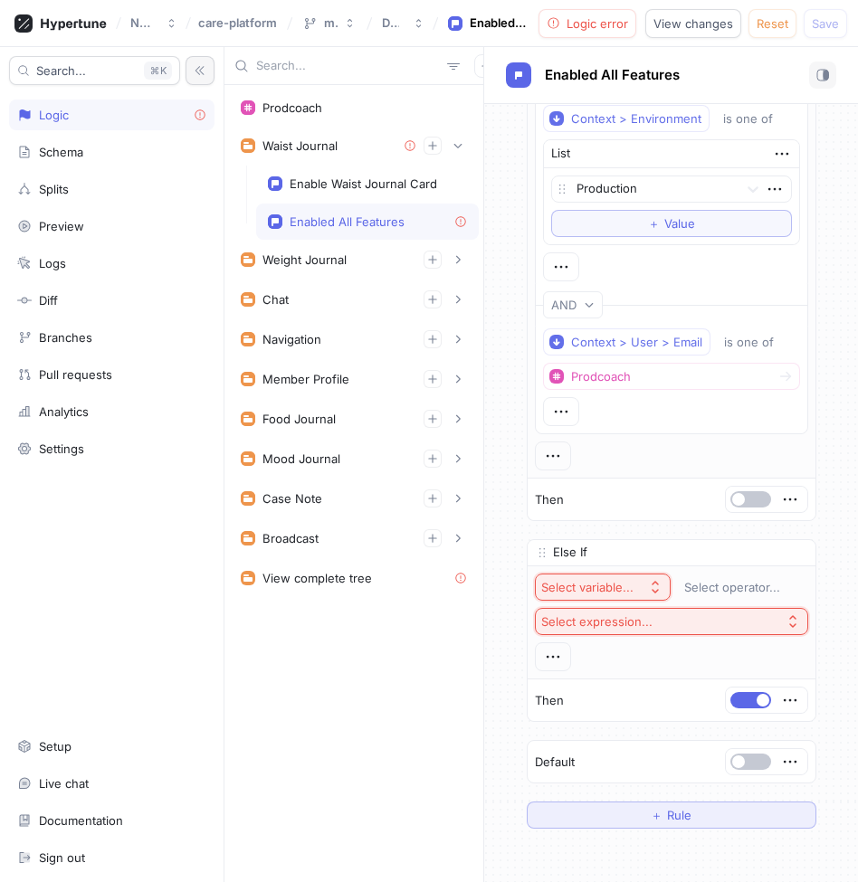
scroll to position [257, 0]
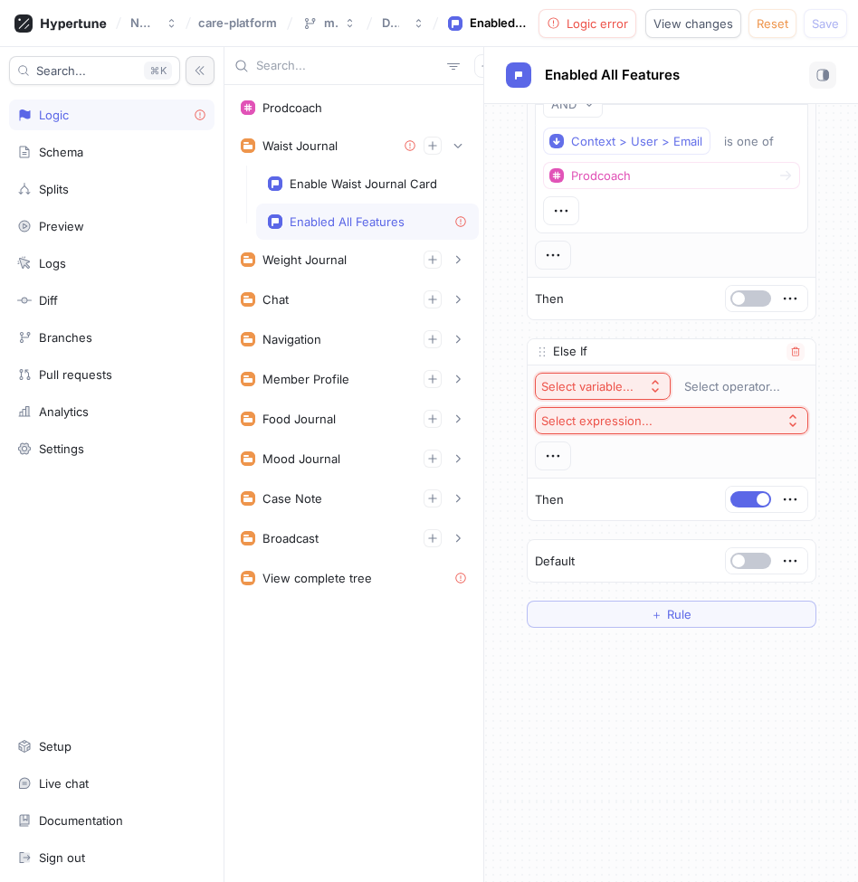
click at [621, 380] on div "Select variable..." at bounding box center [587, 386] width 92 height 15
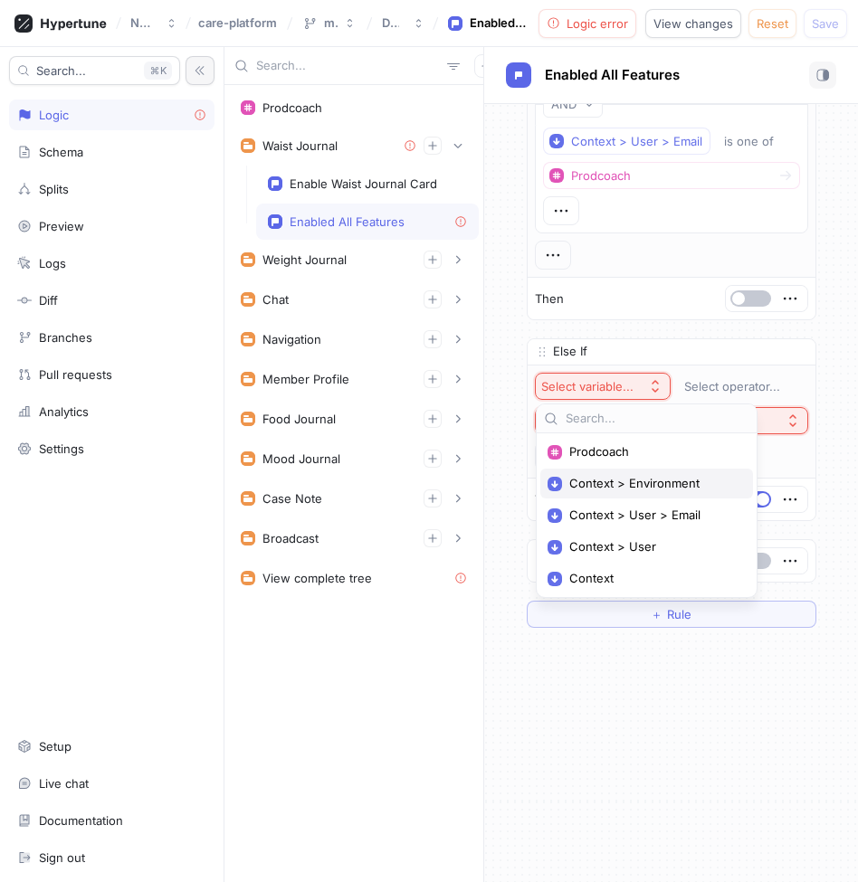
click at [628, 481] on span "Context > Environment" at bounding box center [652, 483] width 167 height 15
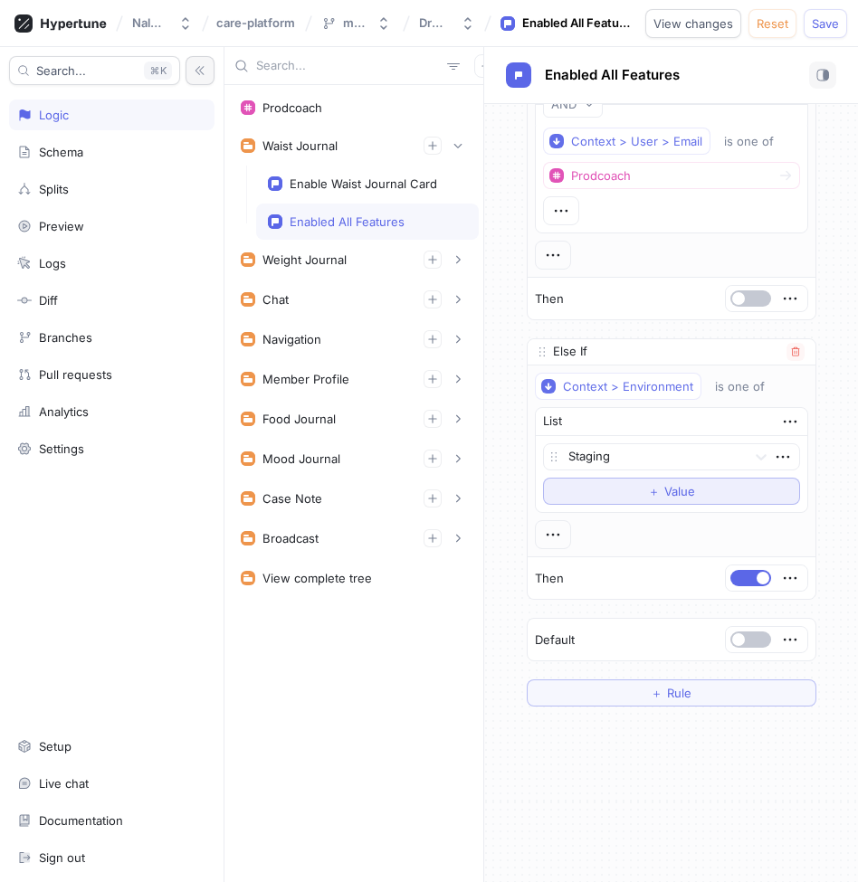
click at [636, 494] on button "＋ Value" at bounding box center [671, 491] width 257 height 27
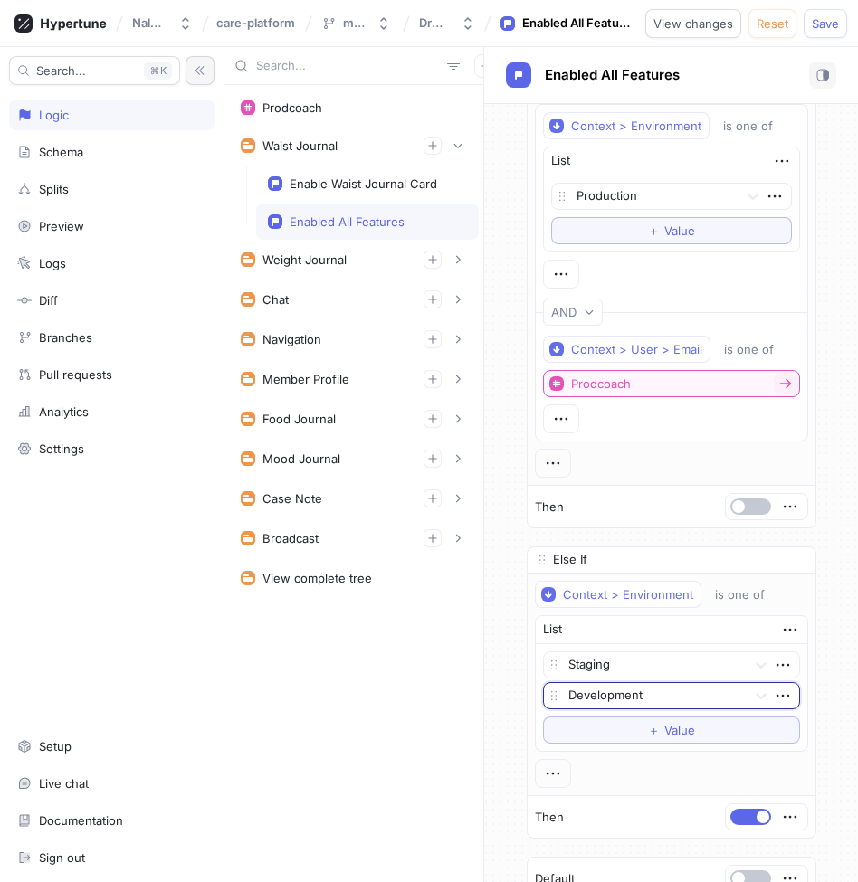
scroll to position [0, 0]
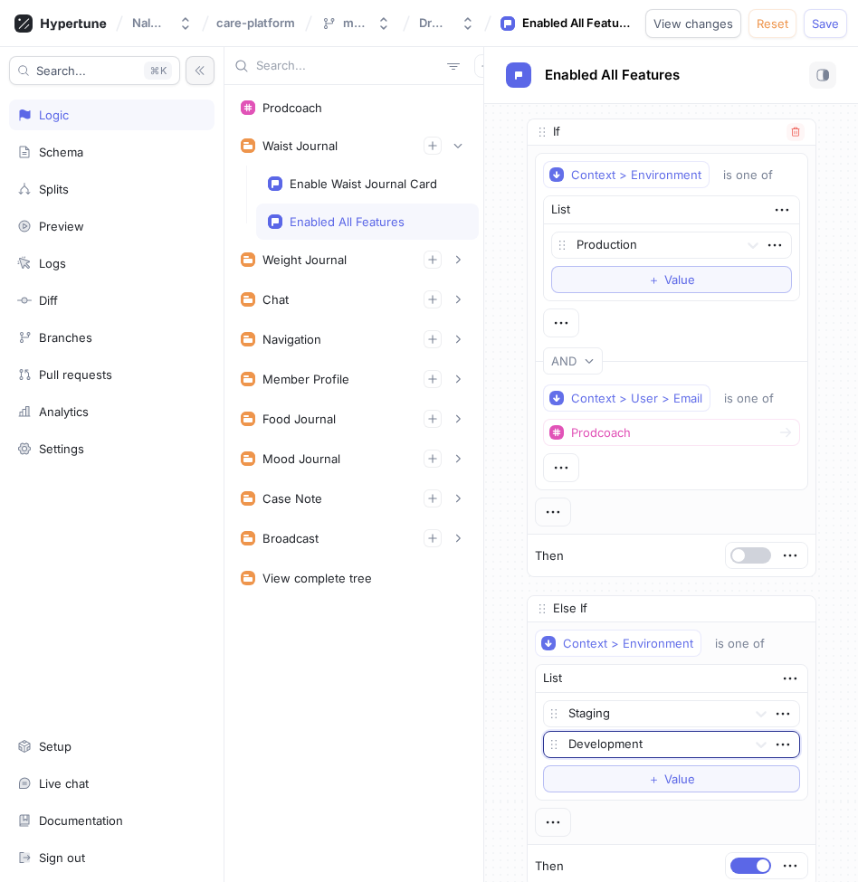
click at [745, 555] on button "button" at bounding box center [750, 556] width 41 height 16
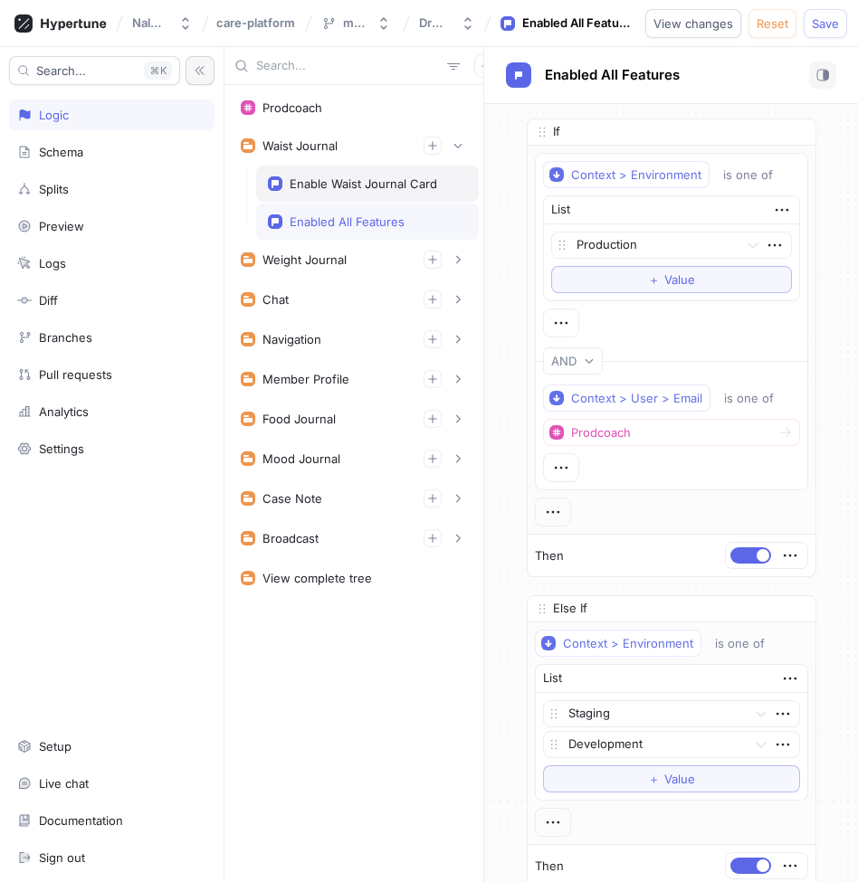
click at [377, 184] on div "Enable Waist Journal Card" at bounding box center [364, 183] width 148 height 14
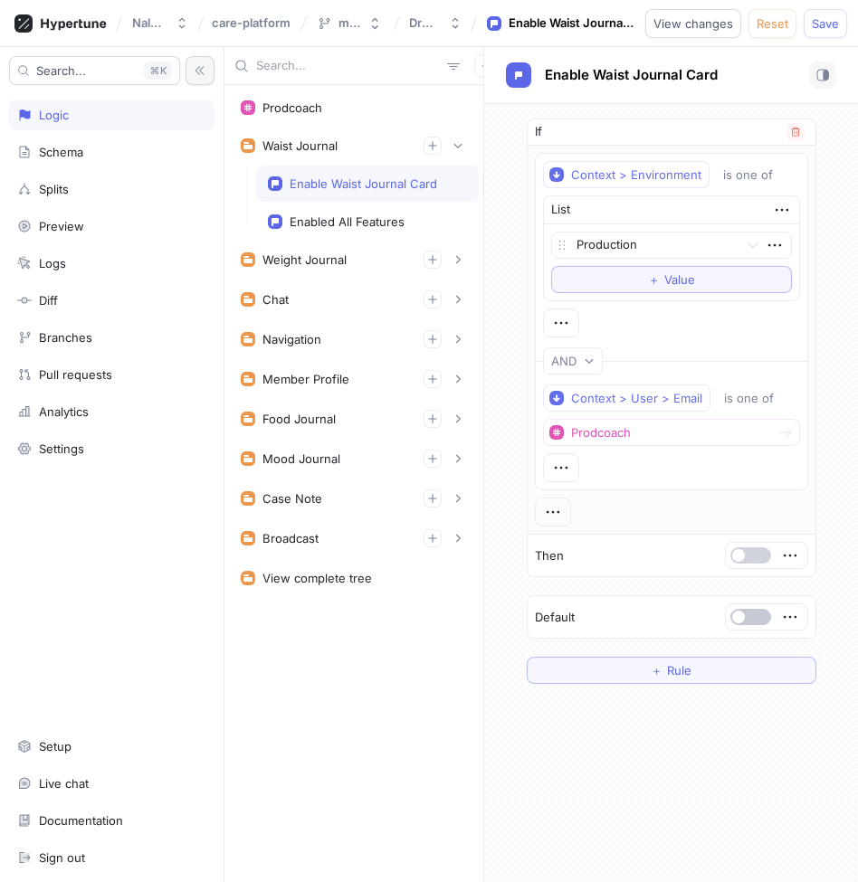
click at [752, 554] on button "button" at bounding box center [750, 556] width 41 height 16
click at [686, 665] on span "Rule" at bounding box center [679, 670] width 24 height 11
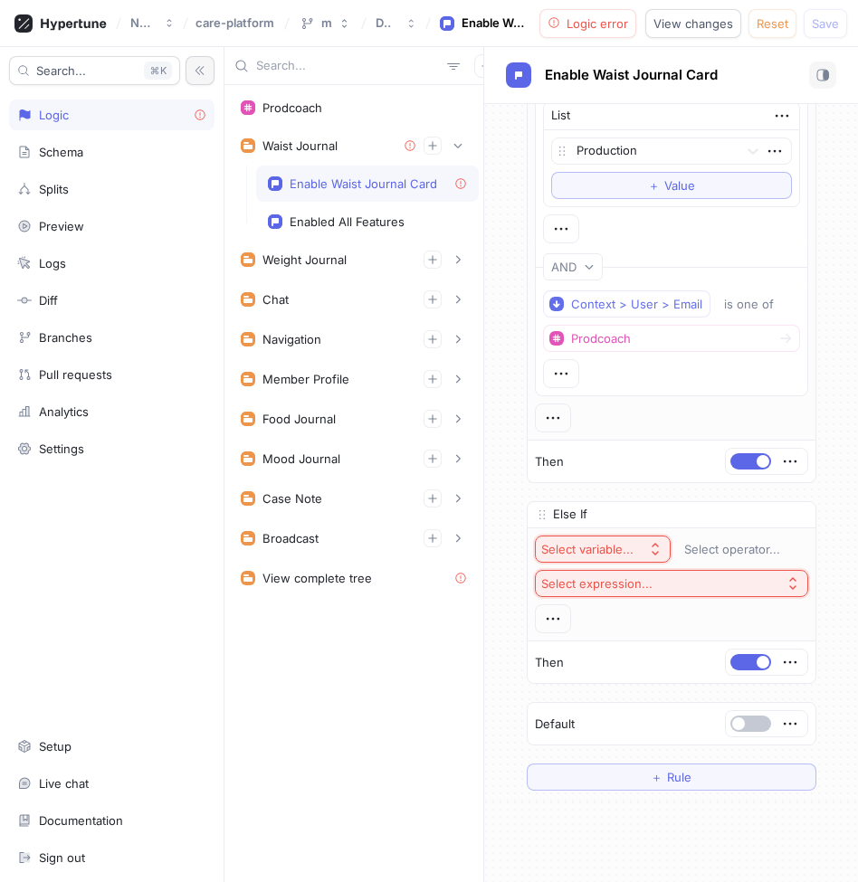
scroll to position [108, 0]
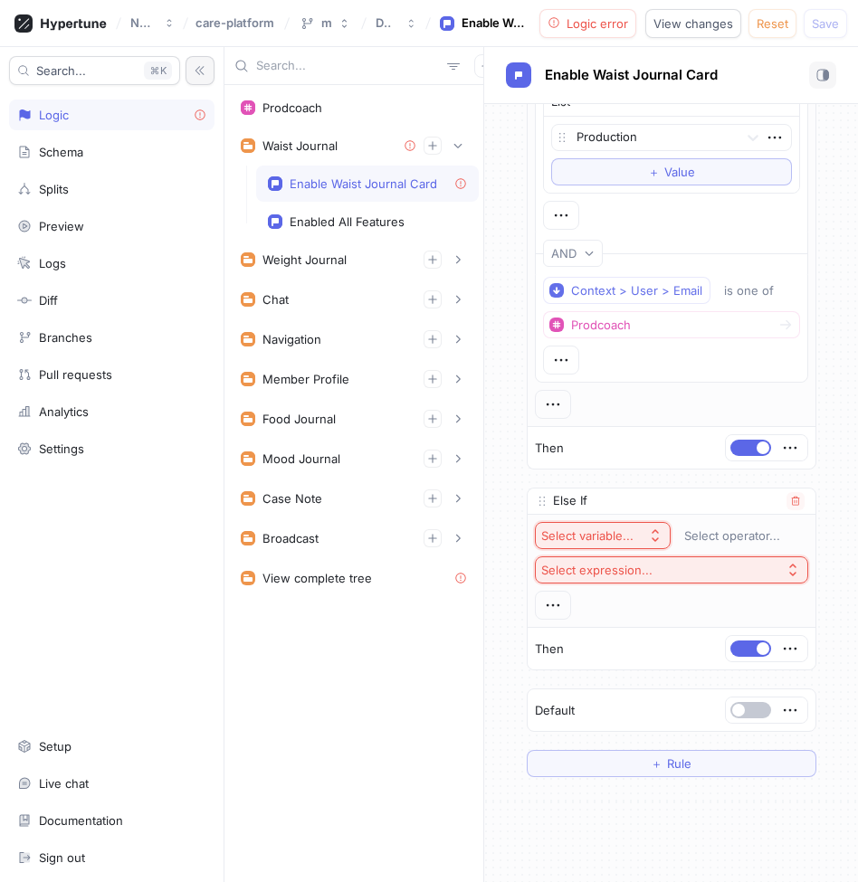
click at [633, 542] on div "Select variable..." at bounding box center [587, 536] width 92 height 15
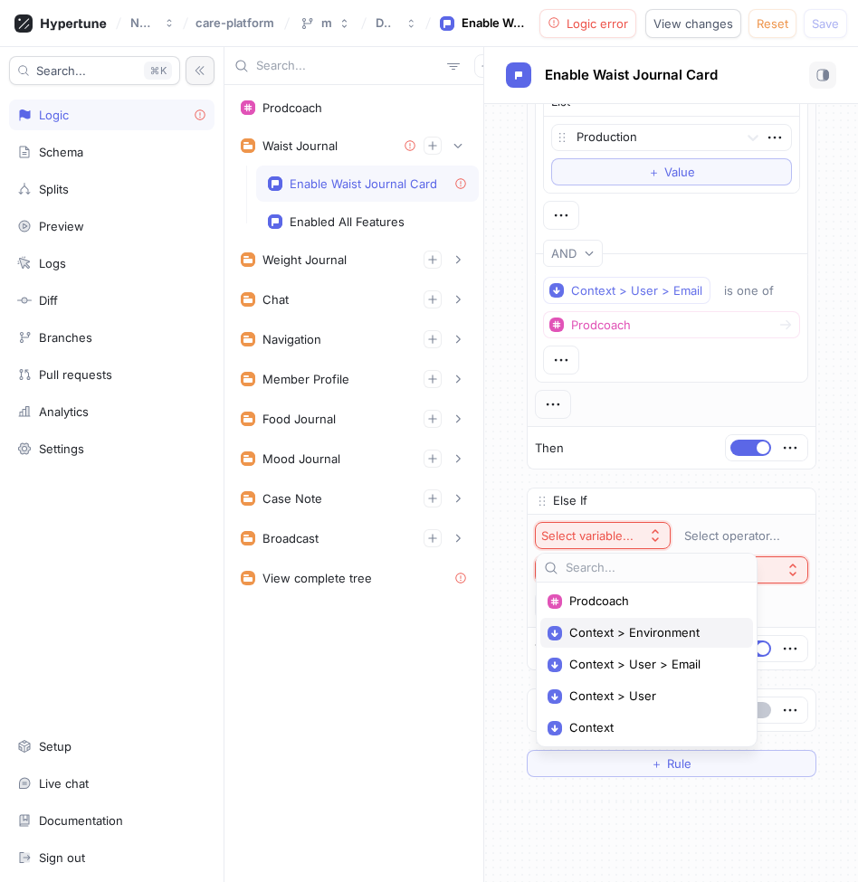
click at [653, 624] on div "Context > Environment" at bounding box center [646, 633] width 213 height 30
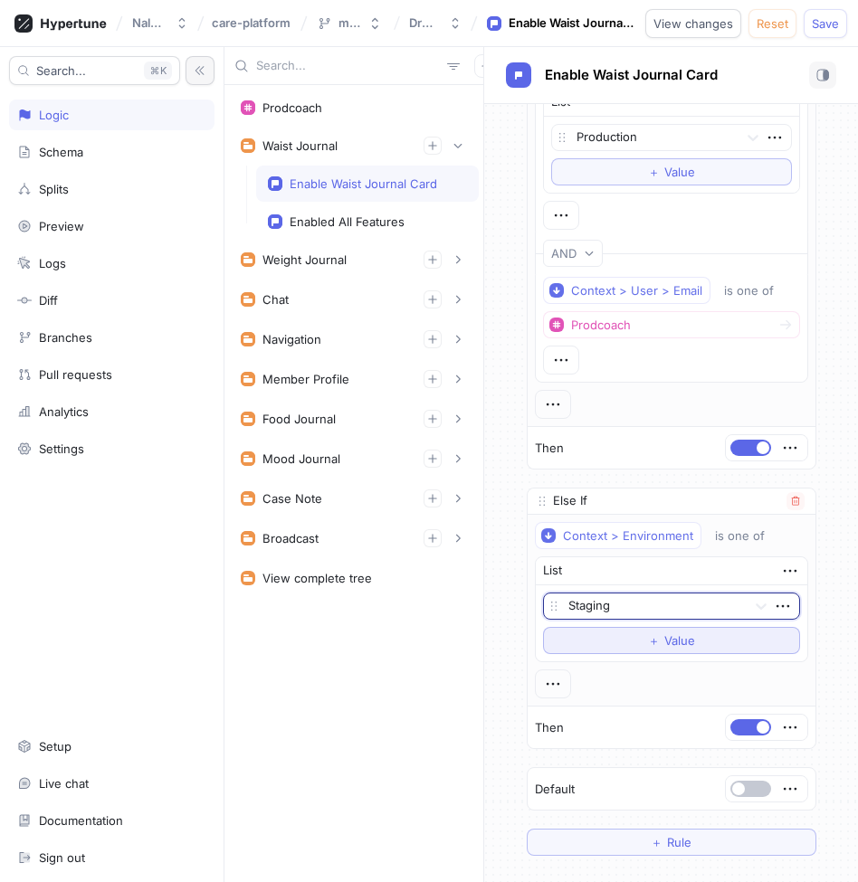
click at [648, 630] on button "＋ Value" at bounding box center [671, 640] width 257 height 27
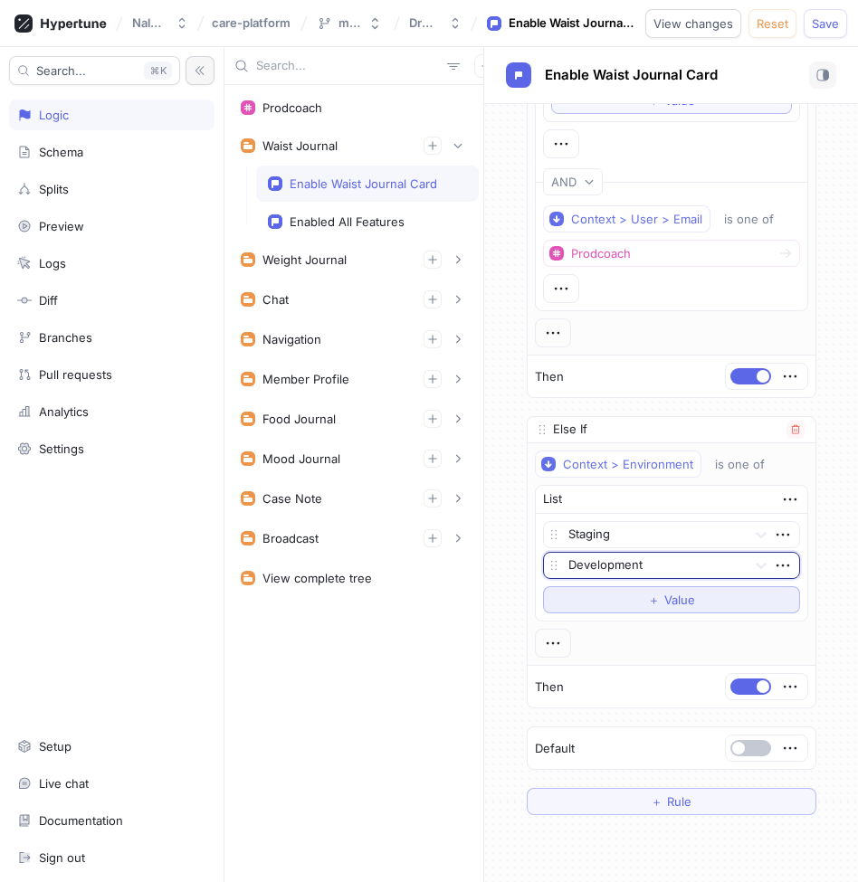
scroll to position [0, 0]
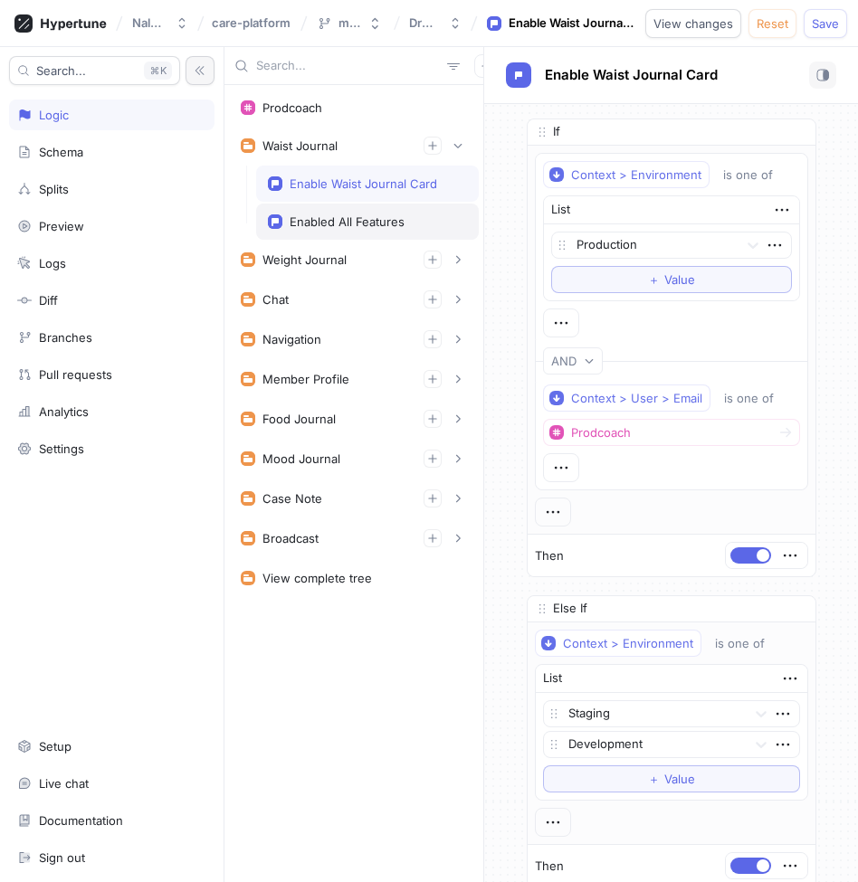
click at [407, 223] on div "Enabled All Features" at bounding box center [367, 221] width 199 height 14
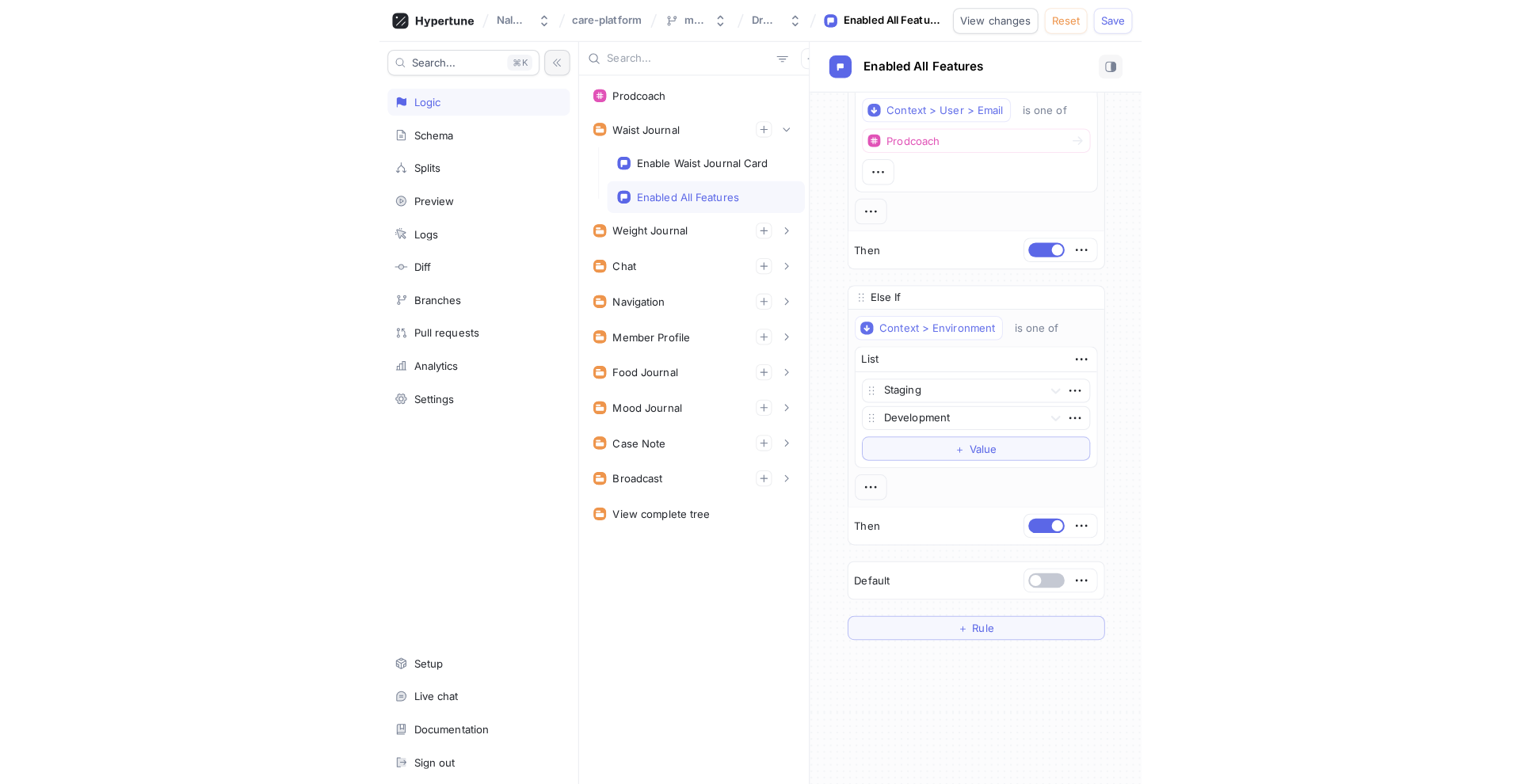
scroll to position [242, 0]
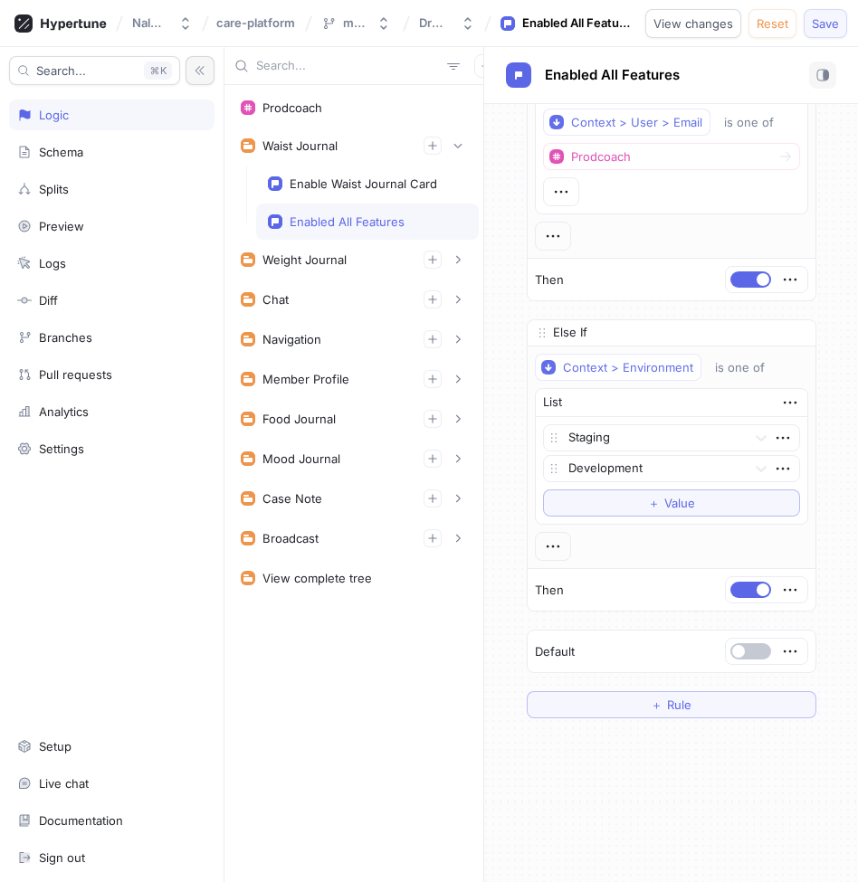
click at [819, 28] on span "Save" at bounding box center [825, 23] width 27 height 11
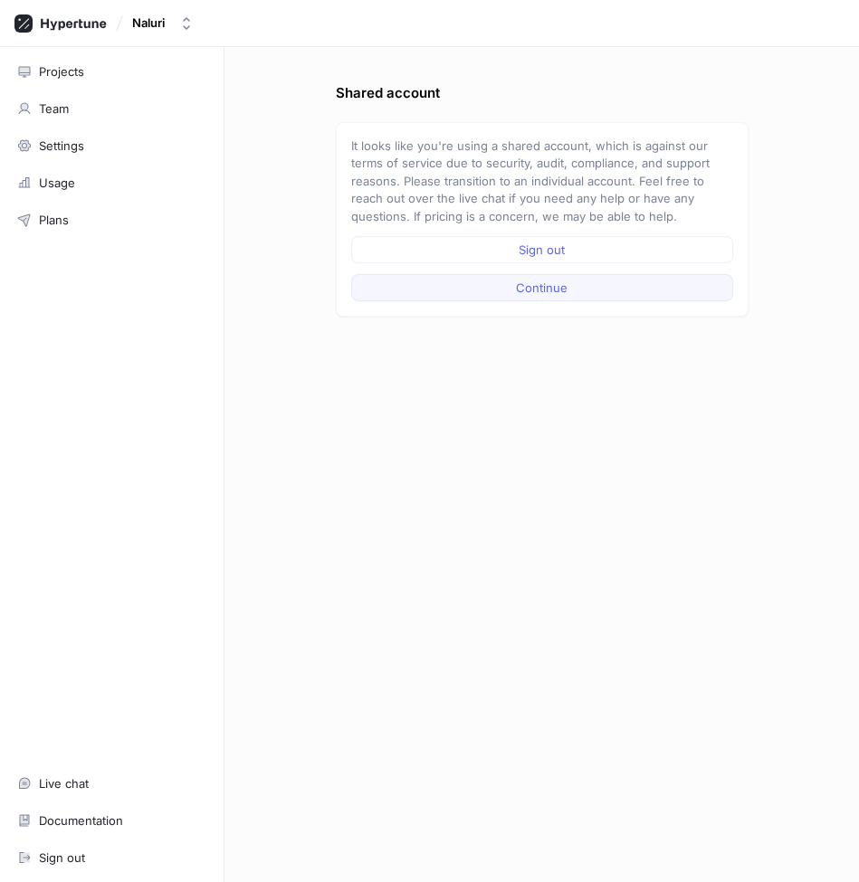
click at [542, 291] on span "Continue" at bounding box center [542, 287] width 52 height 11
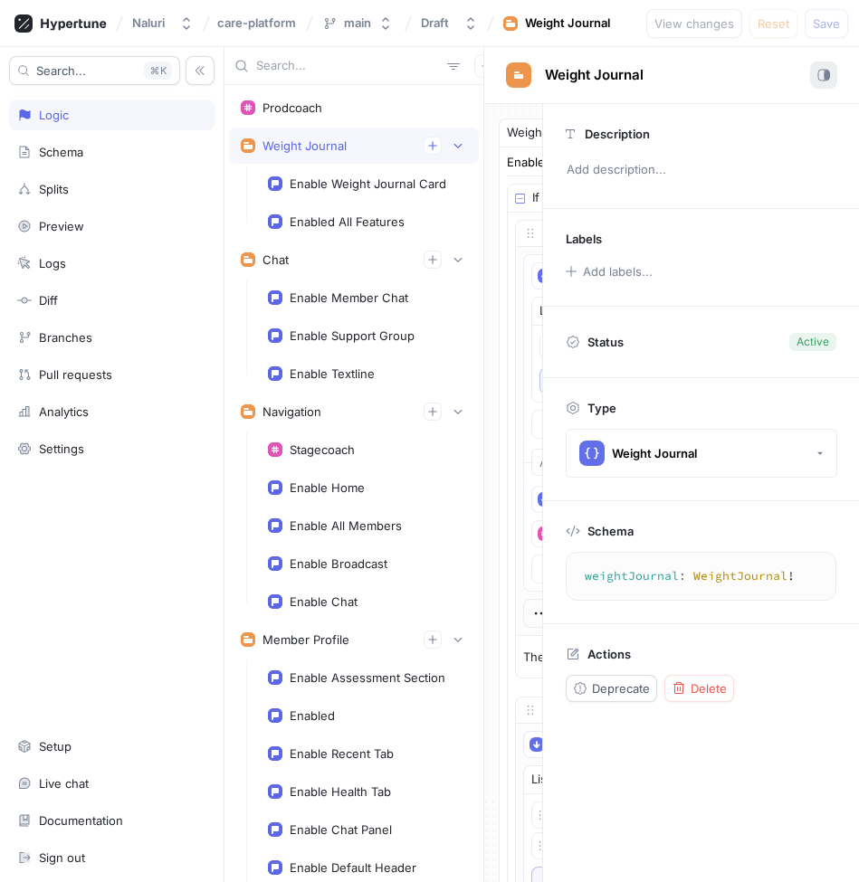
click at [819, 78] on icon "button" at bounding box center [823, 75] width 13 height 13
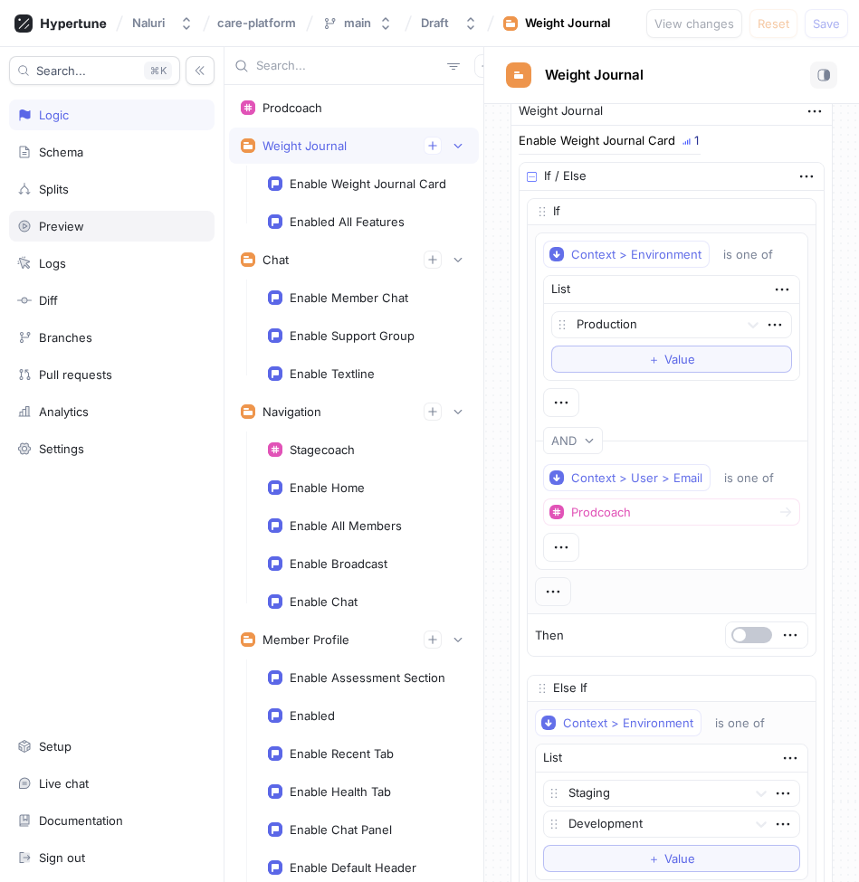
scroll to position [1, 0]
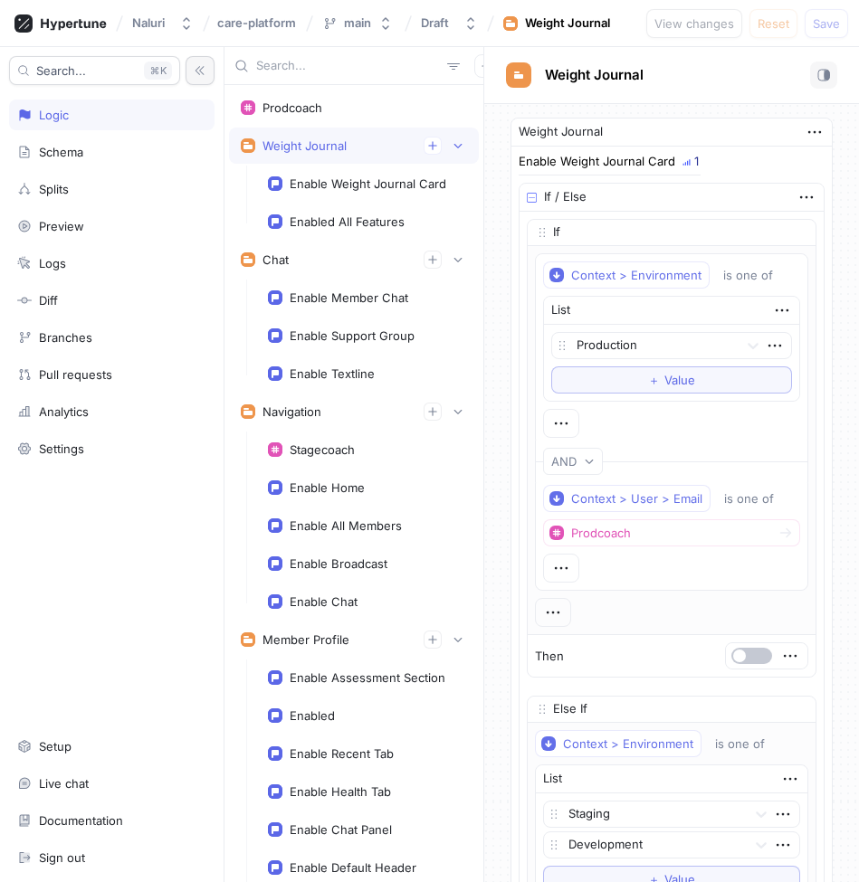
click at [195, 69] on icon "button" at bounding box center [200, 70] width 13 height 13
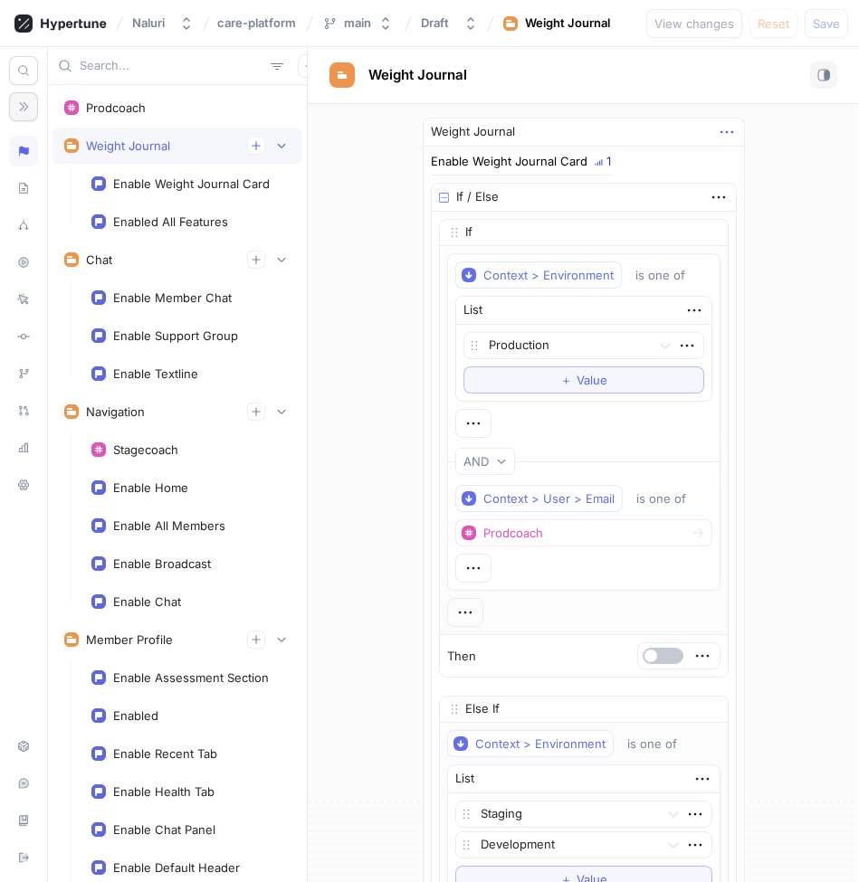
click at [729, 132] on icon "button" at bounding box center [725, 132] width 13 height 3
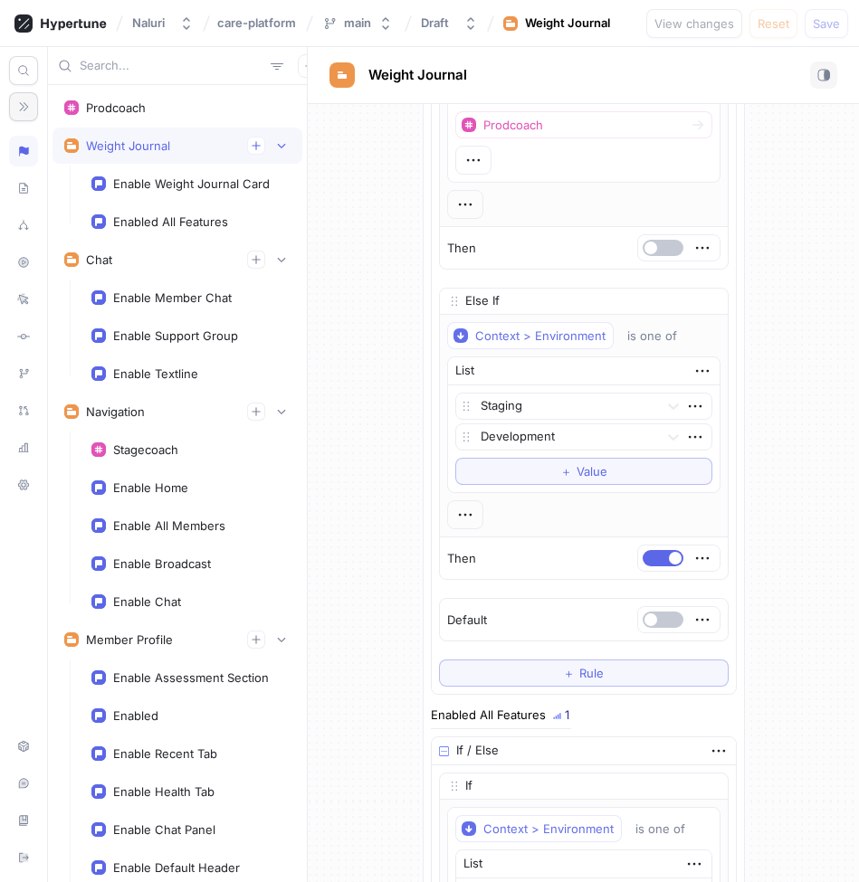
scroll to position [406, 0]
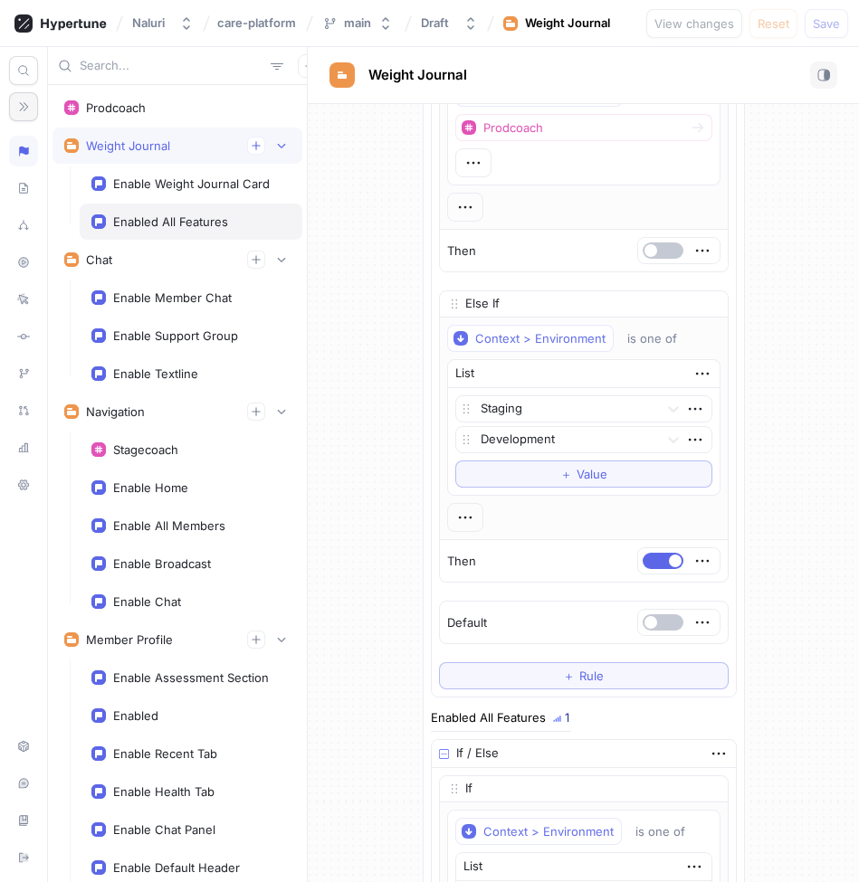
click at [194, 220] on div "Enabled All Features" at bounding box center [170, 221] width 115 height 14
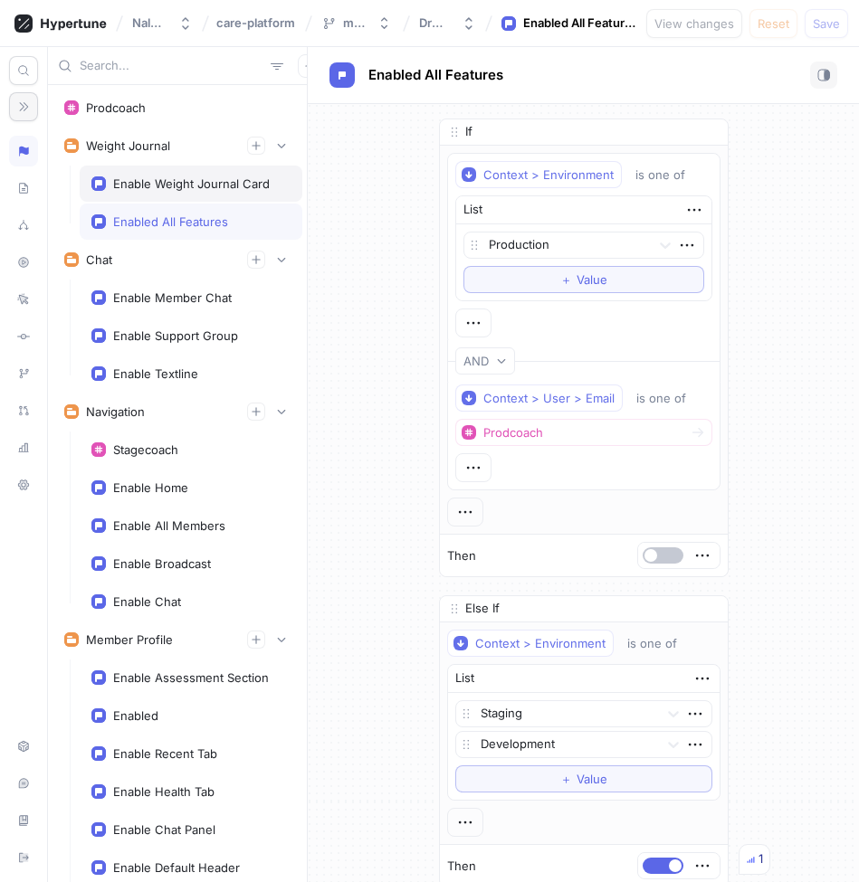
click at [161, 178] on div "Enable Weight Journal Card" at bounding box center [191, 183] width 157 height 14
click at [162, 232] on div "Enabled All Features" at bounding box center [191, 222] width 223 height 36
click at [162, 186] on div "Enable Weight Journal Card" at bounding box center [191, 183] width 157 height 14
click at [164, 232] on div "Enabled All Features" at bounding box center [191, 222] width 223 height 36
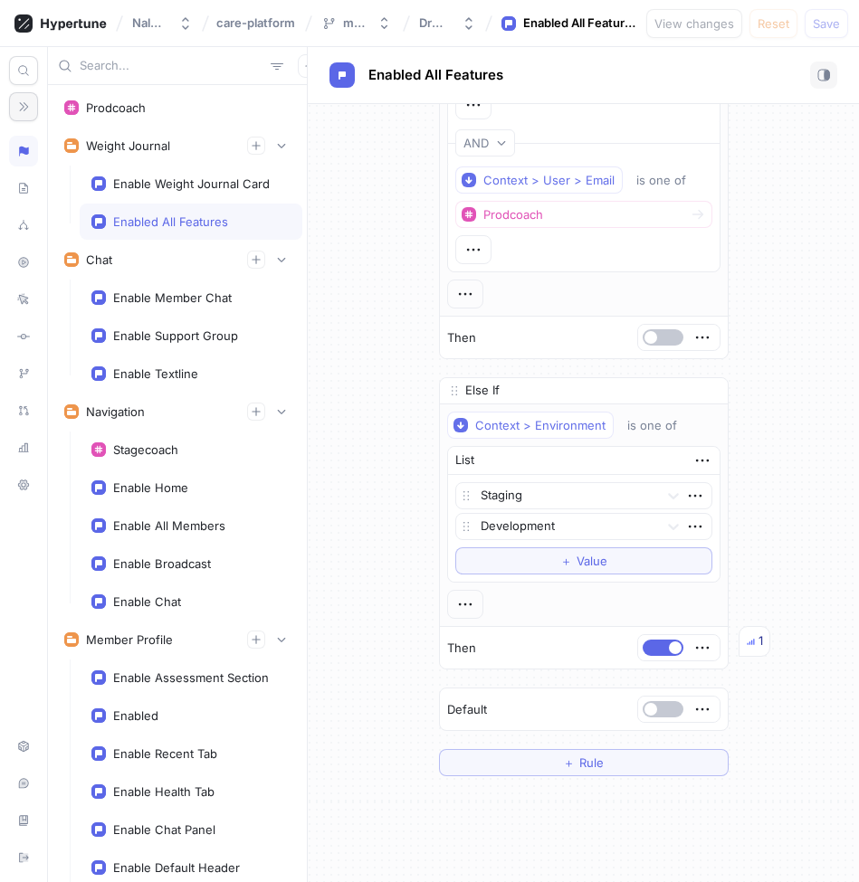
scroll to position [217, 0]
click at [250, 190] on div "Enable Weight Journal Card" at bounding box center [191, 183] width 157 height 14
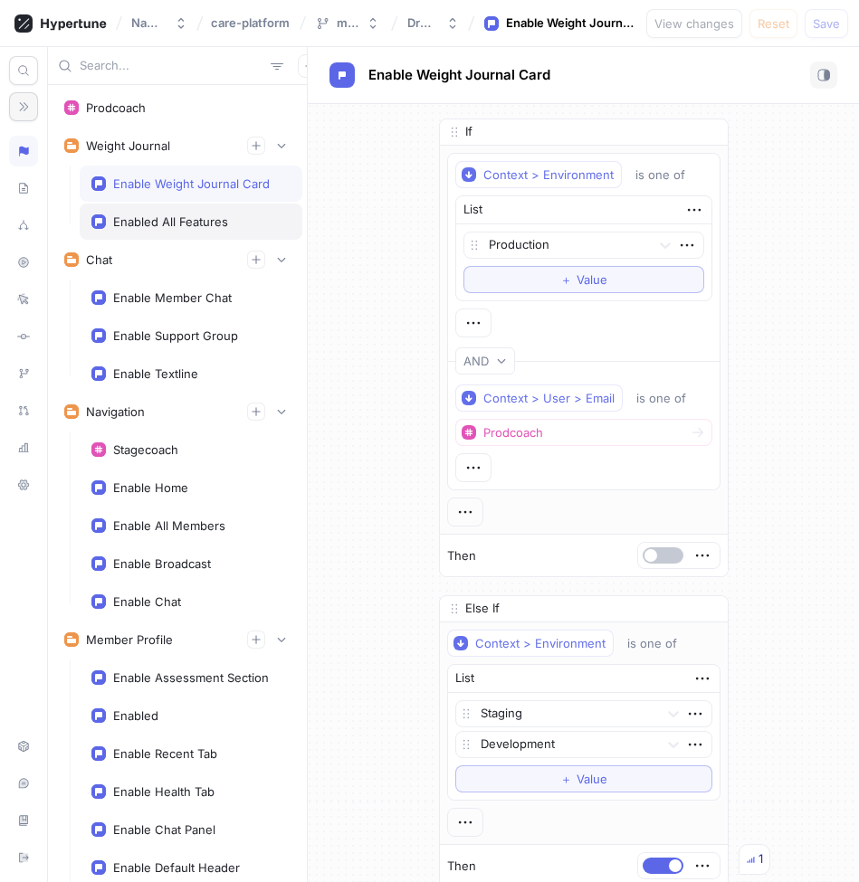
click at [231, 227] on div "Enabled All Features" at bounding box center [190, 221] width 199 height 14
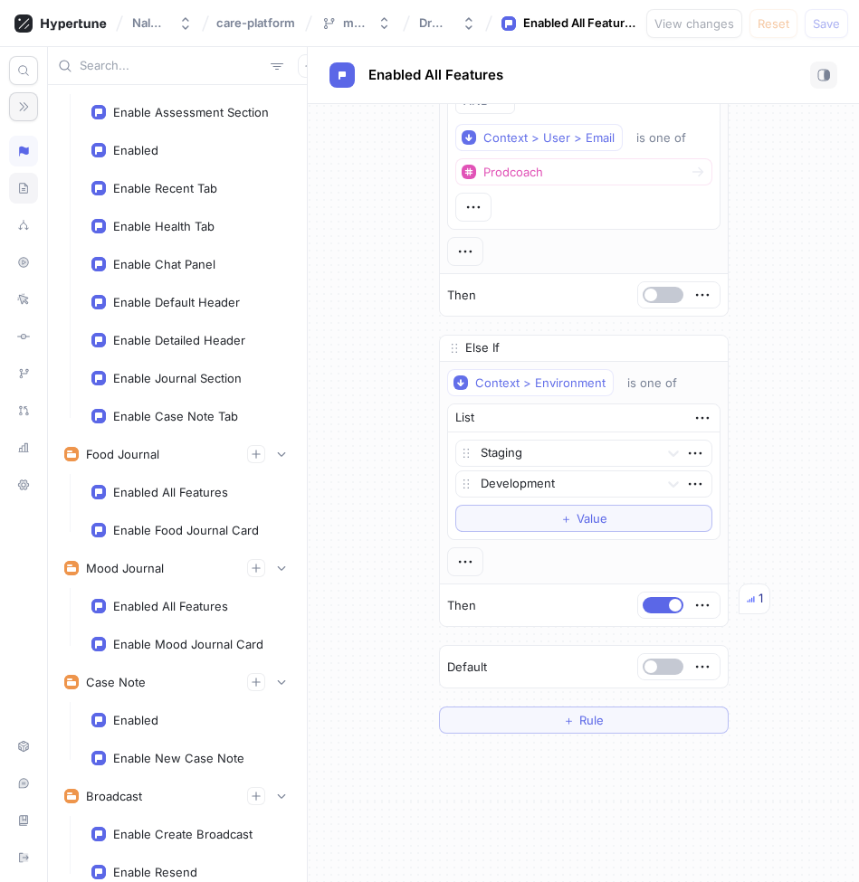
scroll to position [595, 0]
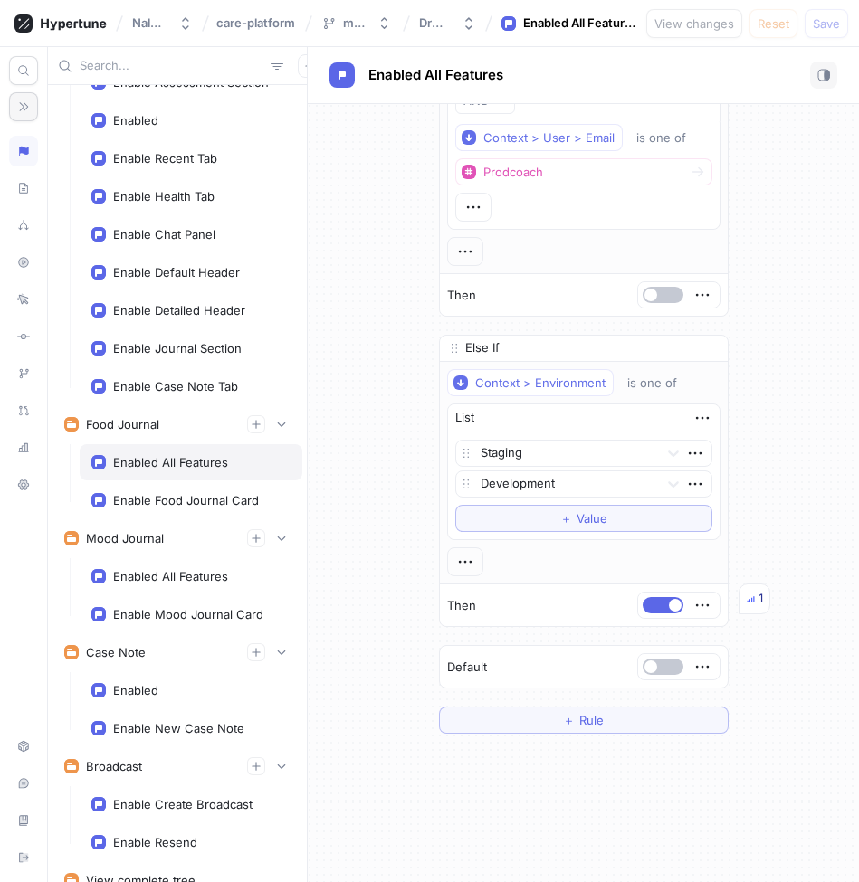
click at [196, 468] on div "Enabled All Features" at bounding box center [170, 462] width 115 height 14
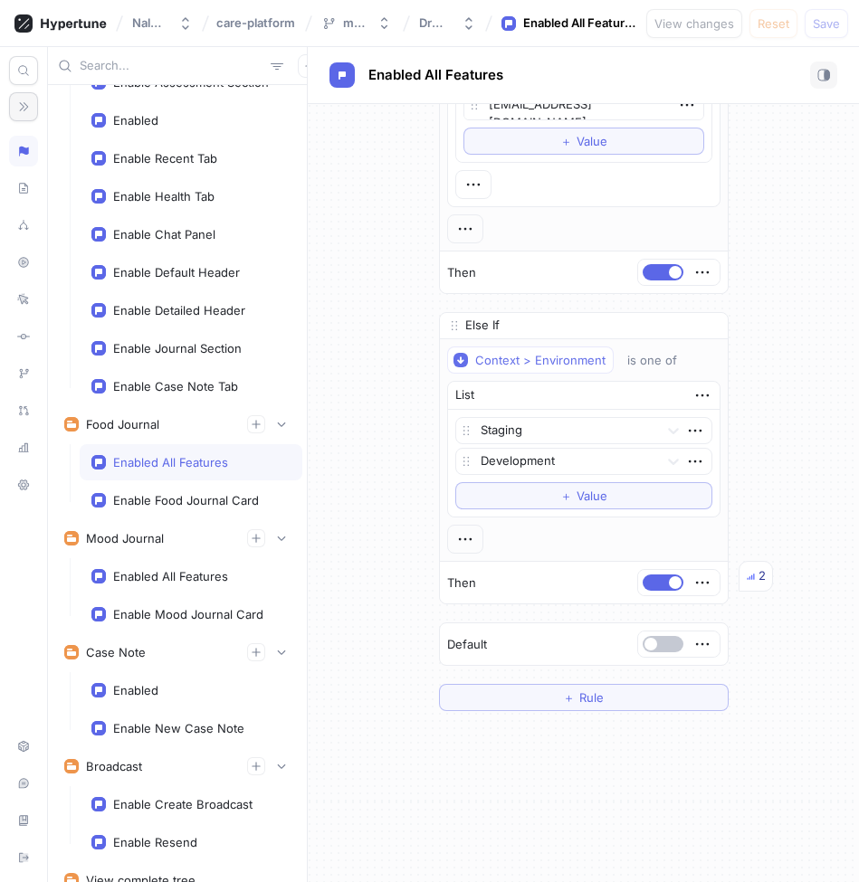
scroll to position [612, 0]
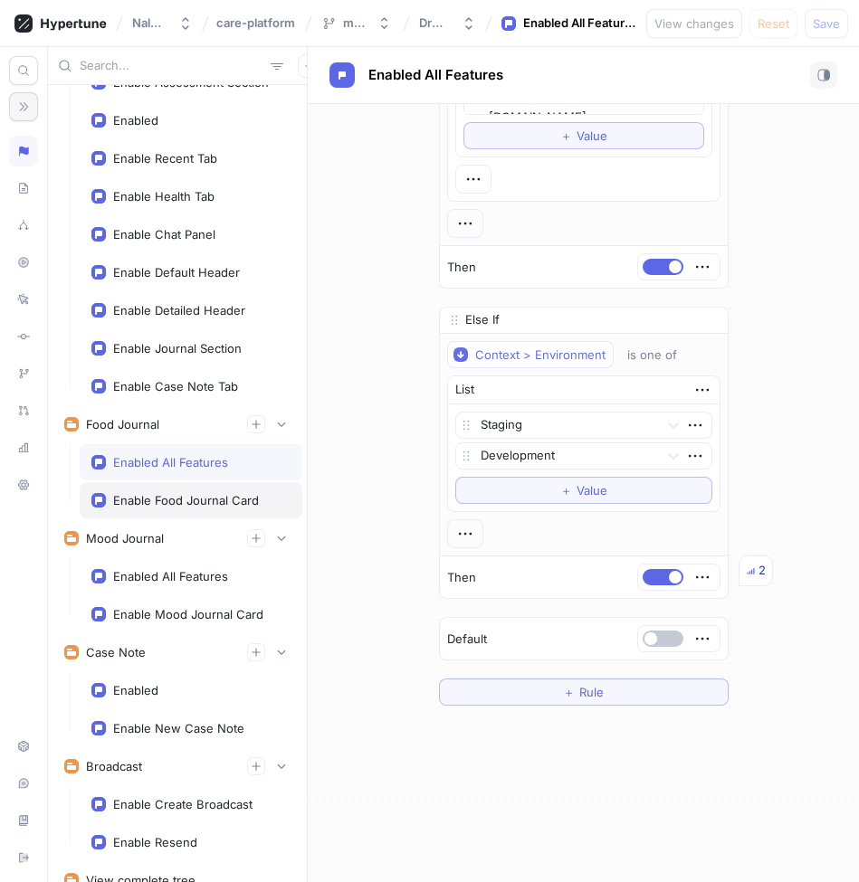
click at [229, 500] on div "Enable Food Journal Card" at bounding box center [186, 500] width 146 height 14
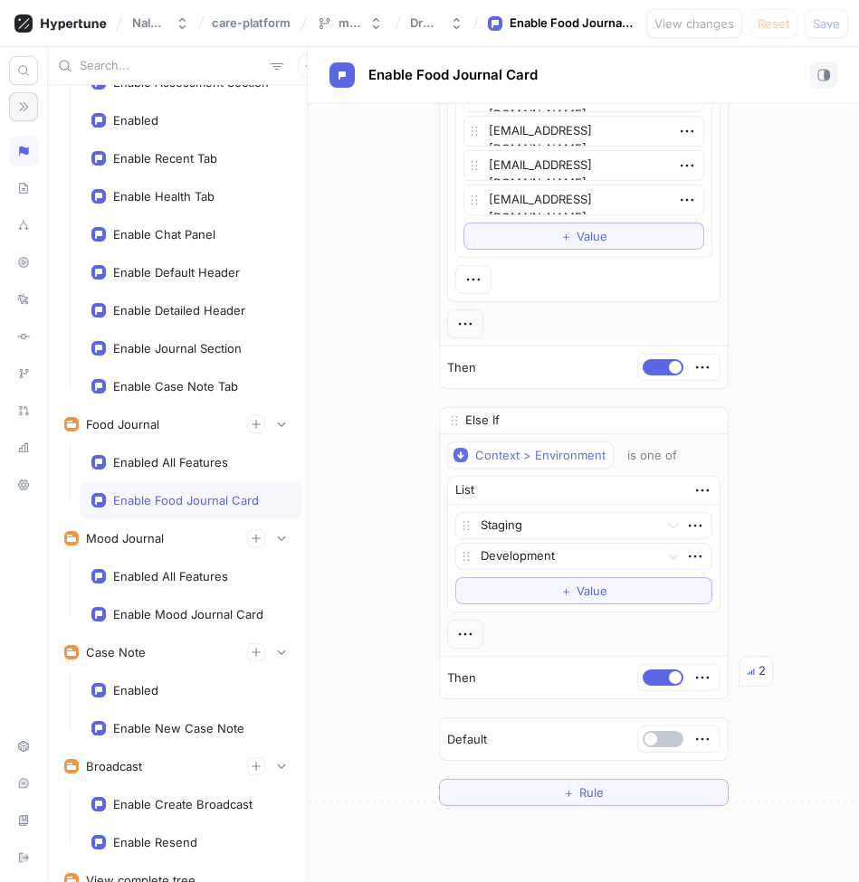
scroll to position [515, 0]
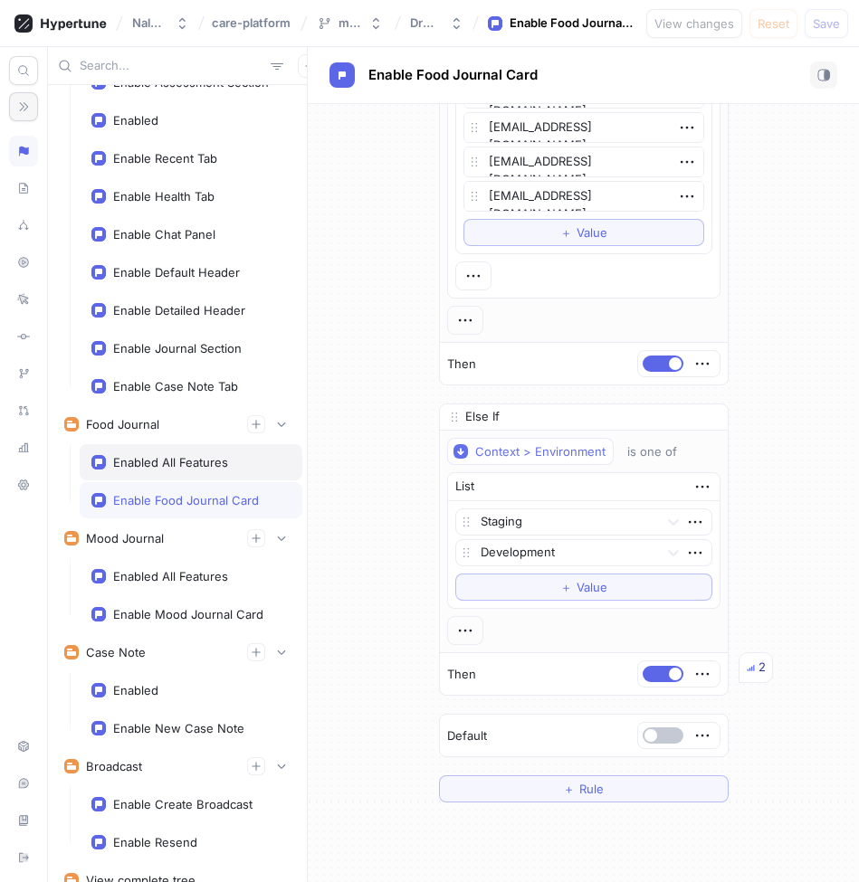
click at [196, 459] on div "Enabled All Features" at bounding box center [170, 462] width 115 height 14
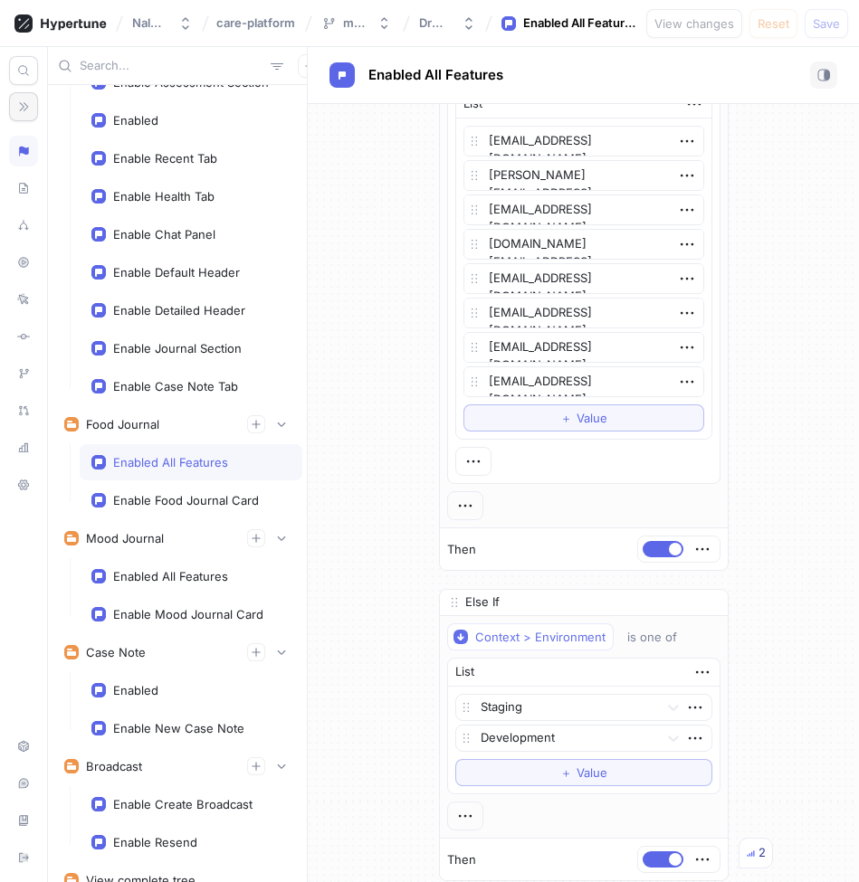
scroll to position [330, 0]
click at [193, 467] on div "Enabled All Features" at bounding box center [170, 462] width 115 height 14
click at [176, 493] on div "Enable Food Journal Card" at bounding box center [186, 500] width 146 height 14
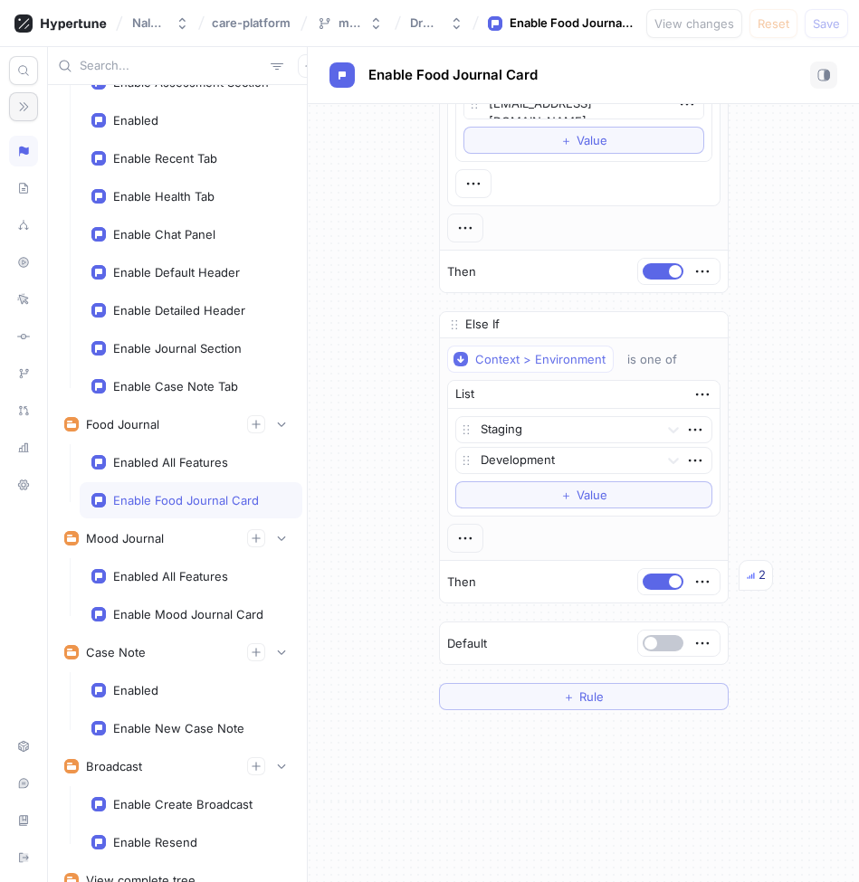
scroll to position [558, 0]
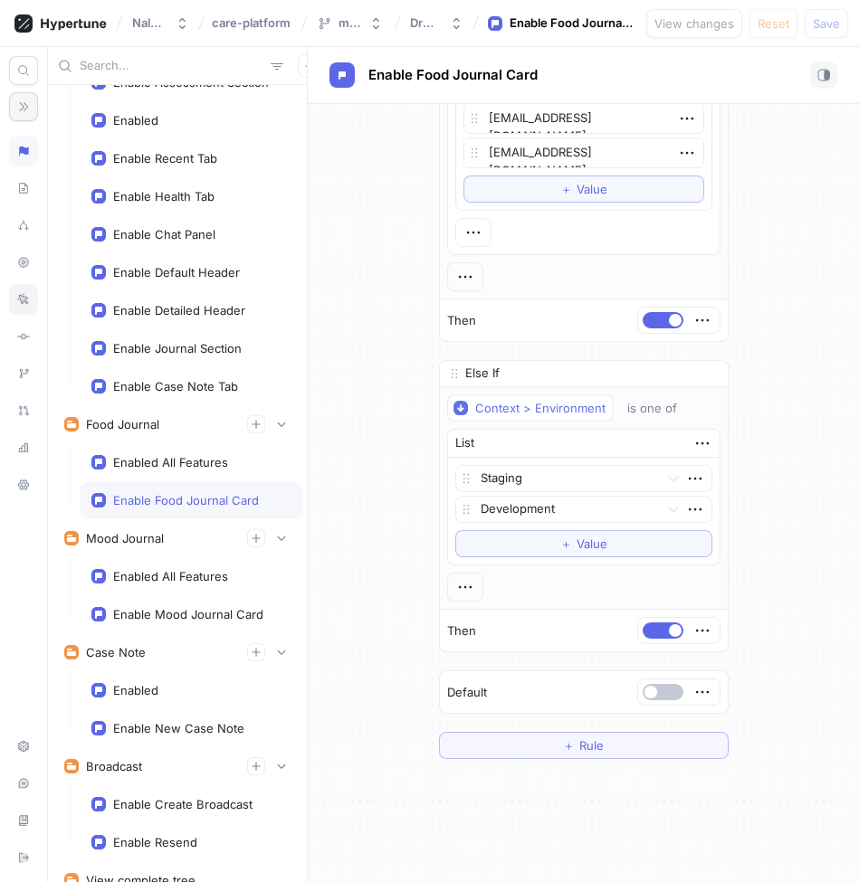
type textarea "x"
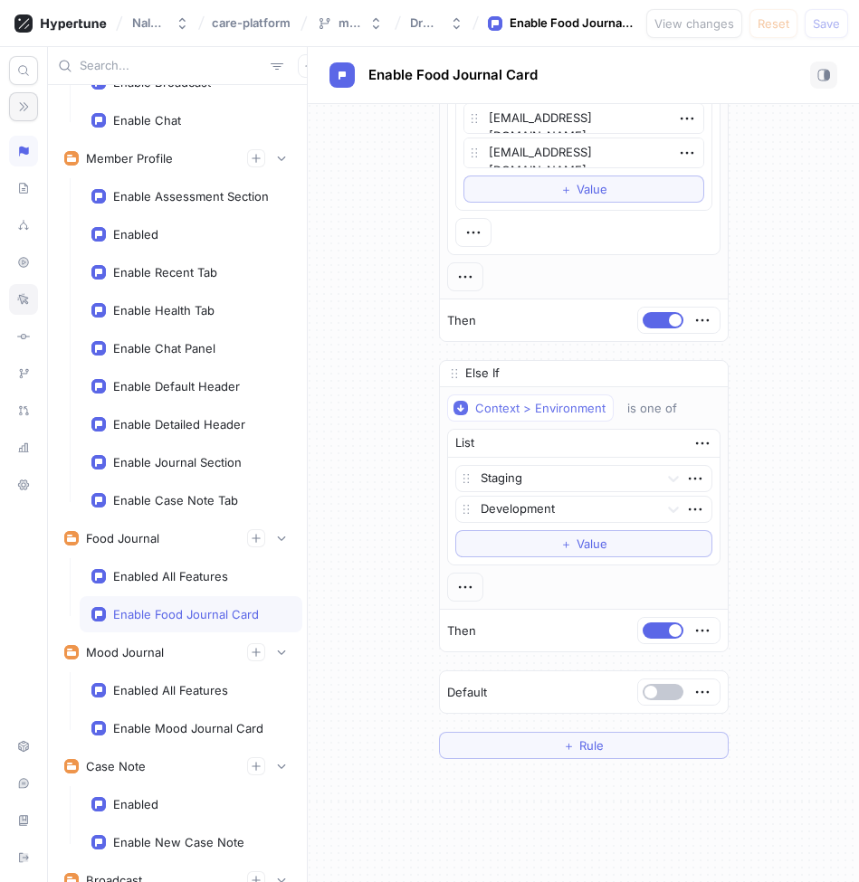
scroll to position [710, 0]
